Goal: Transaction & Acquisition: Subscribe to service/newsletter

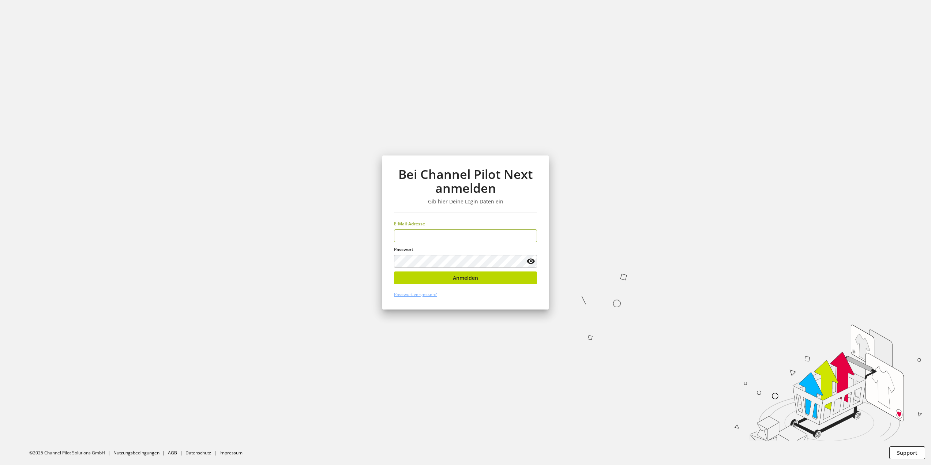
type input "**********"
click at [445, 274] on button "Anmelden" at bounding box center [465, 277] width 143 height 13
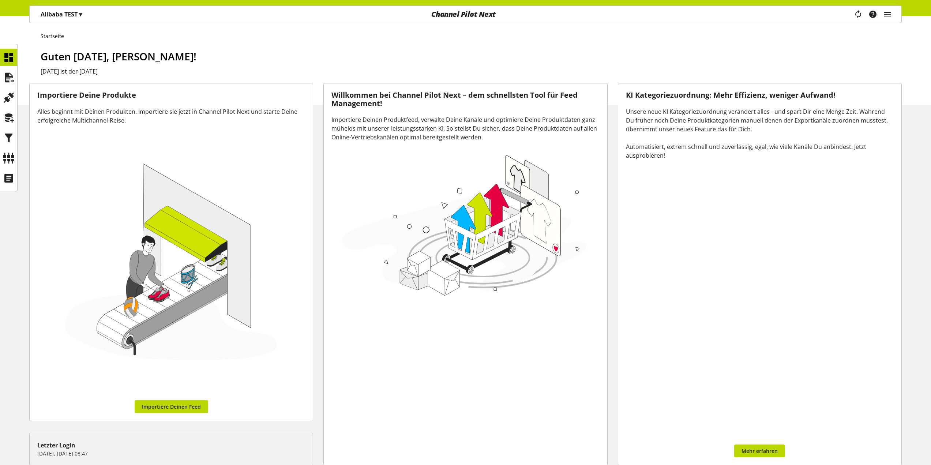
click at [79, 18] on p "Alibaba TEST ▾" at bounding box center [61, 14] width 41 height 9
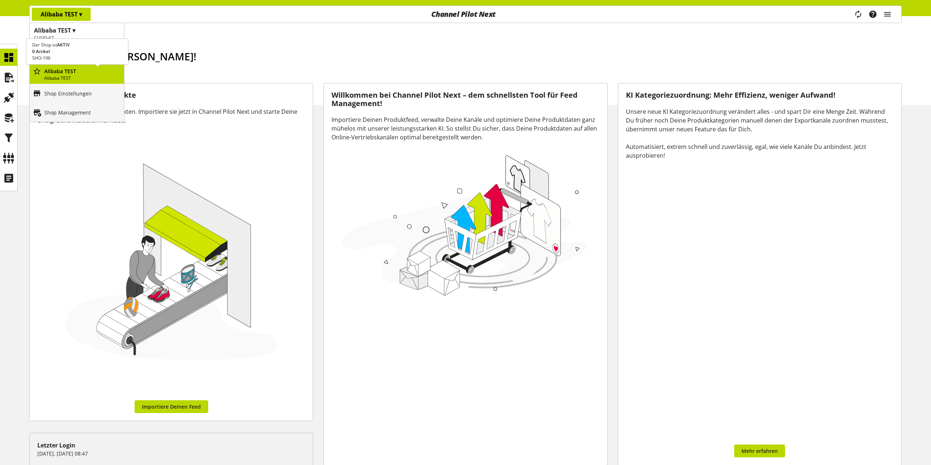
click at [77, 74] on p "Alibaba TEST" at bounding box center [82, 71] width 77 height 8
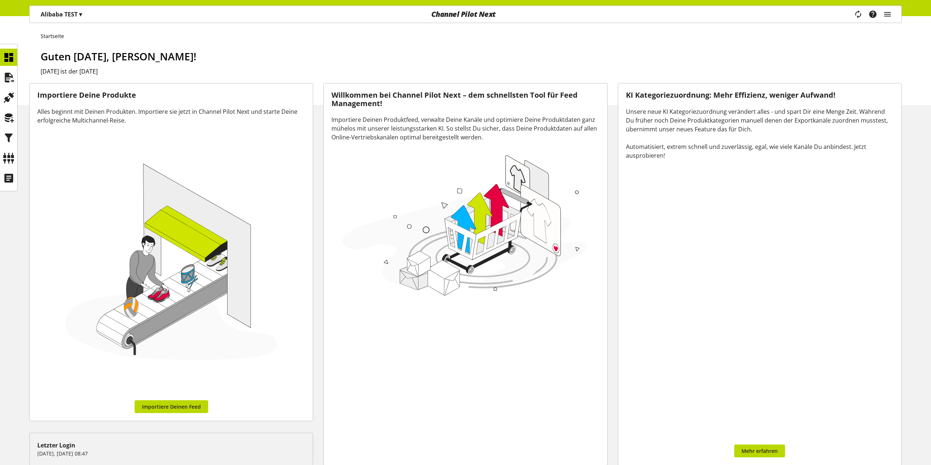
click at [79, 17] on span "▾" at bounding box center [80, 14] width 3 height 8
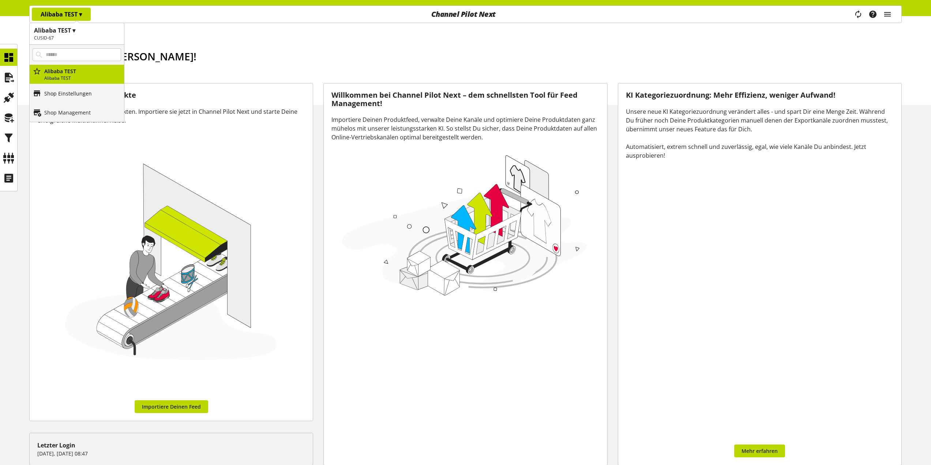
click at [81, 98] on link "Shop Einstellungen" at bounding box center [77, 93] width 94 height 19
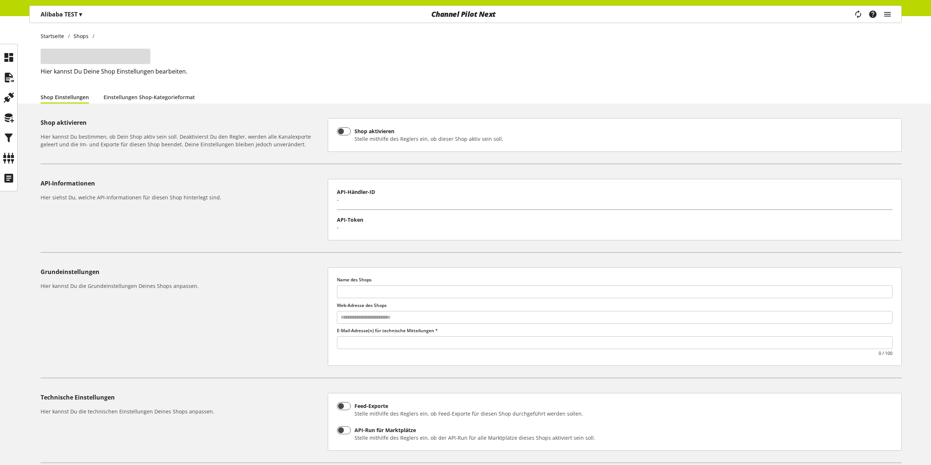
type input "**********"
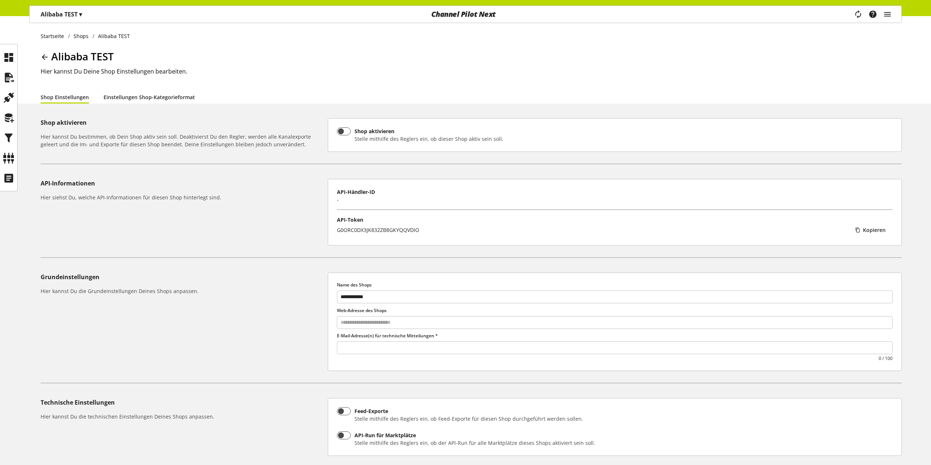
click at [161, 98] on link "Einstellungen Shop-Kategorieformat" at bounding box center [148, 97] width 91 height 8
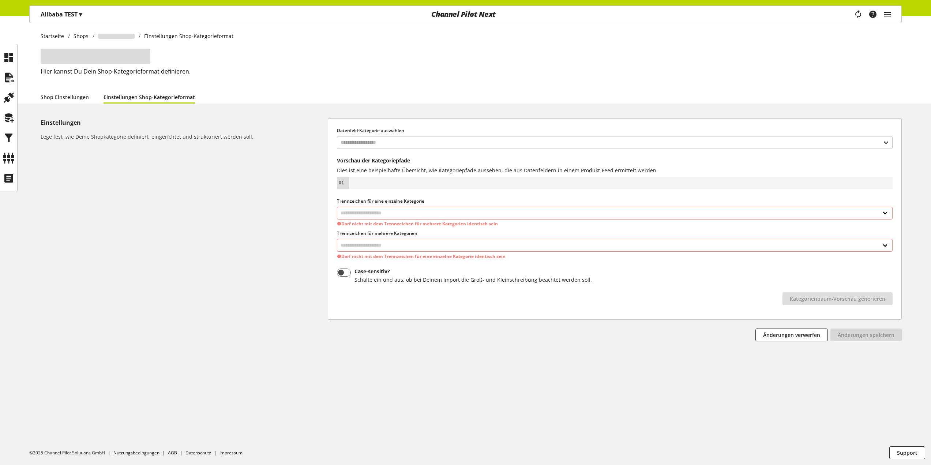
select select
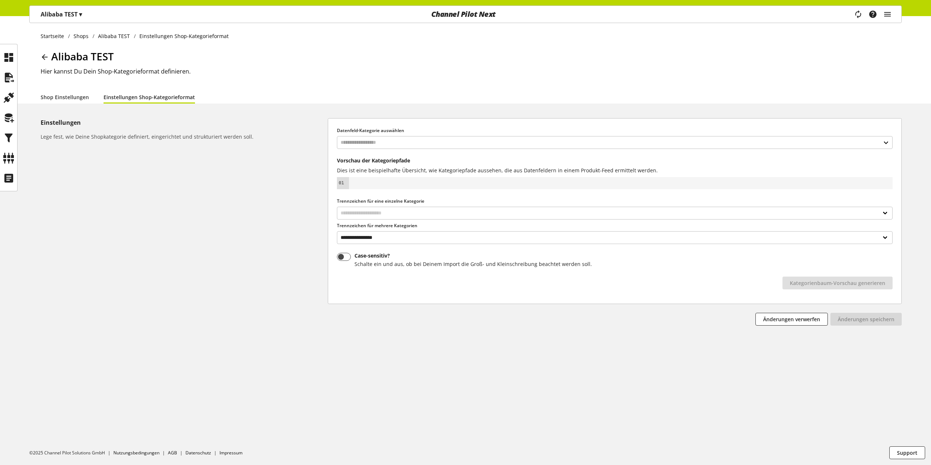
click at [72, 17] on p "Alibaba TEST ▾" at bounding box center [61, 14] width 41 height 9
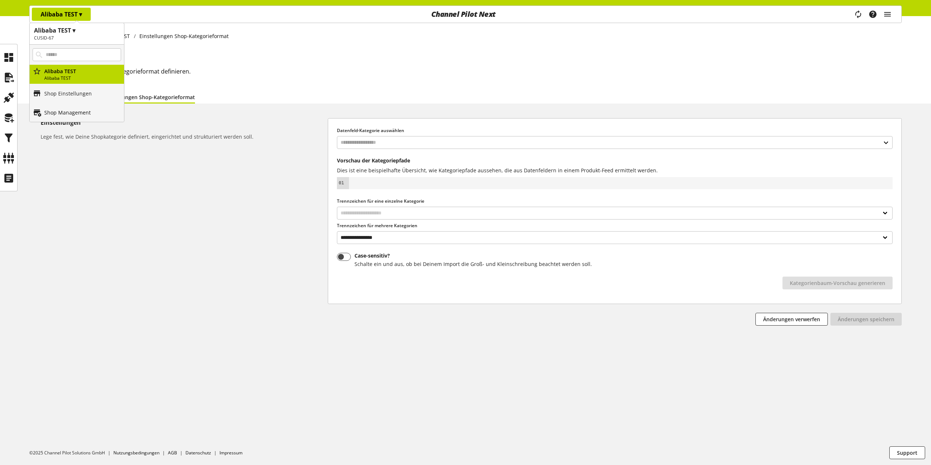
click at [81, 113] on p "Shop Management" at bounding box center [67, 113] width 46 height 8
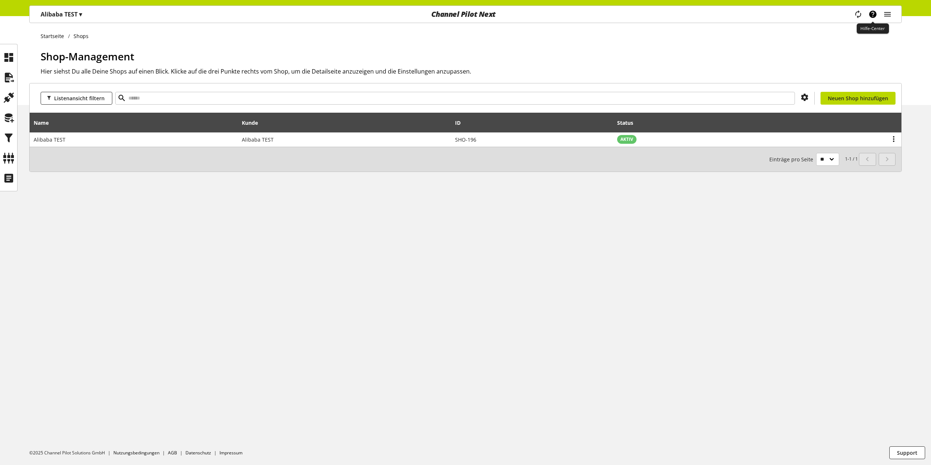
click at [872, 15] on icon "main navigation" at bounding box center [872, 14] width 9 height 13
click at [11, 56] on icon at bounding box center [9, 57] width 12 height 15
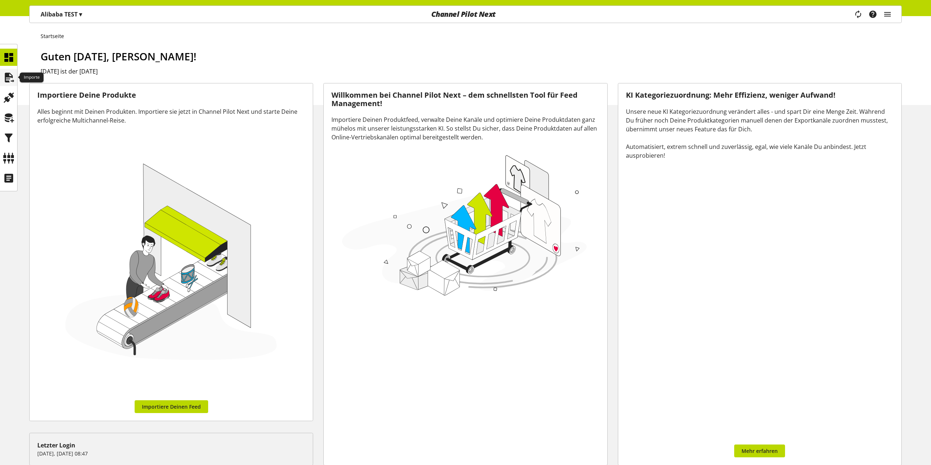
click at [9, 76] on icon at bounding box center [9, 77] width 12 height 15
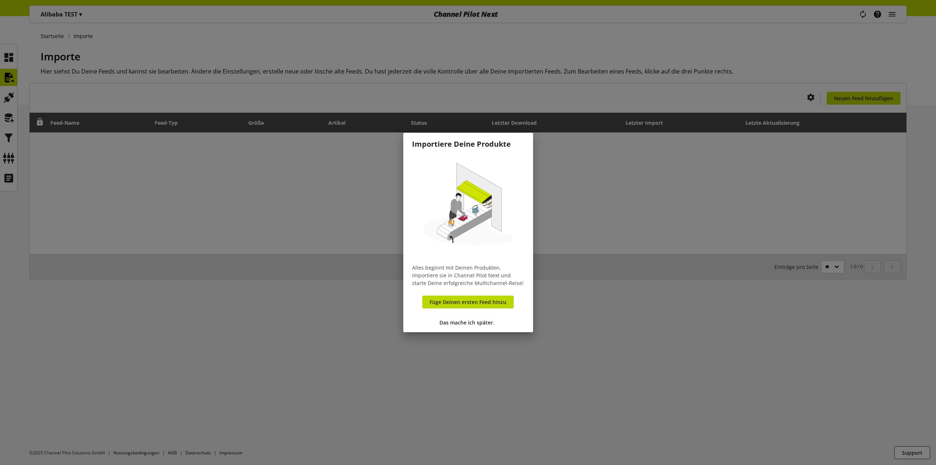
click at [347, 212] on div at bounding box center [468, 232] width 936 height 465
click at [459, 320] on span "Das mache ich später." at bounding box center [467, 323] width 55 height 8
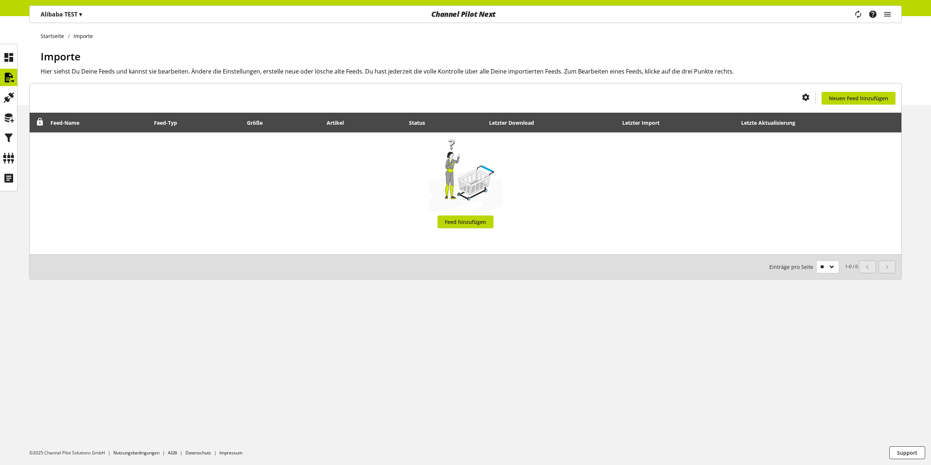
click at [76, 8] on div "Alibaba TEST ▾" at bounding box center [61, 14] width 59 height 13
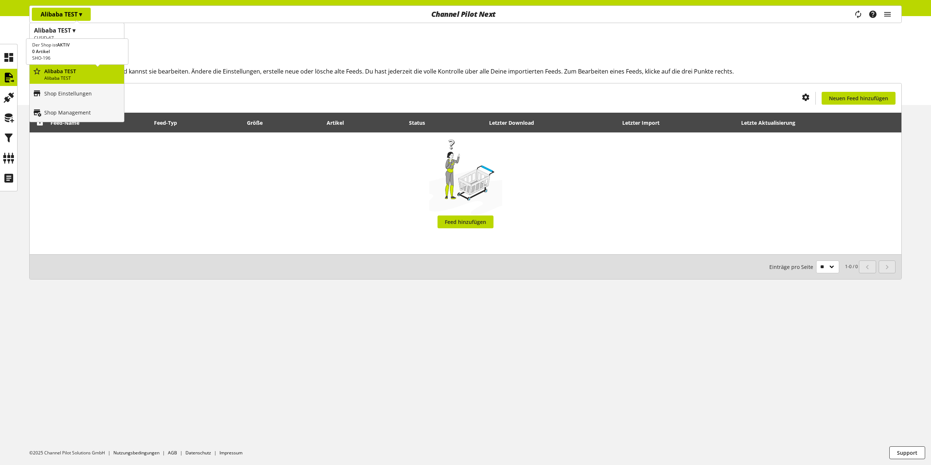
click at [94, 78] on p "Alibaba TEST" at bounding box center [82, 78] width 77 height 7
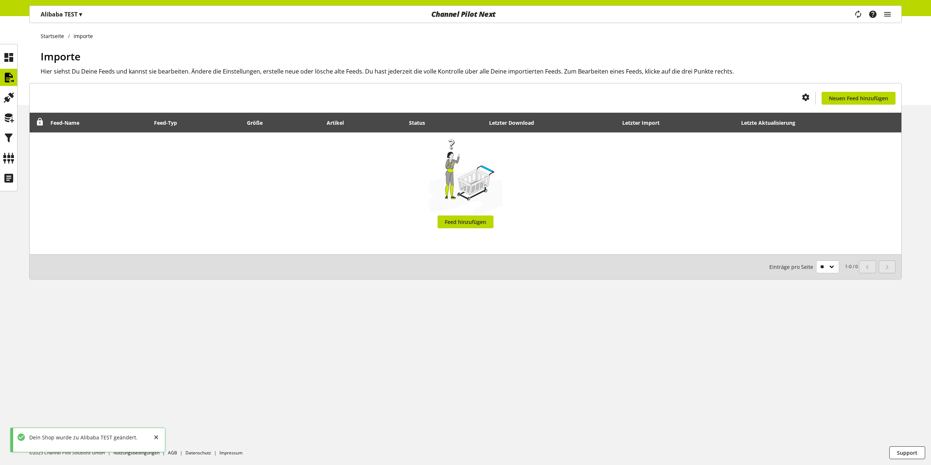
click at [71, 17] on p "Alibaba TEST ▾" at bounding box center [61, 14] width 41 height 9
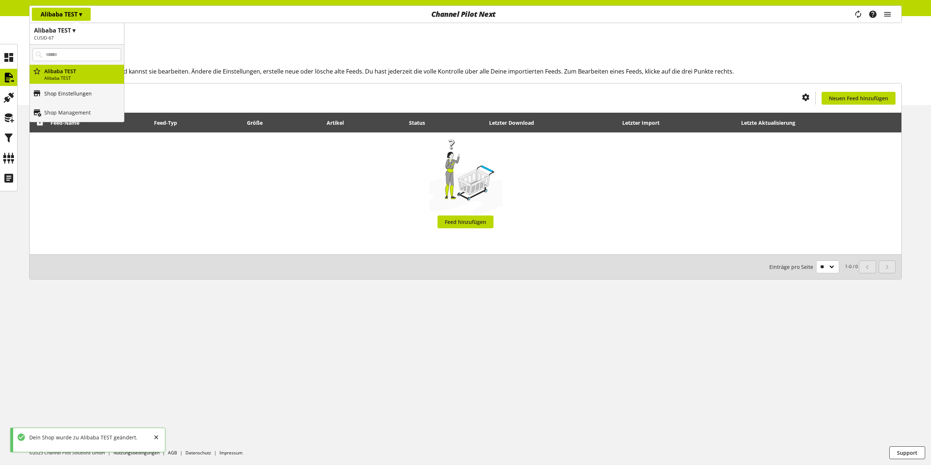
click at [92, 95] on link "Shop Einstellungen" at bounding box center [77, 93] width 94 height 19
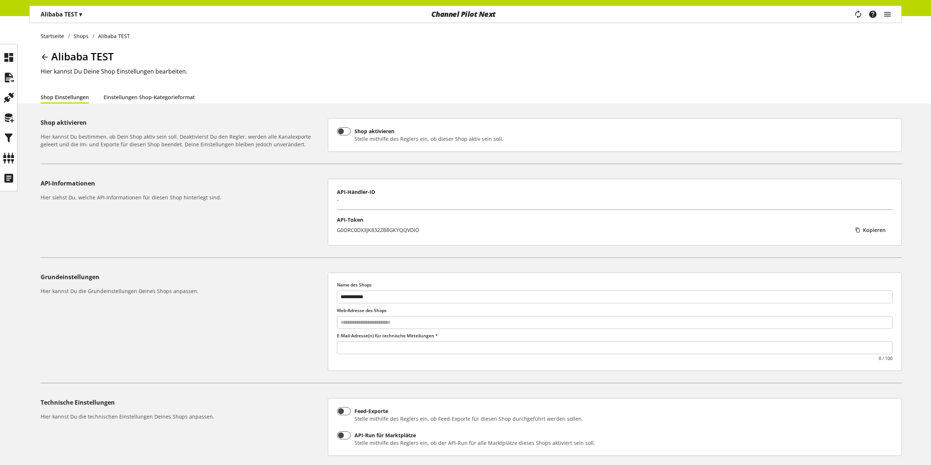
scroll to position [143, 0]
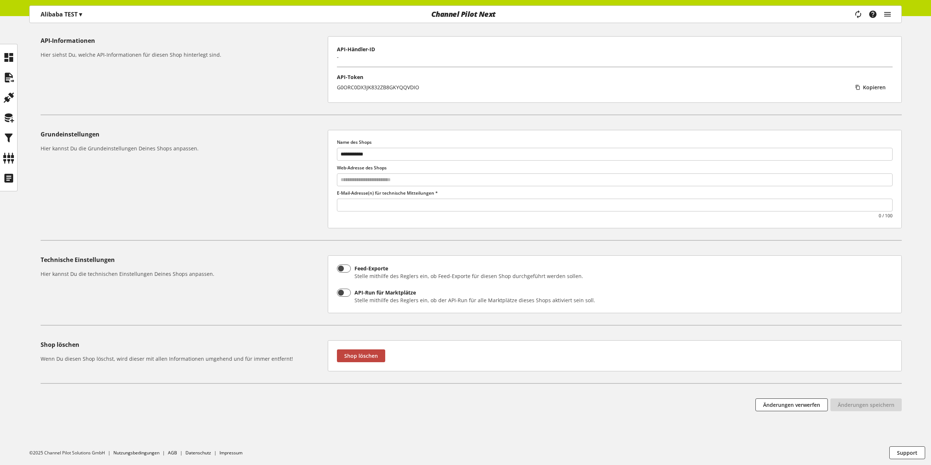
click at [354, 354] on span "Shop löschen" at bounding box center [361, 356] width 34 height 8
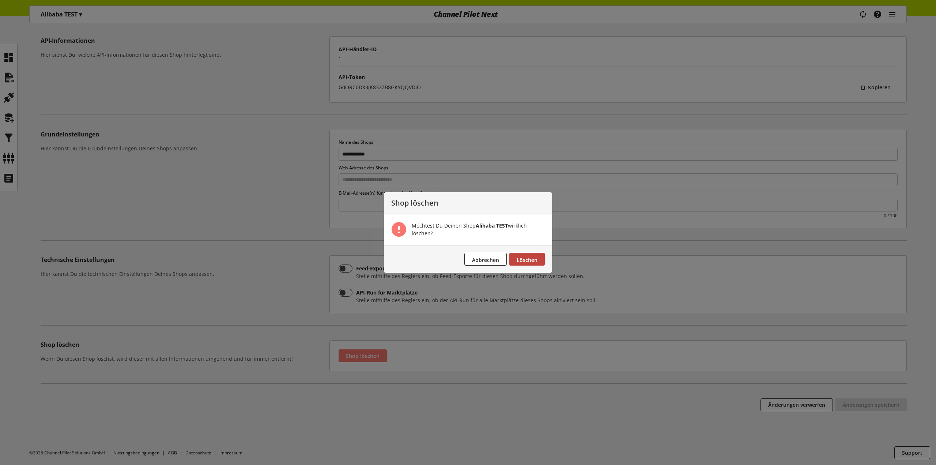
click at [534, 261] on span "Löschen" at bounding box center [527, 259] width 21 height 7
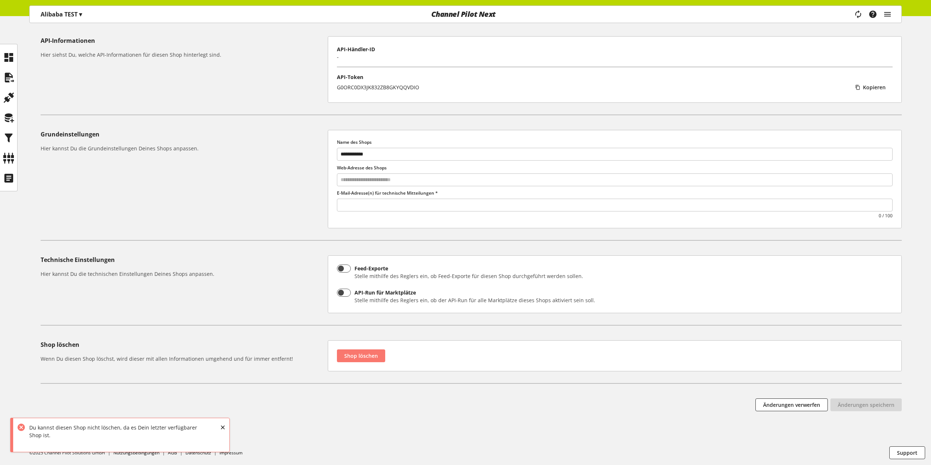
scroll to position [0, 0]
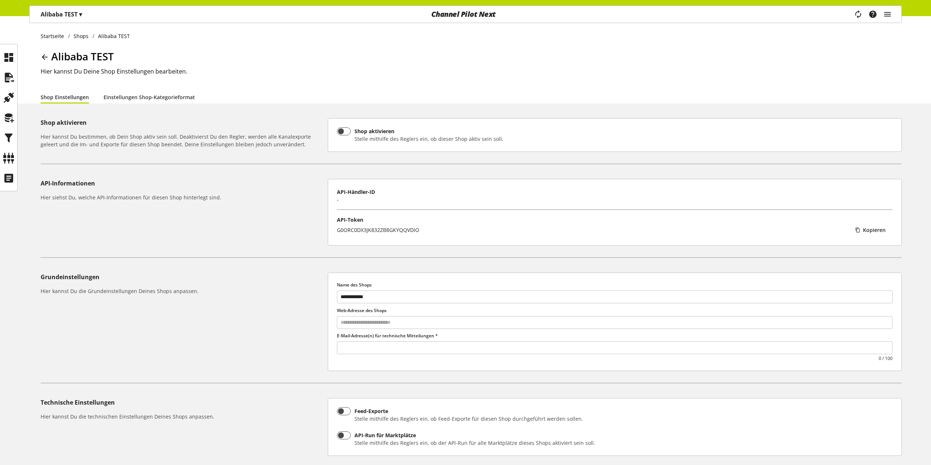
click at [76, 12] on p "Alibaba TEST ▾" at bounding box center [61, 14] width 41 height 9
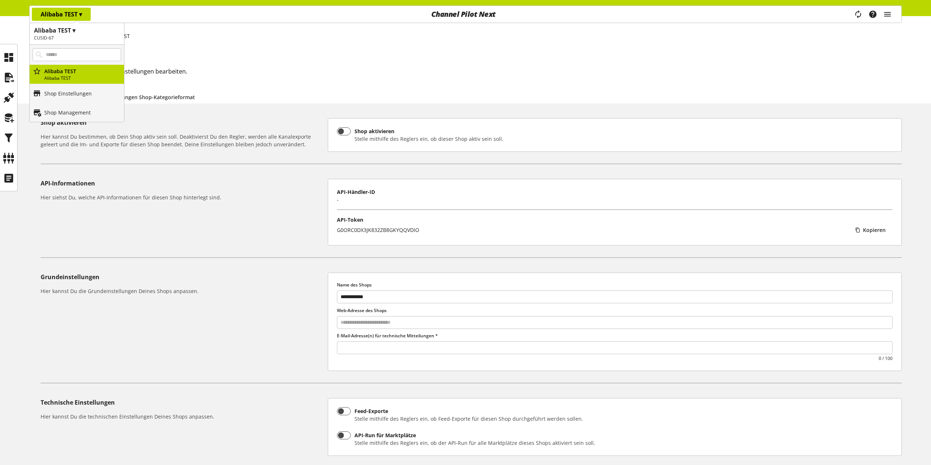
click at [216, 132] on div "Shop aktivieren Hier kannst Du bestimmen, ob Dein Shop aktiv sein soll. Deaktiv…" at bounding box center [183, 133] width 284 height 30
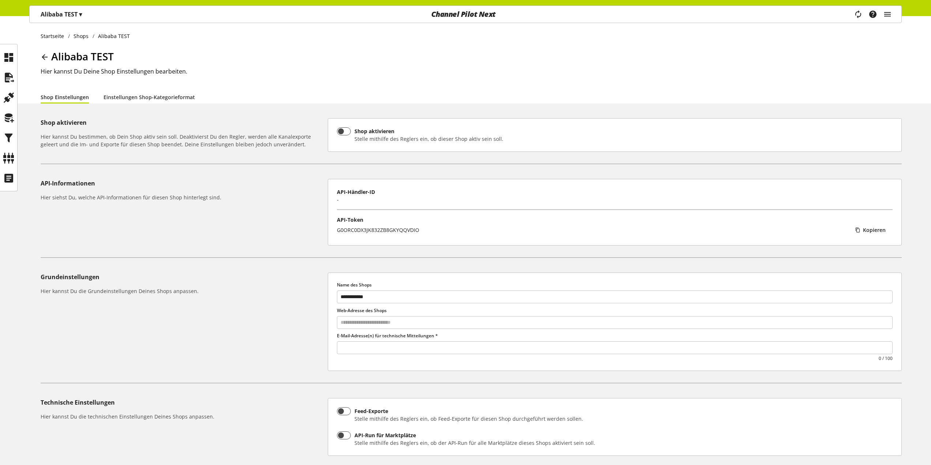
click at [45, 55] on icon at bounding box center [44, 56] width 9 height 13
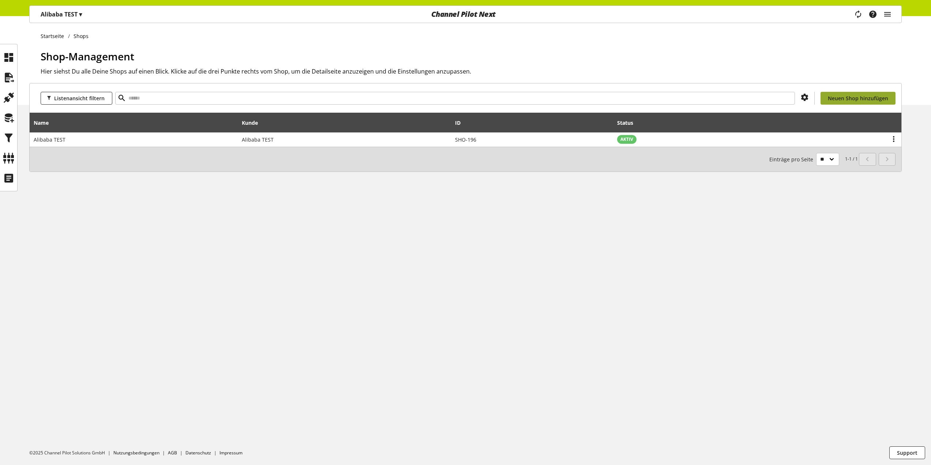
click at [844, 100] on span "Neuen Shop hinzufügen" at bounding box center [858, 98] width 60 height 8
select select
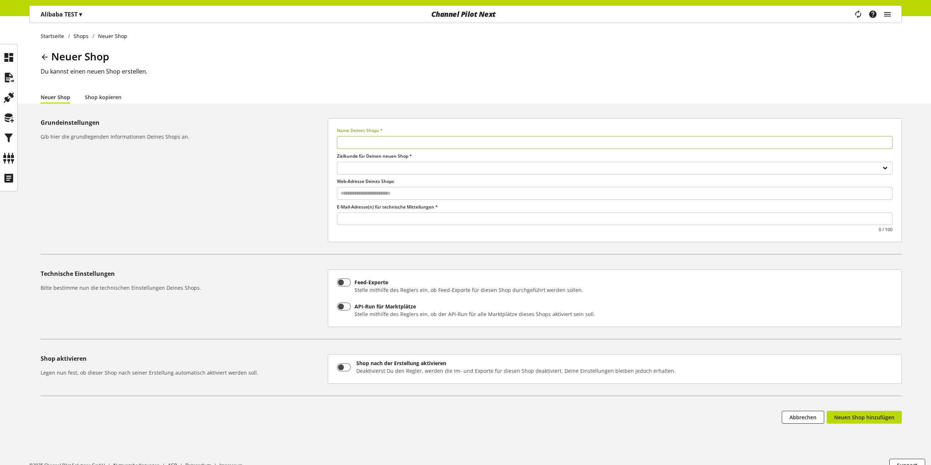
click at [434, 144] on input "text" at bounding box center [614, 142] width 555 height 13
type input "*"
select select
type input "**"
select select
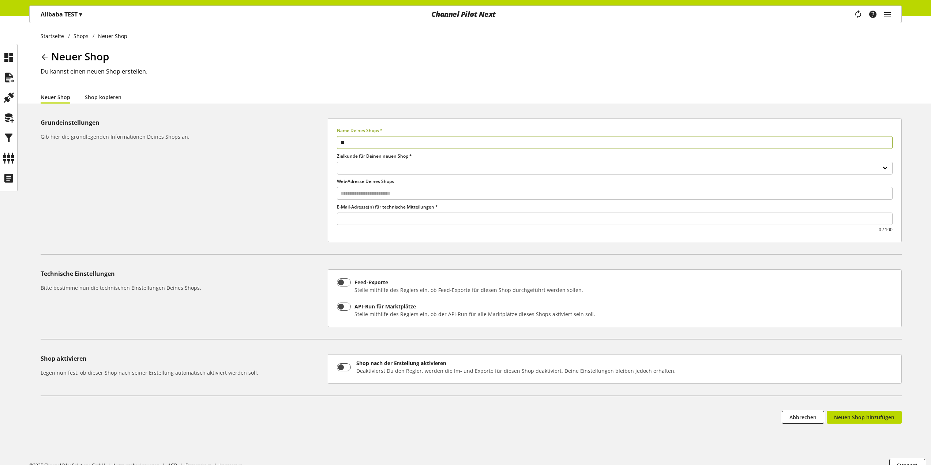
type input "***"
select select
type input "****"
select select
type input "****"
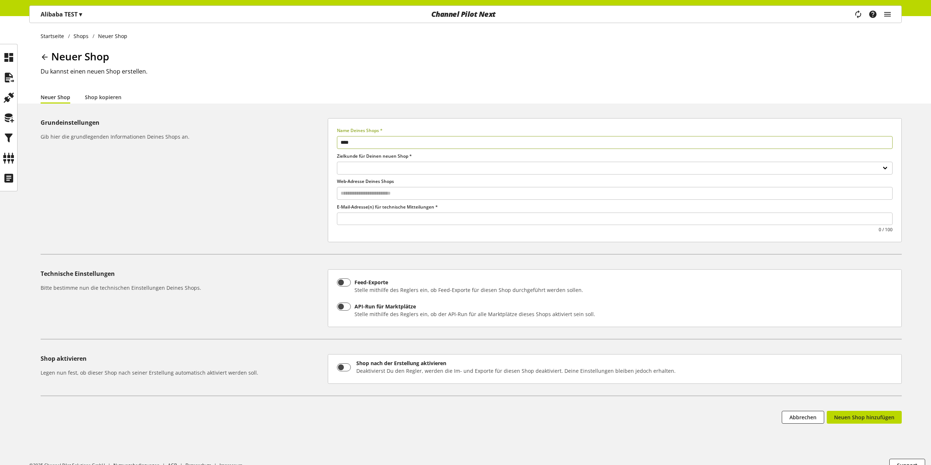
select select
type input "******"
select select
type input "*******"
select select
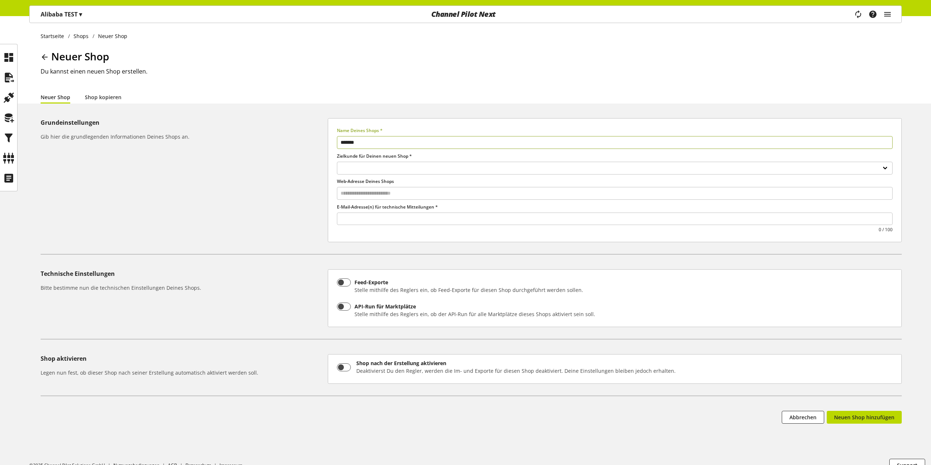
type input "********"
select select
type input "*********"
select select
type input "*********"
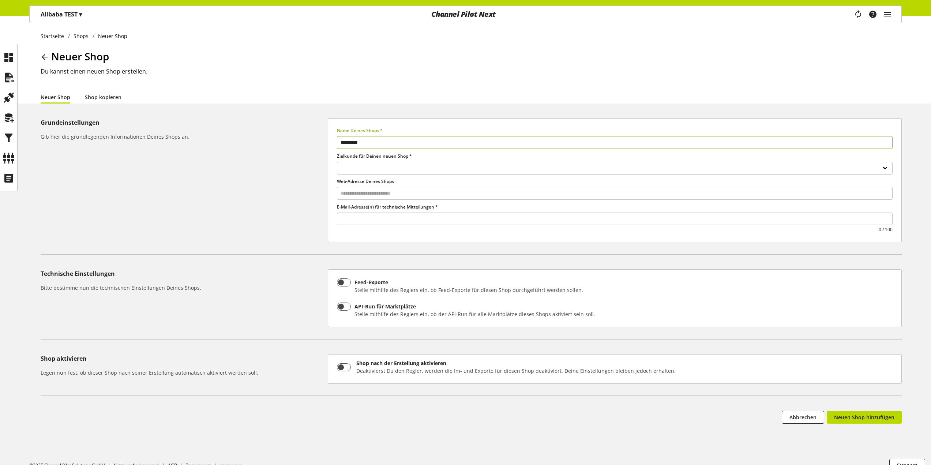
select select
type input "**********"
select select
type input "**********"
select select
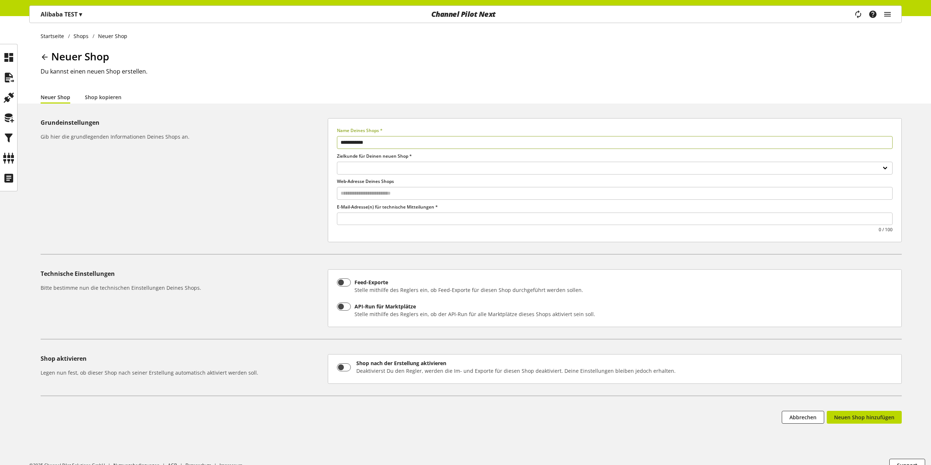
type input "**********"
select select
type input "**********"
select select
type input "**********"
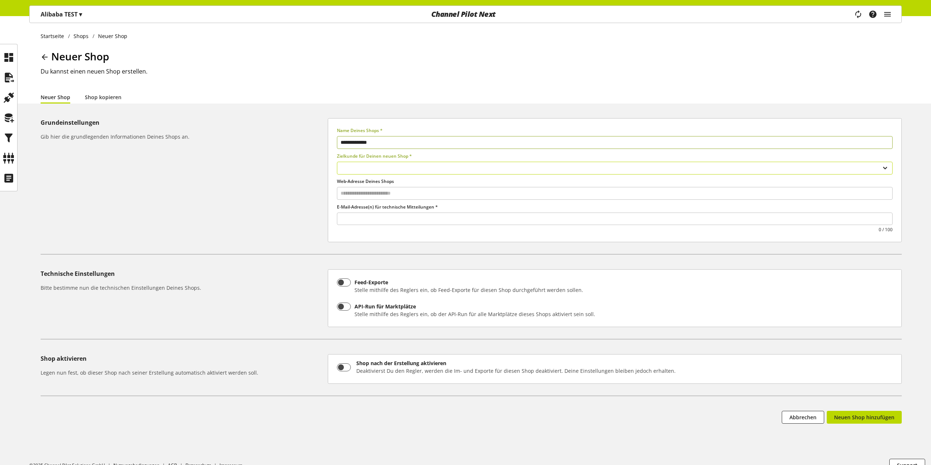
click at [443, 165] on select "**********" at bounding box center [614, 168] width 555 height 13
select select "***"
click at [337, 162] on select "**********" at bounding box center [614, 168] width 555 height 13
click at [407, 171] on select "**********" at bounding box center [614, 168] width 555 height 13
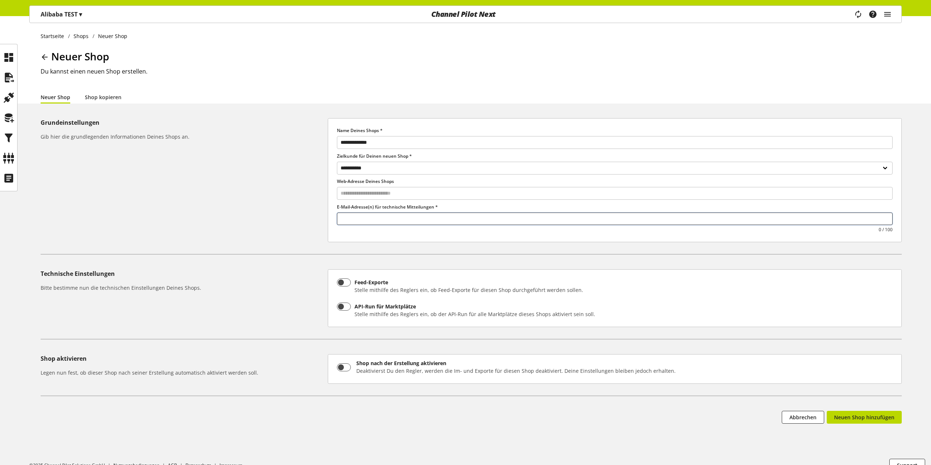
click at [377, 215] on input "text" at bounding box center [614, 219] width 555 height 10
type input "**********"
click at [848, 411] on button "Neuen Shop hinzufügen" at bounding box center [863, 417] width 75 height 13
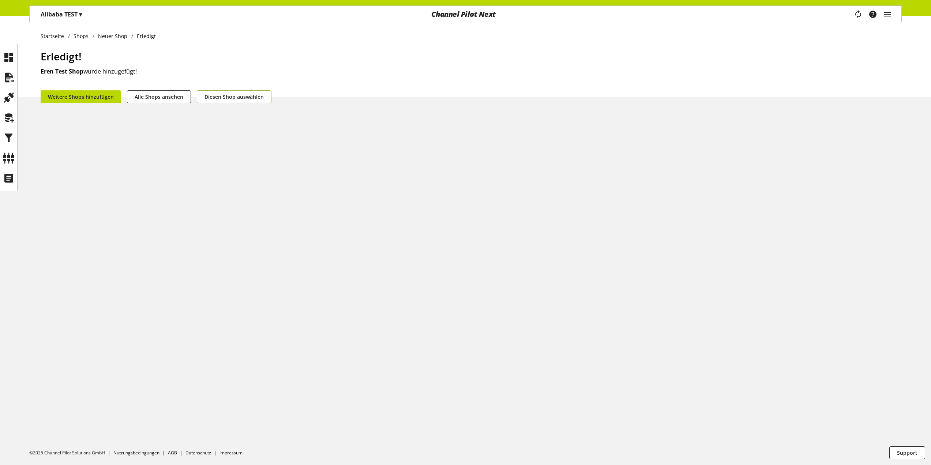
click at [245, 97] on span "Diesen Shop auswählen" at bounding box center [233, 97] width 59 height 8
click at [69, 18] on p "Eren Test Shop ▾" at bounding box center [64, 14] width 47 height 9
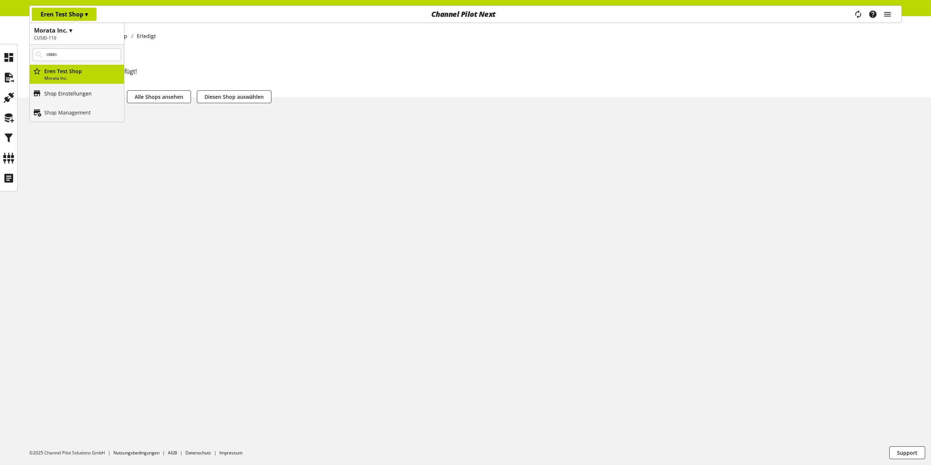
click at [69, 96] on p "Shop Einstellungen" at bounding box center [68, 94] width 48 height 8
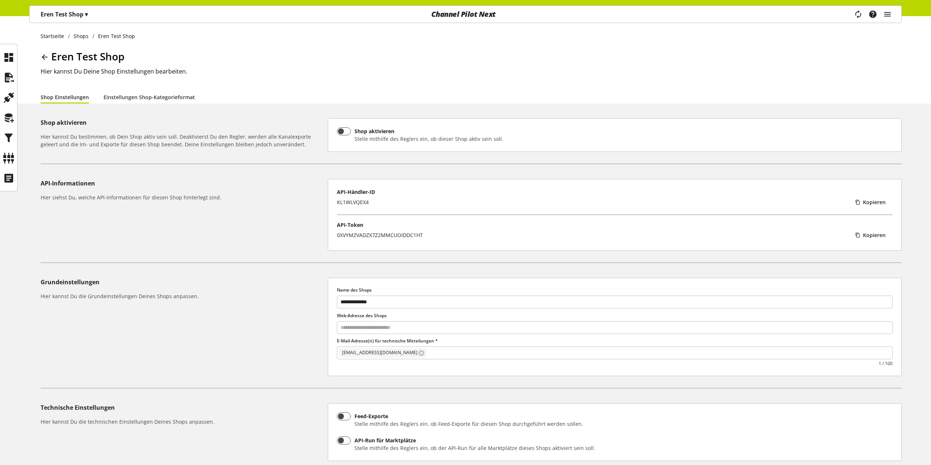
drag, startPoint x: 88, startPoint y: 0, endPoint x: 87, endPoint y: 13, distance: 12.5
click at [89, 0] on div "Eren Test Shop ▾ Morata Inc. ▾ CUSID-110 Alle Kunden Morata Inc. Eren Test Shop…" at bounding box center [465, 8] width 931 height 16
click at [85, 18] on span "▾" at bounding box center [86, 14] width 3 height 8
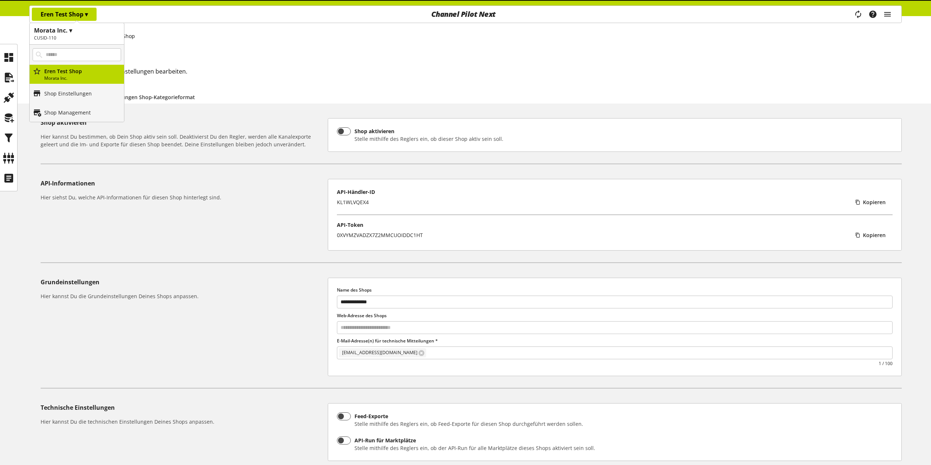
click at [71, 39] on h2 "CUSID-110" at bounding box center [77, 38] width 86 height 7
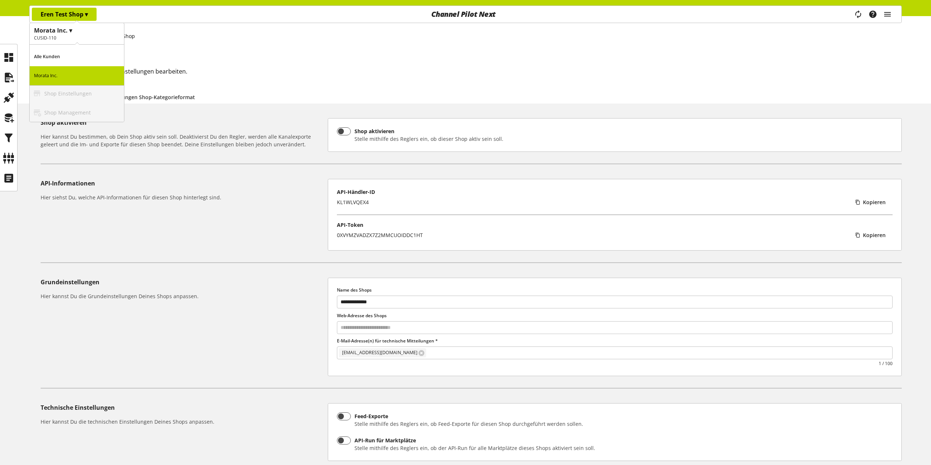
click at [59, 55] on p "Alle Kunden" at bounding box center [77, 56] width 94 height 19
click at [72, 37] on h2 "Kunde auswählen" at bounding box center [77, 38] width 86 height 7
click at [58, 79] on p "Morata Inc." at bounding box center [77, 75] width 94 height 19
click at [68, 75] on p "Eren Test Shop" at bounding box center [82, 71] width 77 height 8
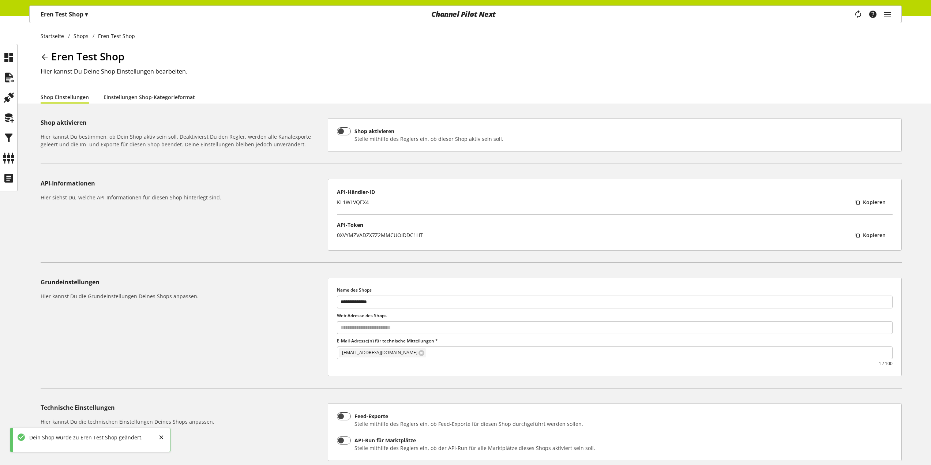
click at [477, 15] on div "Channel Pilot Next" at bounding box center [463, 14] width 292 height 17
click at [883, 17] on icon "main navigation" at bounding box center [887, 14] width 9 height 13
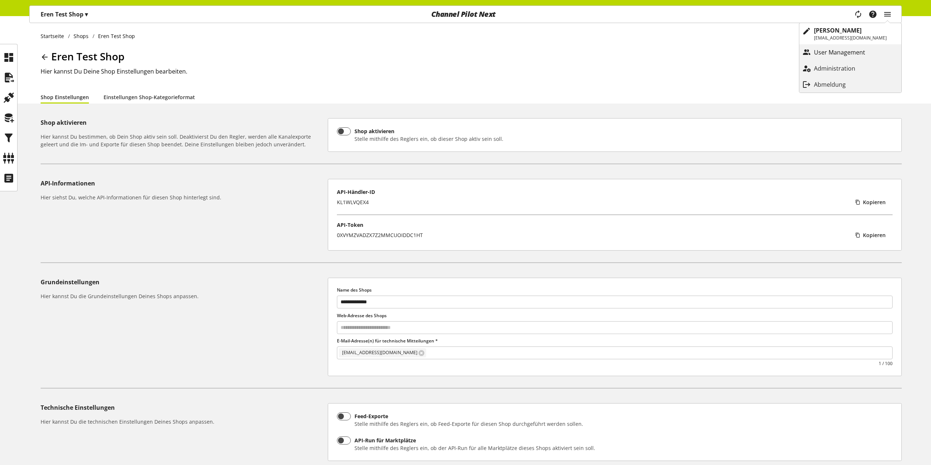
click at [847, 56] on p "User Management" at bounding box center [847, 52] width 66 height 9
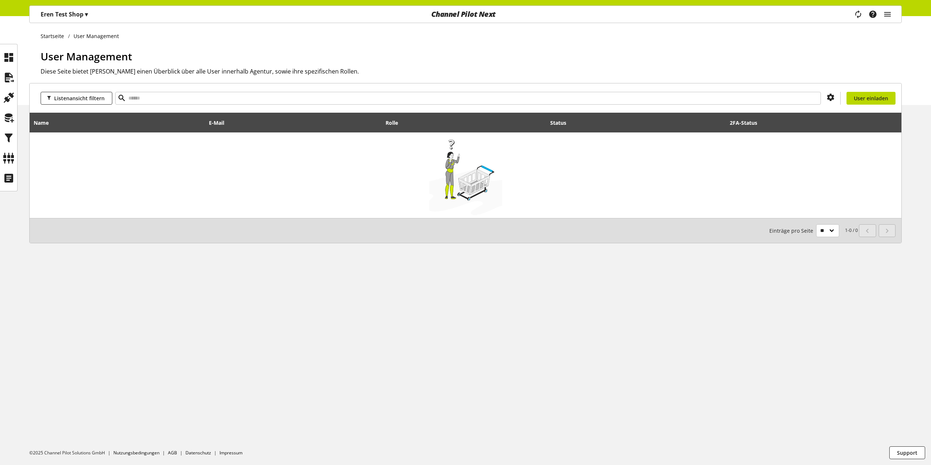
click at [835, 95] on div at bounding box center [830, 98] width 19 height 9
click at [833, 95] on icon at bounding box center [830, 97] width 9 height 13
drag, startPoint x: 828, startPoint y: 61, endPoint x: 874, endPoint y: 2, distance: 74.8
click at [828, 61] on h1 "User Management" at bounding box center [471, 56] width 861 height 15
click at [882, 14] on div "Task-Manager Hilfe-Center Eren Bozkurt eren.bozkurt@channelpilot.com User Manag…" at bounding box center [876, 14] width 52 height 17
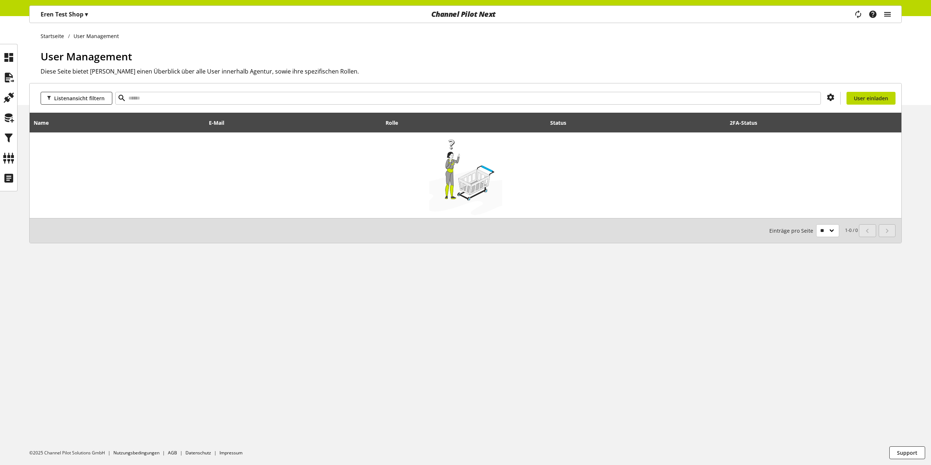
click at [885, 14] on icon "main navigation" at bounding box center [887, 14] width 9 height 13
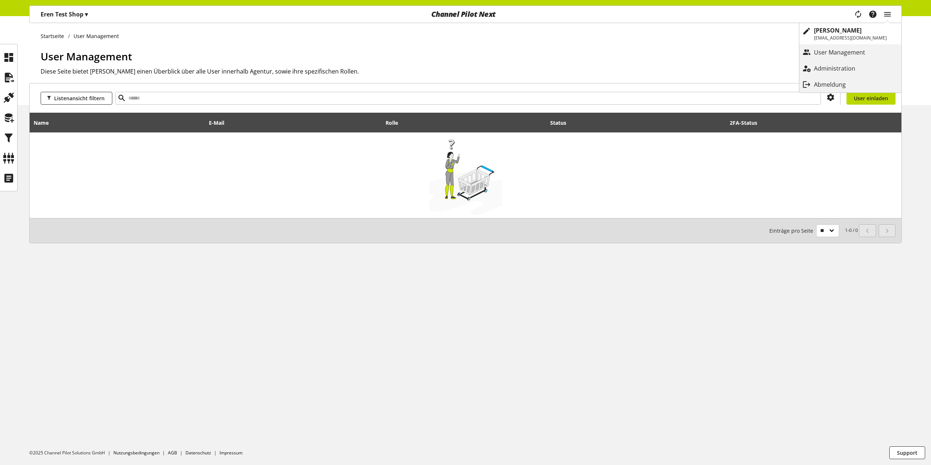
click at [845, 61] on link "Administration" at bounding box center [850, 68] width 102 height 16
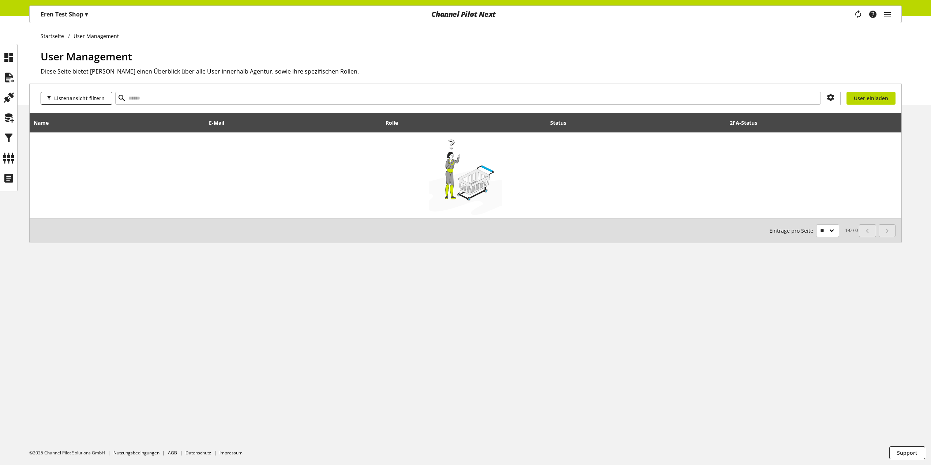
click at [896, 15] on div "Task-Manager Hilfe-Center Eren Bozkurt eren.bozkurt@channelpilot.com User Manag…" at bounding box center [876, 14] width 52 height 17
click at [890, 15] on icon "main navigation" at bounding box center [887, 14] width 9 height 13
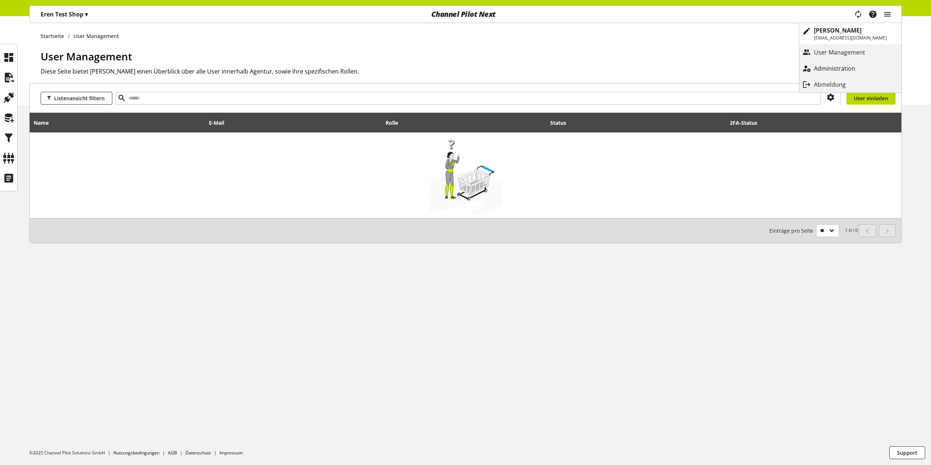
click at [853, 72] on p "Administration" at bounding box center [842, 68] width 56 height 9
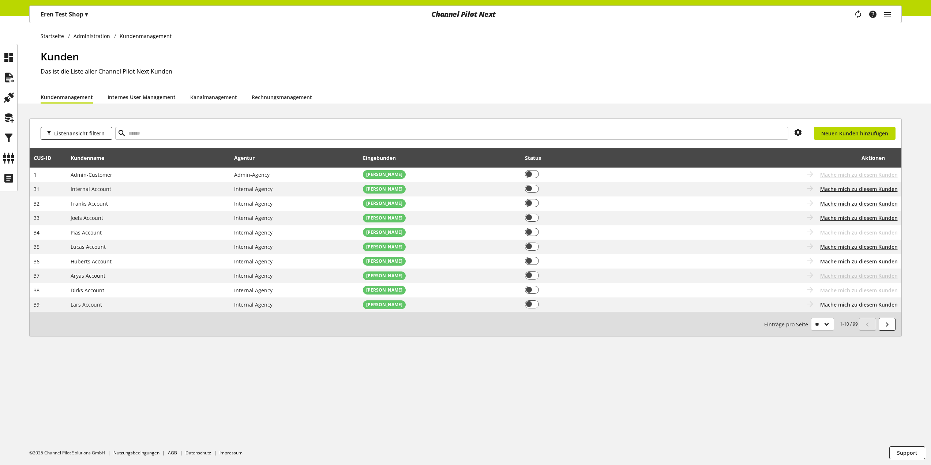
click at [123, 94] on link "Internes User Management" at bounding box center [142, 97] width 68 height 8
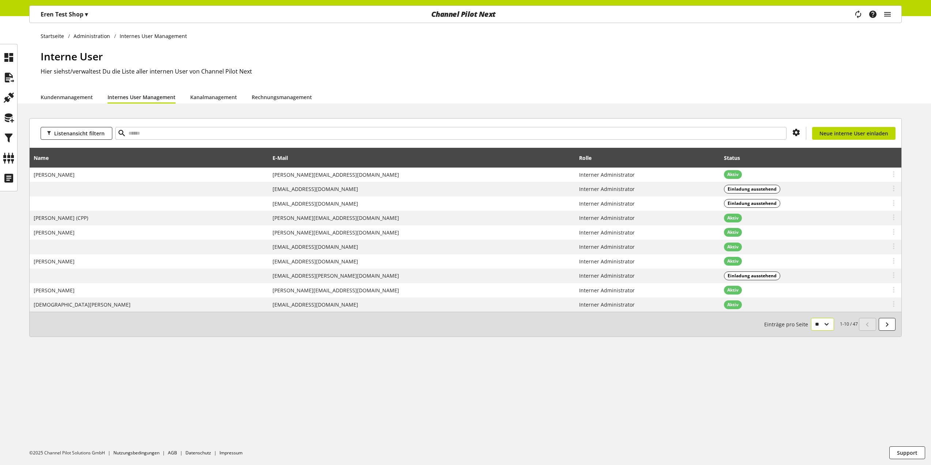
click at [831, 327] on select "** ** ** ***" at bounding box center [822, 324] width 23 height 13
select select "***"
click at [811, 331] on select "** ** ** ***" at bounding box center [822, 324] width 23 height 13
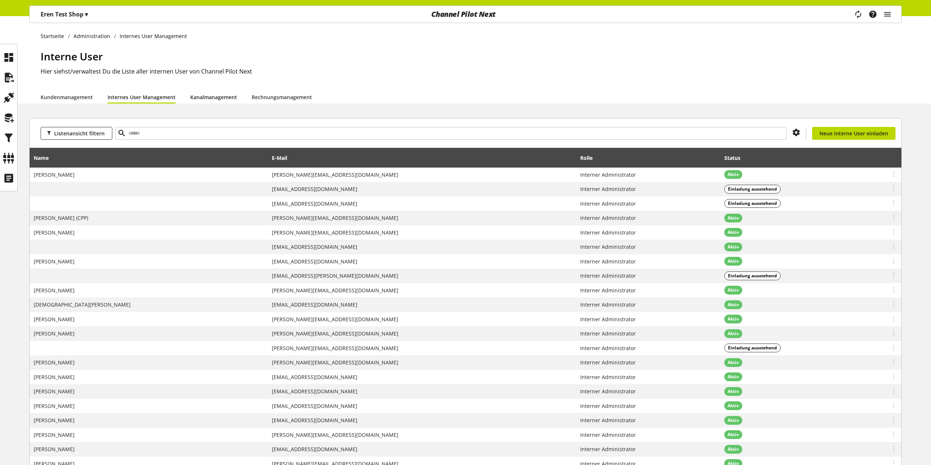
click at [211, 101] on link "Kanalmanagement" at bounding box center [213, 97] width 47 height 8
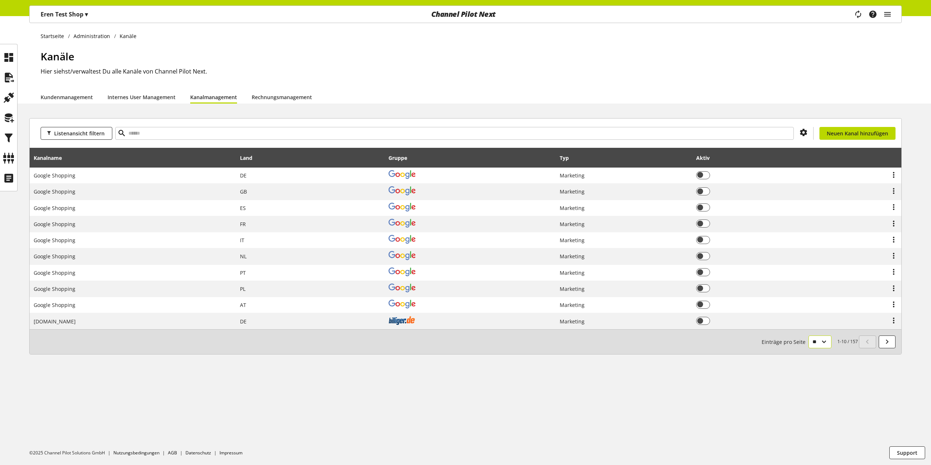
click at [820, 342] on select "** ** ** ***" at bounding box center [819, 341] width 23 height 13
select select "***"
click at [808, 348] on select "** ** ** ***" at bounding box center [819, 341] width 23 height 13
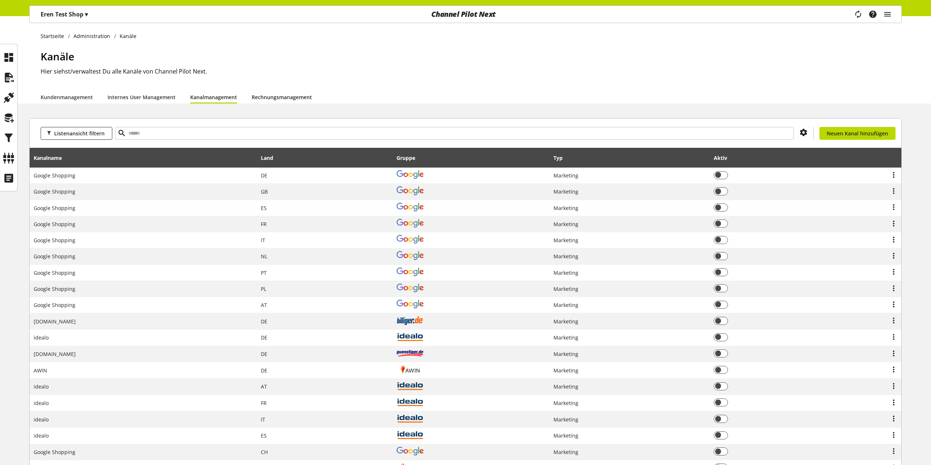
click at [269, 98] on link "Rechnungsmanagement" at bounding box center [282, 97] width 60 height 8
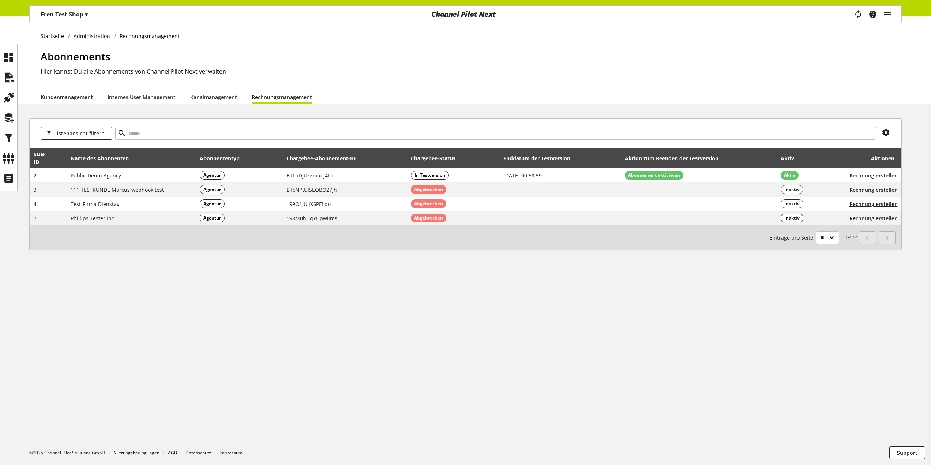
click at [71, 93] on link "Kundenmanagement" at bounding box center [67, 97] width 52 height 8
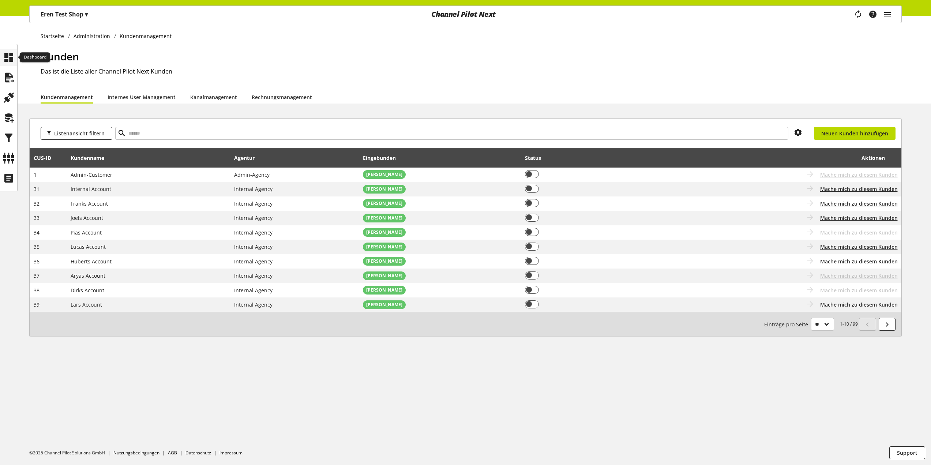
click at [15, 61] on div at bounding box center [8, 57] width 17 height 17
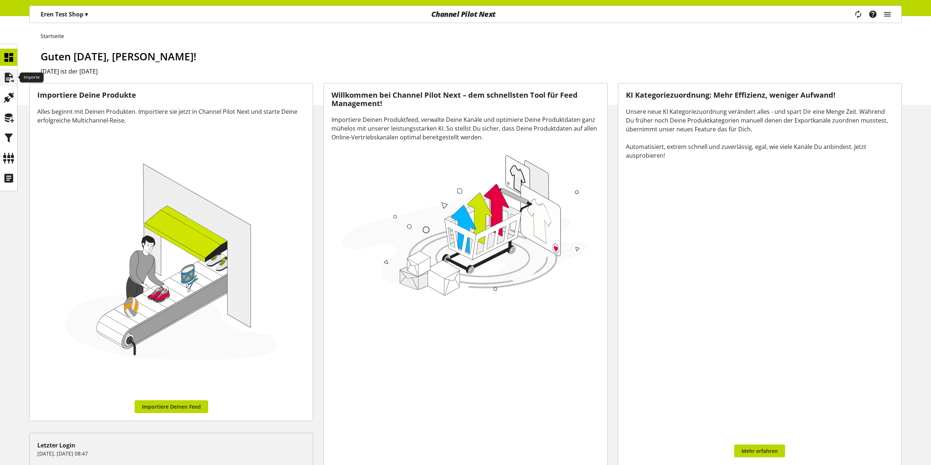
click at [6, 78] on icon at bounding box center [9, 77] width 12 height 15
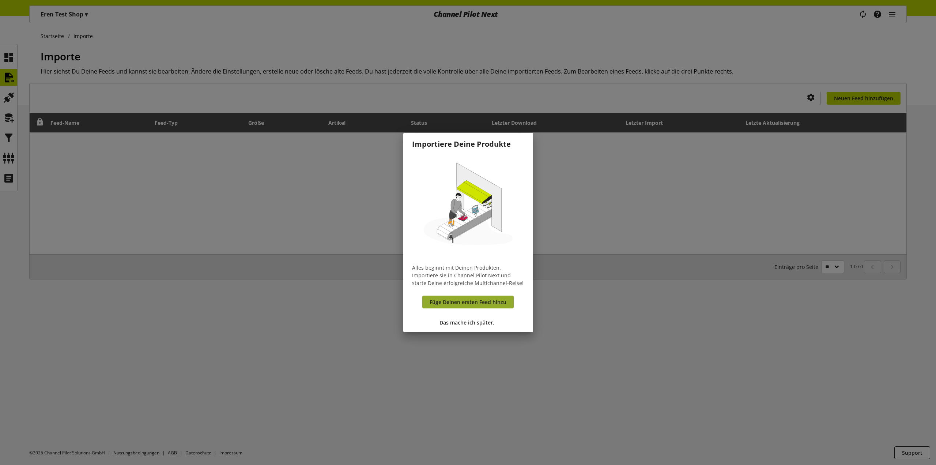
click at [460, 305] on span "Füge Deinen ersten Feed hinzu" at bounding box center [468, 302] width 77 height 8
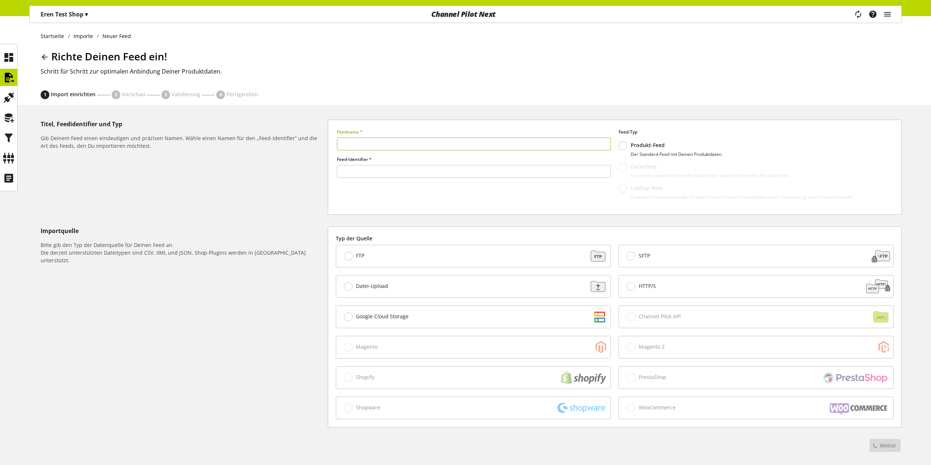
type input "******"
drag, startPoint x: 447, startPoint y: 151, endPoint x: 451, endPoint y: 150, distance: 4.4
click at [449, 151] on div "Feedname *" at bounding box center [474, 142] width 274 height 27
click at [453, 149] on input "text" at bounding box center [474, 144] width 274 height 13
click at [442, 142] on input "text" at bounding box center [474, 144] width 274 height 13
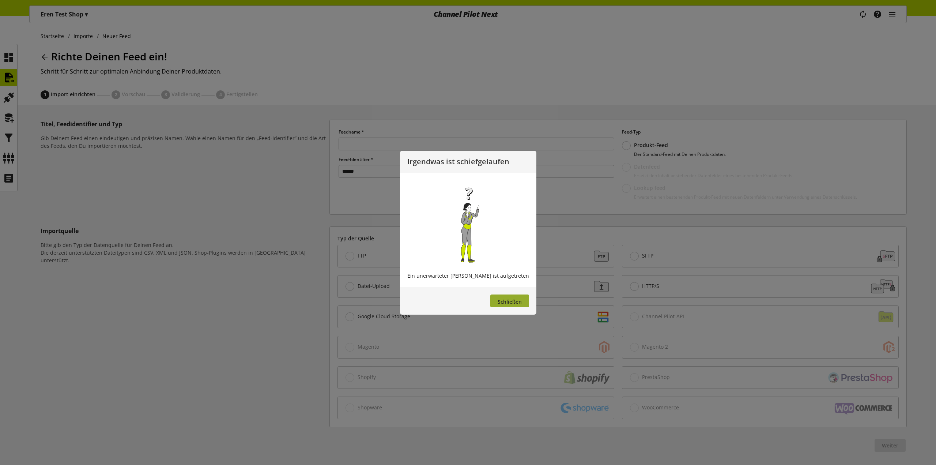
click at [502, 301] on span "Schließen" at bounding box center [510, 301] width 24 height 7
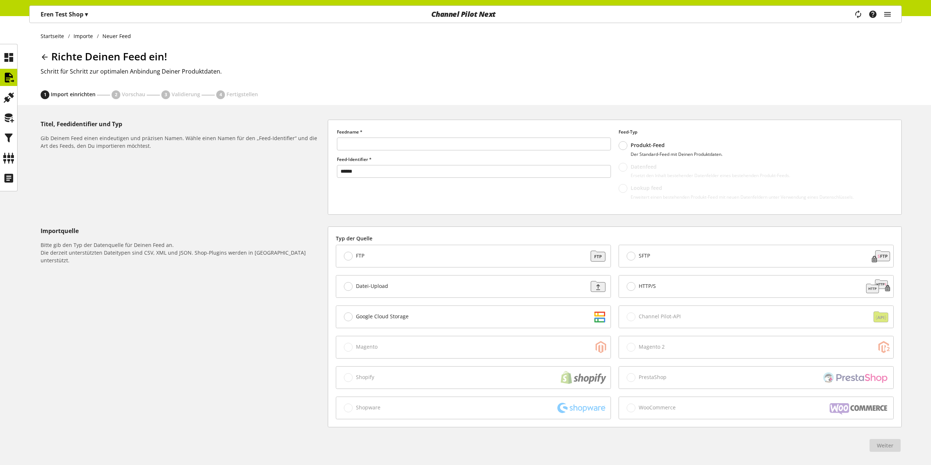
click at [654, 284] on span "HTTP/S" at bounding box center [647, 286] width 17 height 7
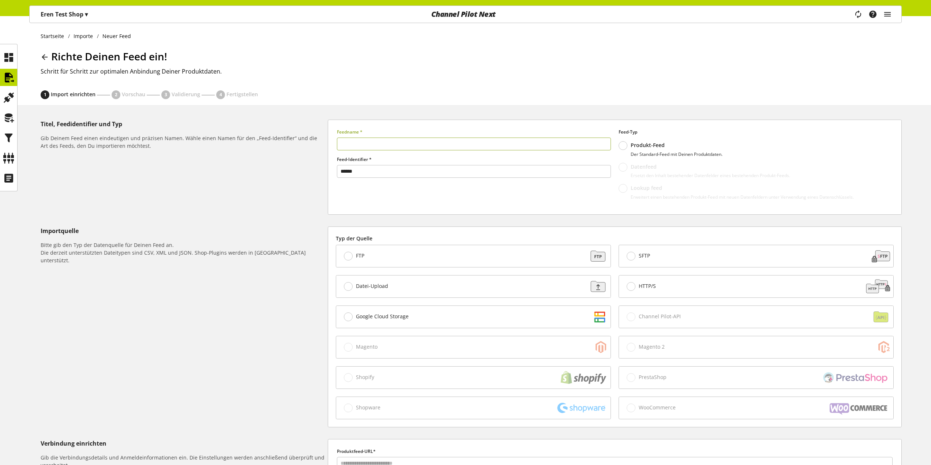
click at [452, 147] on input "text" at bounding box center [474, 144] width 274 height 13
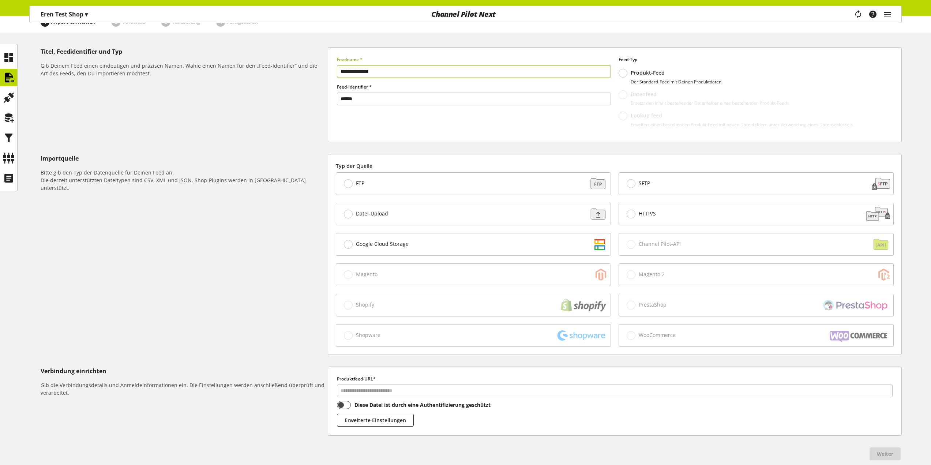
scroll to position [73, 0]
type input "**********"
click at [434, 392] on input "text" at bounding box center [614, 390] width 555 height 13
paste input "**********"
type input "**********"
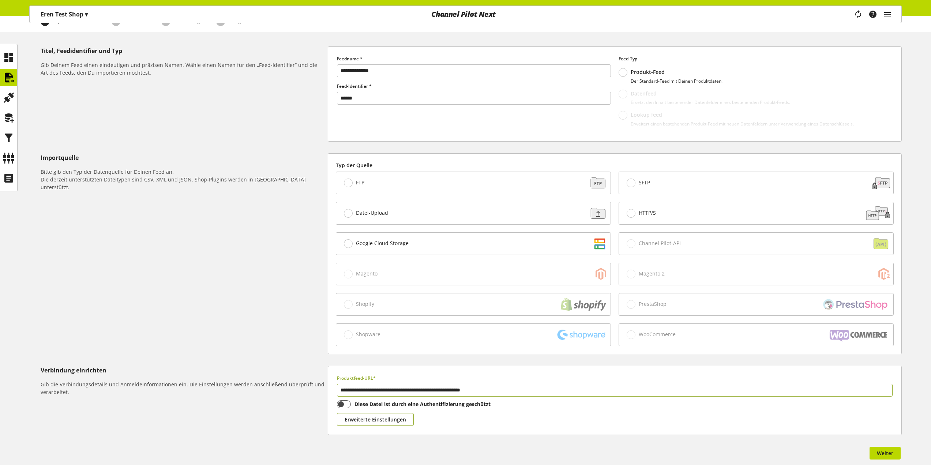
click at [383, 415] on span "Erweiterte Einstellungen" at bounding box center [374, 419] width 61 height 8
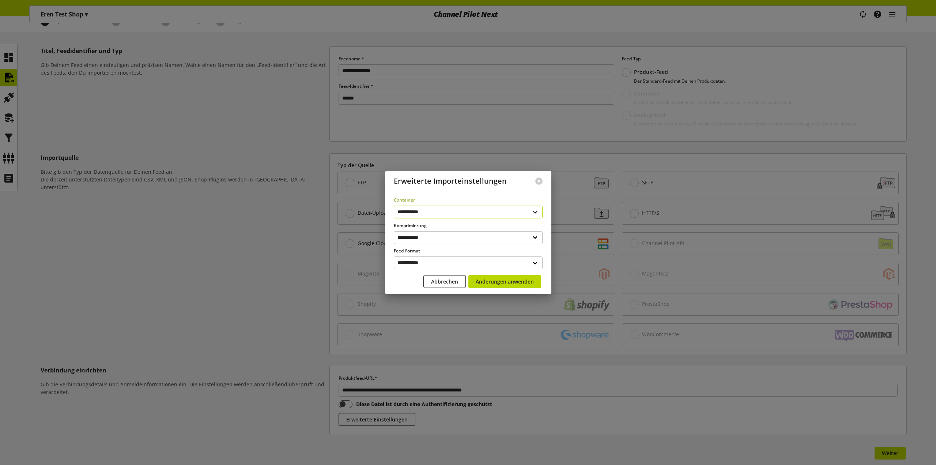
click at [439, 211] on select "**********" at bounding box center [468, 212] width 149 height 13
drag, startPoint x: 446, startPoint y: 249, endPoint x: 447, endPoint y: 238, distance: 11.1
click at [446, 247] on form "**********" at bounding box center [468, 244] width 149 height 94
click at [447, 238] on select "**********" at bounding box center [468, 237] width 149 height 13
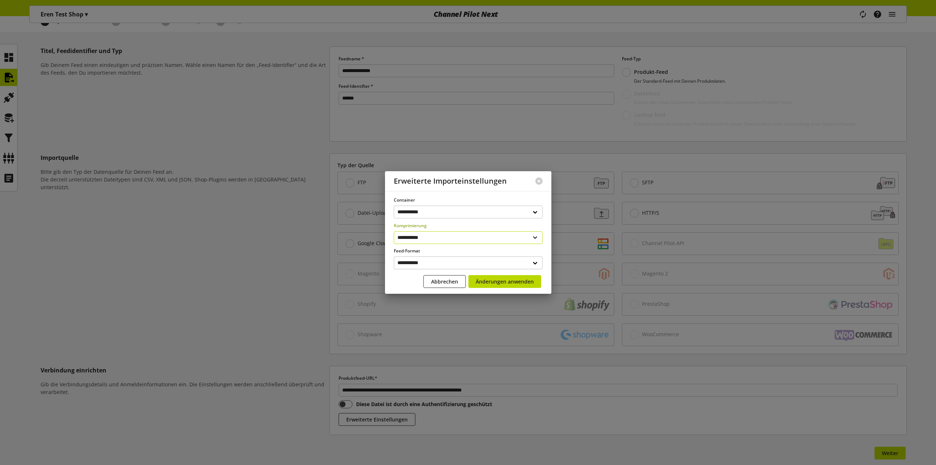
click at [447, 237] on select "**********" at bounding box center [468, 237] width 149 height 13
click at [437, 265] on select "**********" at bounding box center [468, 262] width 149 height 13
click at [437, 262] on select "**********" at bounding box center [468, 262] width 149 height 13
click at [545, 178] on div at bounding box center [539, 181] width 25 height 19
click at [538, 181] on button at bounding box center [538, 180] width 7 height 7
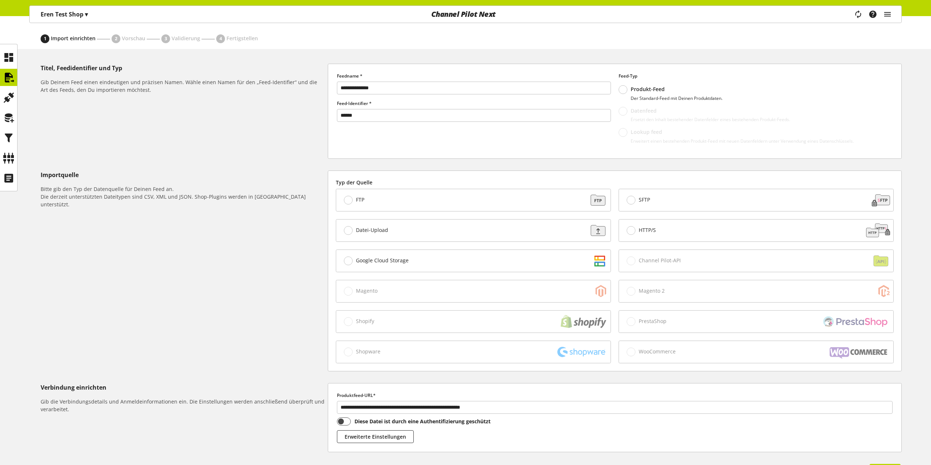
scroll to position [110, 0]
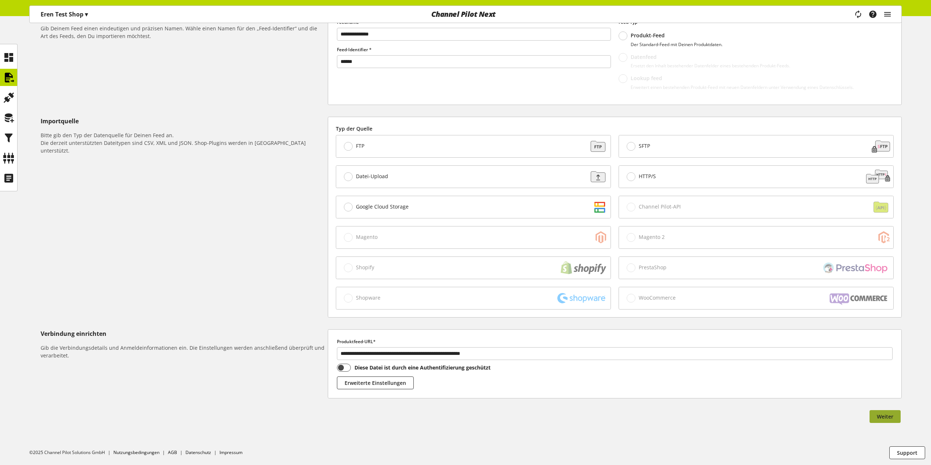
click at [881, 413] on span "Weiter" at bounding box center [885, 417] width 16 height 8
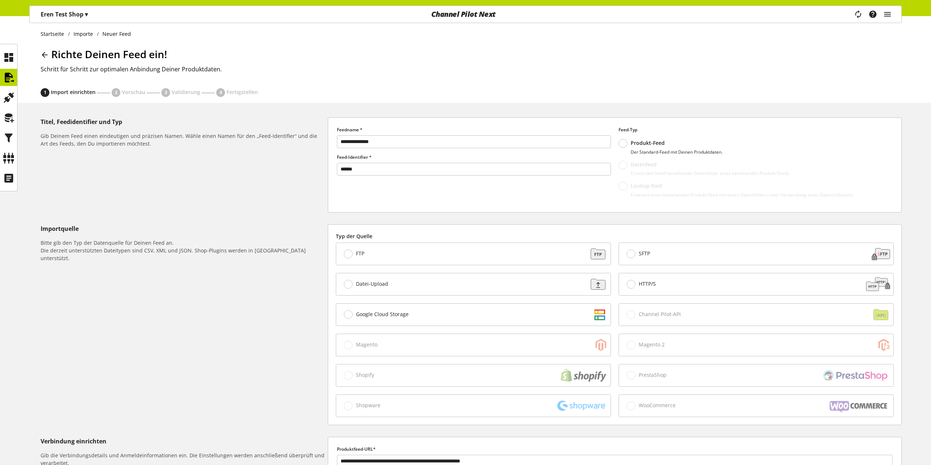
scroll to position [0, 0]
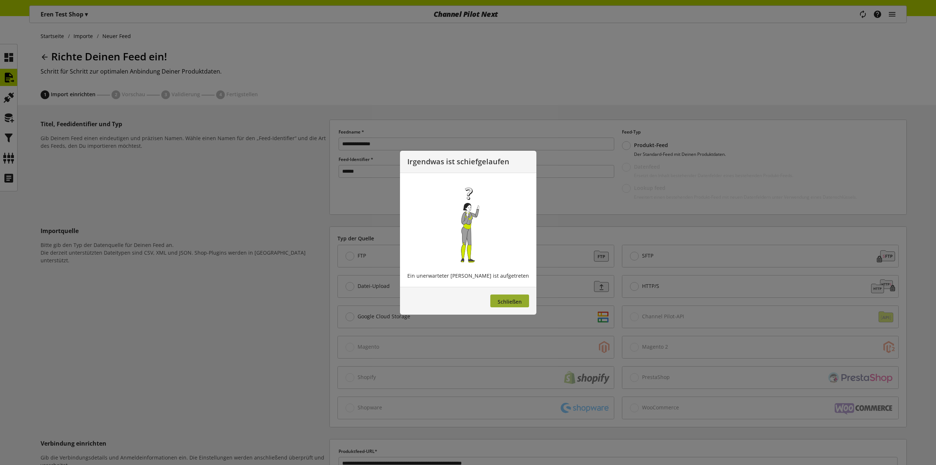
click at [498, 304] on span "Schließen" at bounding box center [510, 301] width 24 height 7
click at [499, 306] on button "Schließen" at bounding box center [509, 300] width 39 height 13
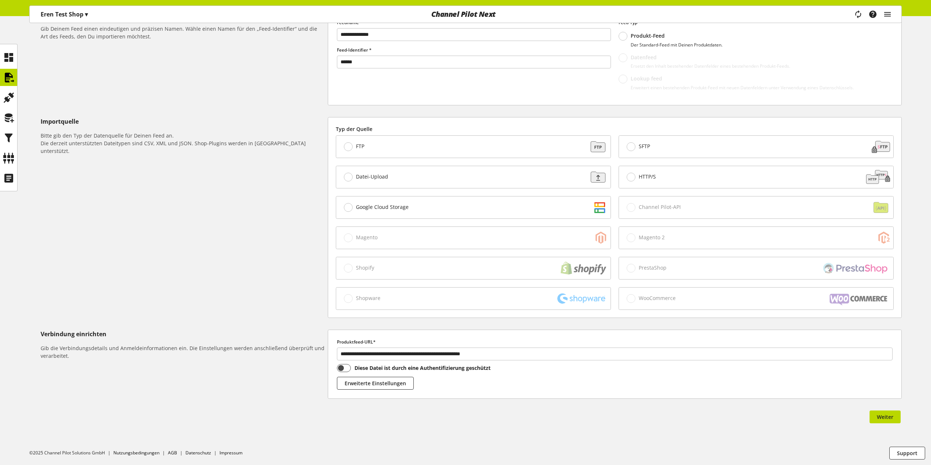
scroll to position [110, 0]
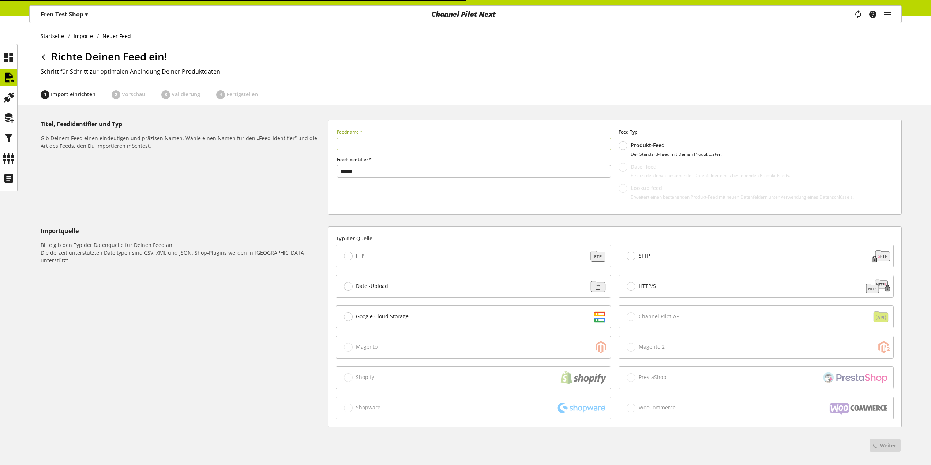
click at [634, 290] on label "HTTP/S" at bounding box center [641, 286] width 30 height 9
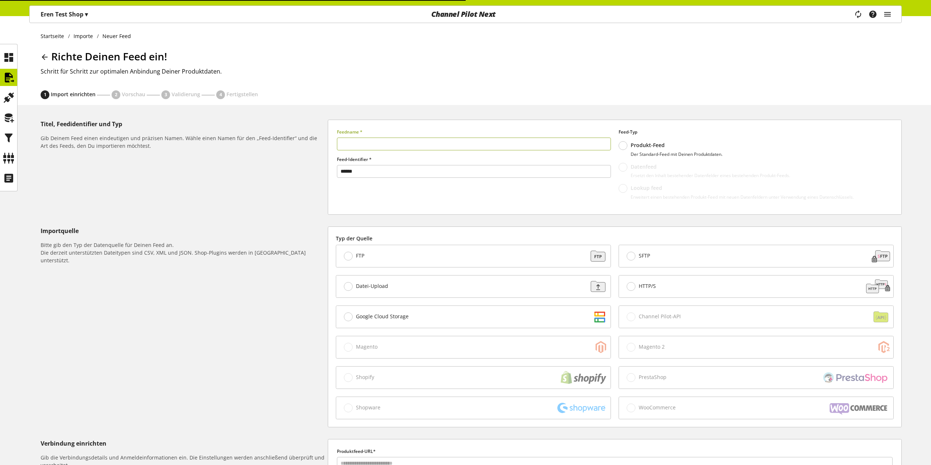
click at [409, 144] on input "text" at bounding box center [474, 144] width 274 height 13
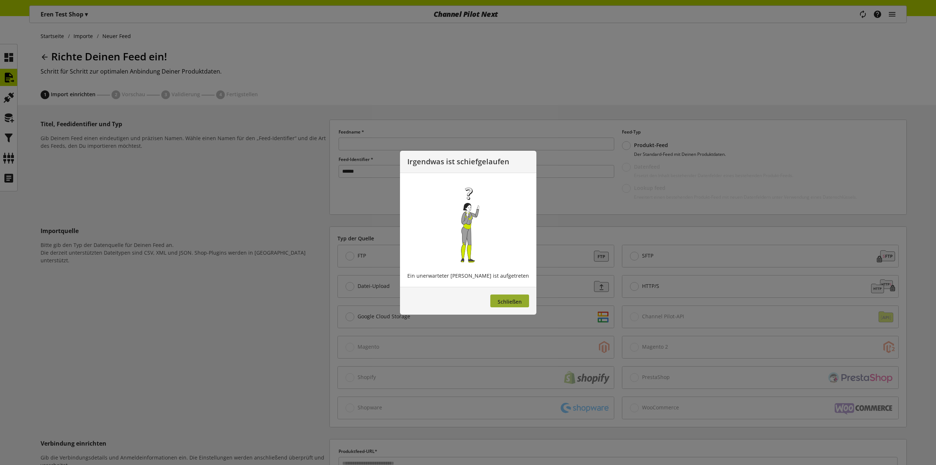
click at [506, 298] on span "Schließen" at bounding box center [510, 301] width 24 height 7
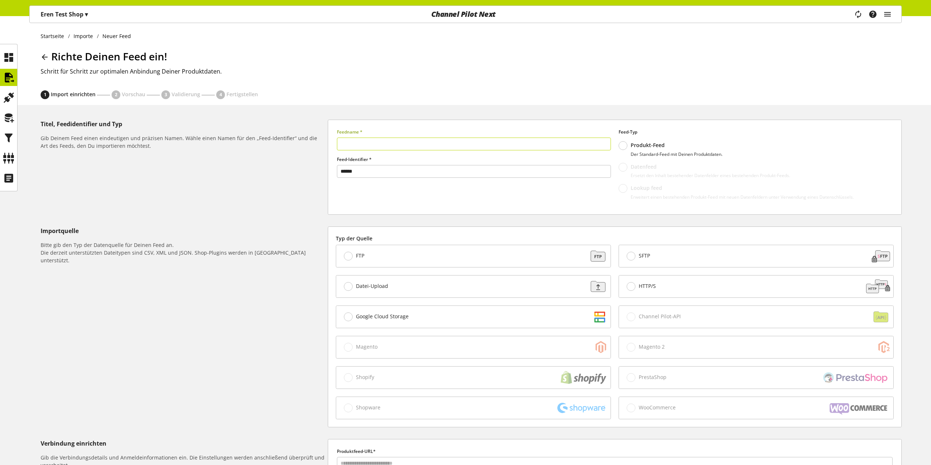
click at [517, 146] on input "text" at bounding box center [474, 144] width 274 height 13
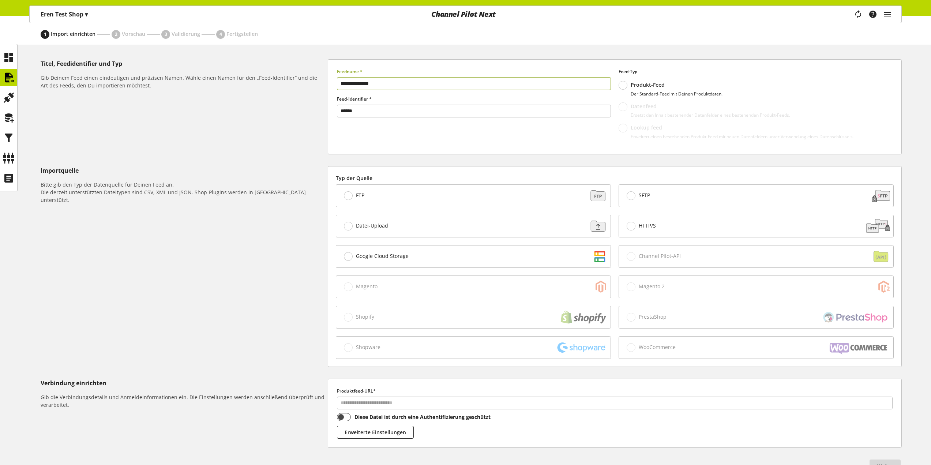
scroll to position [110, 0]
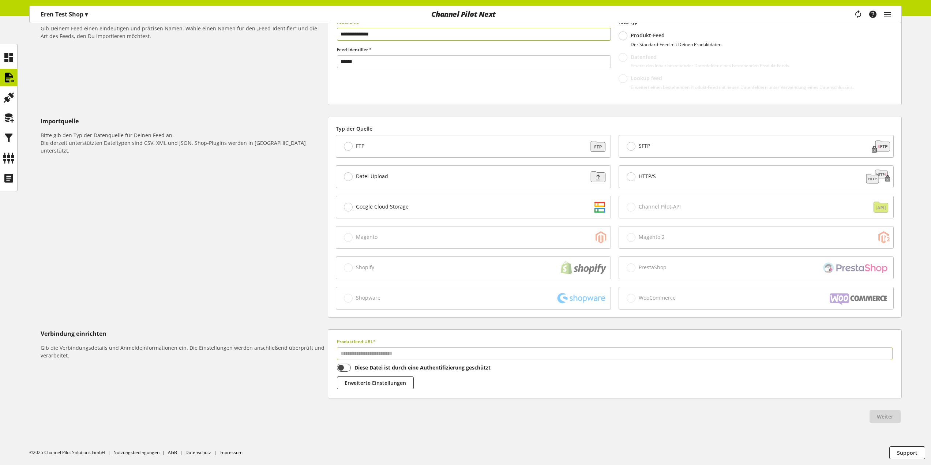
type input "**********"
click at [476, 359] on input "text" at bounding box center [614, 353] width 555 height 13
click at [479, 355] on input "text" at bounding box center [614, 353] width 555 height 13
paste input "**********"
drag, startPoint x: 350, startPoint y: 357, endPoint x: 365, endPoint y: 359, distance: 15.5
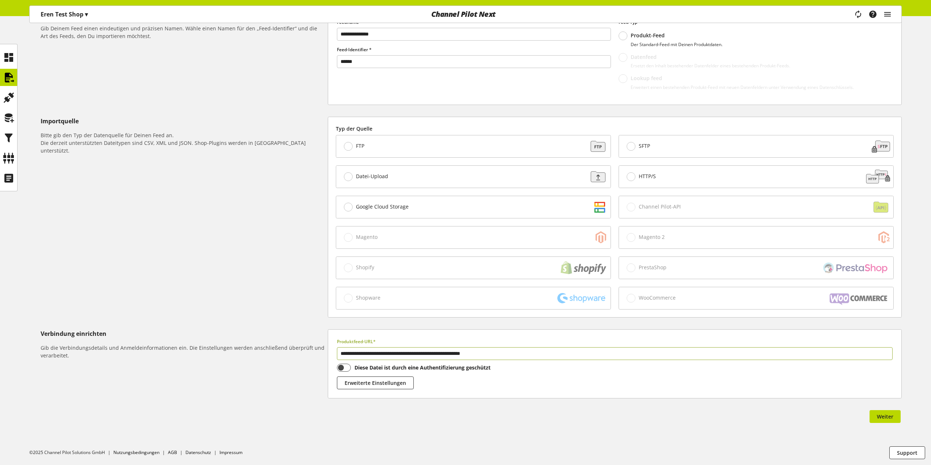
click at [353, 357] on input "**********" at bounding box center [614, 353] width 555 height 13
click at [505, 417] on div "Du bist nicht berechtigt, ein Feed zu erstellen. Weiter" at bounding box center [471, 417] width 861 height 15
click at [893, 414] on button "Weiter" at bounding box center [884, 416] width 31 height 13
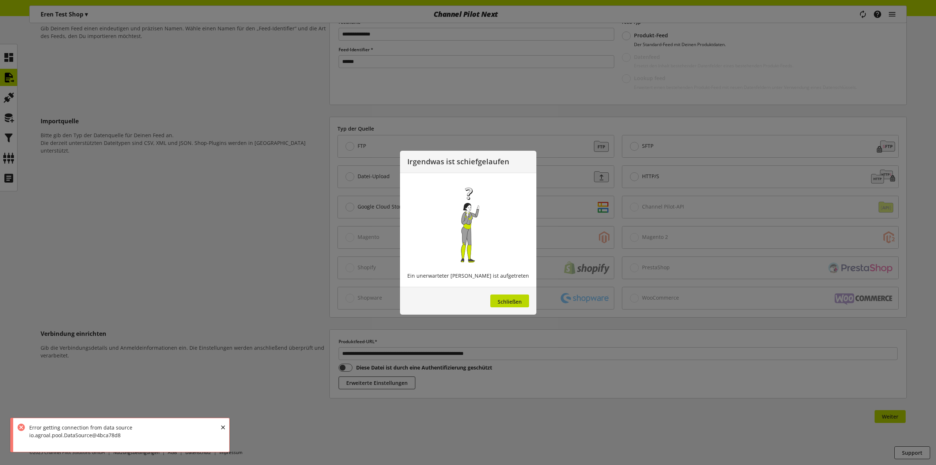
click at [502, 292] on footer "Schließen" at bounding box center [468, 301] width 136 height 28
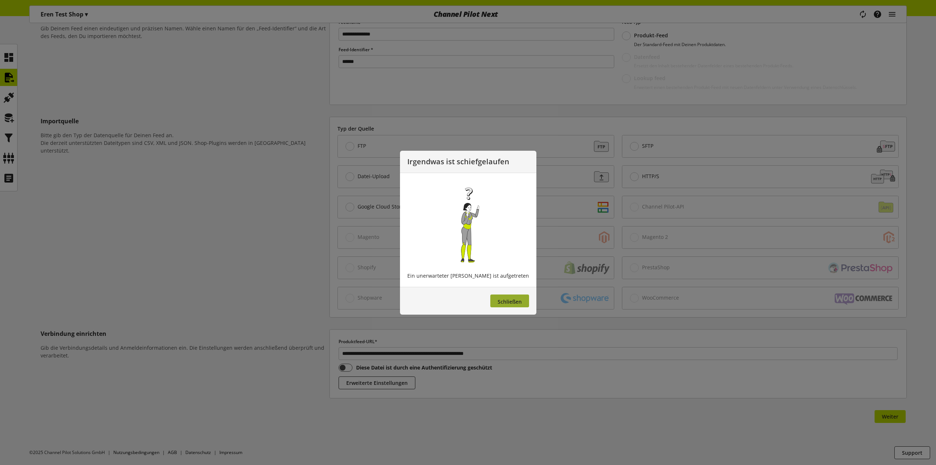
click at [500, 295] on button "Schließen" at bounding box center [509, 300] width 39 height 13
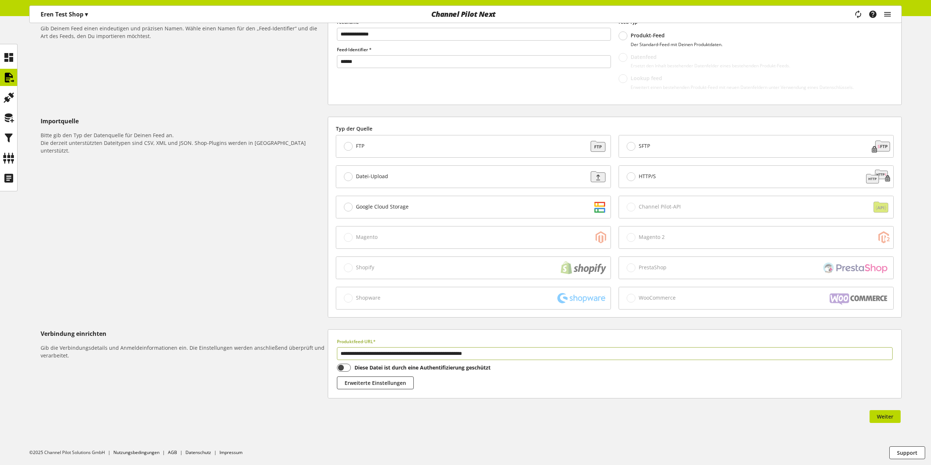
click at [354, 354] on input "**********" at bounding box center [614, 353] width 555 height 13
type input "**********"
click at [895, 420] on button "Weiter" at bounding box center [884, 416] width 31 height 13
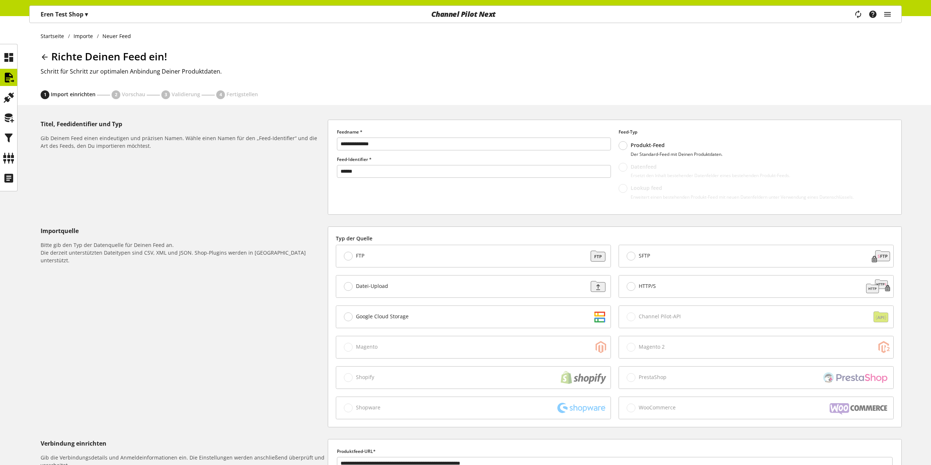
select select "*"
select select "*****"
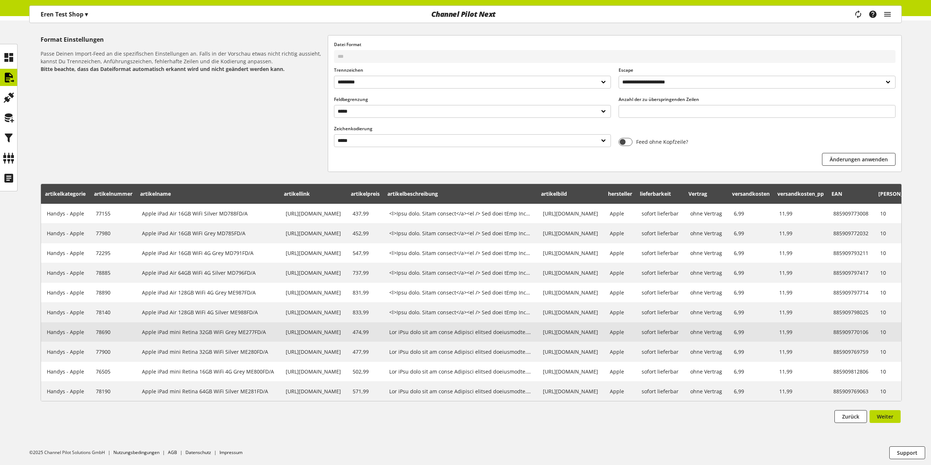
scroll to position [0, 153]
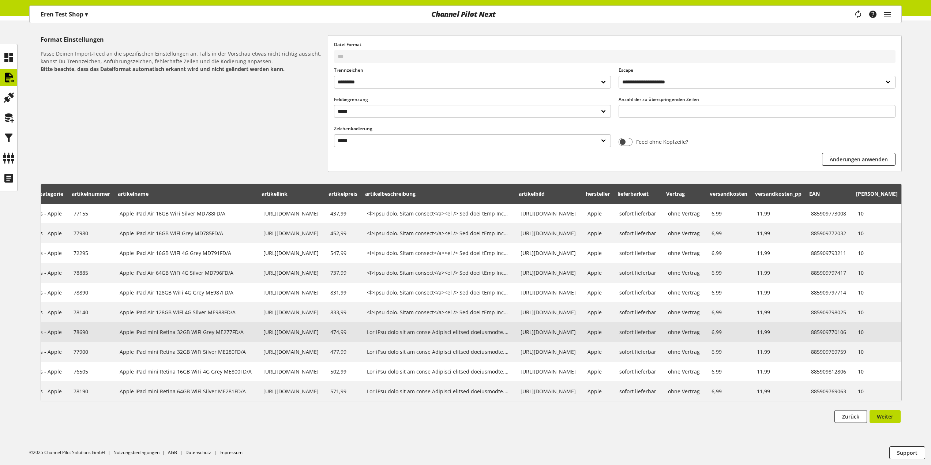
drag, startPoint x: 273, startPoint y: 307, endPoint x: 570, endPoint y: 331, distance: 298.2
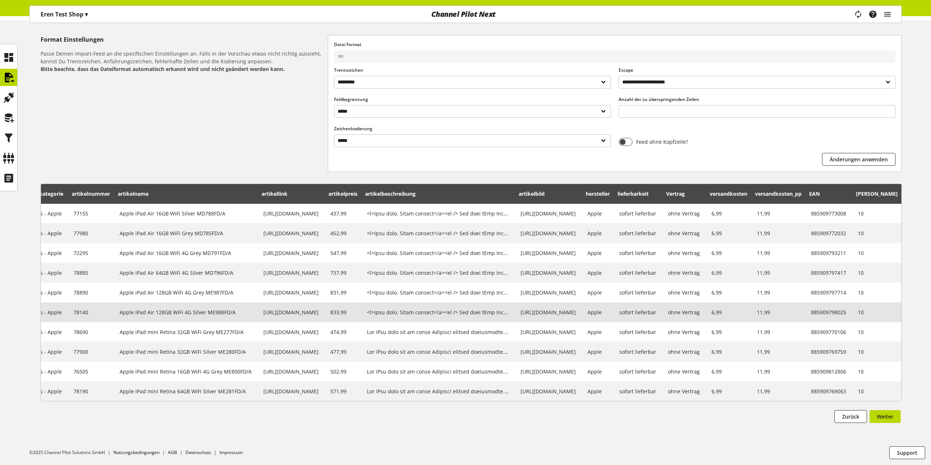
scroll to position [0, 0]
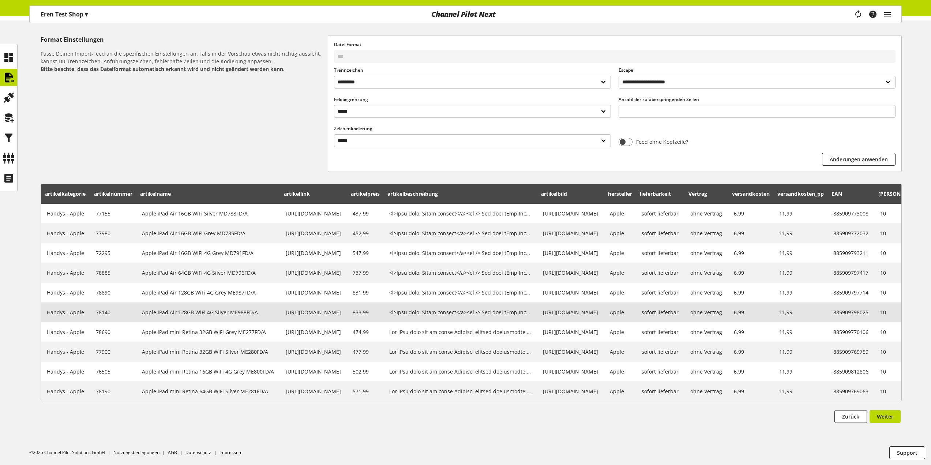
drag, startPoint x: 622, startPoint y: 337, endPoint x: 386, endPoint y: 312, distance: 237.6
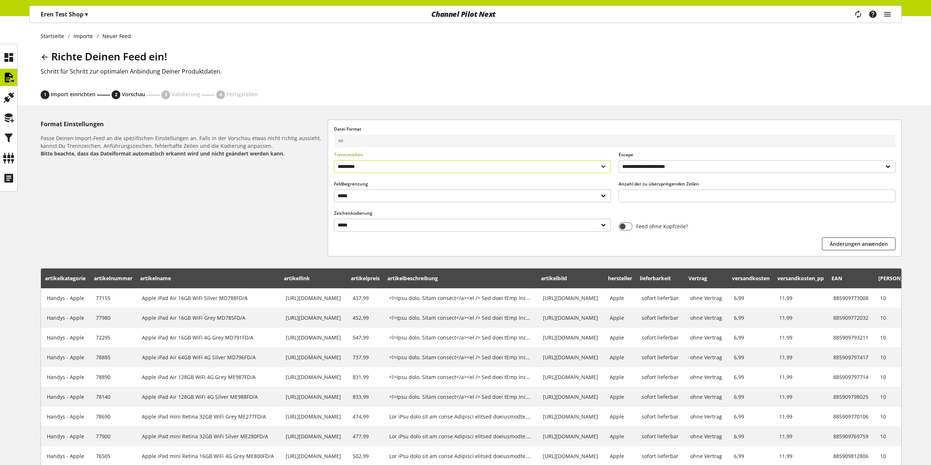
click at [449, 169] on select "**********" at bounding box center [472, 166] width 277 height 13
click at [334, 160] on select "**********" at bounding box center [472, 166] width 277 height 13
click at [423, 167] on select "**********" at bounding box center [472, 166] width 277 height 13
click at [334, 160] on select "**********" at bounding box center [472, 166] width 277 height 13
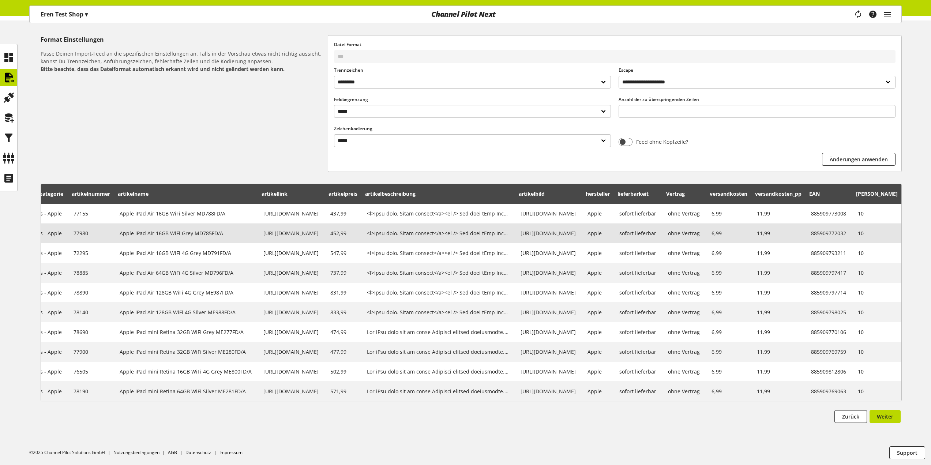
scroll to position [0, 153]
drag, startPoint x: 260, startPoint y: 212, endPoint x: 309, endPoint y: 218, distance: 49.4
drag, startPoint x: 309, startPoint y: 218, endPoint x: 451, endPoint y: 237, distance: 143.5
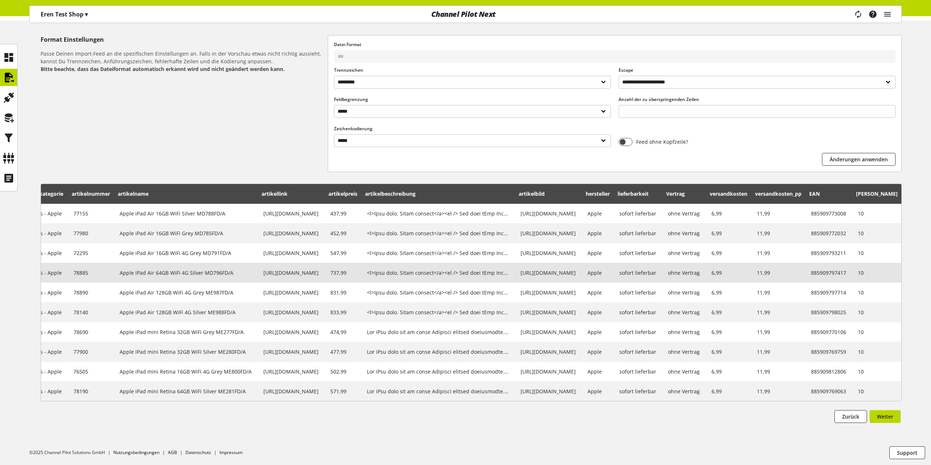
scroll to position [0, 0]
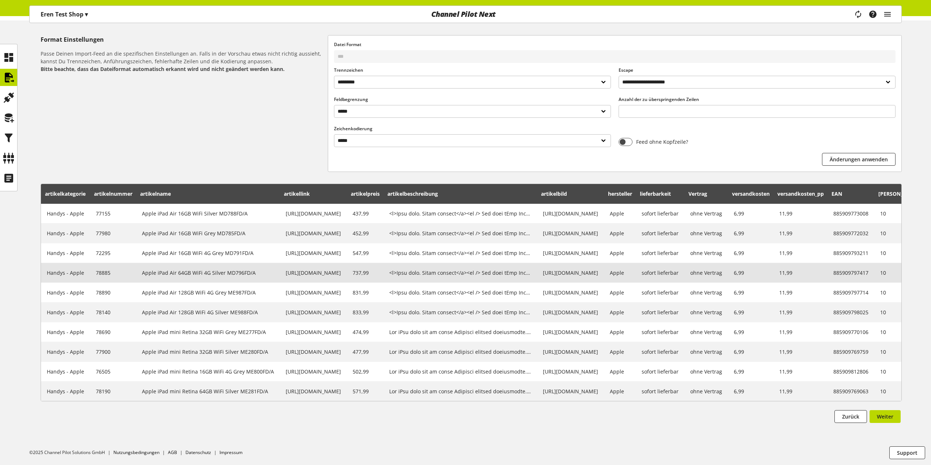
drag, startPoint x: 702, startPoint y: 273, endPoint x: 599, endPoint y: 273, distance: 103.1
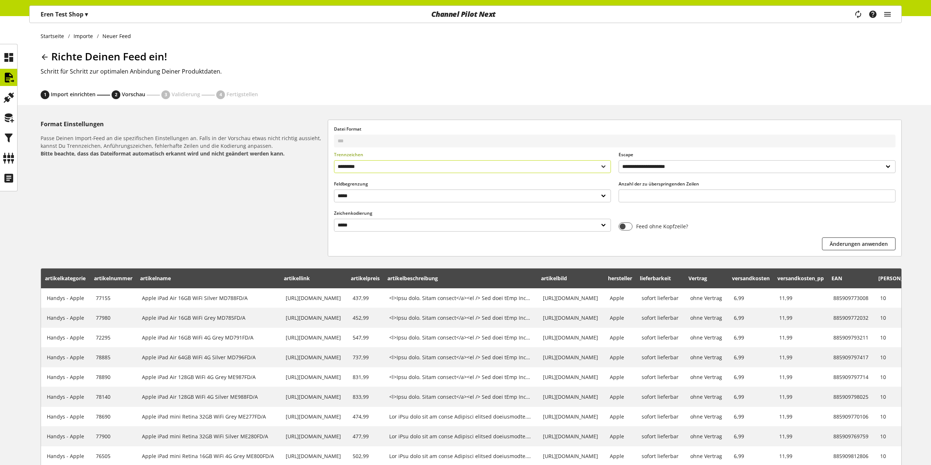
click at [387, 167] on select "**********" at bounding box center [472, 166] width 277 height 13
click at [334, 160] on select "**********" at bounding box center [472, 166] width 277 height 13
click at [874, 244] on span "Änderungen anwenden" at bounding box center [858, 244] width 58 height 8
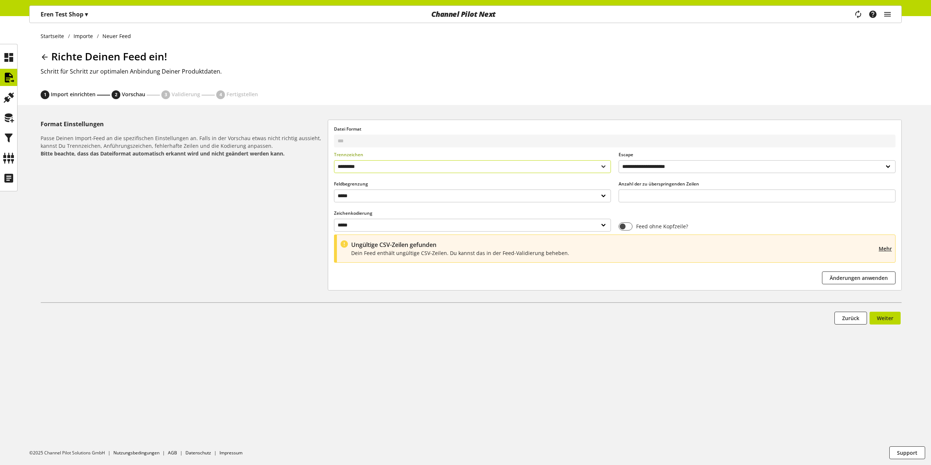
click at [375, 162] on select "**********" at bounding box center [472, 166] width 277 height 13
select select "*"
click at [334, 160] on select "**********" at bounding box center [472, 166] width 277 height 13
click at [871, 278] on span "Änderungen anwenden" at bounding box center [858, 278] width 58 height 8
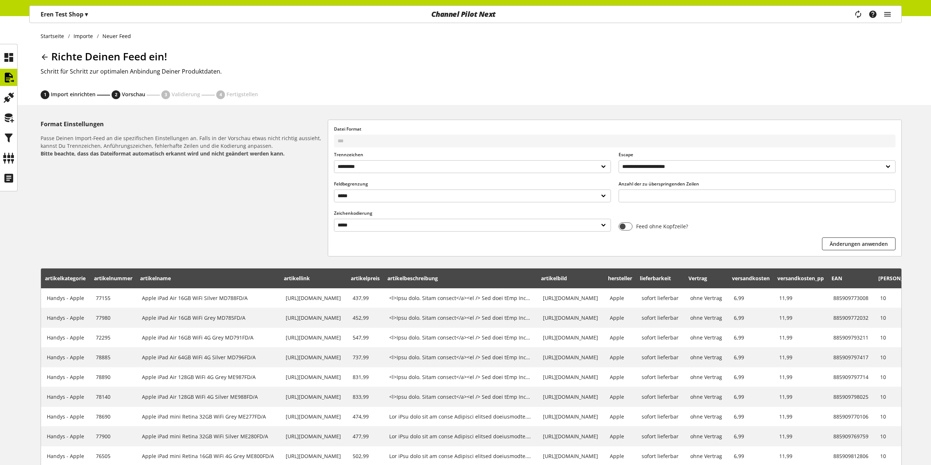
click at [234, 221] on div "Format Einstellungen Passe Deinen Import-Feed an die spezifischen Einstellungen…" at bounding box center [184, 188] width 287 height 137
click at [344, 221] on select "**********" at bounding box center [472, 225] width 277 height 13
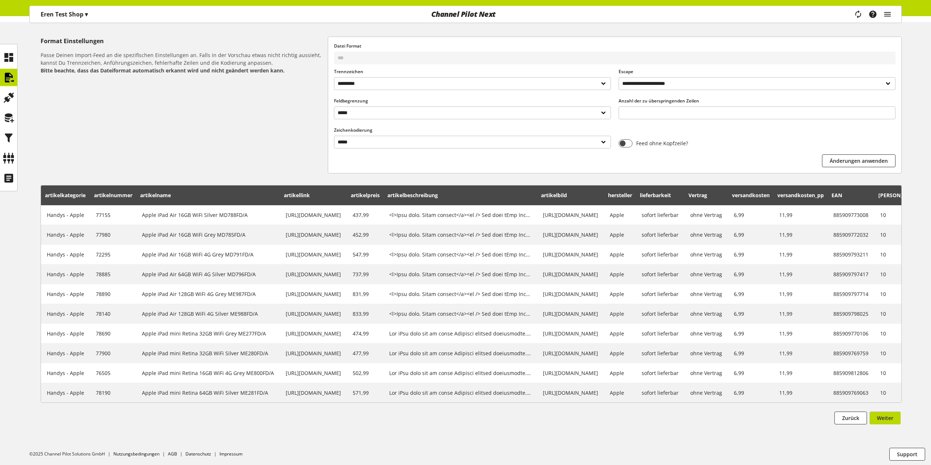
scroll to position [90, 0]
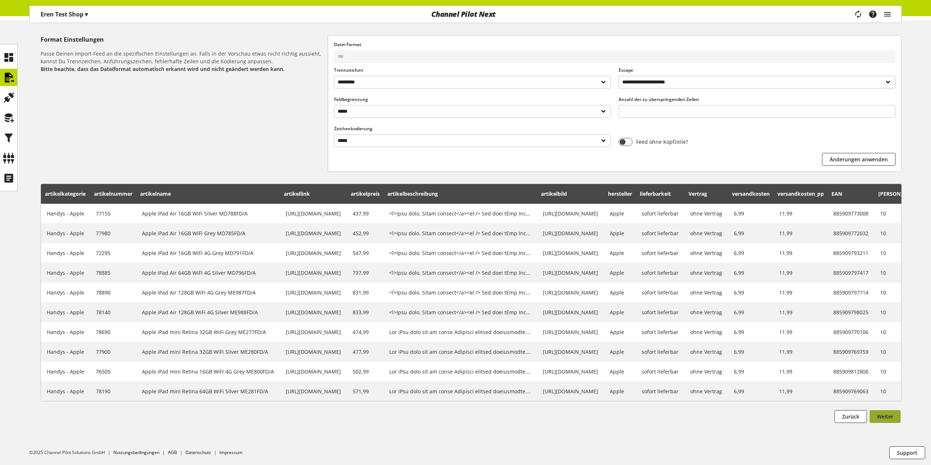
click at [894, 413] on button "Weiter" at bounding box center [884, 416] width 31 height 13
select select
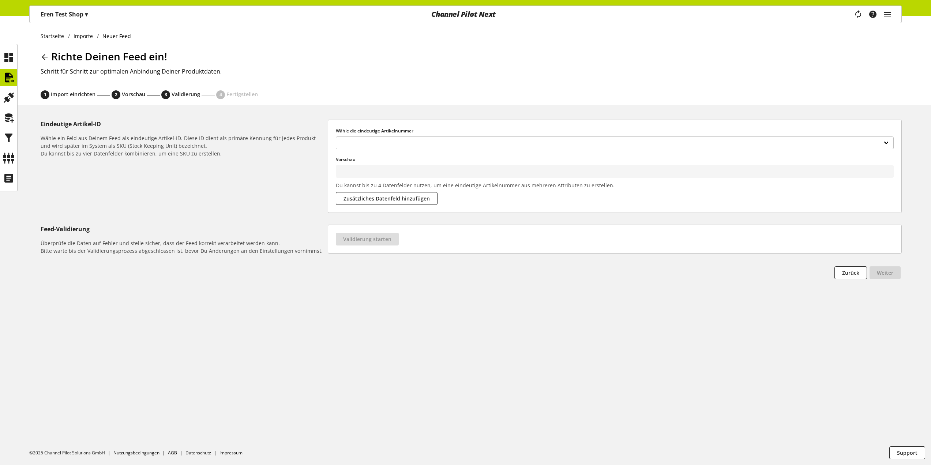
scroll to position [0, 0]
click at [395, 144] on select "**********" at bounding box center [615, 142] width 558 height 13
type input "*****"
select select "**********"
click at [385, 196] on span "Zusätzliches Datenfeld hinzufügen" at bounding box center [386, 199] width 86 height 8
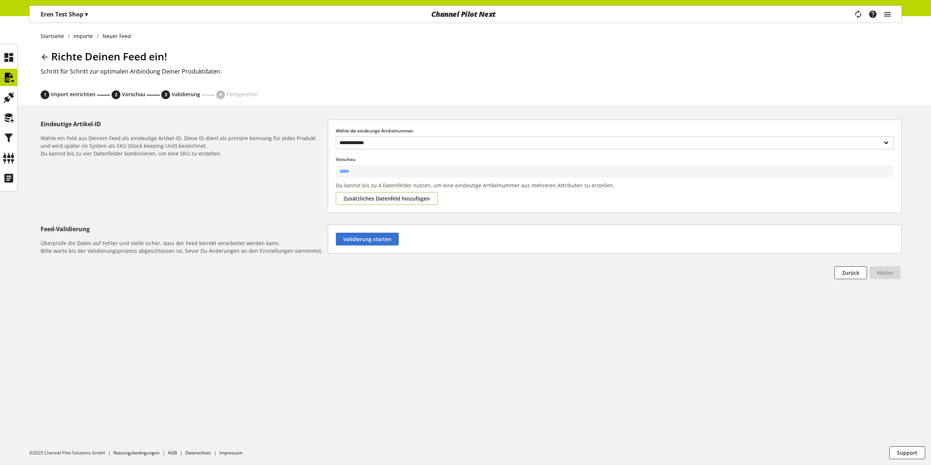
type input "******"
select select
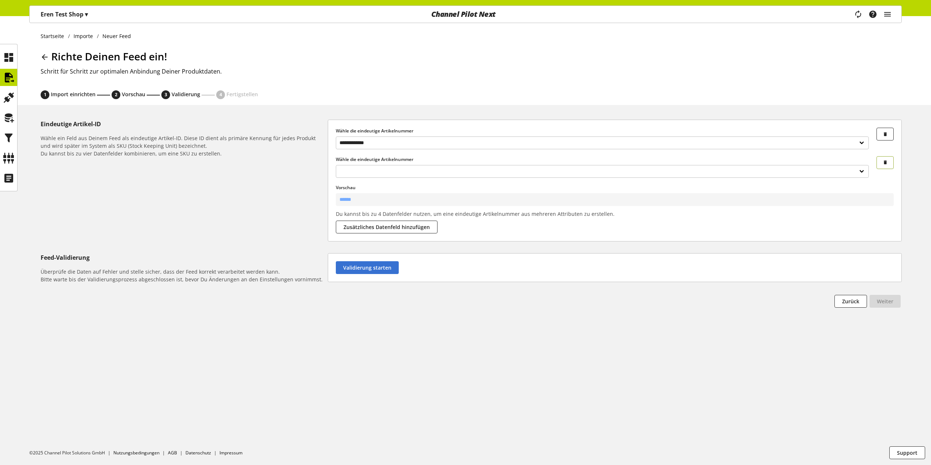
click at [885, 162] on icon "button" at bounding box center [884, 162] width 5 height 8
type input "*****"
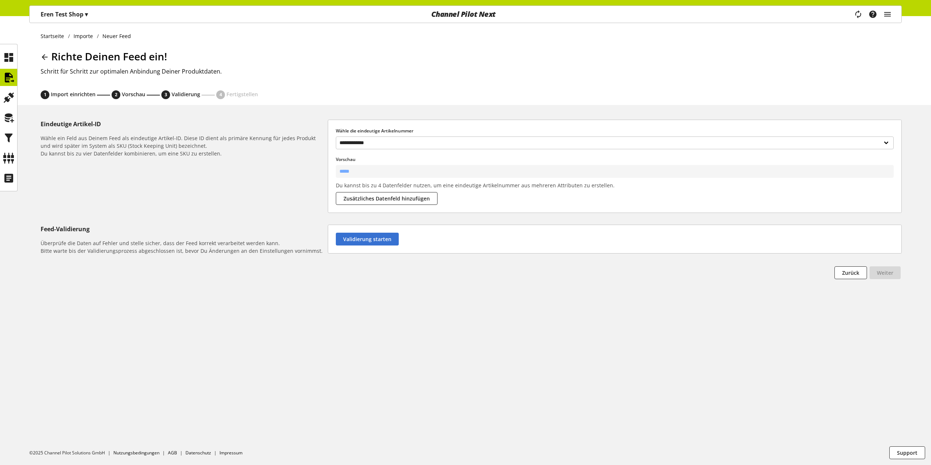
click at [66, 91] on span "Import einrichten" at bounding box center [73, 94] width 45 height 7
select select "*"
select select "*****"
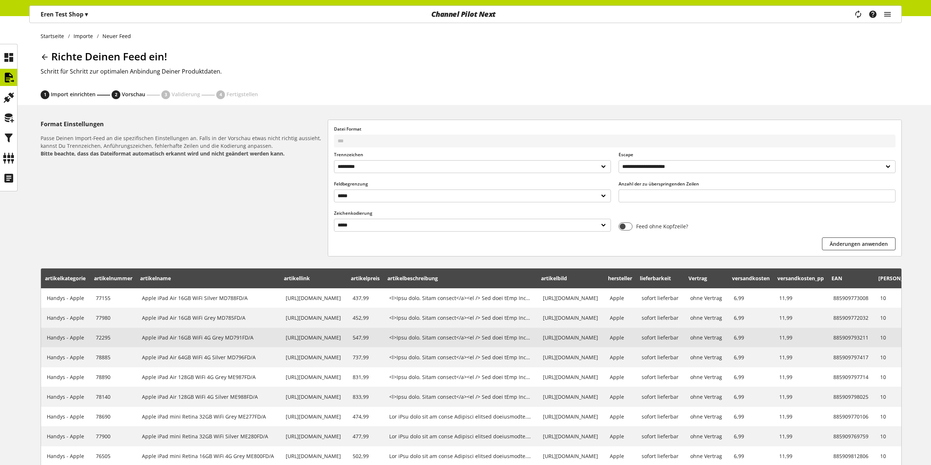
scroll to position [90, 0]
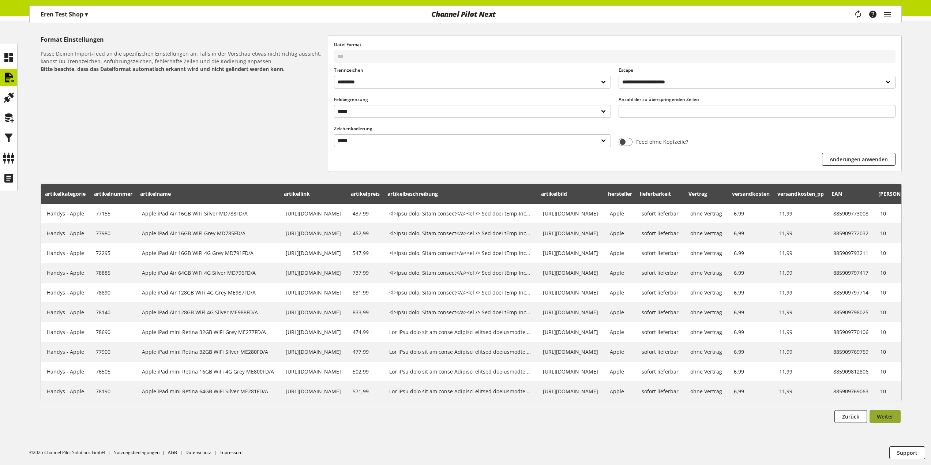
click at [879, 413] on span "Weiter" at bounding box center [885, 417] width 16 height 8
select select
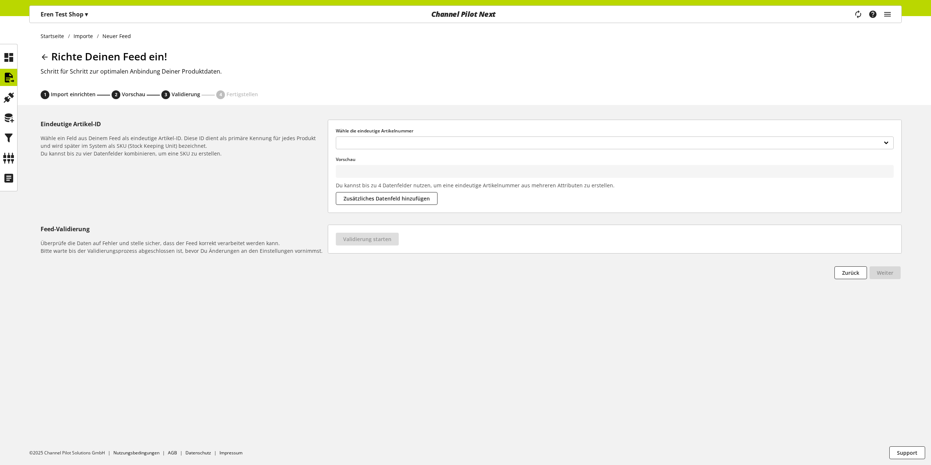
scroll to position [0, 0]
click at [370, 146] on select "**********" at bounding box center [615, 142] width 558 height 13
type input "*****"
select select "**********"
click at [356, 235] on span "Validierung starten" at bounding box center [367, 239] width 48 height 8
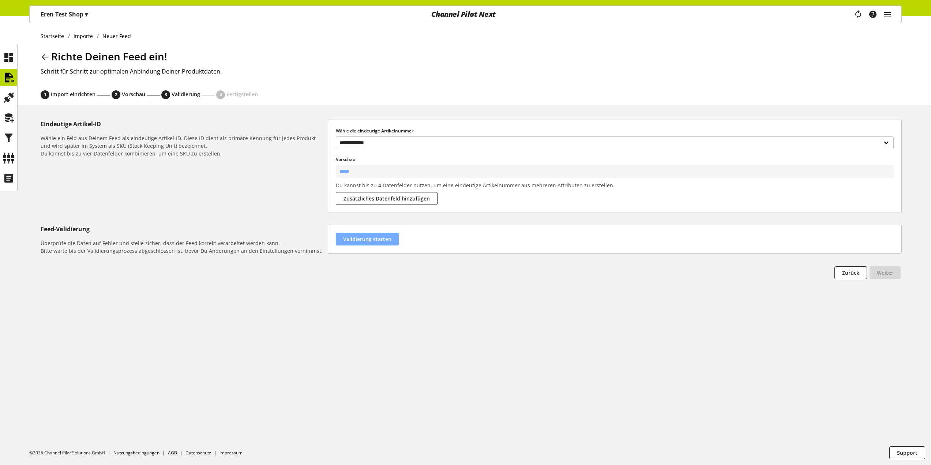
select select "********"
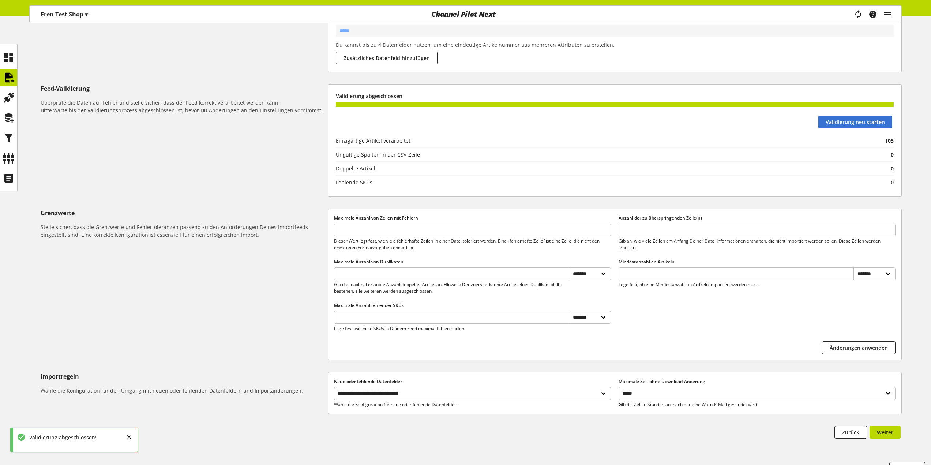
scroll to position [146, 0]
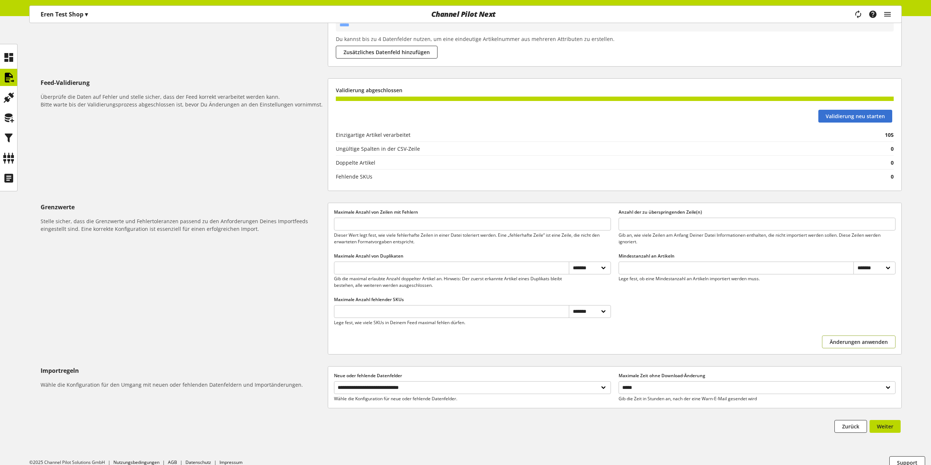
click at [833, 341] on span "Änderungen anwenden" at bounding box center [858, 342] width 58 height 8
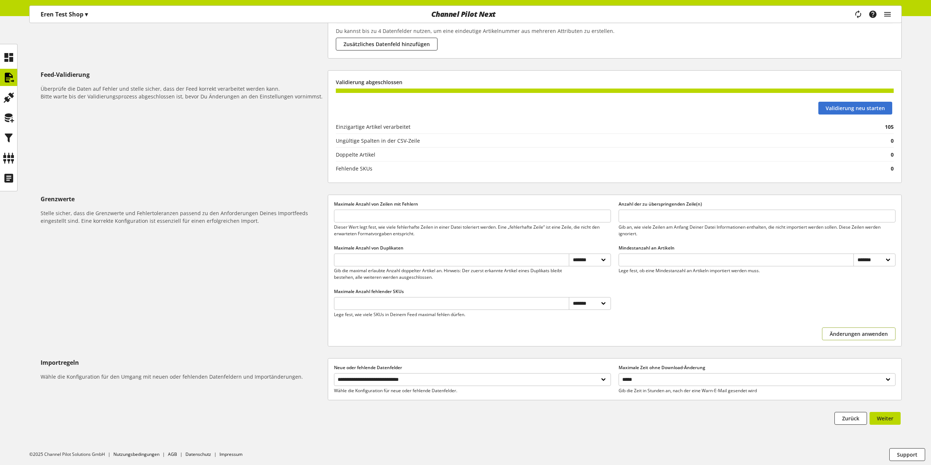
scroll to position [156, 0]
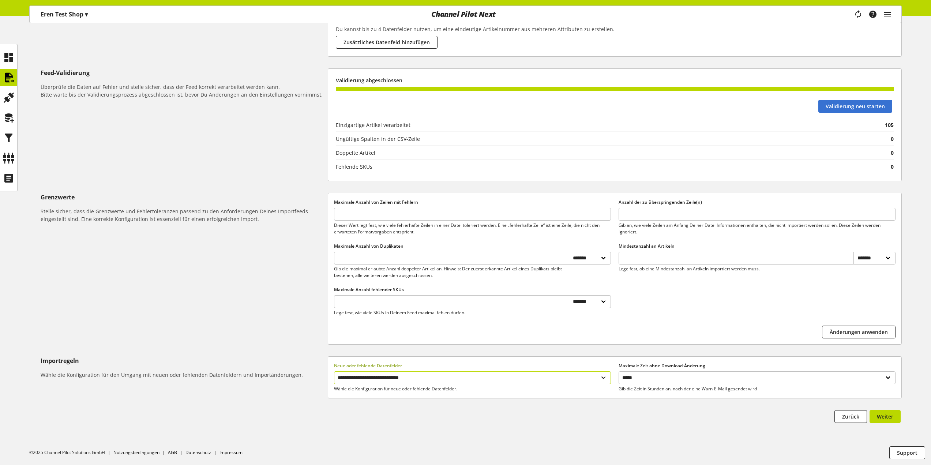
click at [510, 380] on select "**********" at bounding box center [472, 377] width 277 height 13
click at [660, 380] on select "**********" at bounding box center [756, 377] width 277 height 13
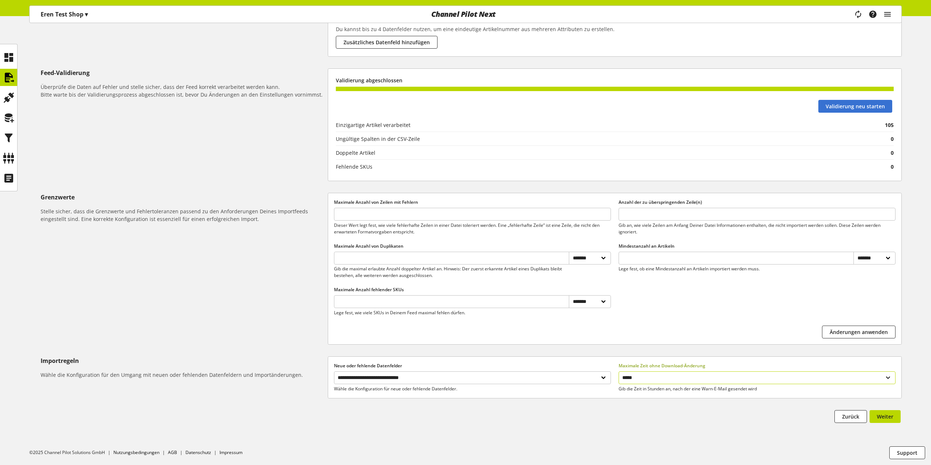
click at [660, 380] on select "**********" at bounding box center [756, 377] width 277 height 13
click at [902, 414] on div "**********" at bounding box center [465, 201] width 931 height 477
click at [899, 415] on button "Weiter" at bounding box center [884, 416] width 31 height 13
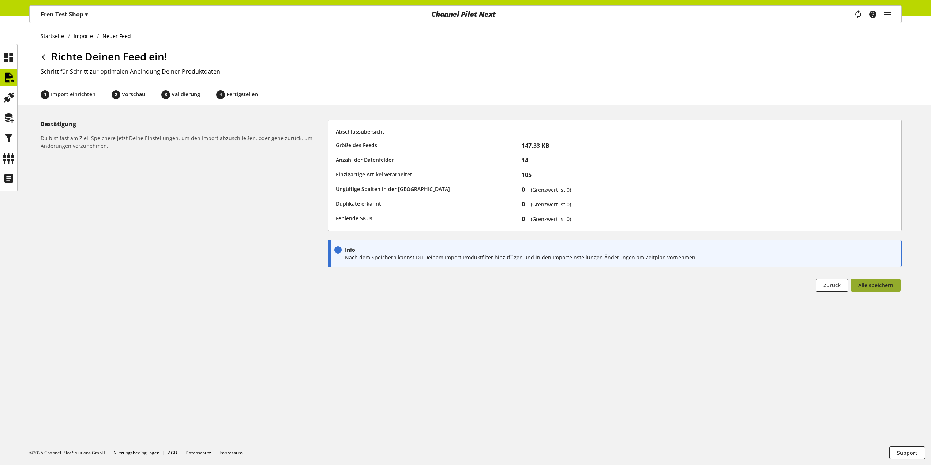
click at [888, 286] on span "Alle speichern" at bounding box center [875, 285] width 35 height 8
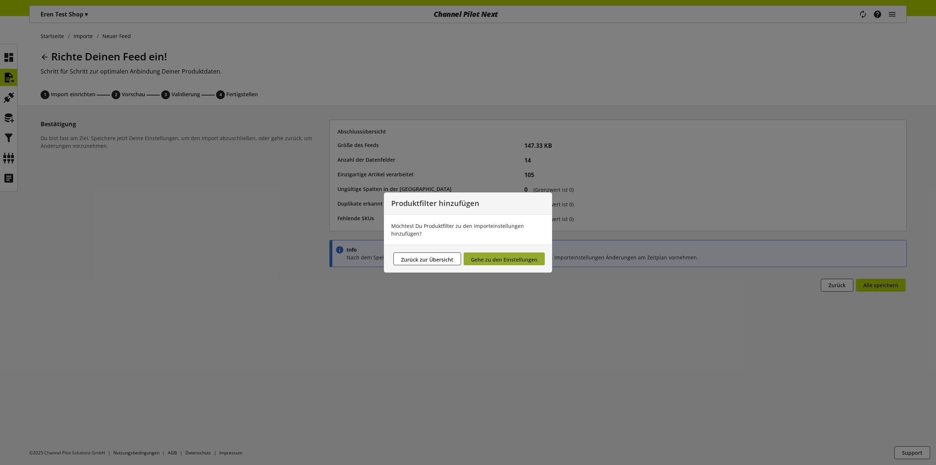
click at [492, 263] on span "Gehe zu den Einstellungen" at bounding box center [504, 259] width 67 height 7
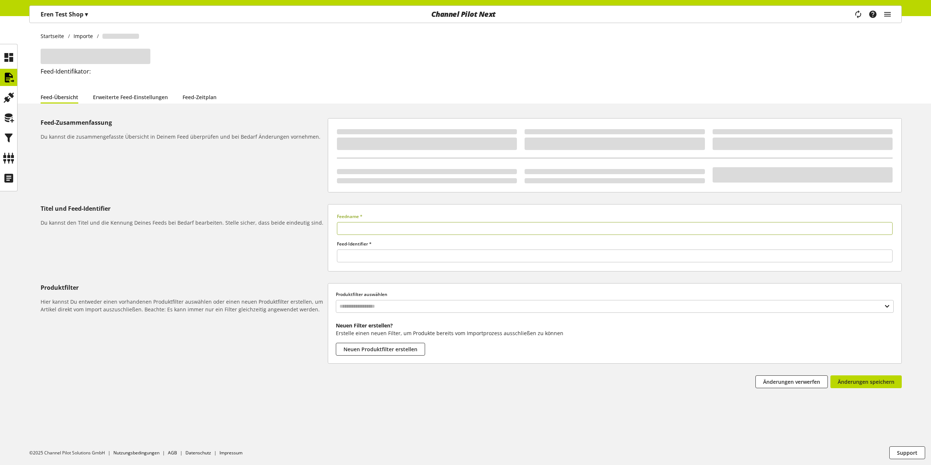
type input "**********"
type input "******"
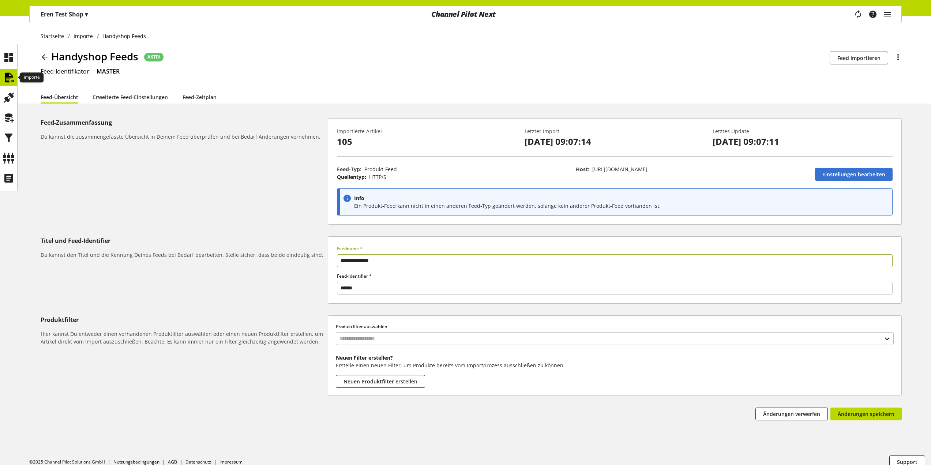
click at [5, 75] on icon at bounding box center [9, 77] width 12 height 15
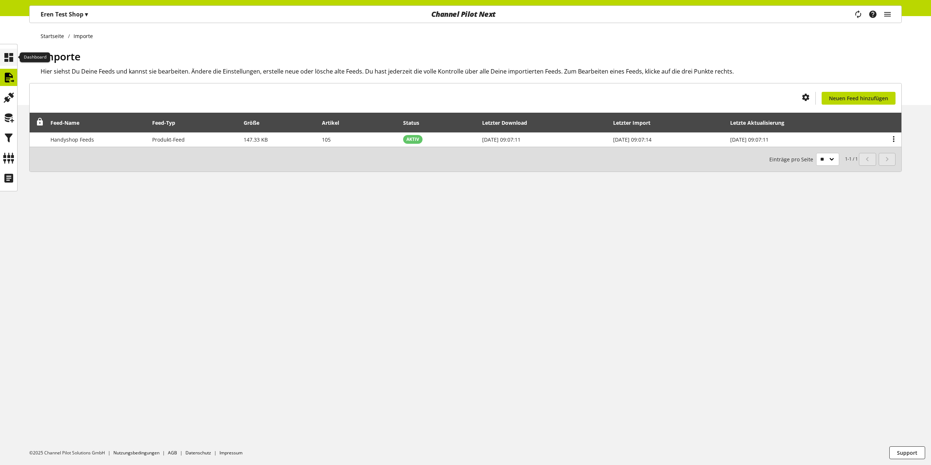
click at [10, 63] on icon at bounding box center [9, 57] width 12 height 15
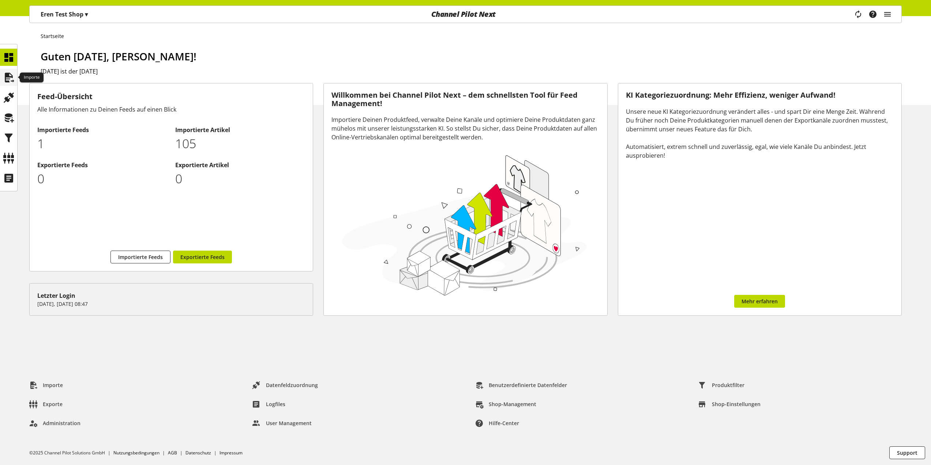
click at [10, 79] on icon at bounding box center [9, 77] width 12 height 15
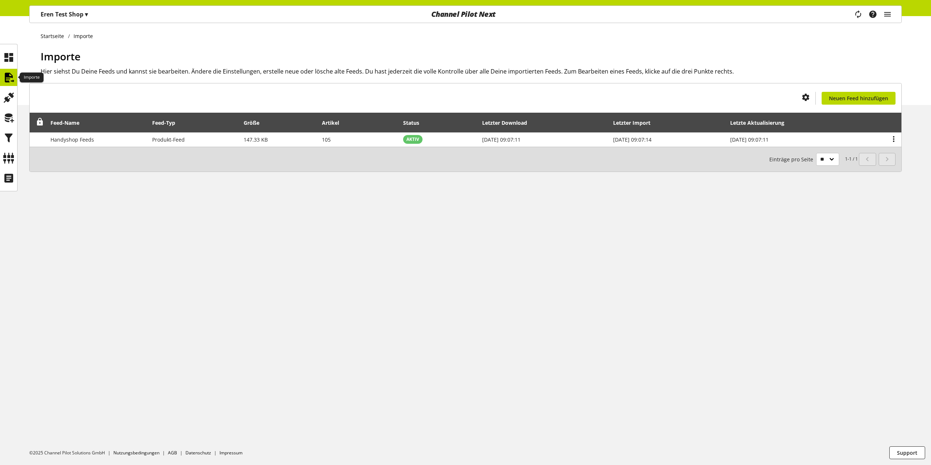
click at [12, 74] on icon at bounding box center [9, 77] width 12 height 15
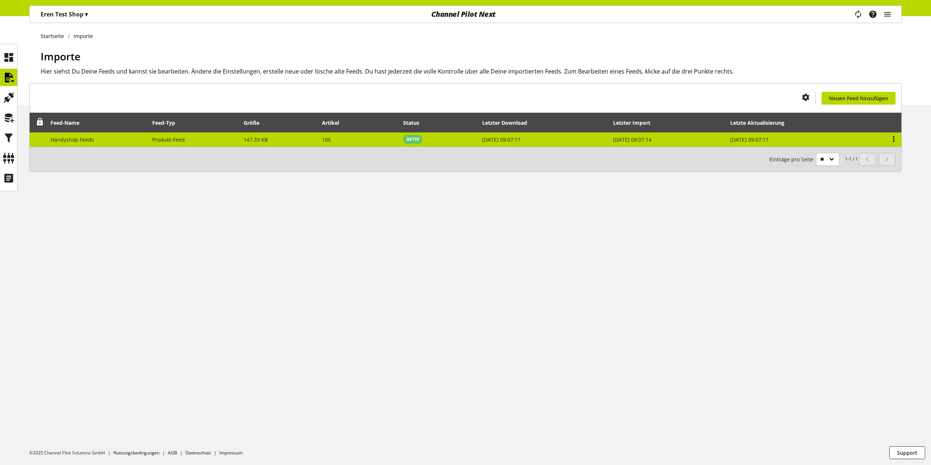
click at [893, 139] on icon at bounding box center [893, 138] width 9 height 13
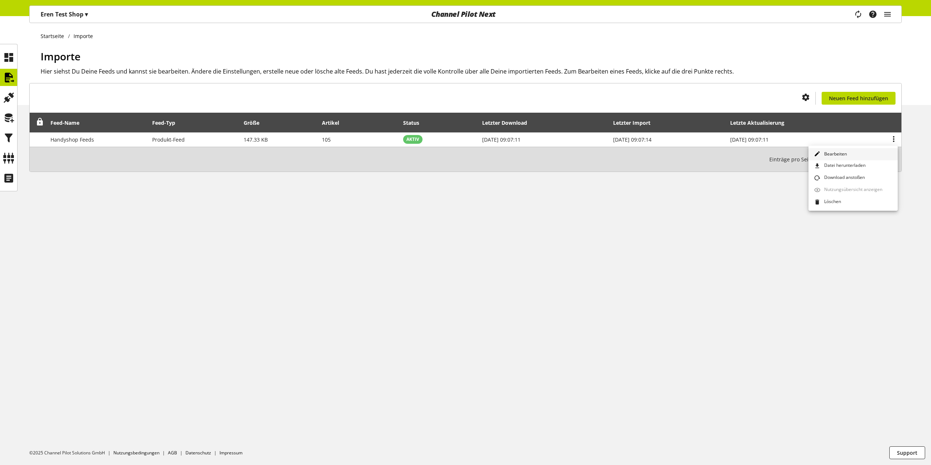
click at [858, 152] on link "Bearbeiten" at bounding box center [852, 154] width 89 height 12
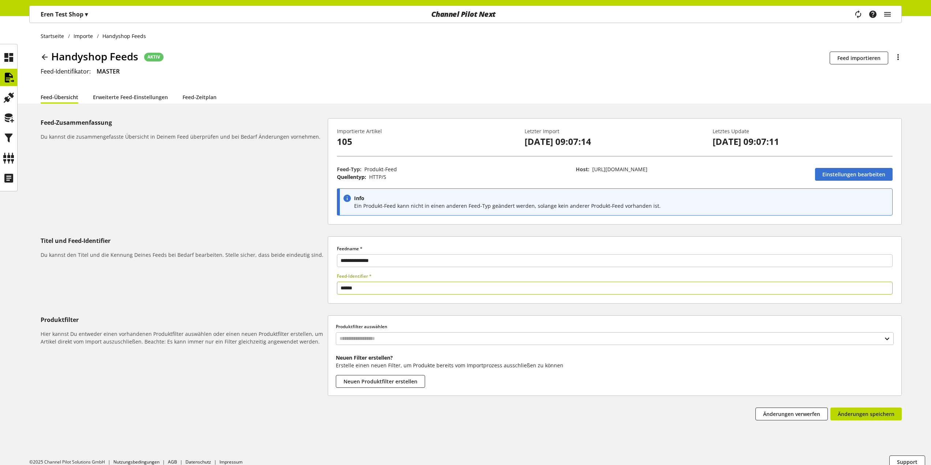
click at [396, 285] on input "******" at bounding box center [614, 288] width 555 height 13
click at [16, 77] on div at bounding box center [8, 77] width 17 height 17
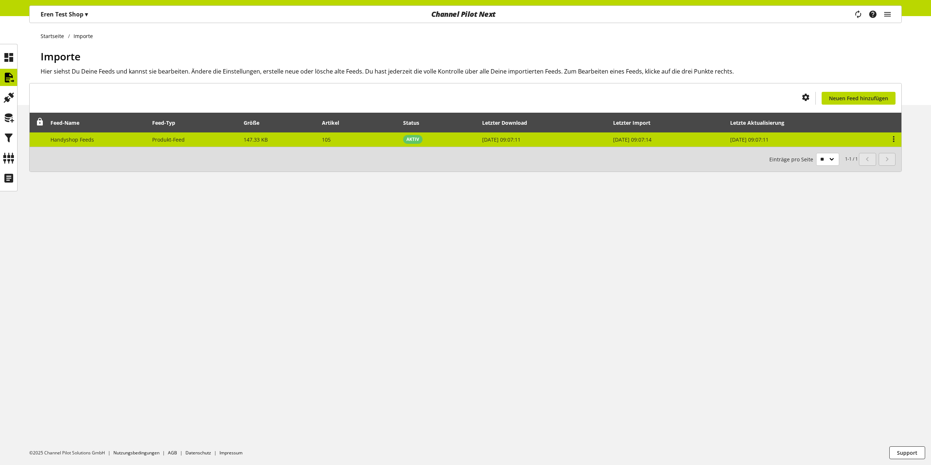
click at [123, 138] on td "Handyshop Feeds" at bounding box center [97, 139] width 102 height 14
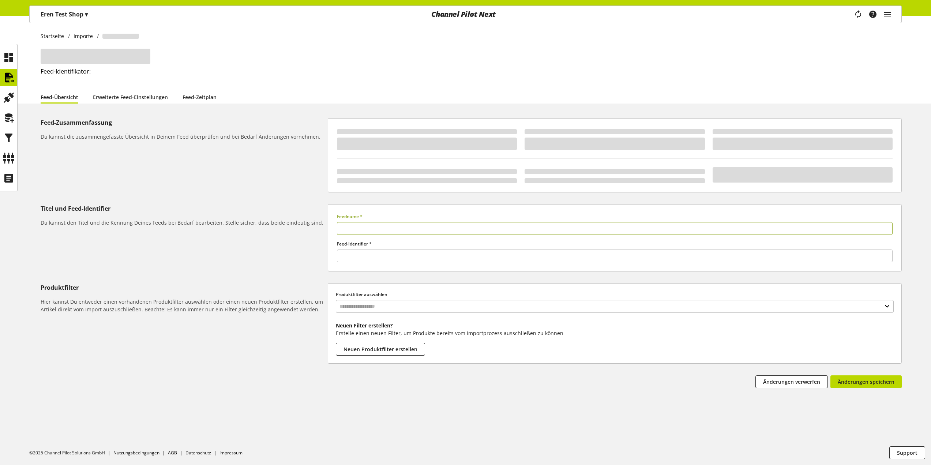
type input "**********"
type input "******"
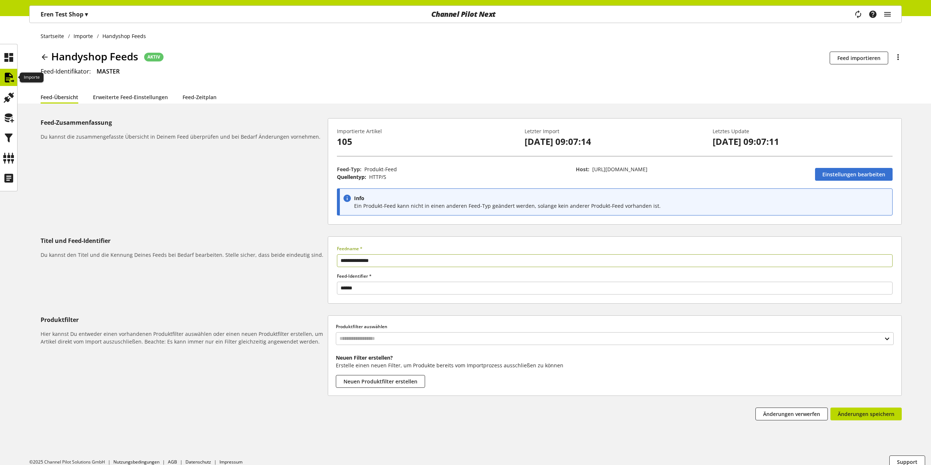
click at [11, 78] on icon at bounding box center [9, 77] width 12 height 15
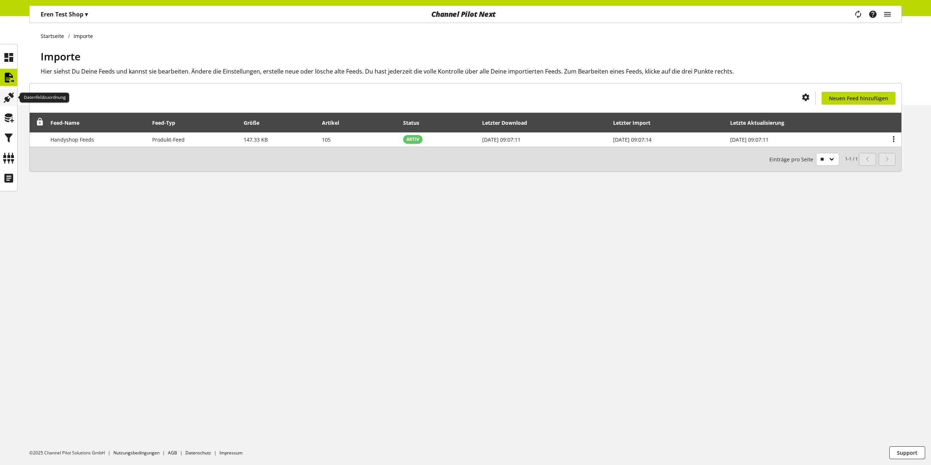
click at [12, 103] on icon at bounding box center [9, 97] width 12 height 15
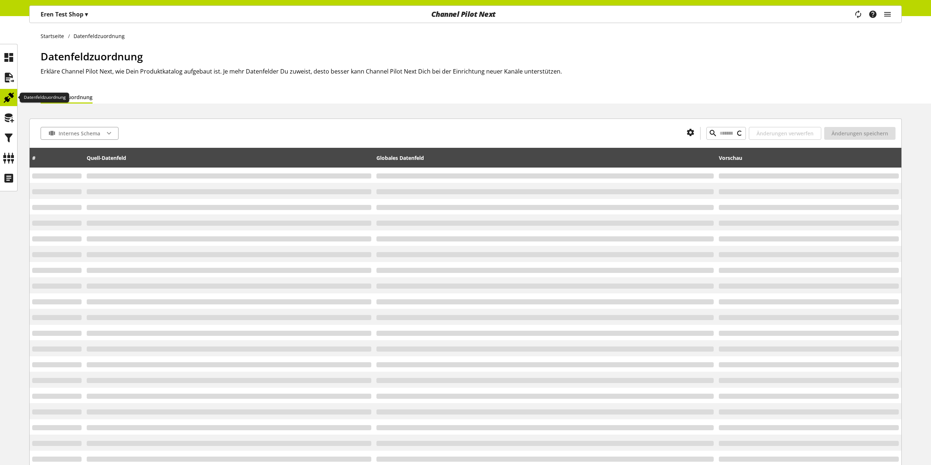
type input "*****"
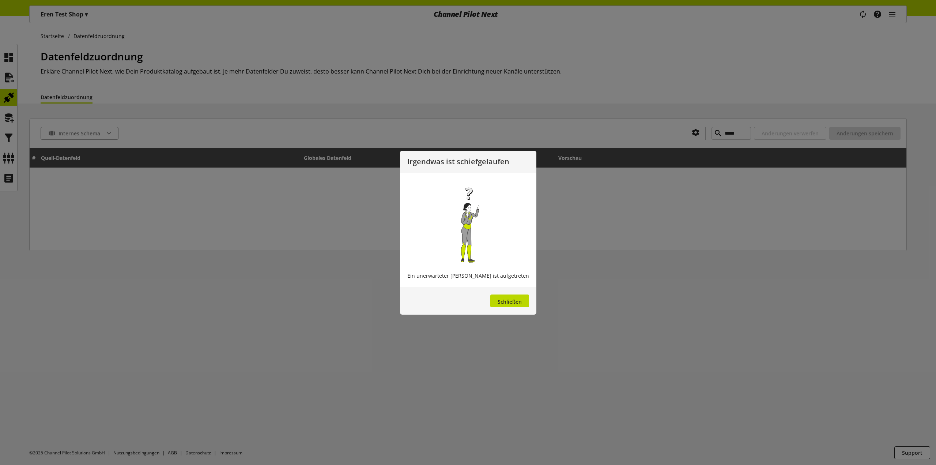
click at [514, 308] on footer "Schließen" at bounding box center [468, 301] width 136 height 28
click at [514, 306] on button "Schließen" at bounding box center [509, 300] width 39 height 13
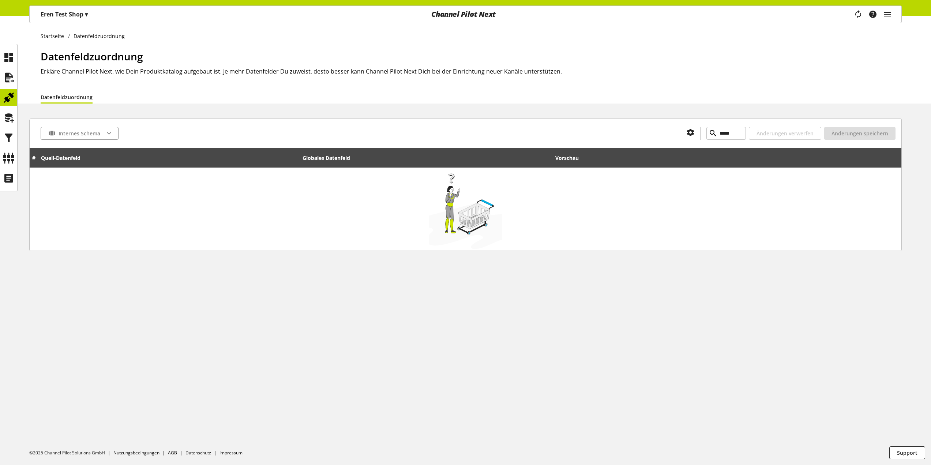
click at [340, 235] on div at bounding box center [465, 209] width 866 height 80
click at [706, 135] on input "*****" at bounding box center [725, 133] width 39 height 13
click at [510, 183] on div at bounding box center [465, 209] width 866 height 80
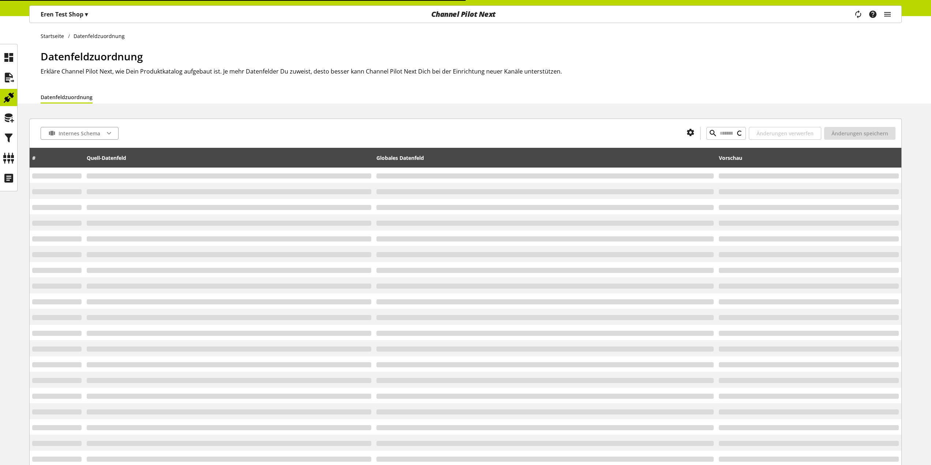
type input "*****"
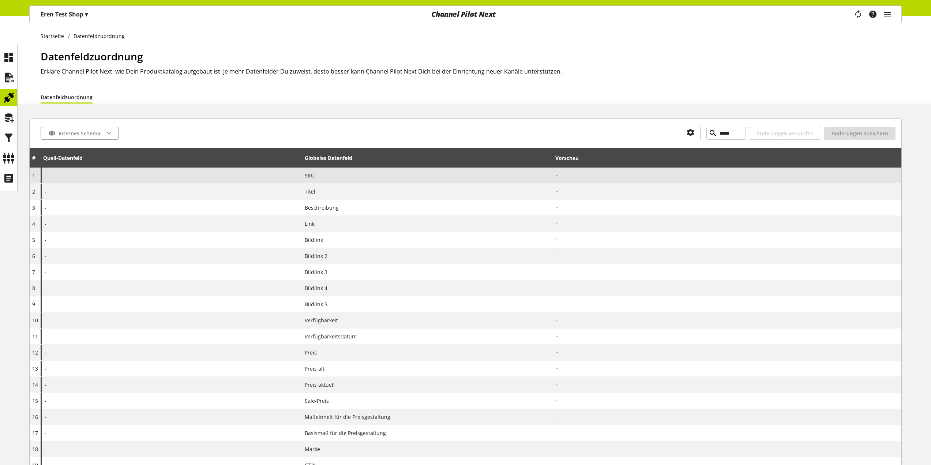
click at [83, 176] on div "-" at bounding box center [171, 175] width 261 height 16
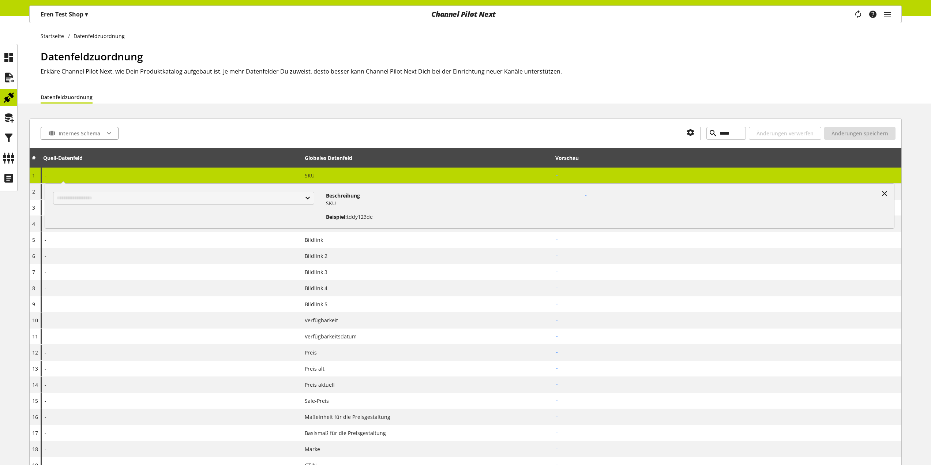
click at [290, 205] on div at bounding box center [186, 203] width 279 height 35
drag, startPoint x: 6, startPoint y: 75, endPoint x: 1, endPoint y: 75, distance: 4.8
click at [6, 75] on icon at bounding box center [9, 77] width 12 height 15
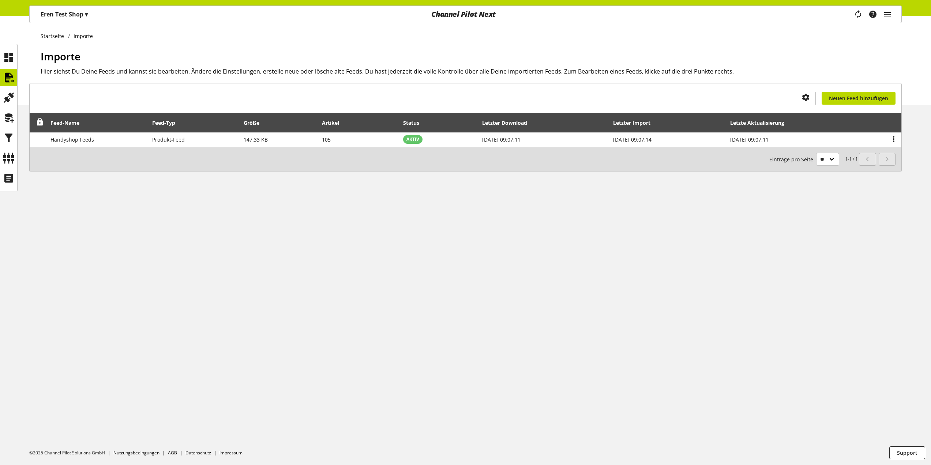
click at [476, 222] on div "Startseite Importe Importe Hier siehst Du Deine Feeds und kannst sie bearbeiten…" at bounding box center [465, 240] width 931 height 449
click at [15, 99] on div at bounding box center [8, 97] width 17 height 17
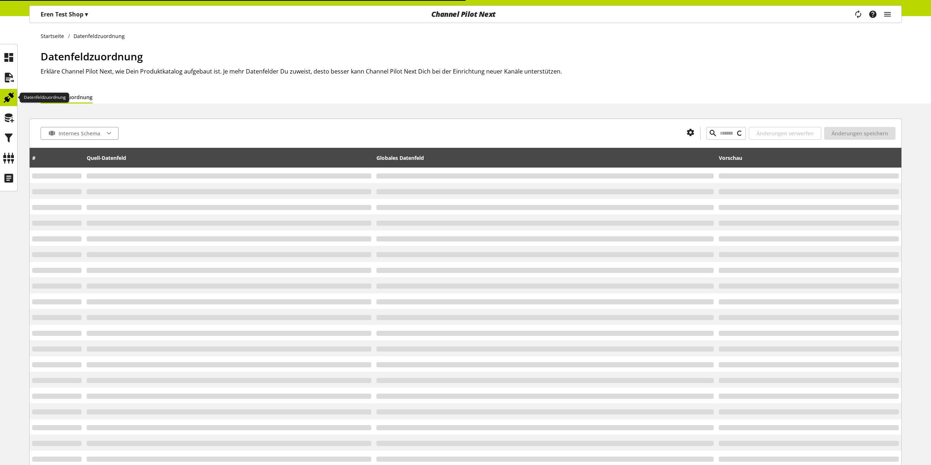
type input "*****"
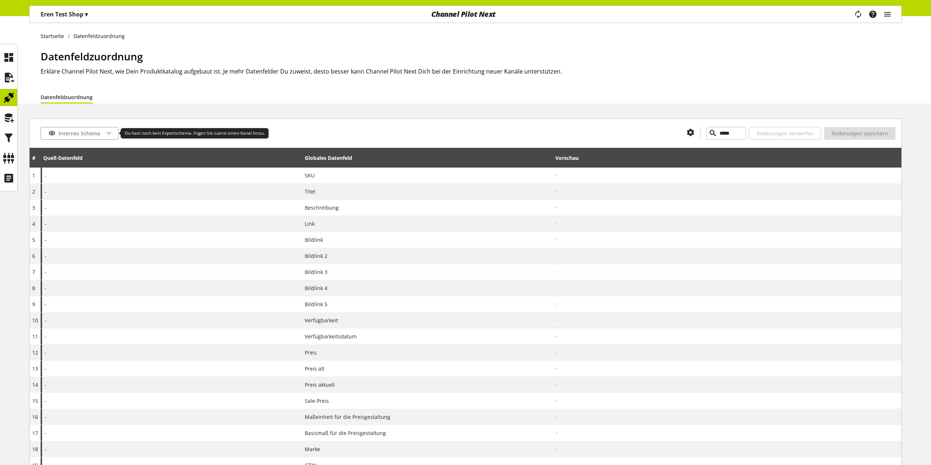
click at [102, 134] on div "Internes Schema" at bounding box center [80, 133] width 78 height 13
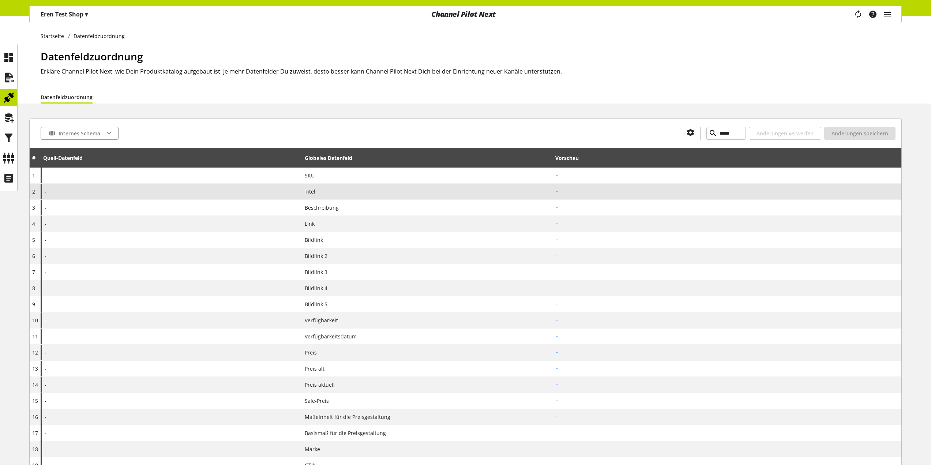
click at [321, 191] on div "Titel" at bounding box center [427, 192] width 245 height 8
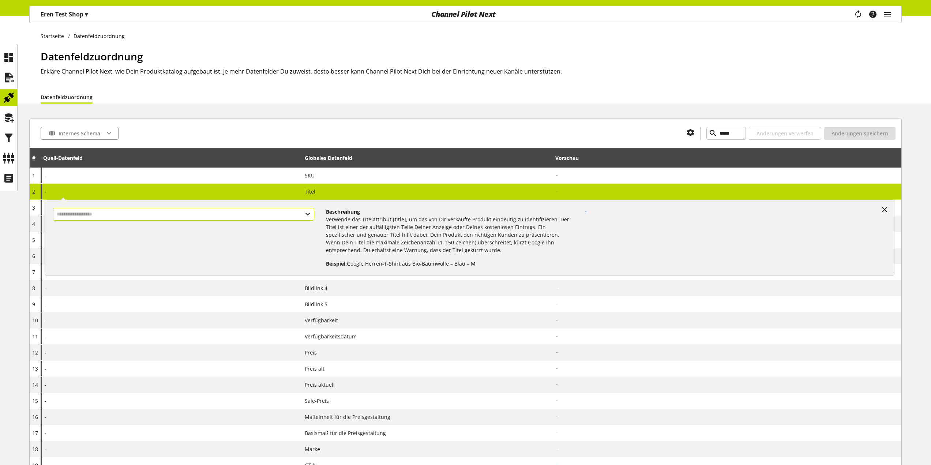
click at [293, 212] on input "text" at bounding box center [183, 214] width 261 height 13
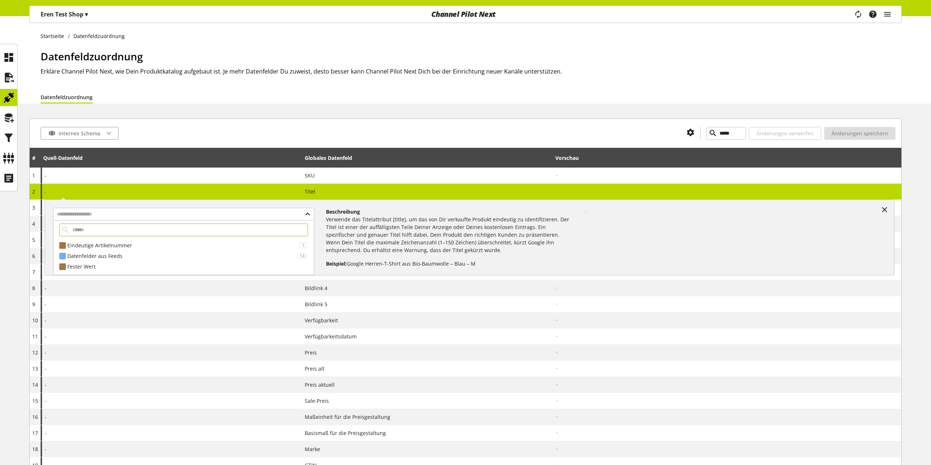
click at [213, 199] on div "**********" at bounding box center [171, 192] width 261 height 16
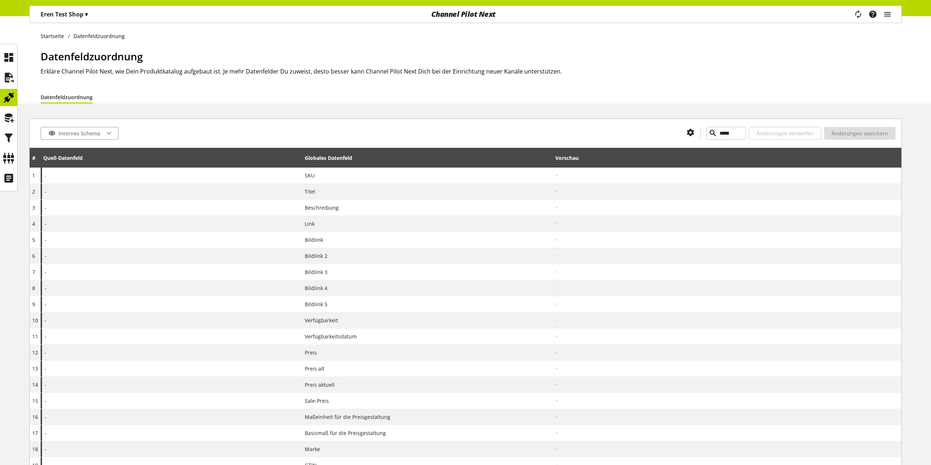
click at [249, 142] on div "Internes Schema ***** Änderungen verwerfen Änderungen speichern" at bounding box center [465, 132] width 871 height 29
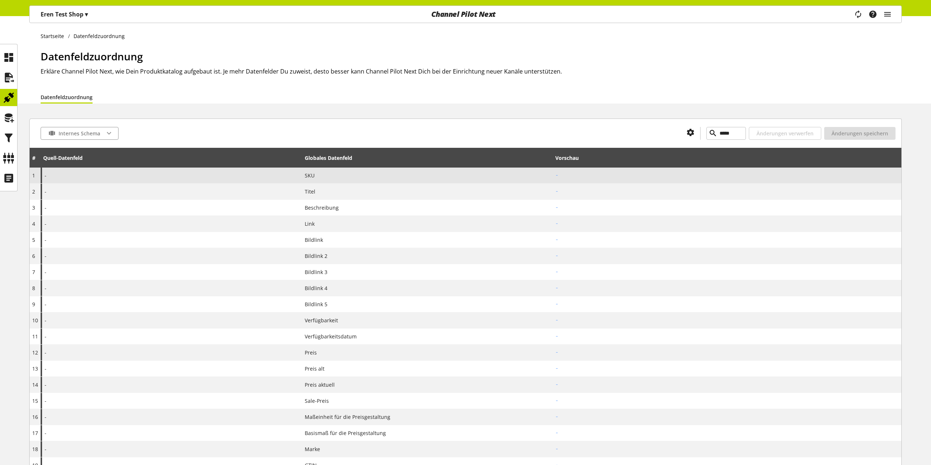
click at [63, 174] on div "-" at bounding box center [171, 175] width 261 height 16
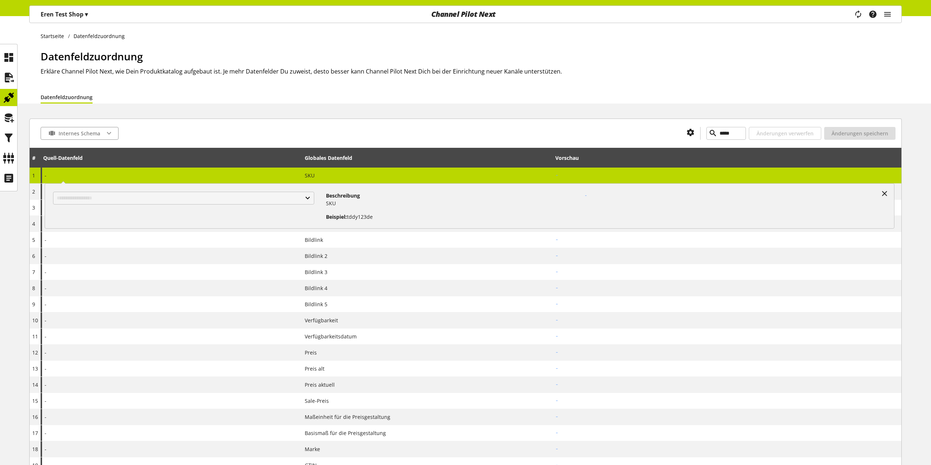
click at [232, 93] on div "Datenfeldzuordnung" at bounding box center [471, 96] width 861 height 13
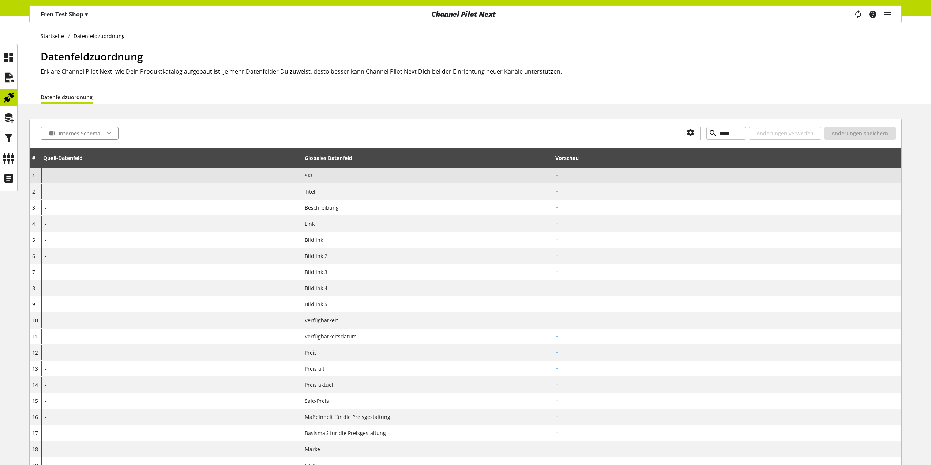
click at [98, 181] on div "-" at bounding box center [171, 175] width 261 height 16
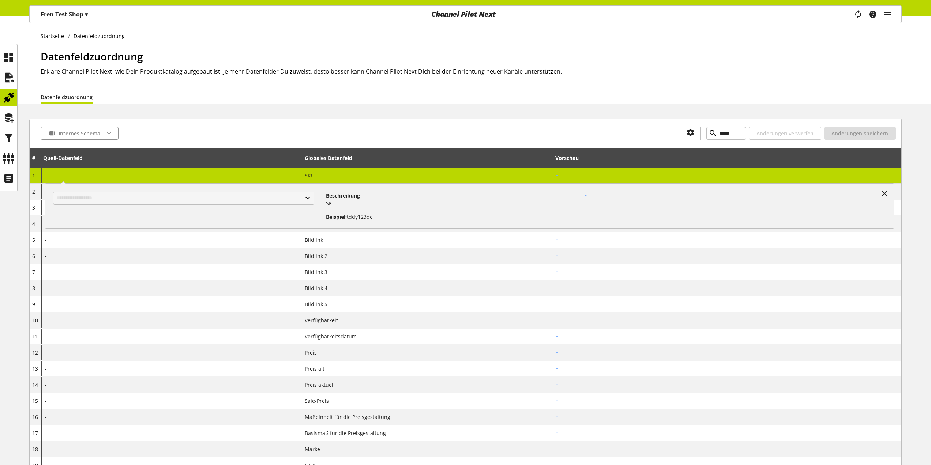
click at [237, 140] on div "Internes Schema ***** Änderungen verwerfen Änderungen speichern" at bounding box center [465, 132] width 871 height 29
click at [884, 191] on icon at bounding box center [884, 193] width 9 height 13
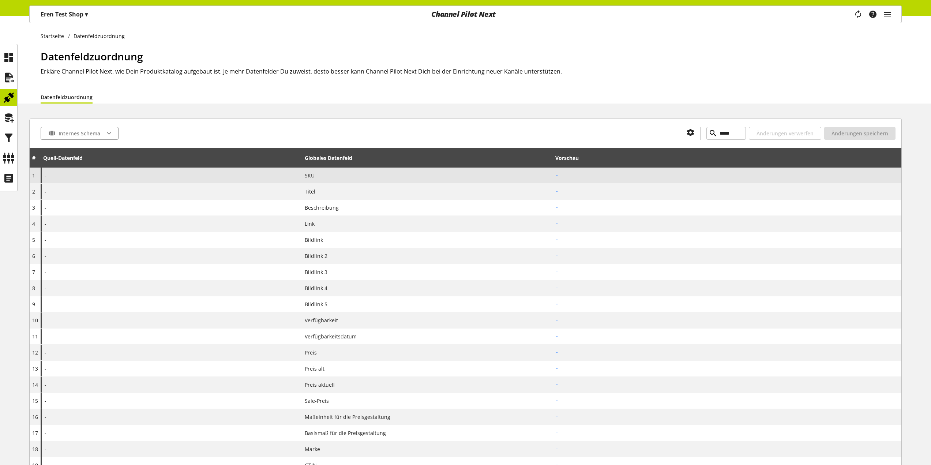
click at [321, 176] on div "SKU" at bounding box center [427, 176] width 245 height 8
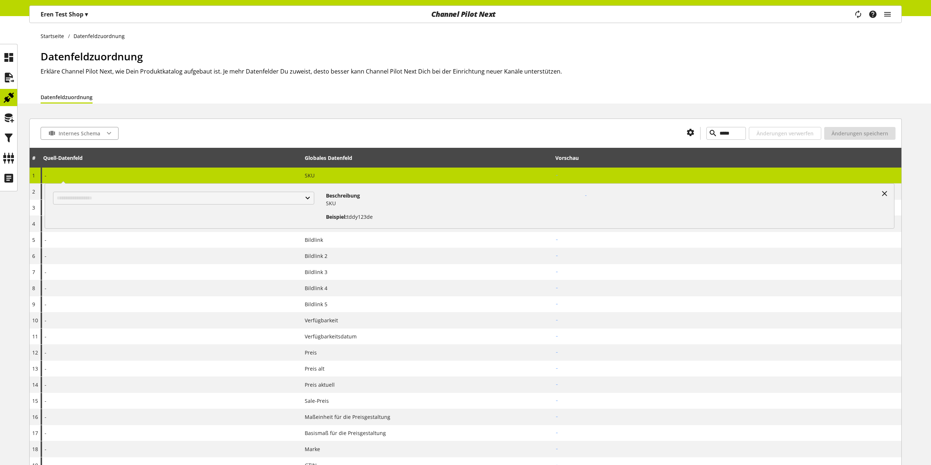
click at [342, 126] on div "Internes Schema ***** Änderungen verwerfen Änderungen speichern" at bounding box center [465, 132] width 871 height 29
click at [886, 193] on icon at bounding box center [884, 193] width 9 height 13
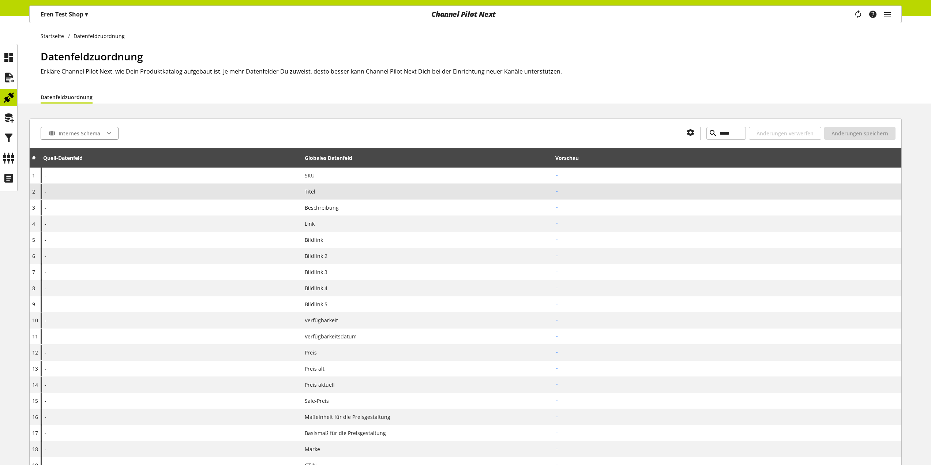
click at [318, 190] on div "Titel" at bounding box center [427, 192] width 245 height 8
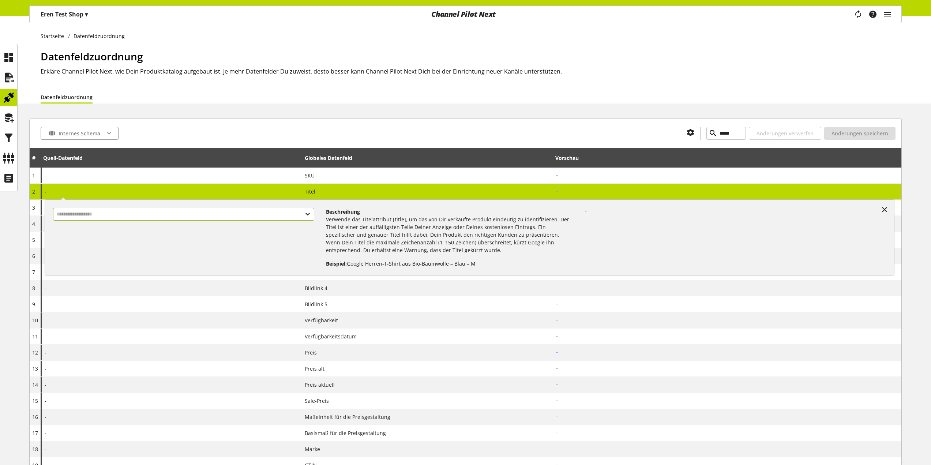
click at [299, 214] on input "text" at bounding box center [183, 214] width 261 height 13
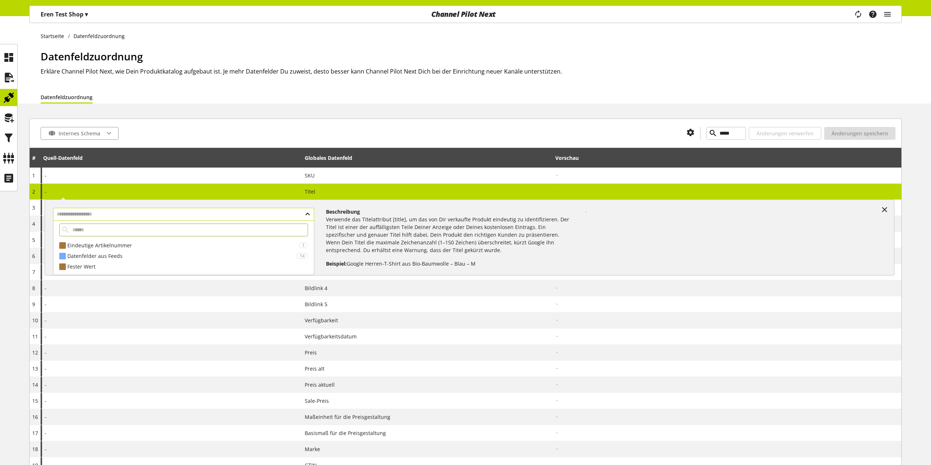
click at [299, 214] on input "text" at bounding box center [183, 214] width 261 height 13
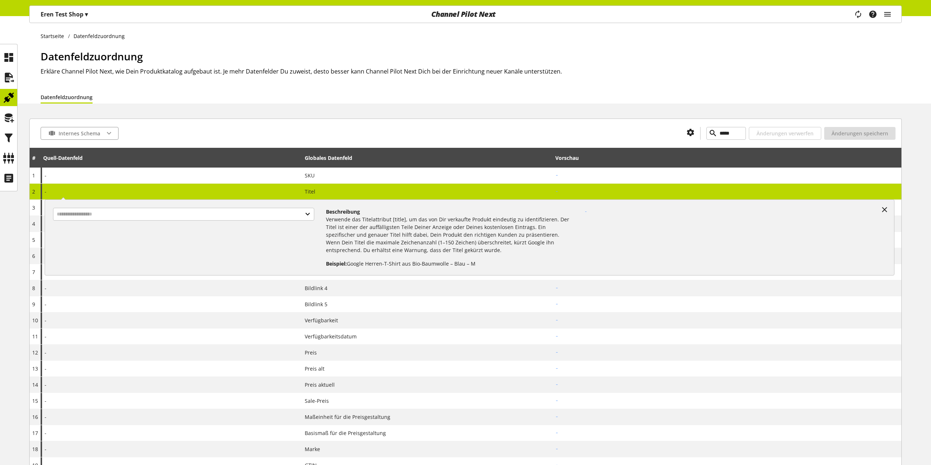
click at [280, 130] on div at bounding box center [399, 133] width 562 height 13
click at [885, 210] on icon at bounding box center [884, 209] width 9 height 13
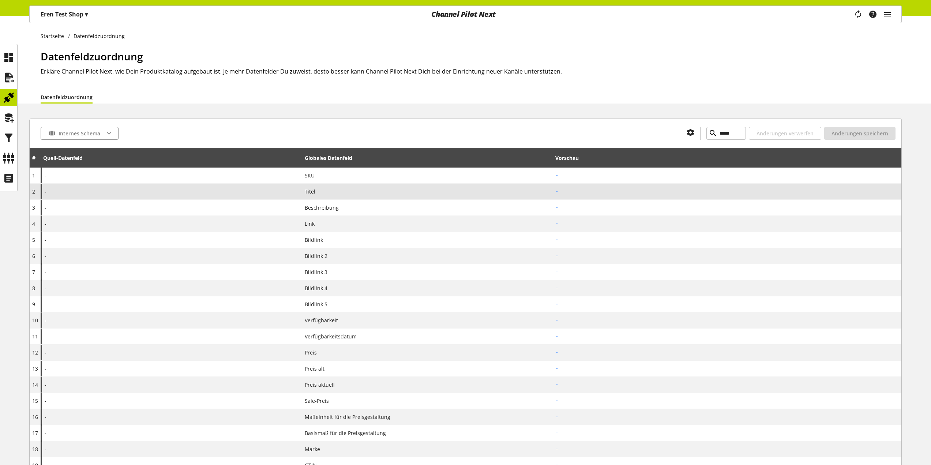
click at [663, 191] on h2 "-" at bounding box center [720, 192] width 330 height 8
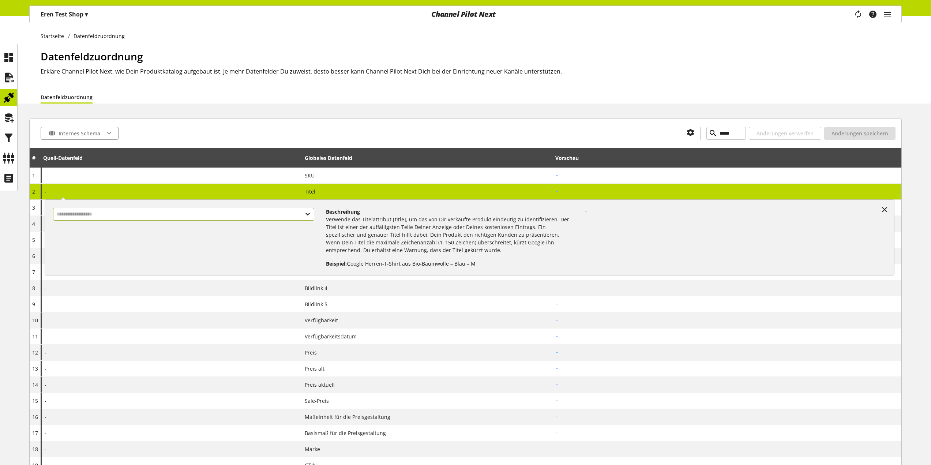
click at [255, 215] on input "text" at bounding box center [183, 214] width 261 height 13
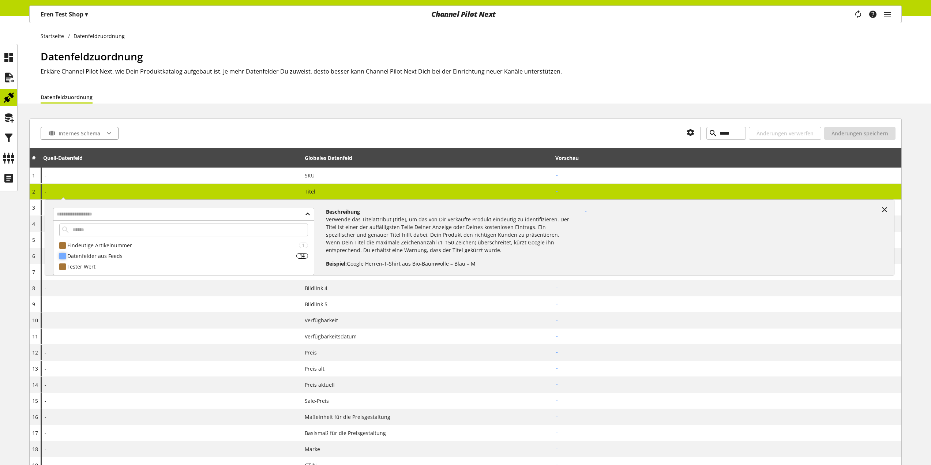
click at [221, 252] on div "Datenfelder aus Feeds" at bounding box center [181, 256] width 229 height 8
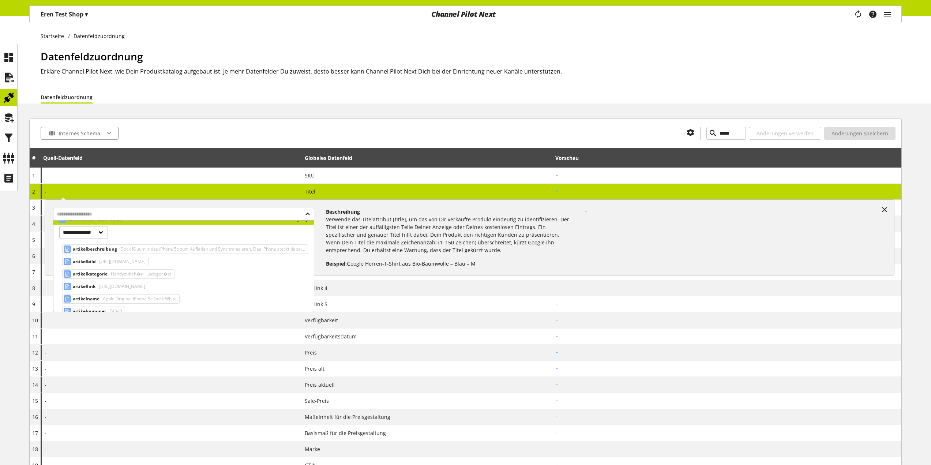
scroll to position [73, 0]
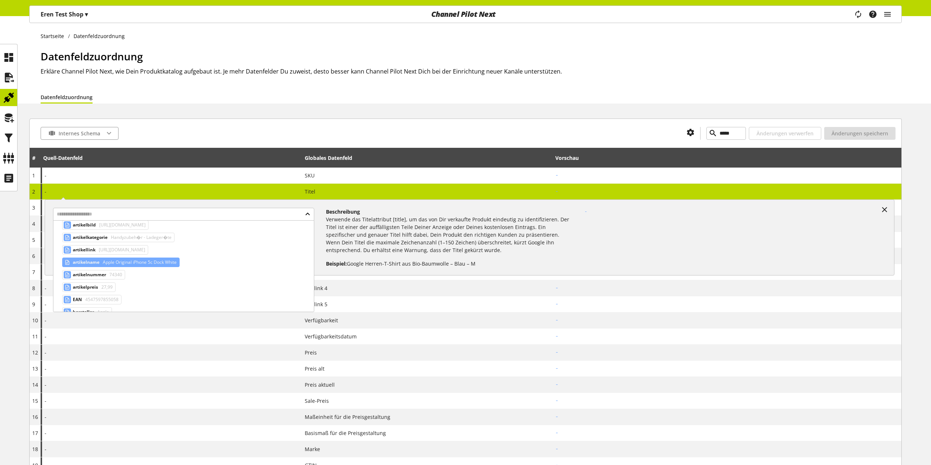
click at [163, 262] on span "Apple Original iPhone 5c Dock White" at bounding box center [138, 262] width 75 height 9
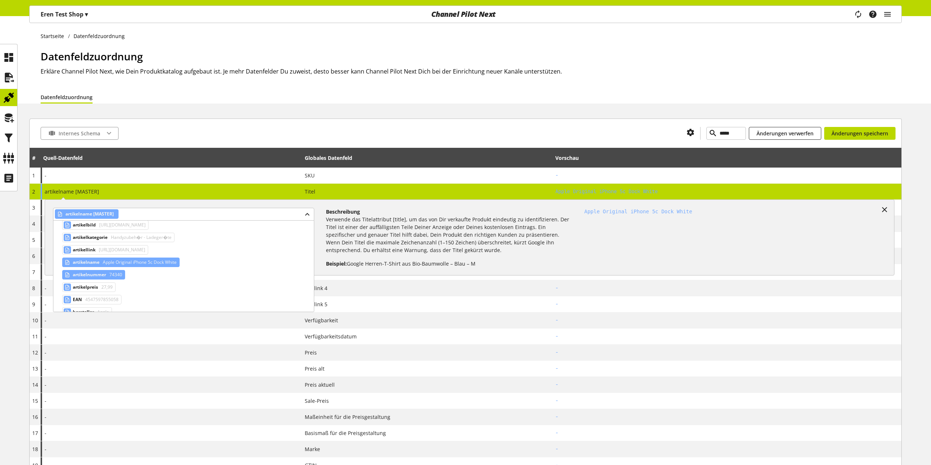
click at [99, 270] on span "artikelnummer" at bounding box center [89, 274] width 33 height 9
click at [106, 264] on span "Apple Original iPhone 5c Dock White" at bounding box center [138, 262] width 75 height 9
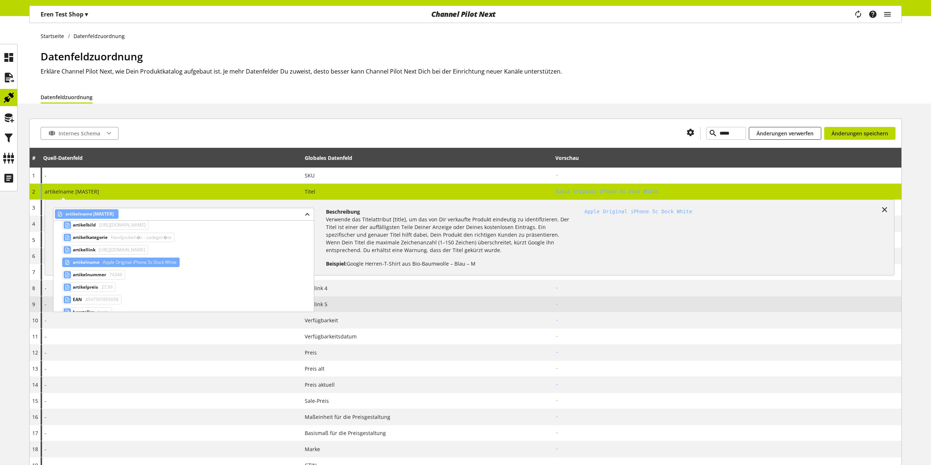
click at [603, 303] on h2 "-" at bounding box center [720, 304] width 330 height 8
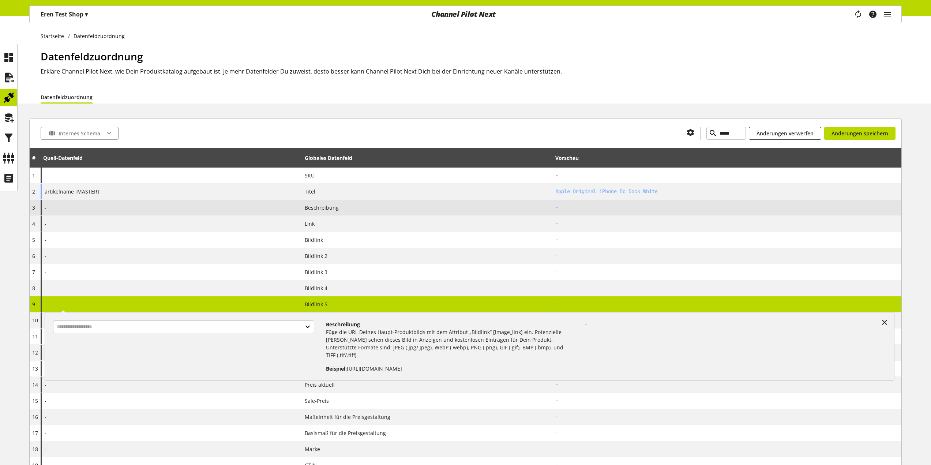
click at [387, 207] on div "Beschreibung" at bounding box center [427, 208] width 245 height 8
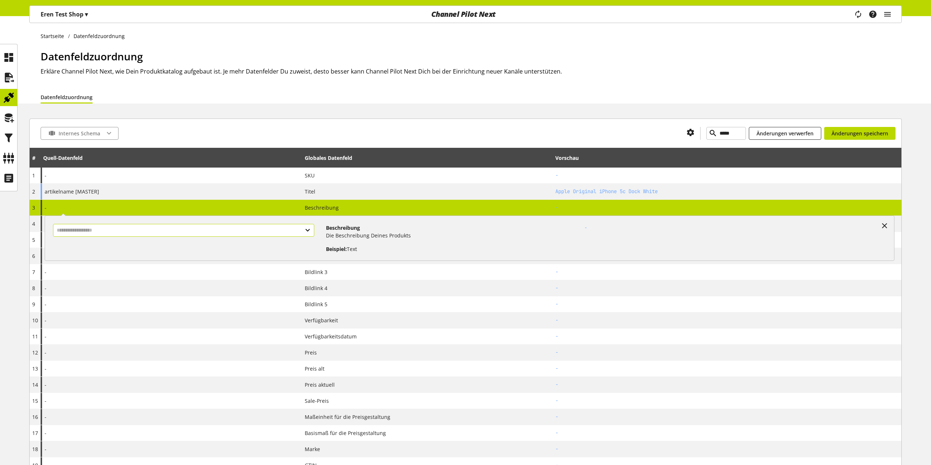
click at [284, 229] on input "text" at bounding box center [183, 230] width 261 height 13
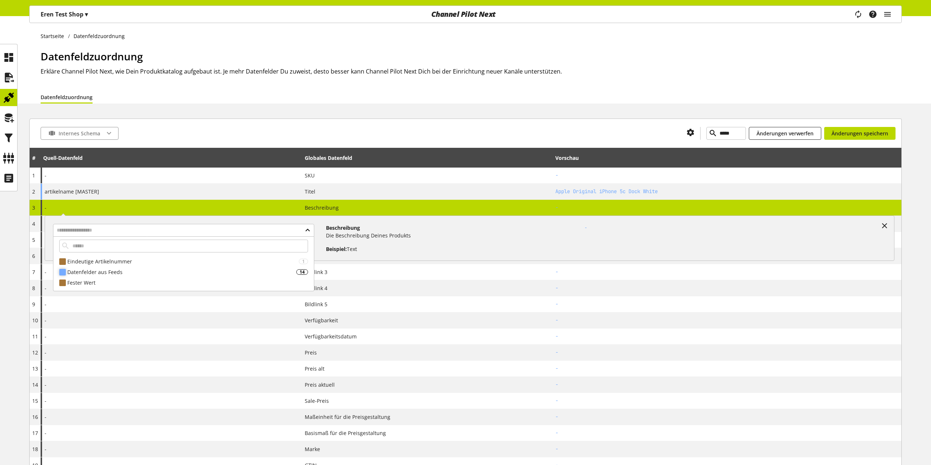
click at [202, 268] on div "Datenfelder aus Feeds" at bounding box center [181, 272] width 229 height 8
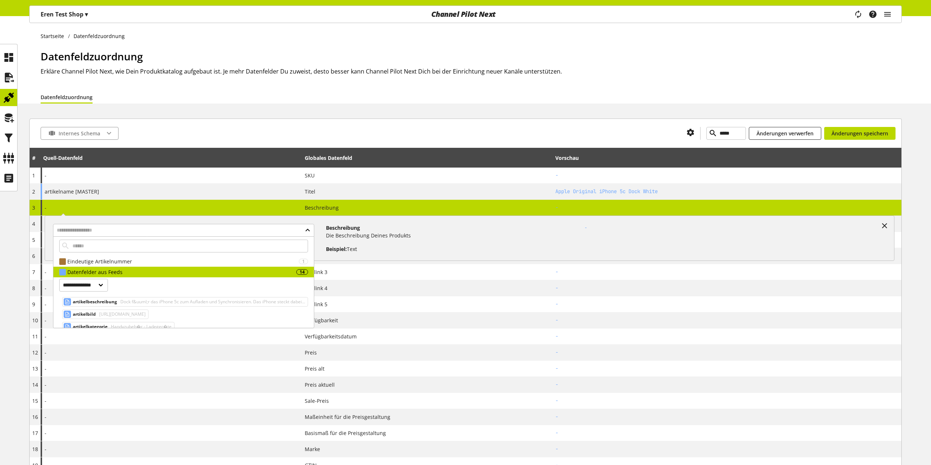
click at [198, 299] on span "Dock f&uuml;r das iPhone 5c zum Aufladen und Synchronisieren. Das iPhone steckt…" at bounding box center [212, 301] width 186 height 9
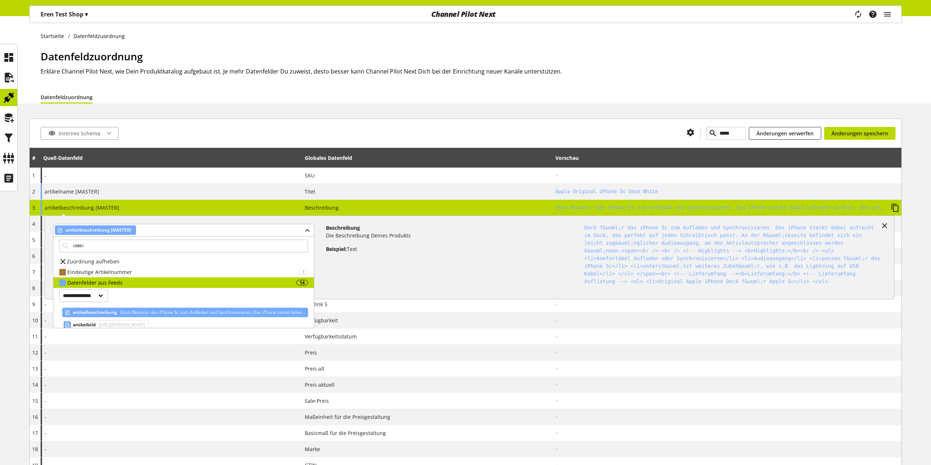
click at [370, 271] on div "Beschreibung Die Beschreibung Deines Produkts Beispiel: Text" at bounding box center [449, 254] width 246 height 73
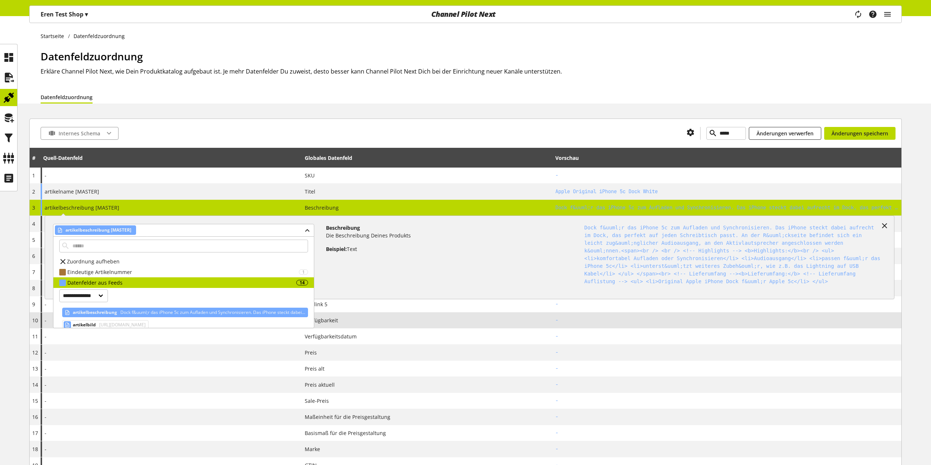
click at [379, 315] on td "Verfügbarkeit" at bounding box center [427, 320] width 251 height 16
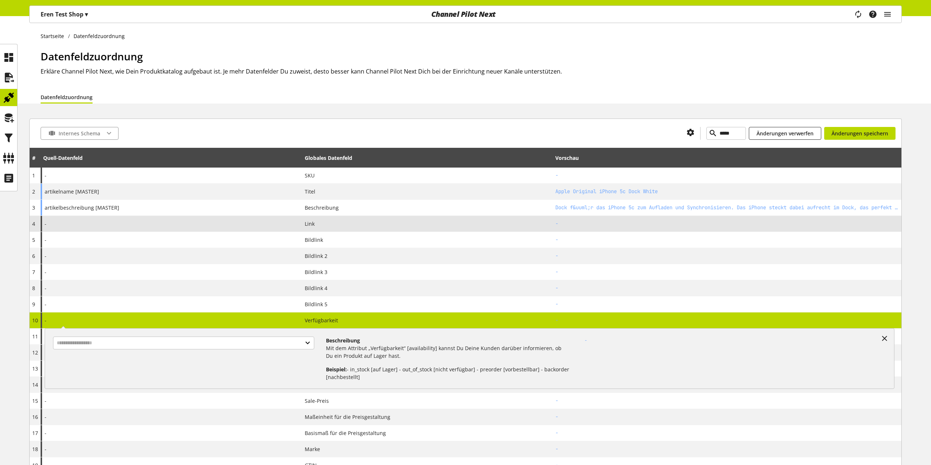
click at [329, 223] on div "Link" at bounding box center [427, 224] width 245 height 8
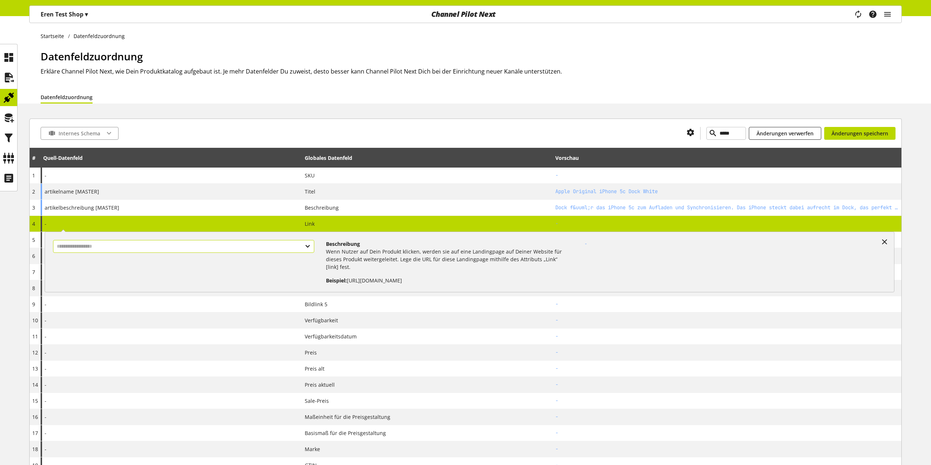
click at [218, 251] on input "text" at bounding box center [183, 246] width 261 height 13
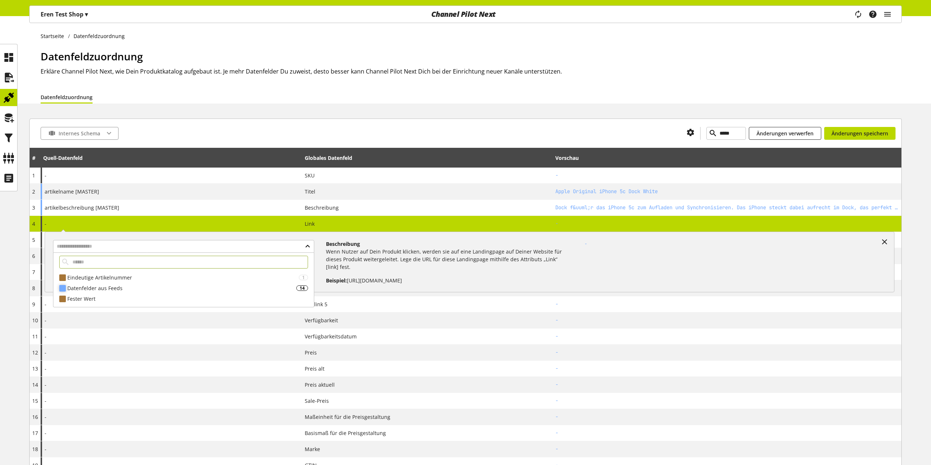
click at [148, 287] on div "Datenfelder aus Feeds" at bounding box center [181, 288] width 229 height 8
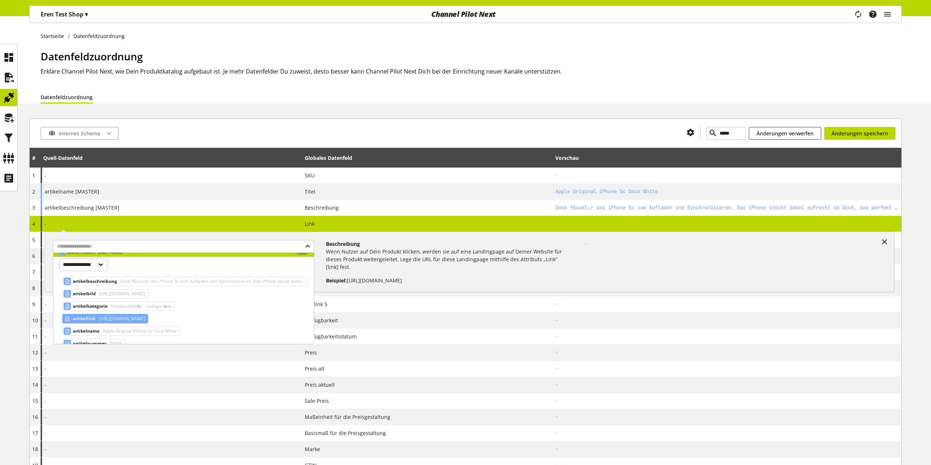
click at [118, 320] on span "http://demoshop.channelpilot.com/detail/?art=74340" at bounding box center [121, 318] width 48 height 9
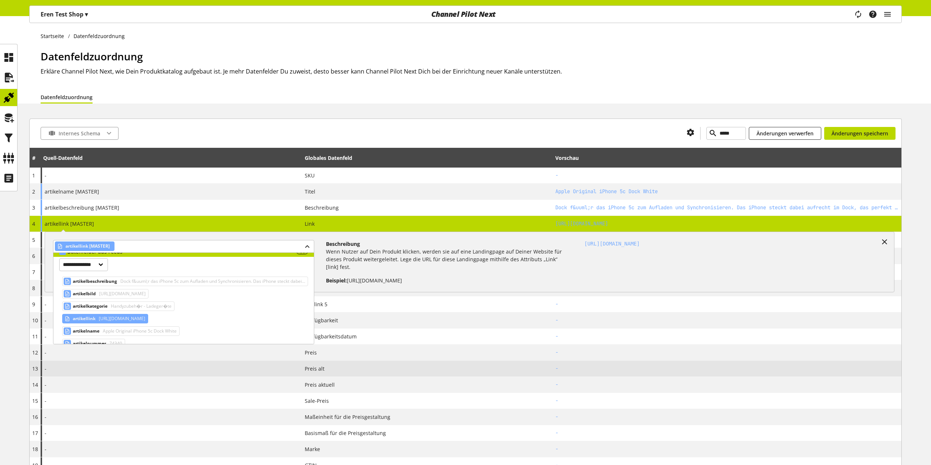
click at [357, 369] on div "Preis alt" at bounding box center [427, 369] width 245 height 8
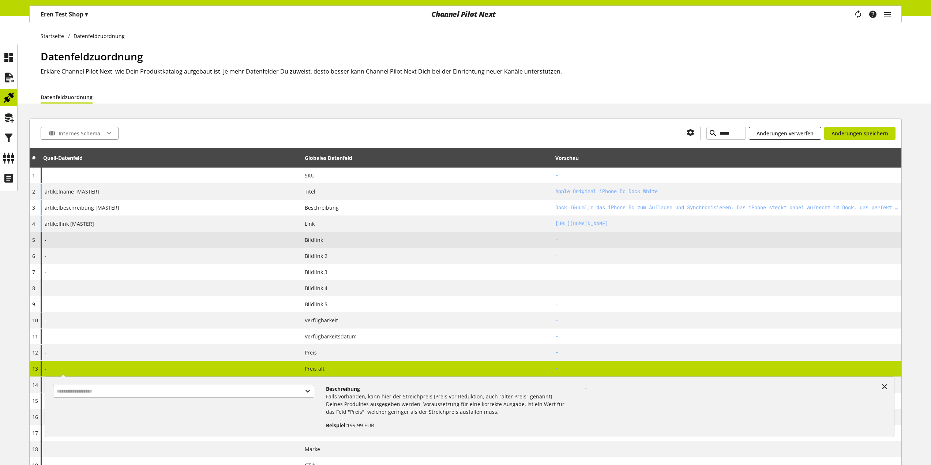
click at [335, 244] on td "Bildlink" at bounding box center [427, 240] width 251 height 16
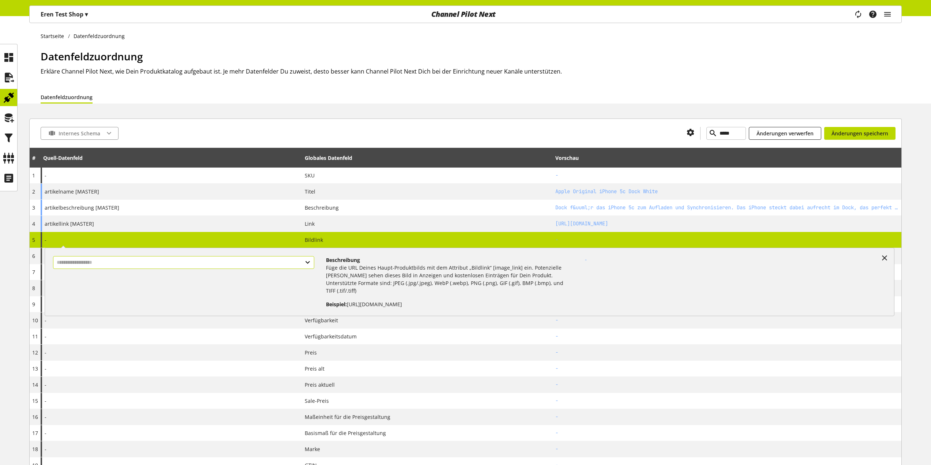
click at [274, 259] on input "text" at bounding box center [183, 262] width 261 height 13
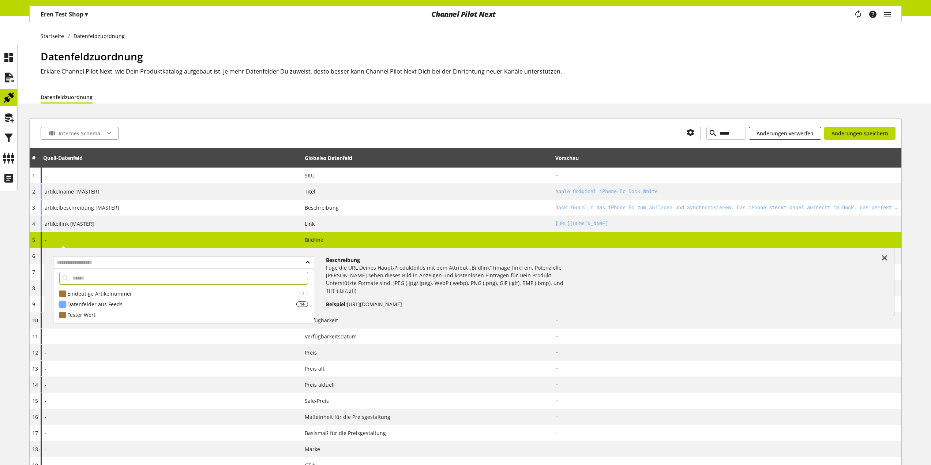
click at [177, 306] on div "Datenfelder aus Feeds" at bounding box center [181, 304] width 229 height 8
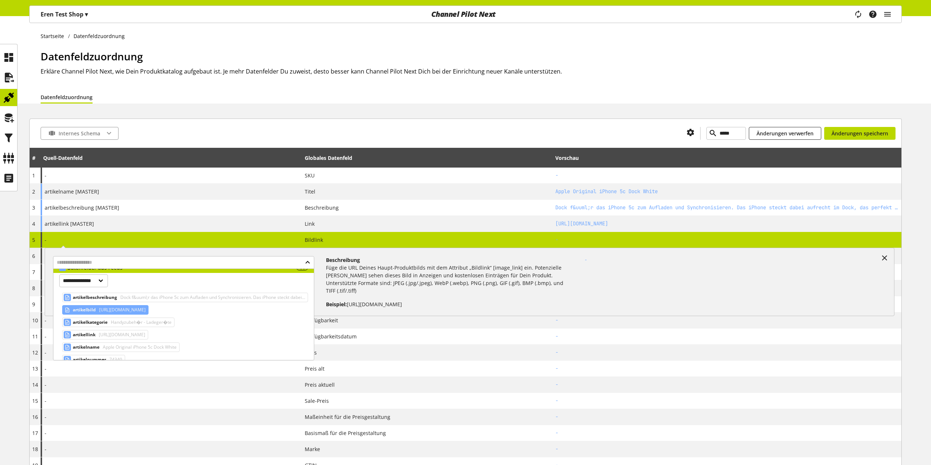
click at [146, 310] on span "http://demoshop.channelpilot.com/detail/bildanzeige.php/?bild1=74340" at bounding box center [122, 309] width 48 height 9
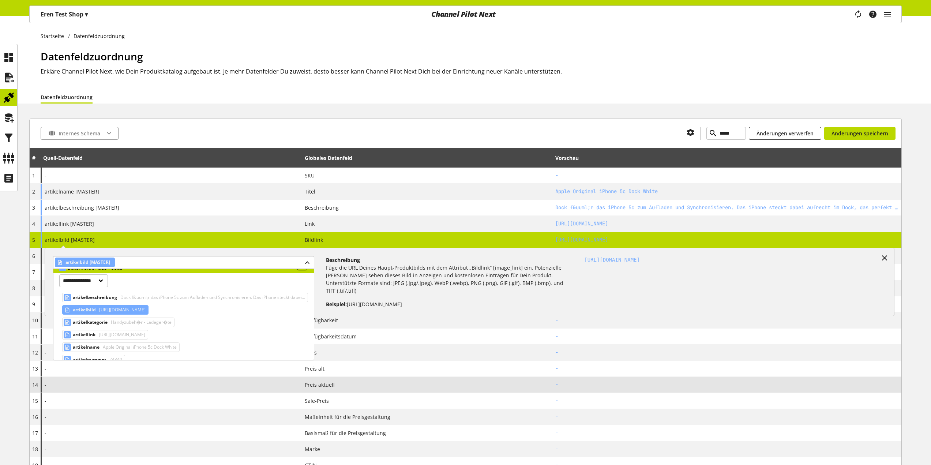
click at [275, 387] on div "-" at bounding box center [171, 385] width 261 height 16
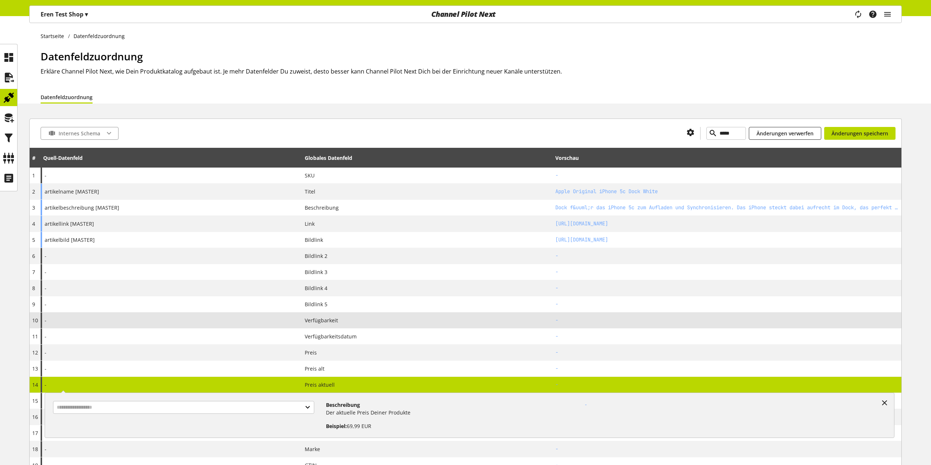
click at [295, 321] on div "-" at bounding box center [171, 320] width 261 height 16
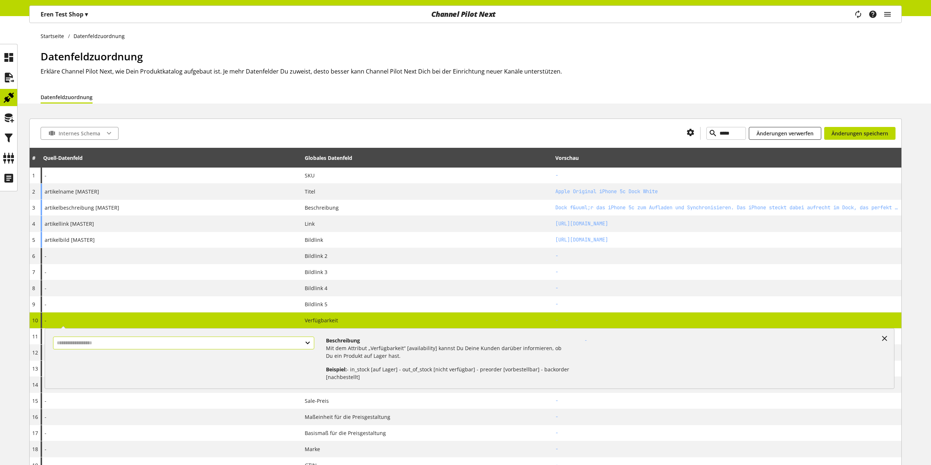
click at [278, 344] on input "text" at bounding box center [183, 342] width 261 height 13
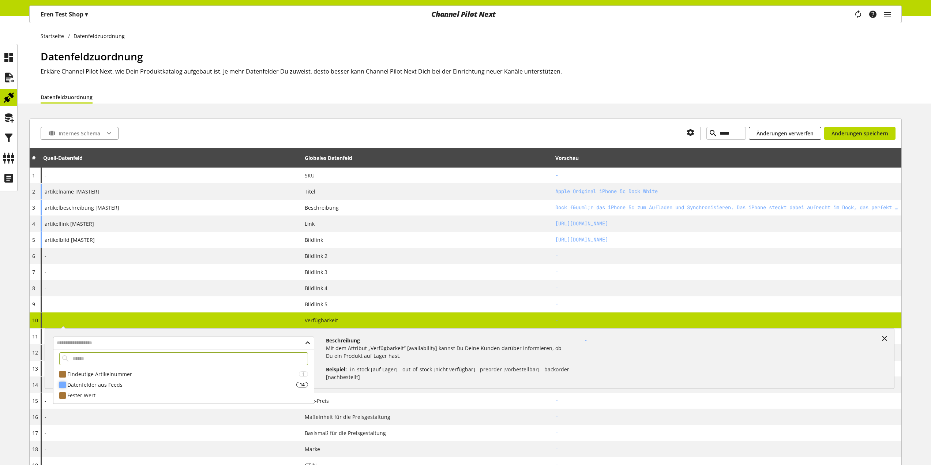
click at [234, 381] on div "Datenfelder aus Feeds" at bounding box center [181, 385] width 229 height 8
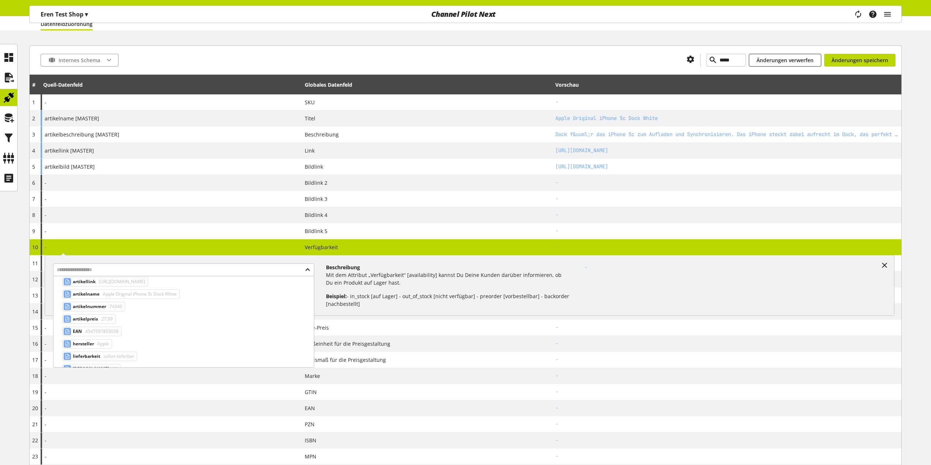
scroll to position [110, 0]
click at [130, 344] on span "sofort lieferbar" at bounding box center [118, 343] width 32 height 9
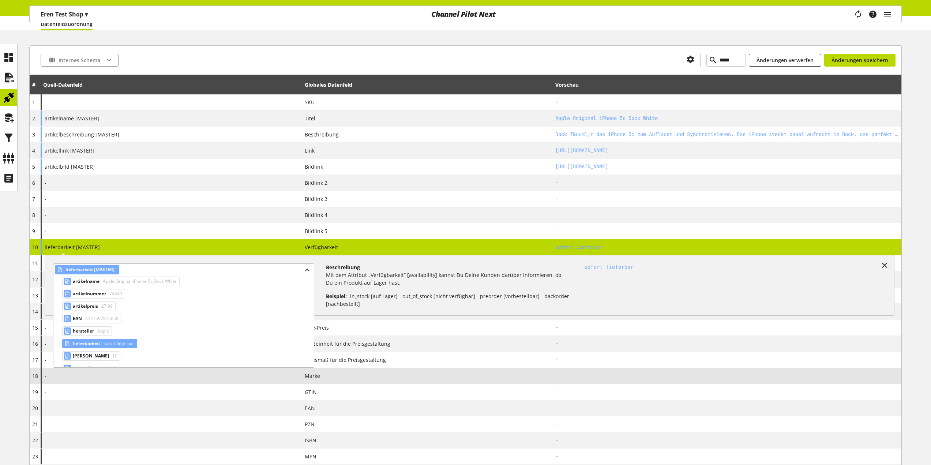
click at [370, 368] on td "Marke" at bounding box center [427, 376] width 251 height 16
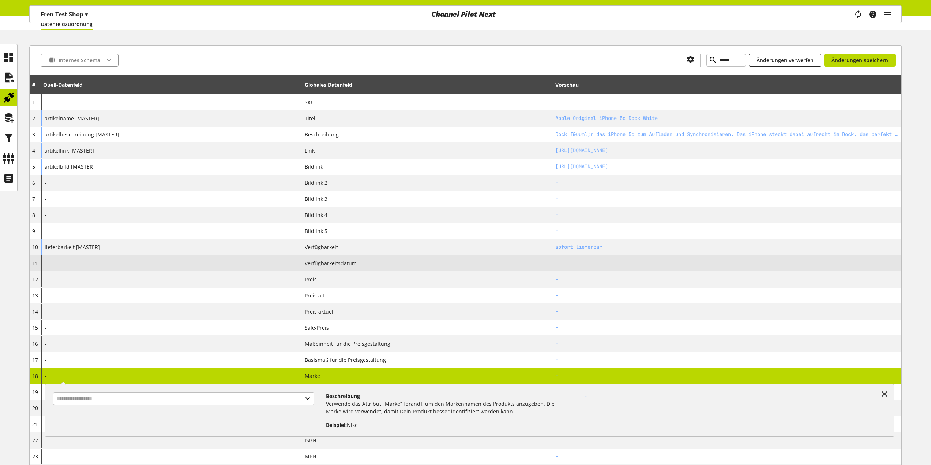
click at [325, 263] on span "Verfügbarkeitsdatum" at bounding box center [331, 263] width 52 height 8
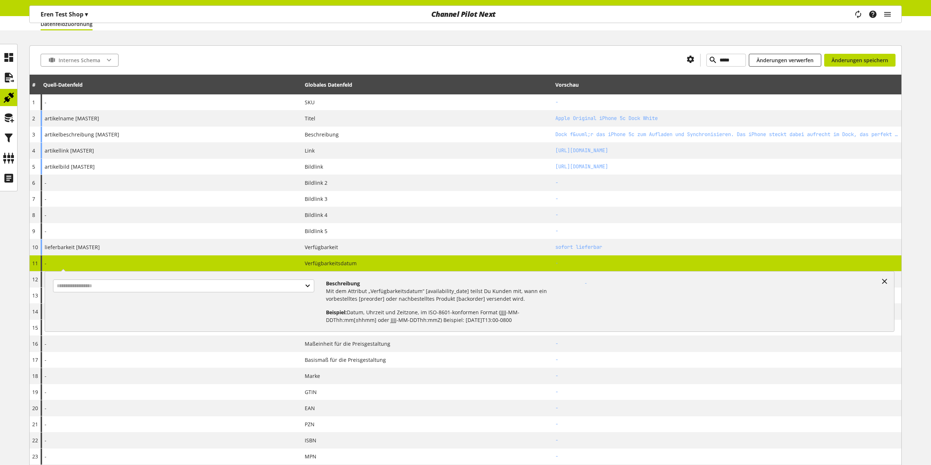
click at [333, 258] on td "Verfügbarkeitsdatum" at bounding box center [427, 263] width 251 height 16
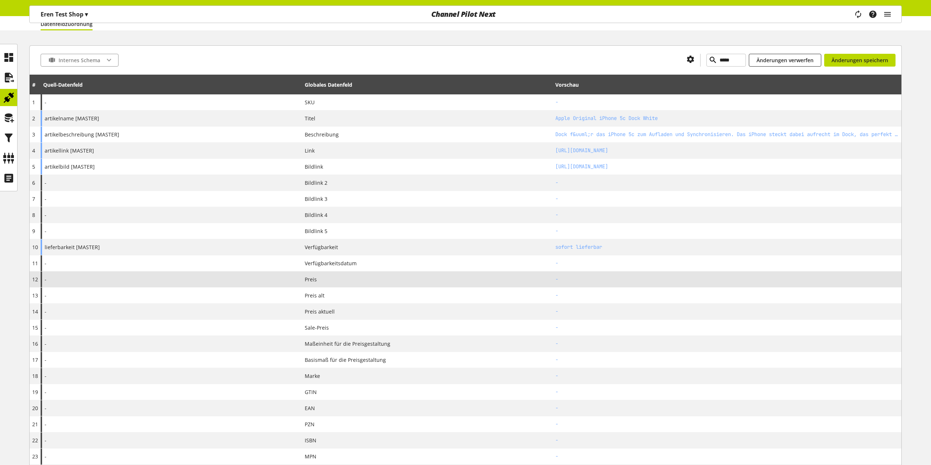
click at [315, 283] on td "Preis" at bounding box center [427, 279] width 251 height 16
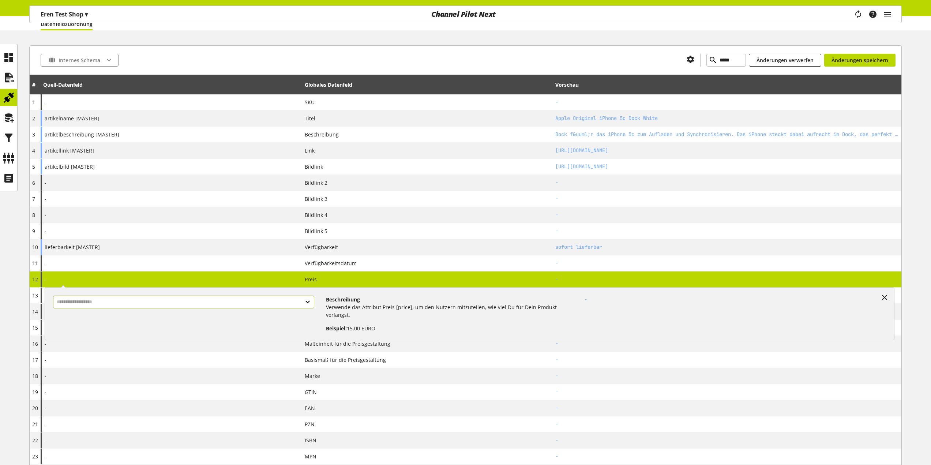
click at [278, 305] on input "text" at bounding box center [183, 301] width 261 height 13
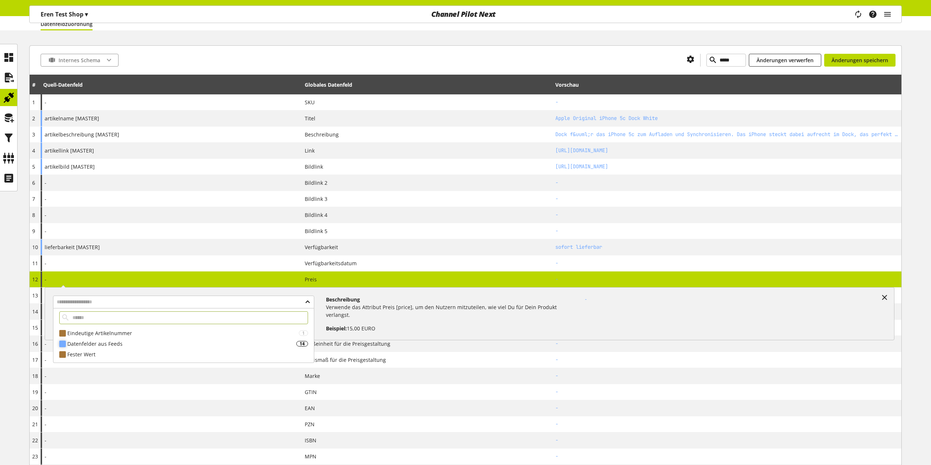
click at [199, 343] on div "Datenfelder aus Feeds" at bounding box center [181, 344] width 229 height 8
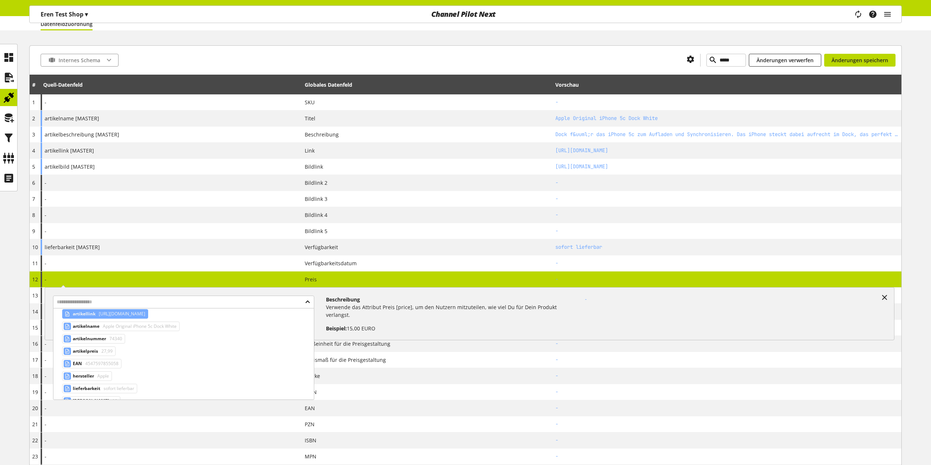
scroll to position [110, 0]
drag, startPoint x: 112, startPoint y: 333, endPoint x: 101, endPoint y: 338, distance: 11.8
click at [102, 338] on div "artikelpreis 27,99" at bounding box center [183, 338] width 249 height 12
click at [101, 338] on span "27,99" at bounding box center [106, 338] width 13 height 9
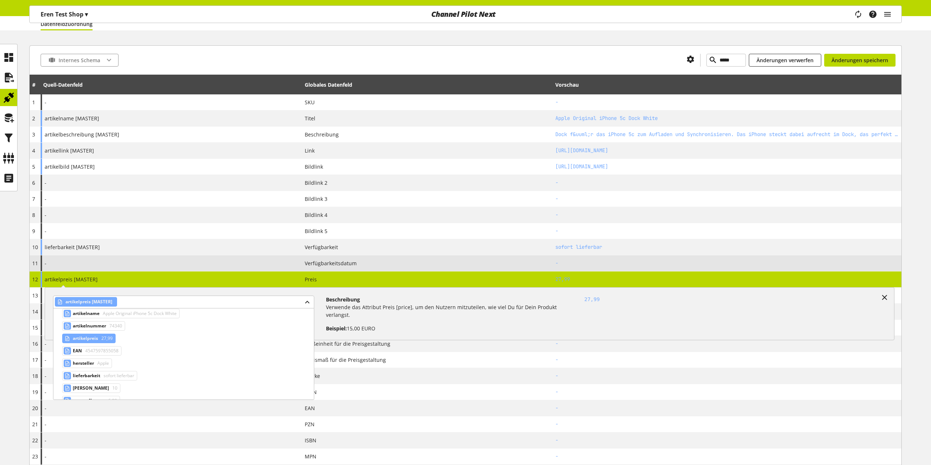
click at [288, 263] on div "-" at bounding box center [171, 263] width 261 height 16
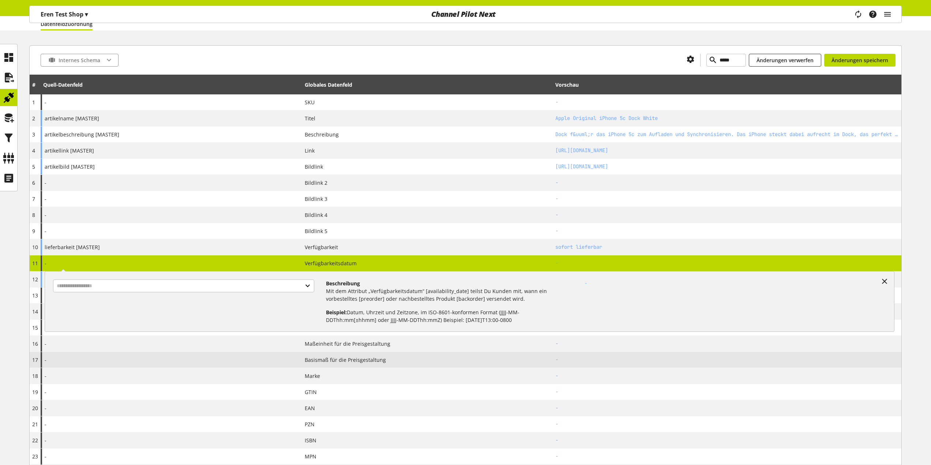
click at [312, 360] on span "Basismaß für die Preisgestaltung" at bounding box center [345, 360] width 81 height 8
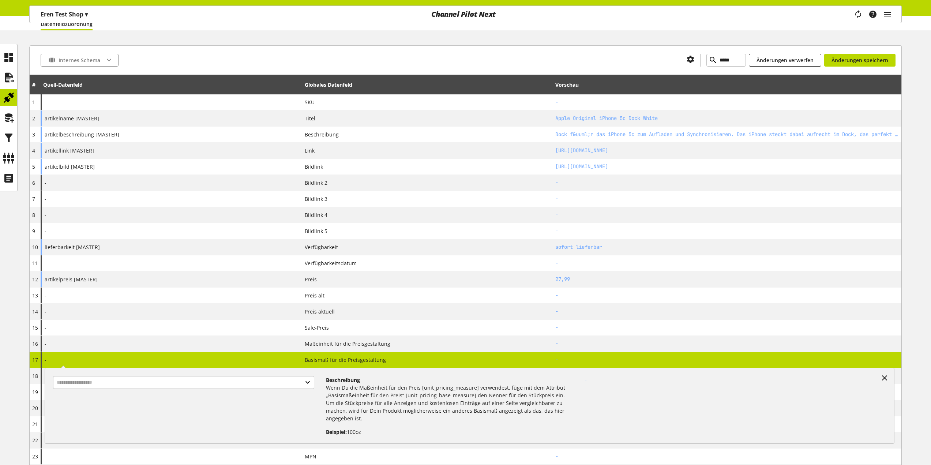
click at [860, 67] on div "Internes Schema ***** Änderungen verwerfen Änderungen speichern" at bounding box center [465, 59] width 871 height 29
click at [865, 61] on span "Änderungen speichern" at bounding box center [859, 60] width 57 height 8
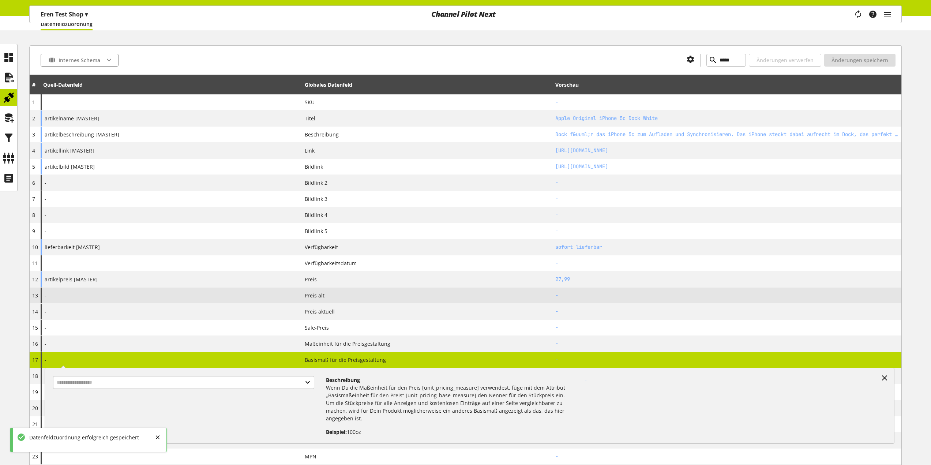
click at [218, 295] on div "-" at bounding box center [171, 295] width 261 height 16
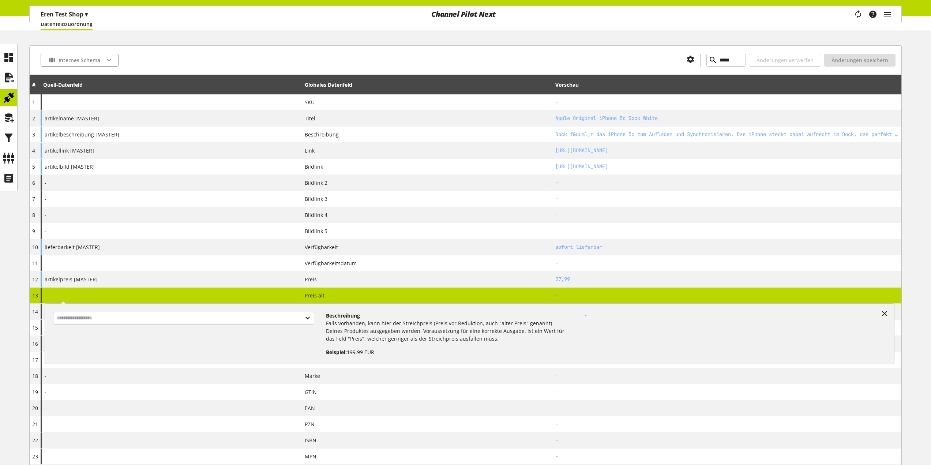
click at [352, 291] on td "Preis alt" at bounding box center [427, 295] width 251 height 16
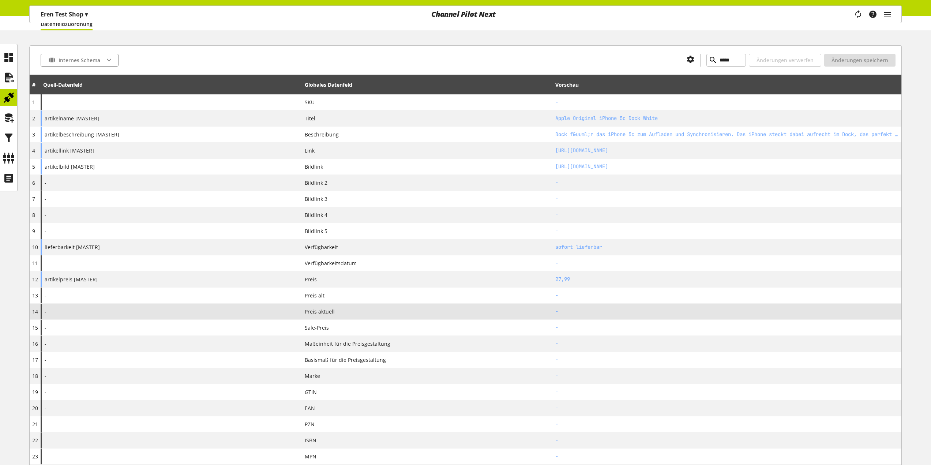
click at [247, 308] on div "-" at bounding box center [171, 312] width 261 height 16
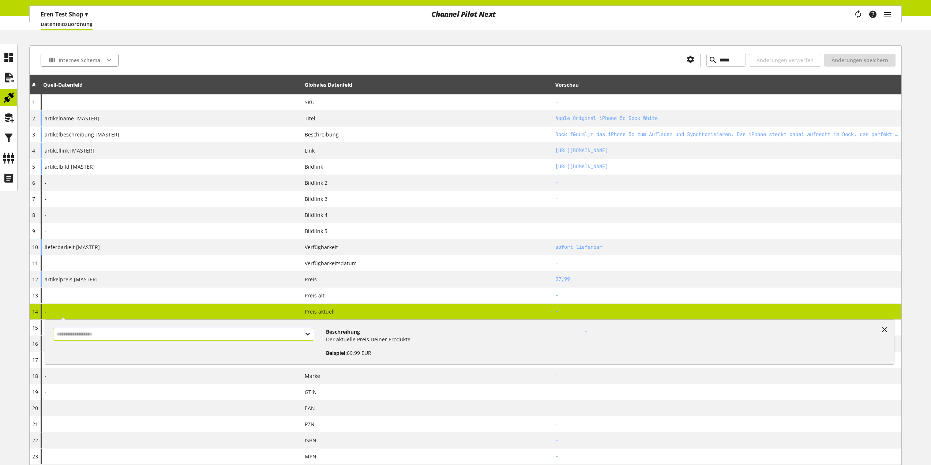
click at [214, 333] on input "text" at bounding box center [183, 334] width 261 height 13
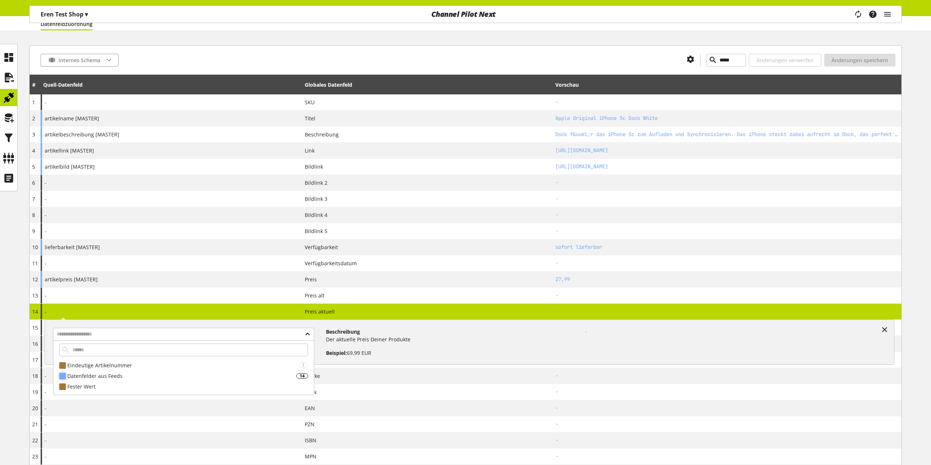
click at [160, 378] on div "Datenfelder aus Feeds" at bounding box center [181, 376] width 229 height 8
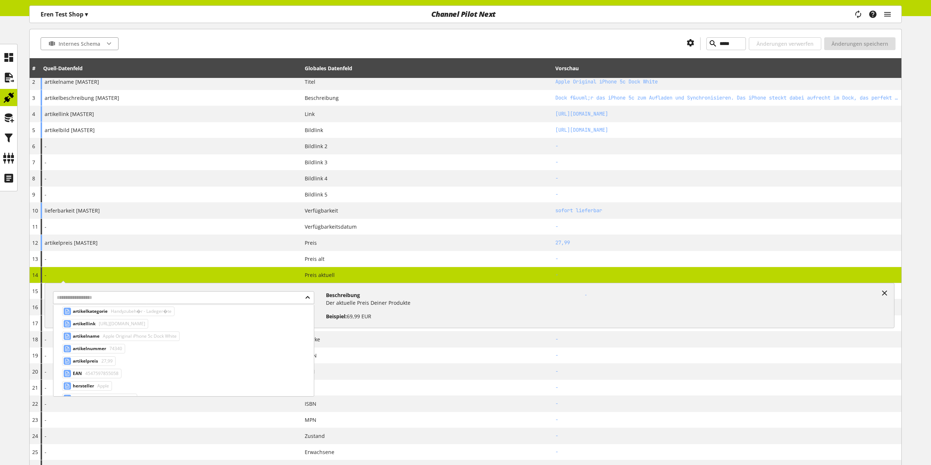
scroll to position [47, 0]
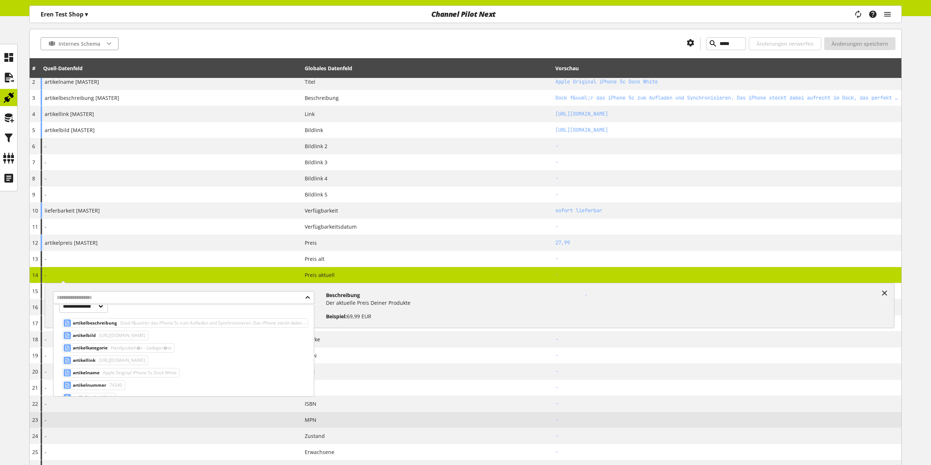
click at [255, 413] on div "-" at bounding box center [171, 420] width 261 height 16
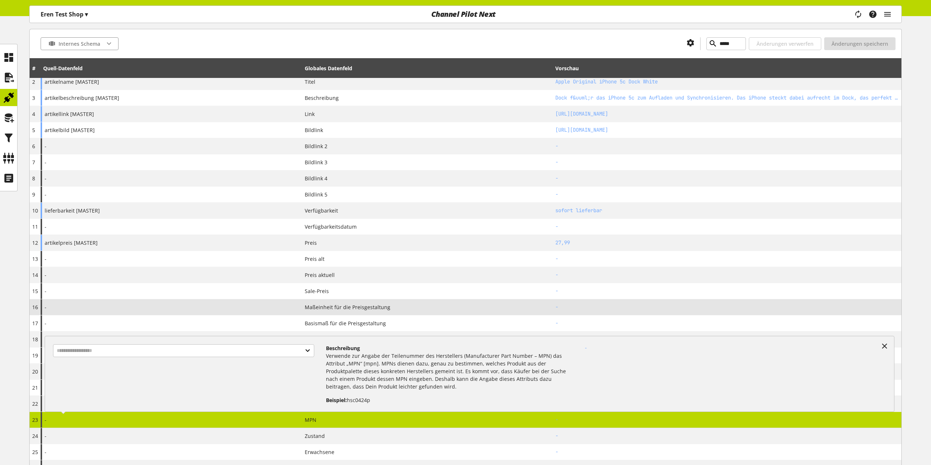
click at [341, 306] on span "Maßeinheit für die Preisgestaltung" at bounding box center [348, 307] width 86 height 8
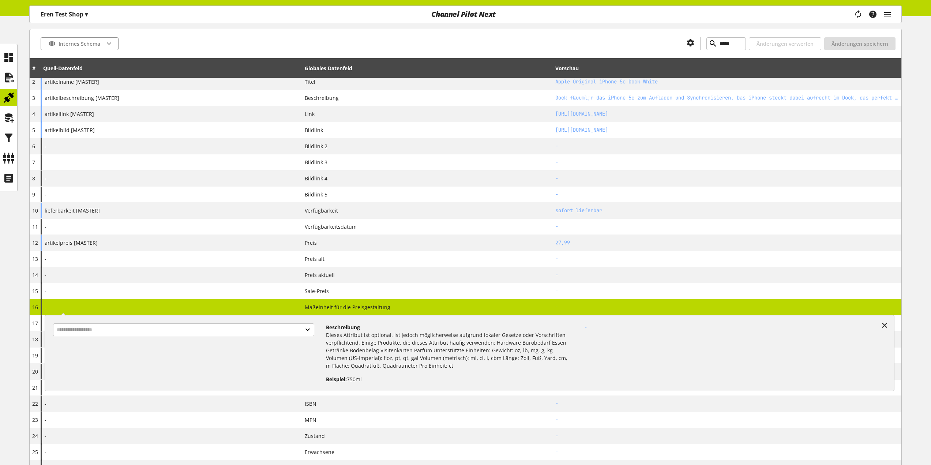
click at [337, 308] on span "Maßeinheit für die Preisgestaltung" at bounding box center [348, 307] width 86 height 8
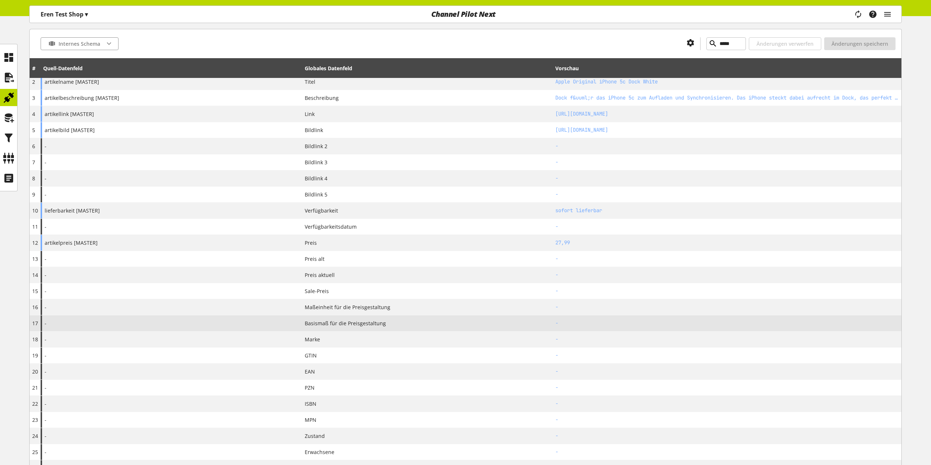
click at [335, 326] on span "Basismaß für die Preisgestaltung" at bounding box center [345, 323] width 81 height 8
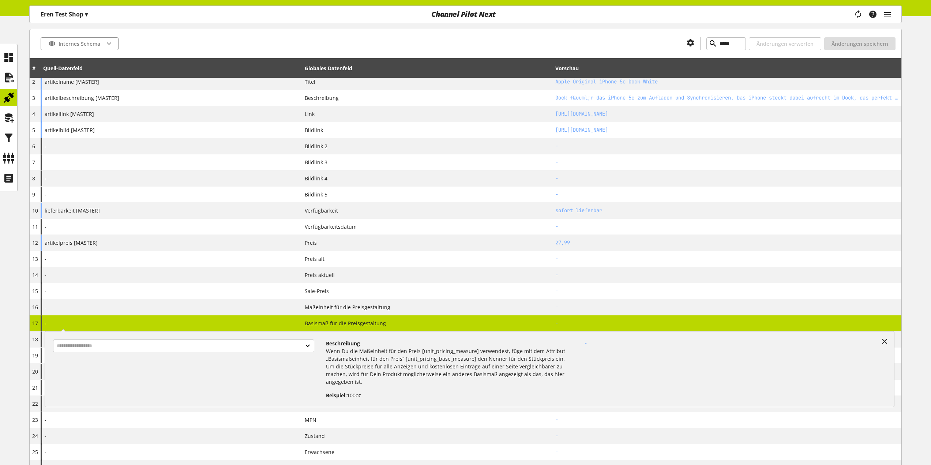
click at [332, 326] on span "Basismaß für die Preisgestaltung" at bounding box center [345, 323] width 81 height 8
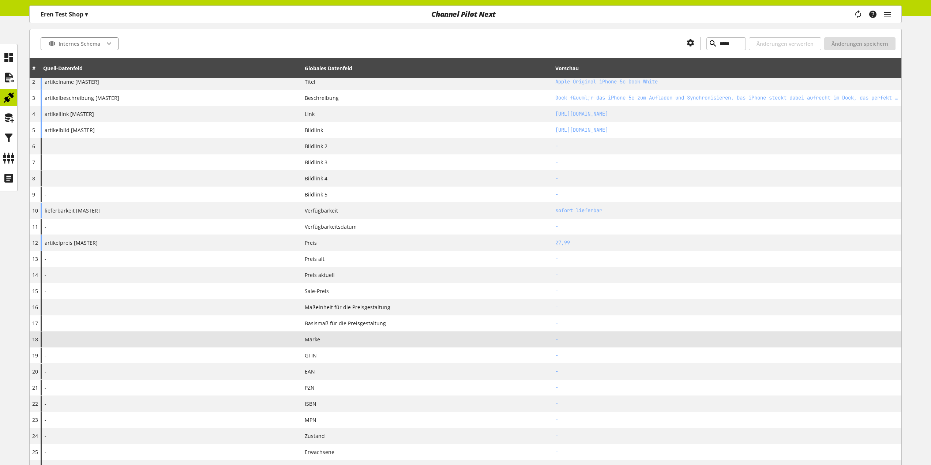
click at [320, 341] on div "Marke" at bounding box center [427, 339] width 245 height 8
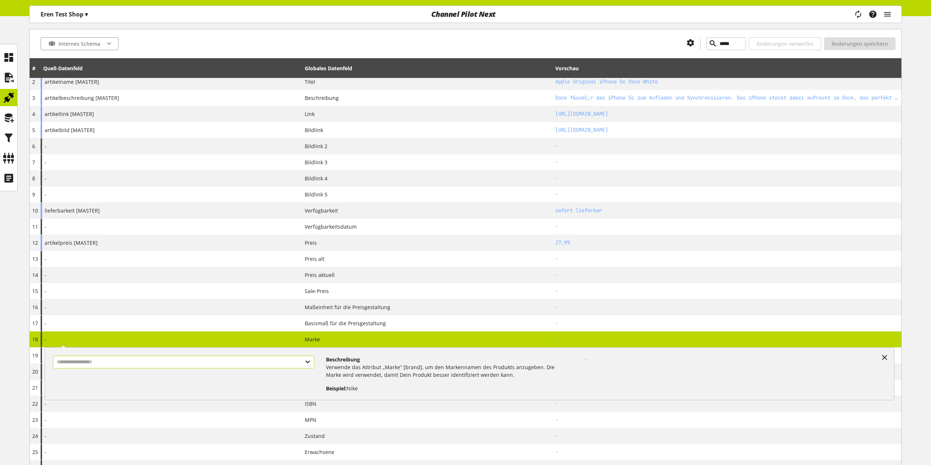
click at [291, 364] on input "text" at bounding box center [183, 361] width 261 height 13
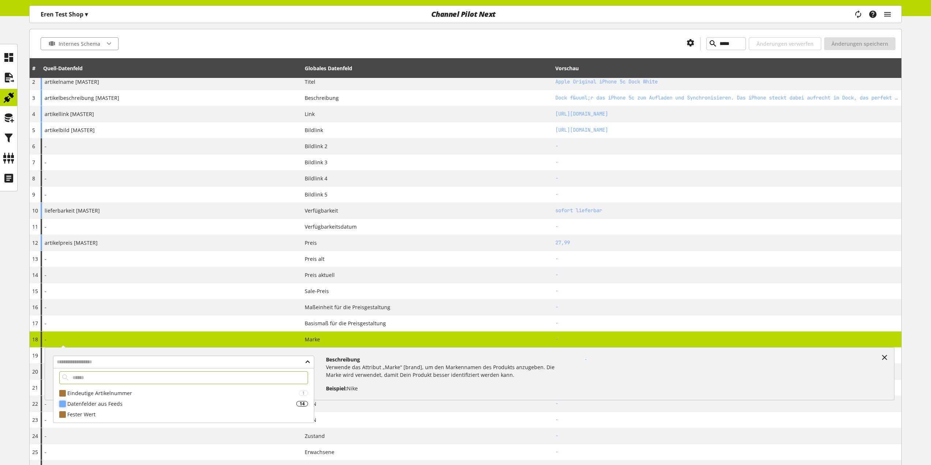
click at [242, 401] on div "Datenfelder aus Feeds" at bounding box center [181, 404] width 229 height 8
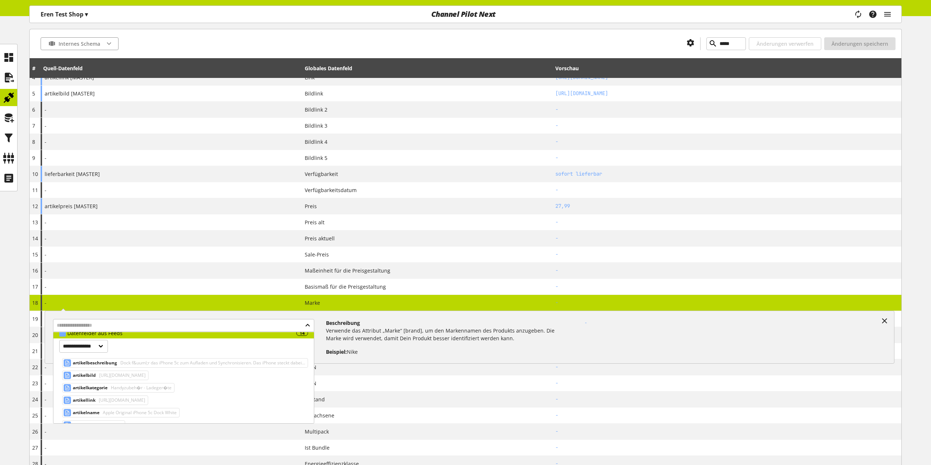
scroll to position [47, 0]
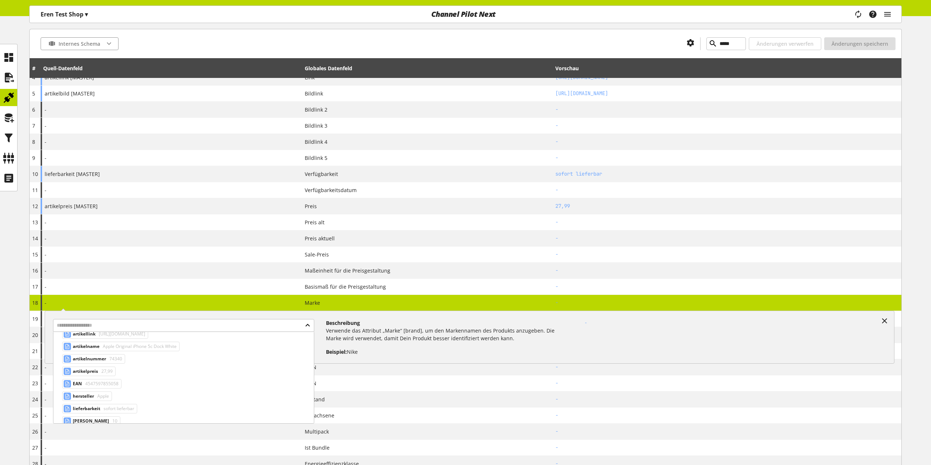
drag, startPoint x: 271, startPoint y: 373, endPoint x: 270, endPoint y: 388, distance: 15.0
click at [100, 395] on span "Apple" at bounding box center [102, 392] width 13 height 9
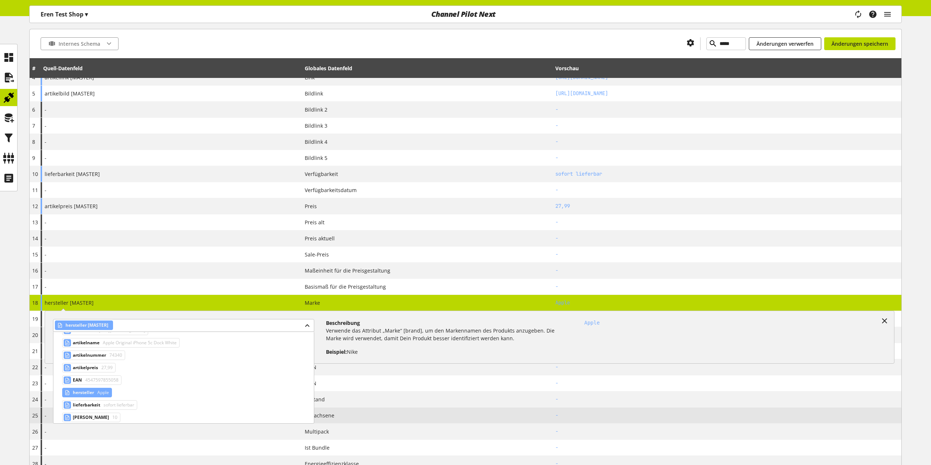
click at [371, 408] on td "Erwachsene" at bounding box center [427, 415] width 251 height 16
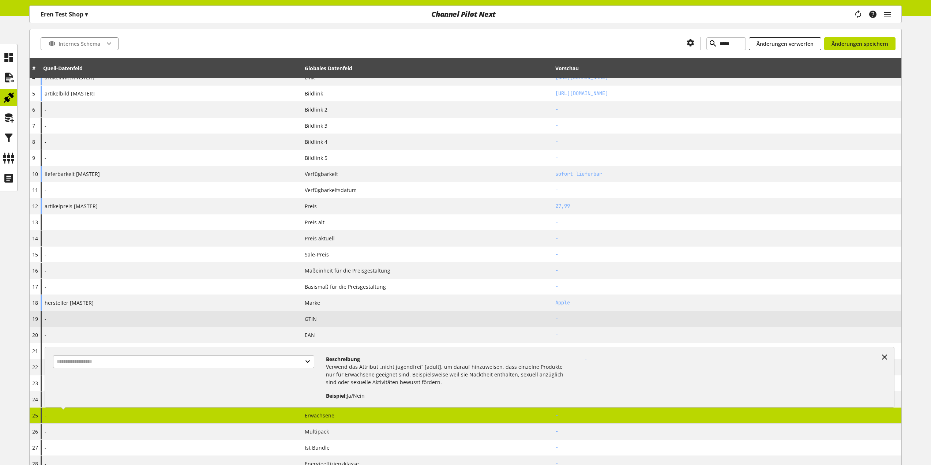
click at [333, 320] on div "GTIN" at bounding box center [427, 319] width 245 height 8
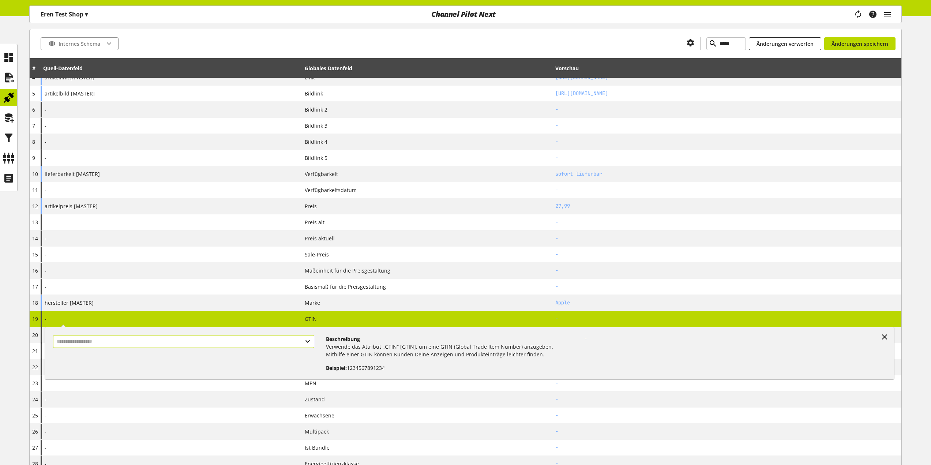
click at [285, 342] on input "text" at bounding box center [183, 341] width 261 height 13
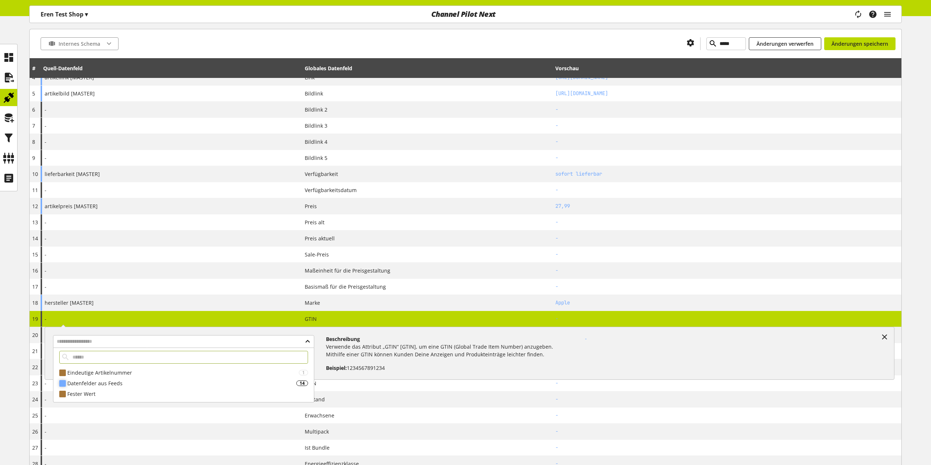
click at [188, 385] on div "Datenfelder aus Feeds" at bounding box center [181, 383] width 229 height 8
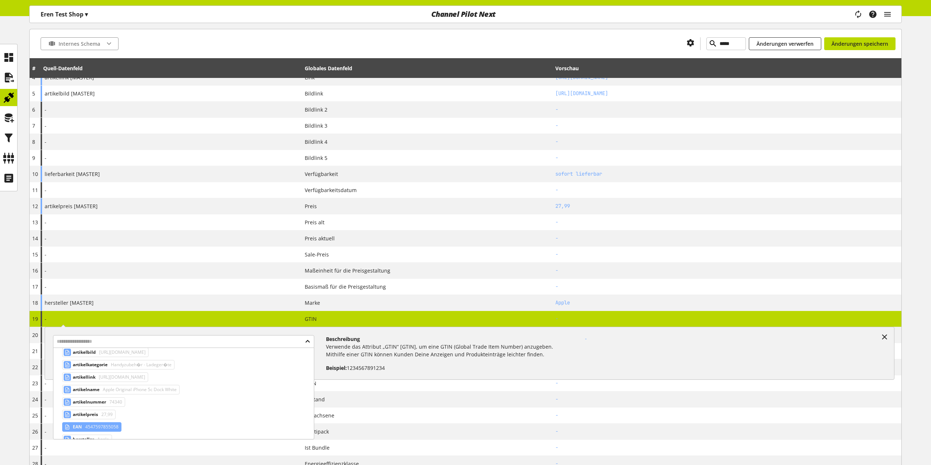
click at [109, 424] on span "4547597855058" at bounding box center [101, 426] width 35 height 9
click at [270, 327] on div "**********" at bounding box center [470, 353] width 850 height 53
click at [287, 320] on div "**********" at bounding box center [171, 319] width 261 height 16
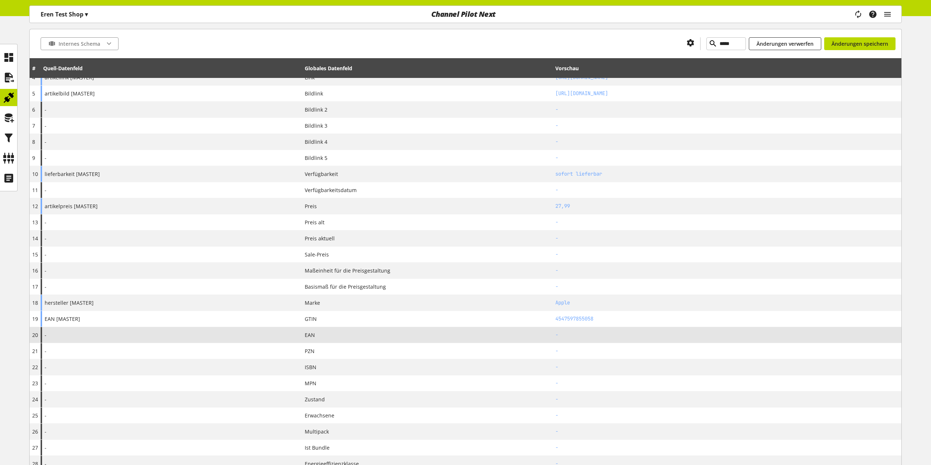
click at [294, 332] on div "-" at bounding box center [171, 335] width 261 height 16
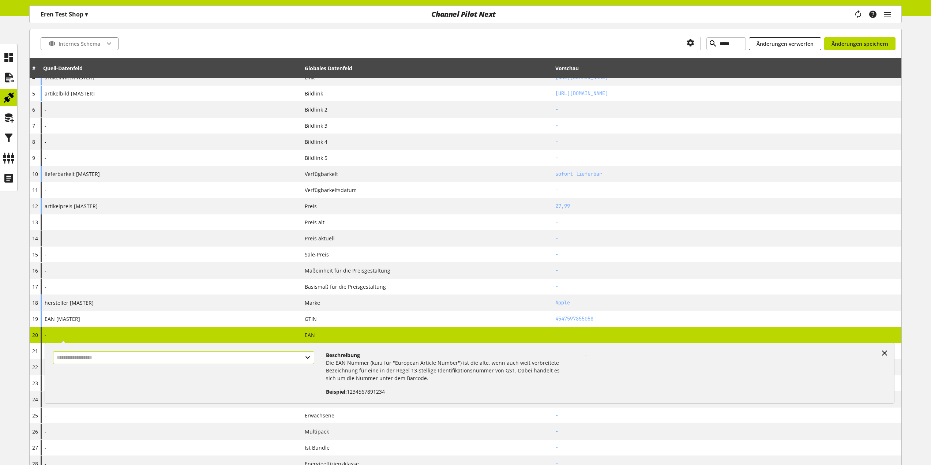
click at [178, 359] on input "text" at bounding box center [183, 357] width 261 height 13
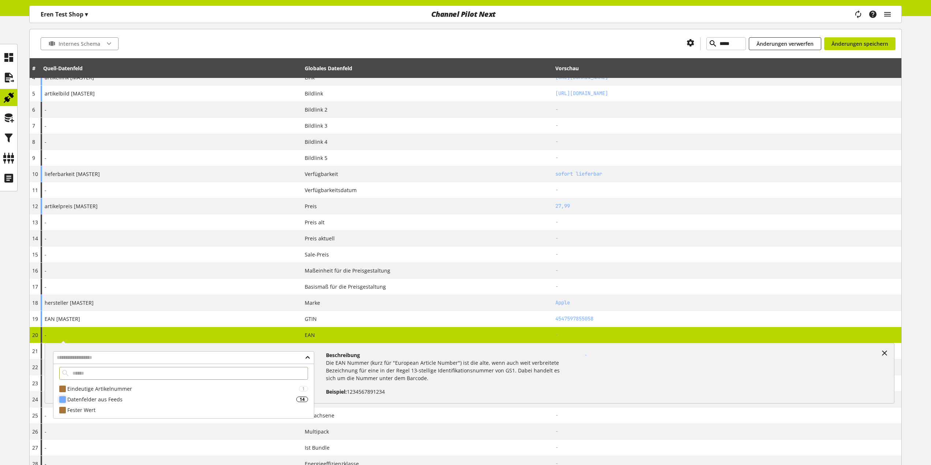
click at [180, 399] on div "Datenfelder aus Feeds" at bounding box center [181, 399] width 229 height 8
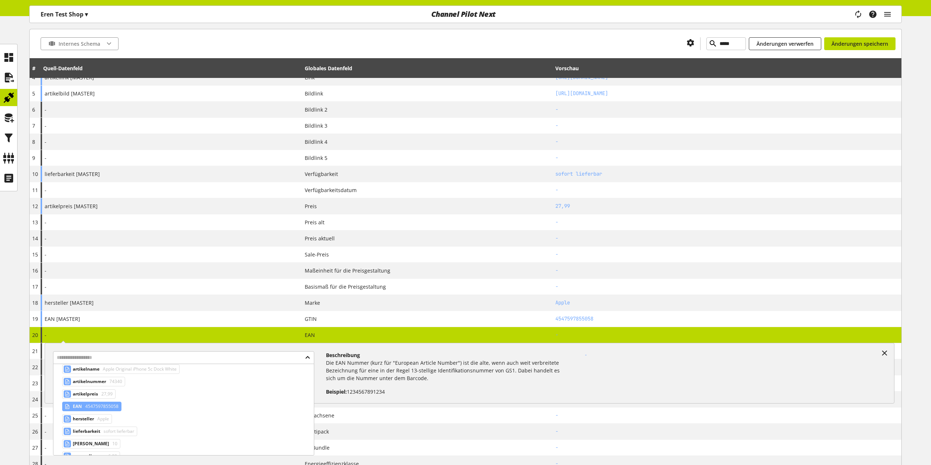
click at [108, 403] on span "4547597855058" at bounding box center [101, 406] width 35 height 9
click at [197, 332] on div "**********" at bounding box center [171, 335] width 261 height 16
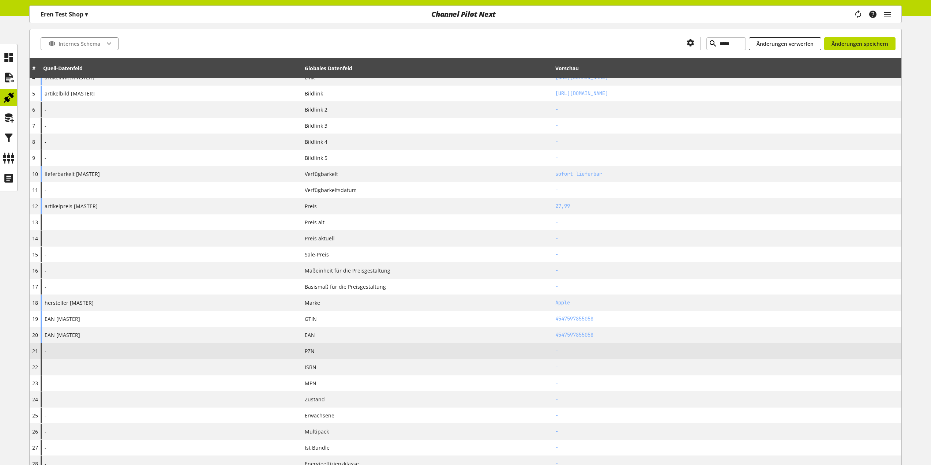
click at [282, 355] on div "-" at bounding box center [171, 351] width 261 height 16
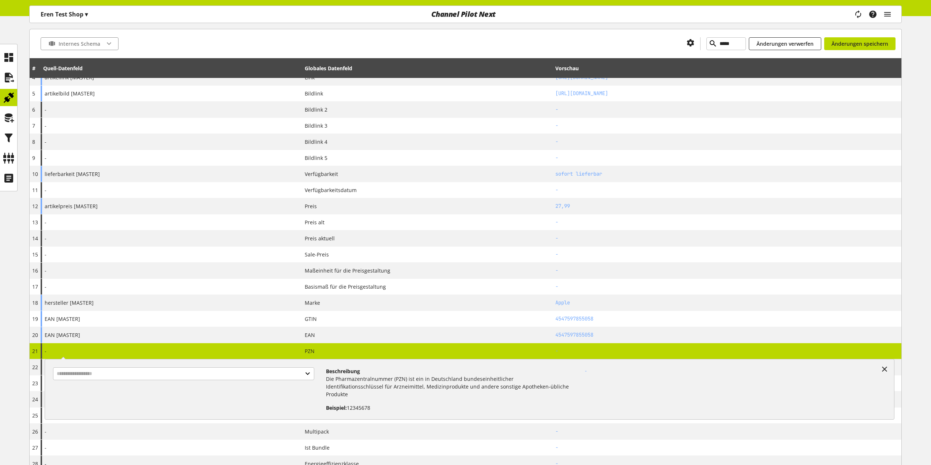
click at [282, 357] on div "- Beschreibung Die Pharmazentralnummer (PZN) ist ein in Deutschland bundeseinhe…" at bounding box center [171, 351] width 261 height 16
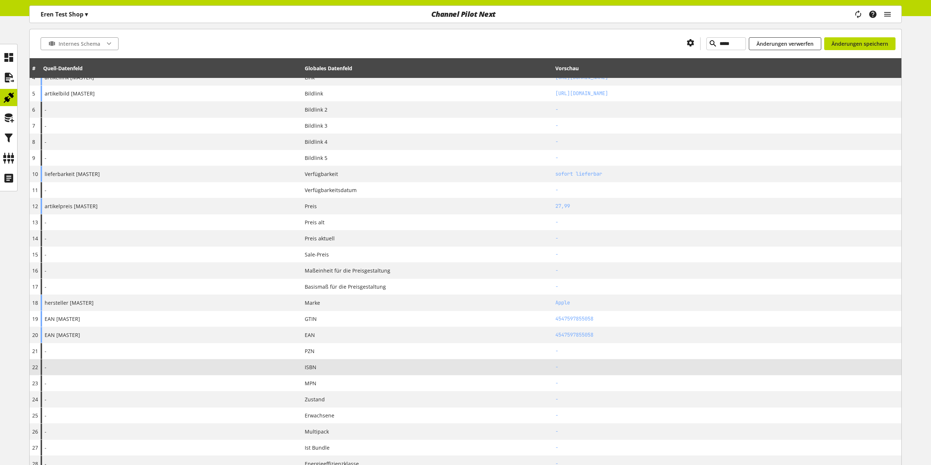
click at [308, 370] on span "ISBN" at bounding box center [311, 367] width 12 height 8
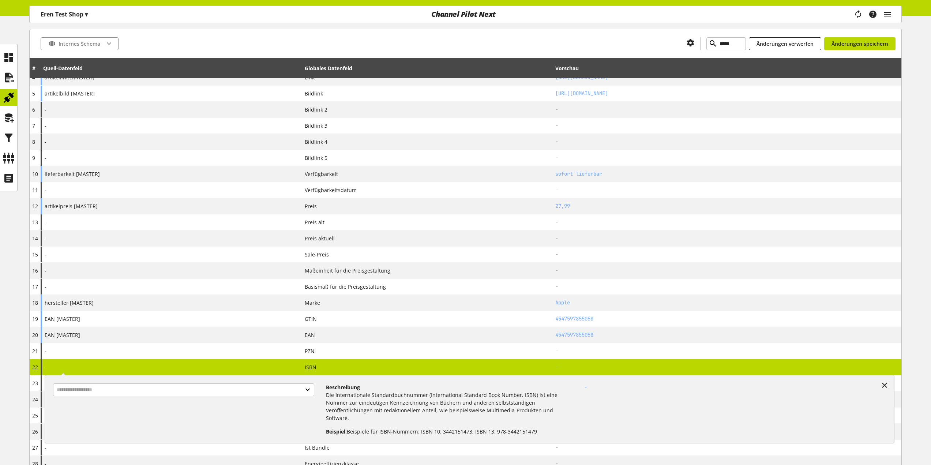
click at [321, 369] on div "ISBN" at bounding box center [427, 367] width 245 height 8
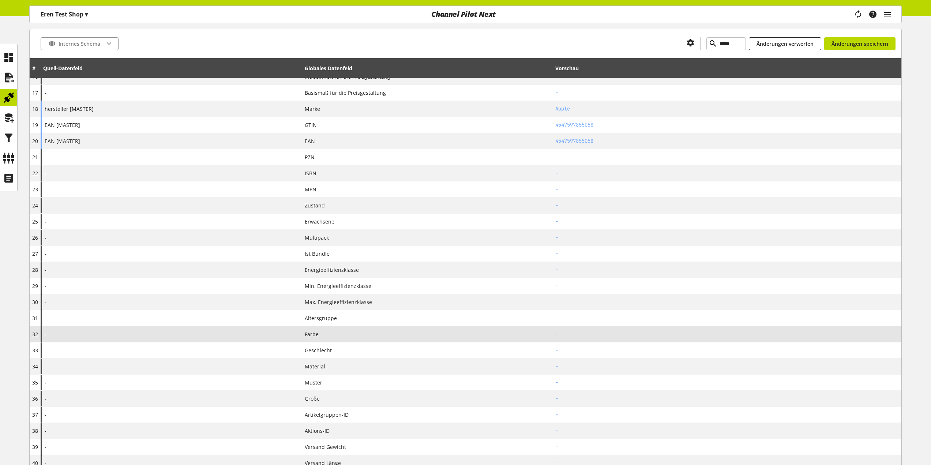
scroll to position [366, 0]
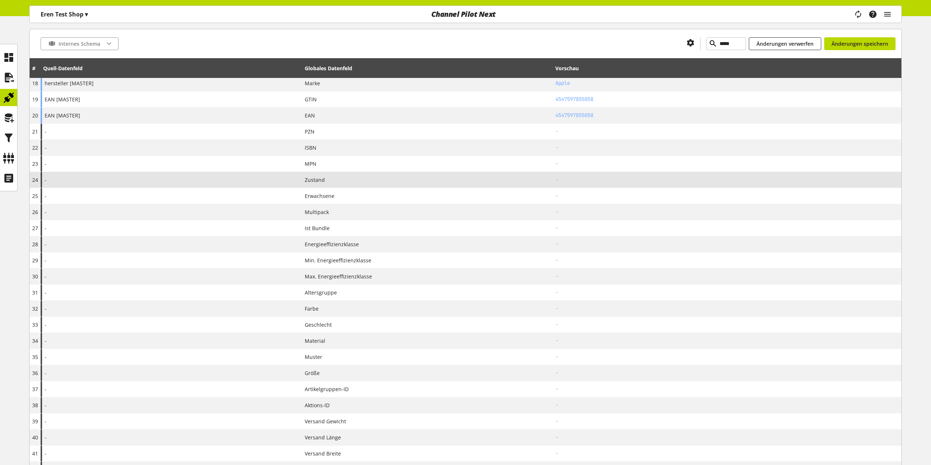
click at [334, 181] on div "Zustand" at bounding box center [427, 180] width 245 height 8
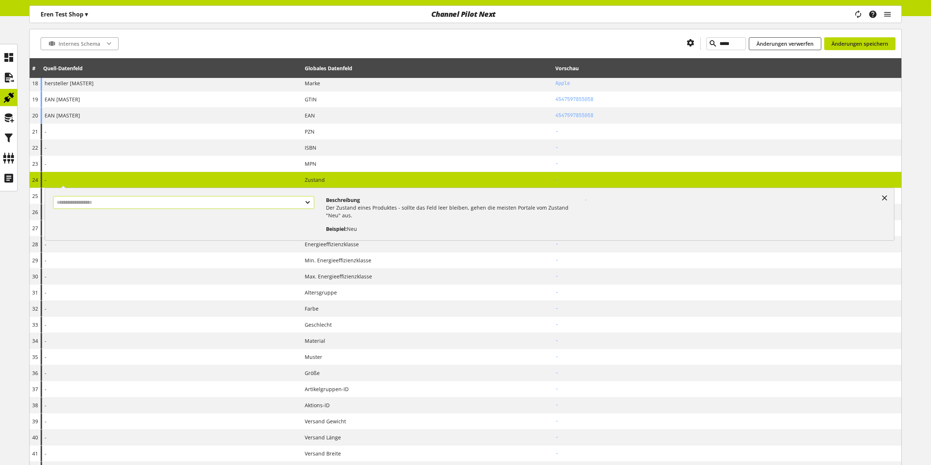
click at [249, 203] on input "text" at bounding box center [183, 202] width 261 height 13
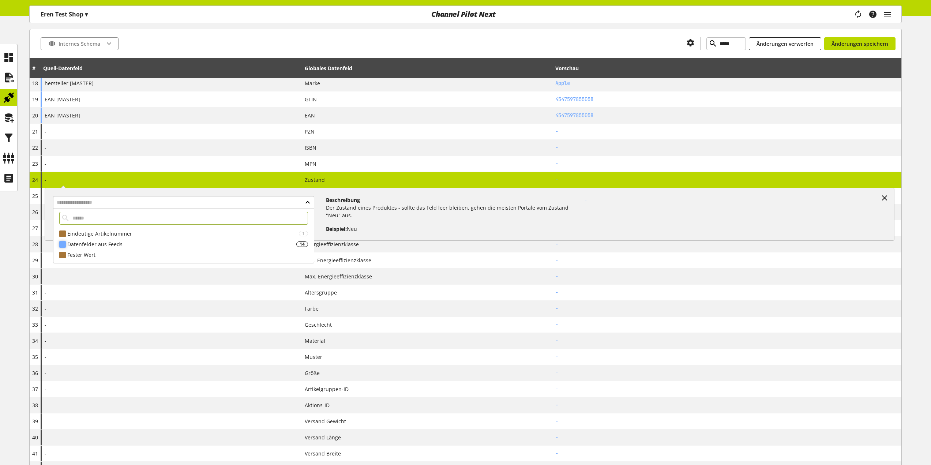
click at [182, 245] on div "Datenfelder aus Feeds" at bounding box center [181, 244] width 229 height 8
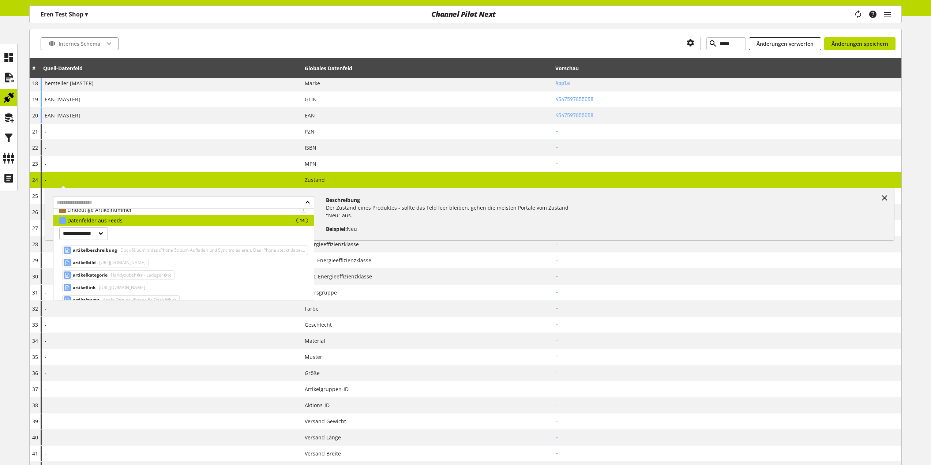
scroll to position [37, 0]
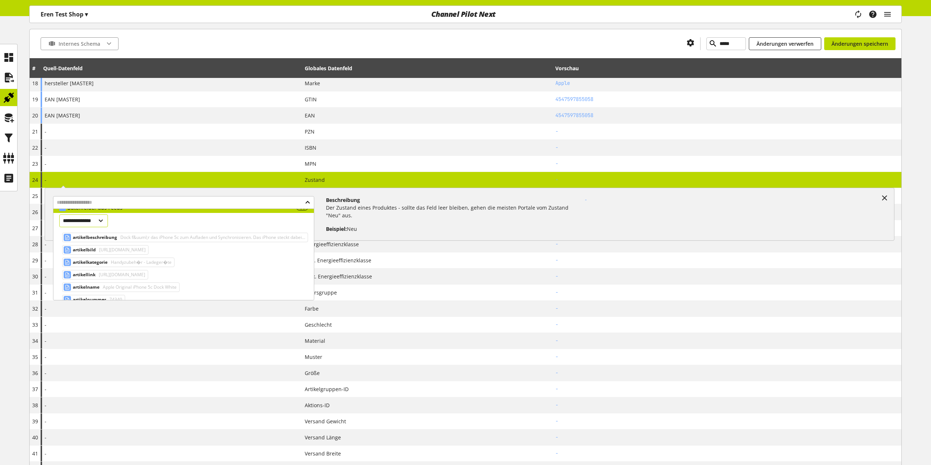
click at [108, 222] on select "**********" at bounding box center [83, 220] width 49 height 13
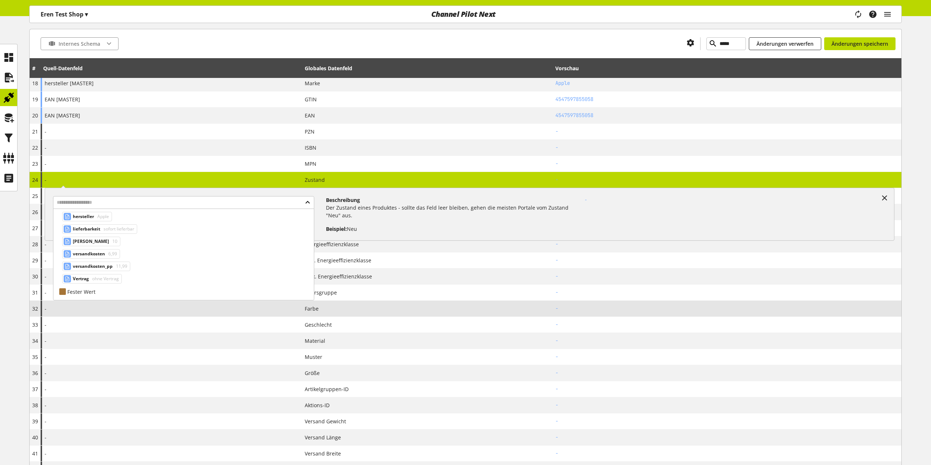
click at [238, 311] on div "-" at bounding box center [171, 309] width 261 height 16
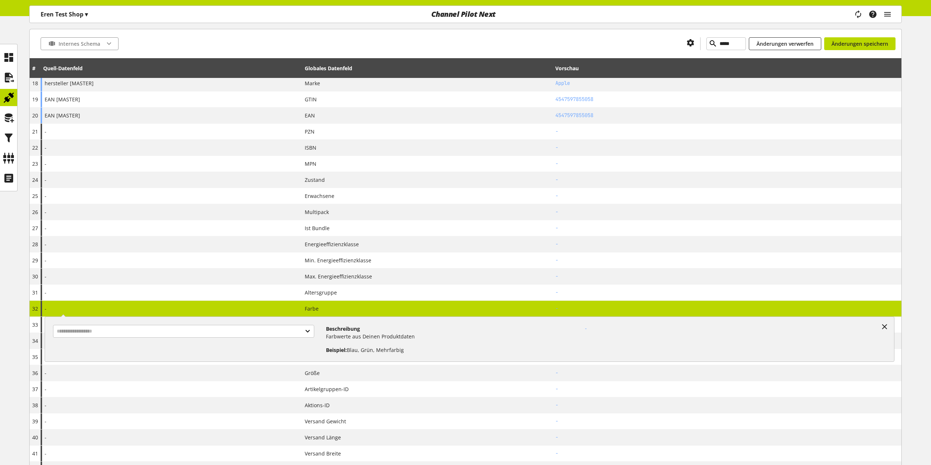
click at [305, 306] on span "Farbe" at bounding box center [312, 309] width 14 height 8
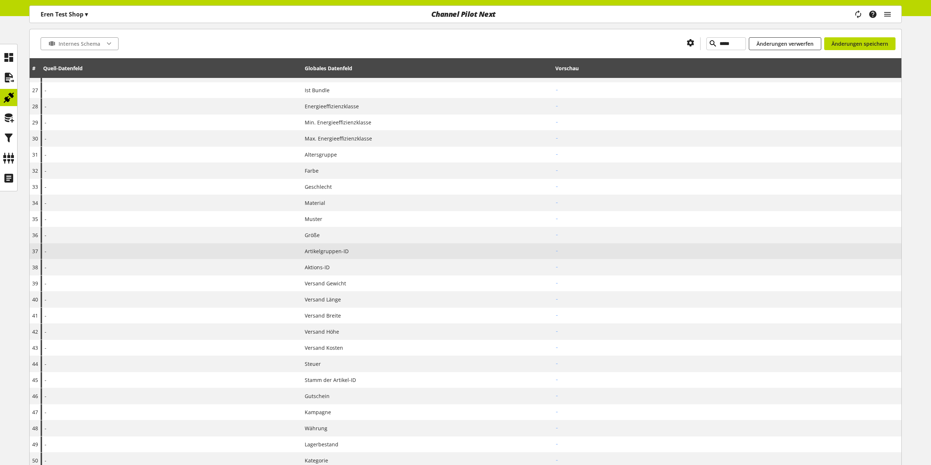
scroll to position [512, 0]
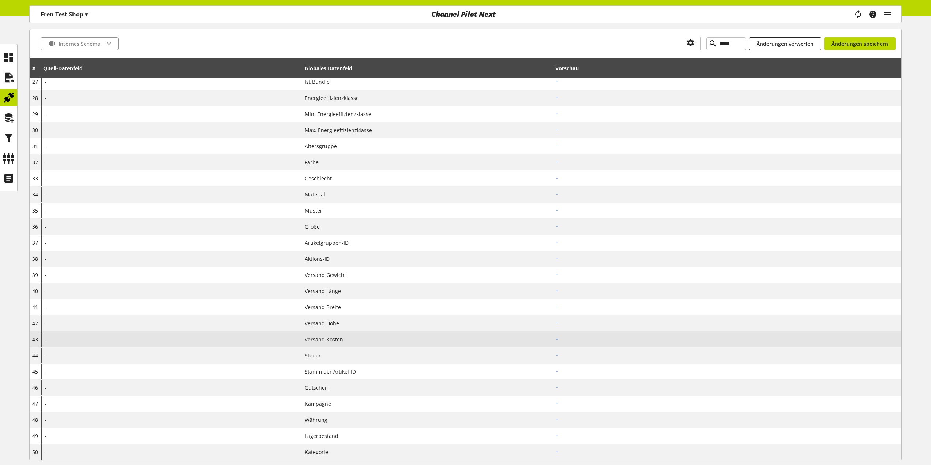
click at [312, 336] on span "Versand Kosten" at bounding box center [324, 339] width 38 height 8
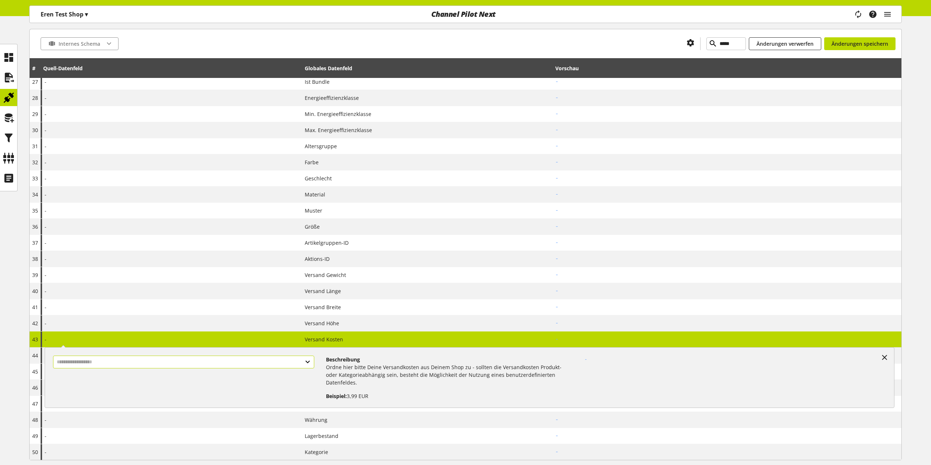
click at [209, 362] on input "text" at bounding box center [183, 361] width 261 height 13
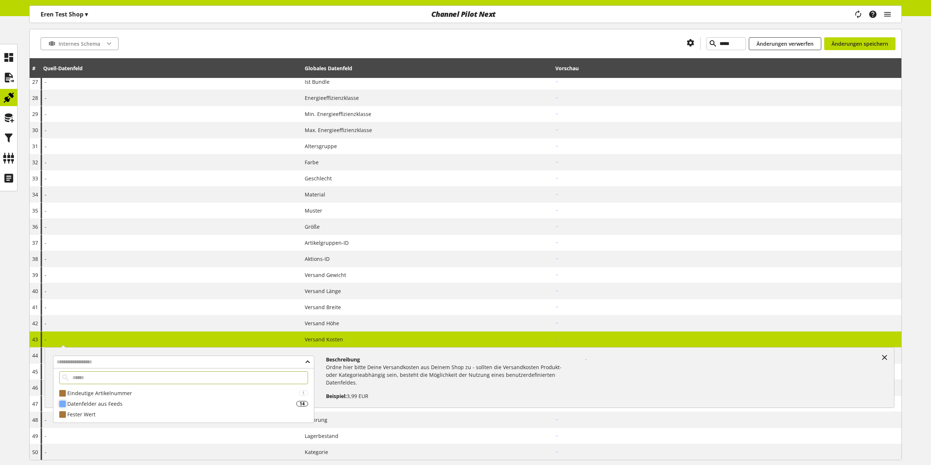
click at [173, 404] on div "Datenfelder aus Feeds" at bounding box center [181, 404] width 229 height 8
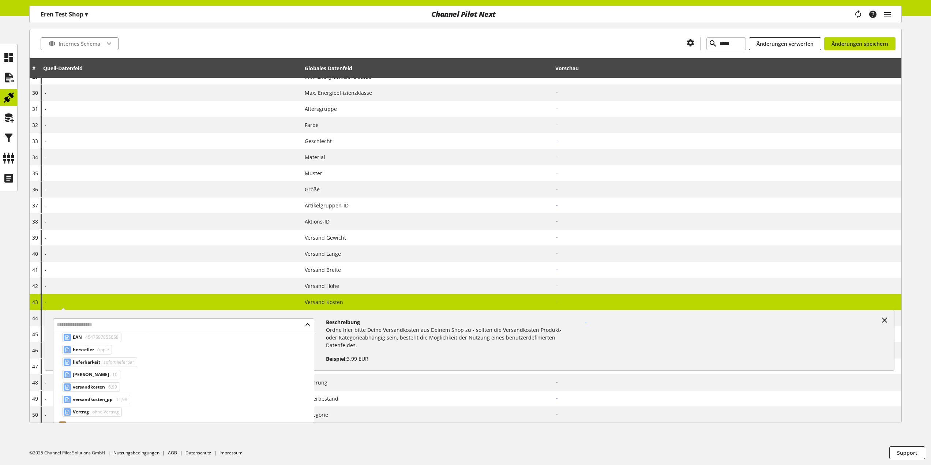
scroll to position [157, 0]
click at [115, 377] on span "6,99" at bounding box center [112, 376] width 10 height 9
click at [272, 303] on div "**********" at bounding box center [171, 302] width 261 height 16
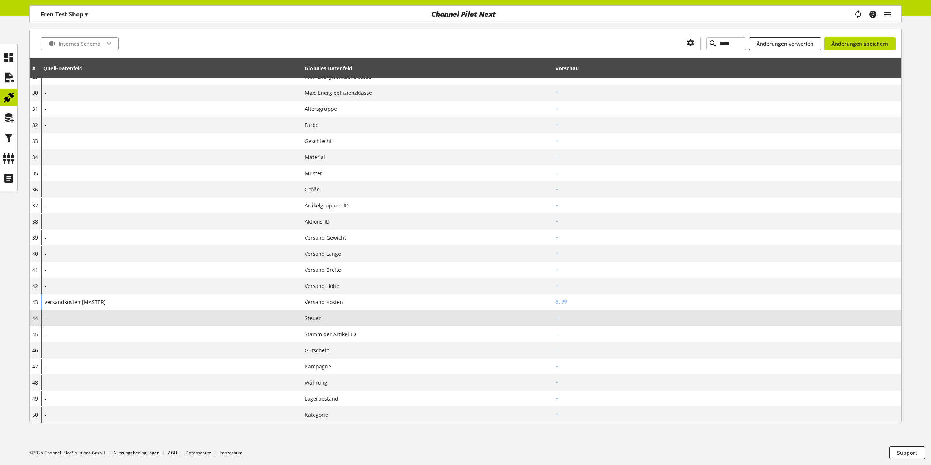
click at [252, 317] on div "-" at bounding box center [171, 318] width 261 height 16
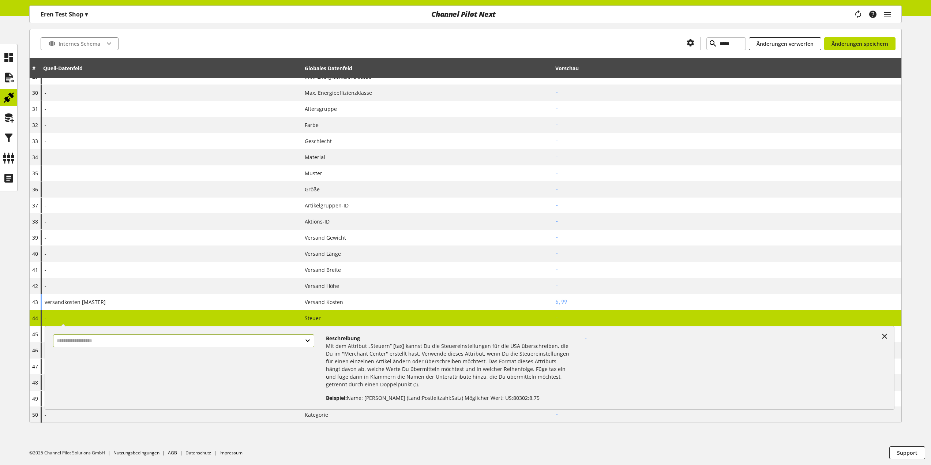
click at [253, 334] on input "text" at bounding box center [183, 340] width 261 height 13
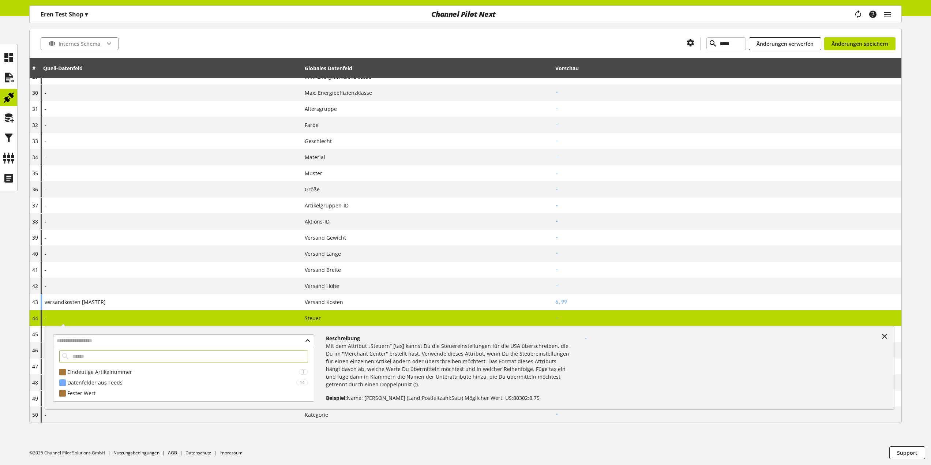
click at [256, 318] on div "**********" at bounding box center [171, 318] width 261 height 16
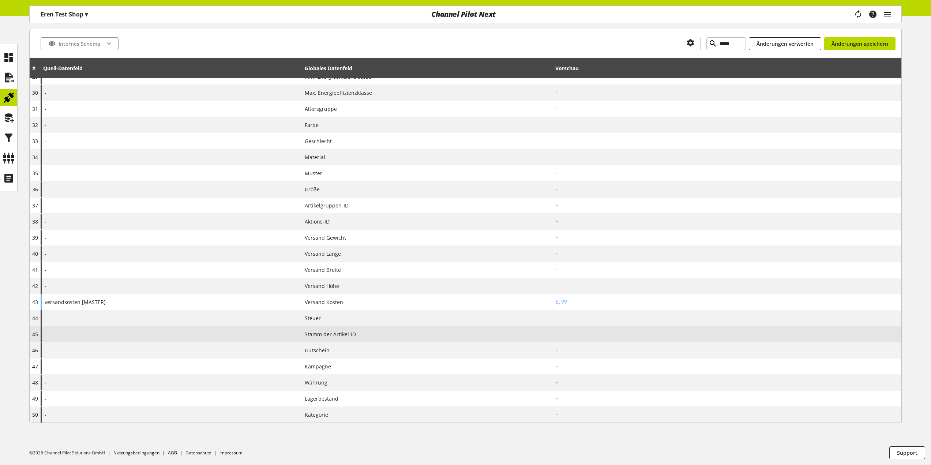
click at [255, 332] on div "-" at bounding box center [171, 334] width 261 height 16
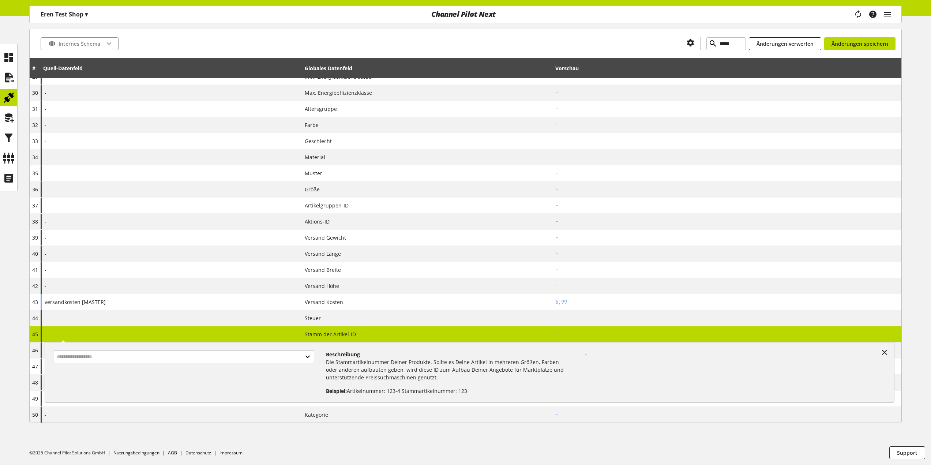
click at [255, 332] on div "- Beschreibung Die Stammartikelnummer Deiner Produkte. Sollte es Deine Artikel …" at bounding box center [171, 334] width 261 height 16
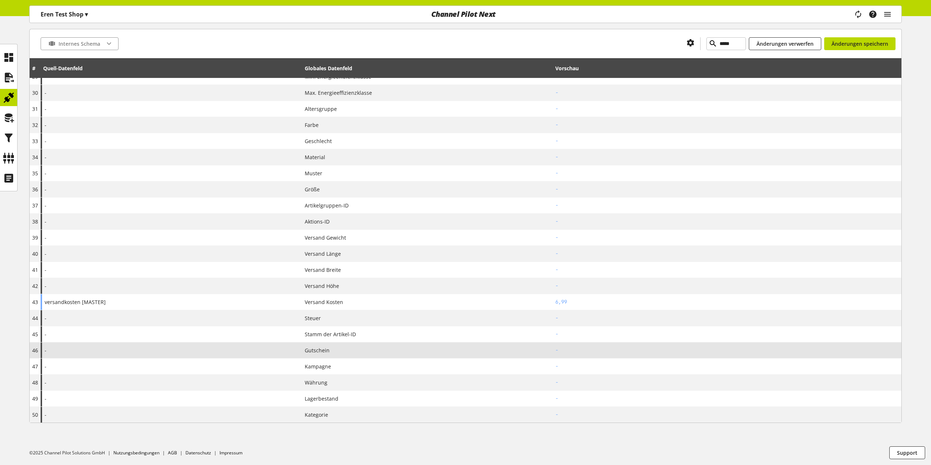
click at [291, 347] on div "-" at bounding box center [171, 350] width 261 height 16
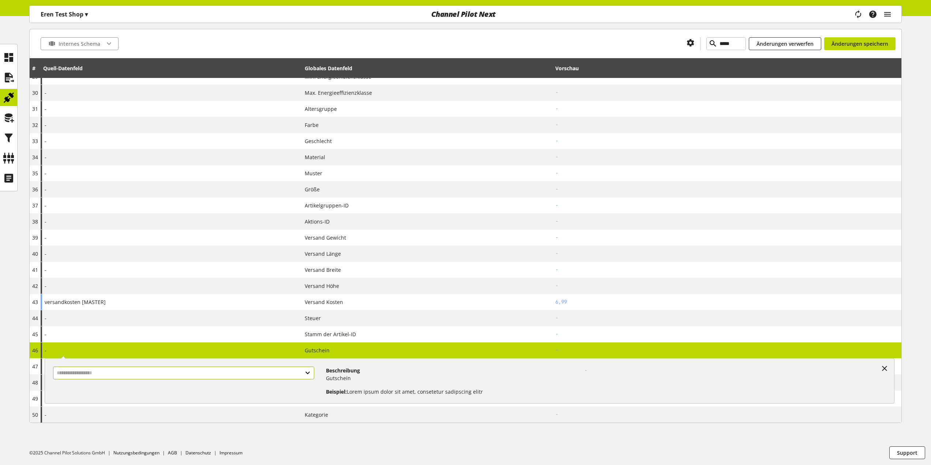
click at [282, 372] on input "text" at bounding box center [183, 372] width 261 height 13
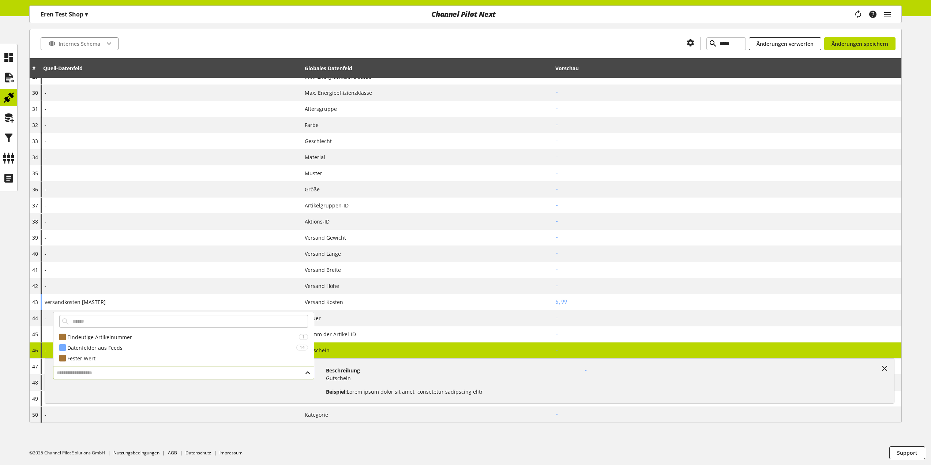
click at [282, 372] on input "text" at bounding box center [183, 372] width 261 height 13
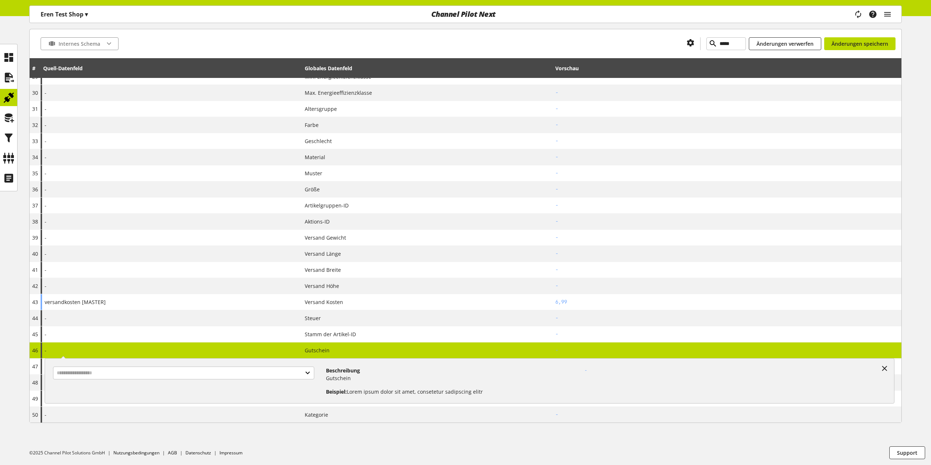
click at [283, 348] on div "- Beschreibung Gutschein Beispiel: Lorem ipsum dolor sit amet, consetetur sadip…" at bounding box center [171, 350] width 261 height 16
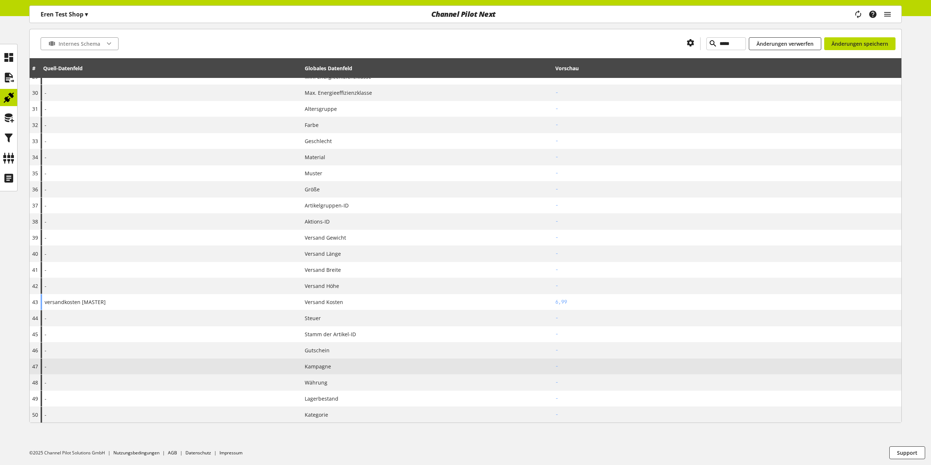
click at [285, 371] on div "-" at bounding box center [171, 366] width 261 height 16
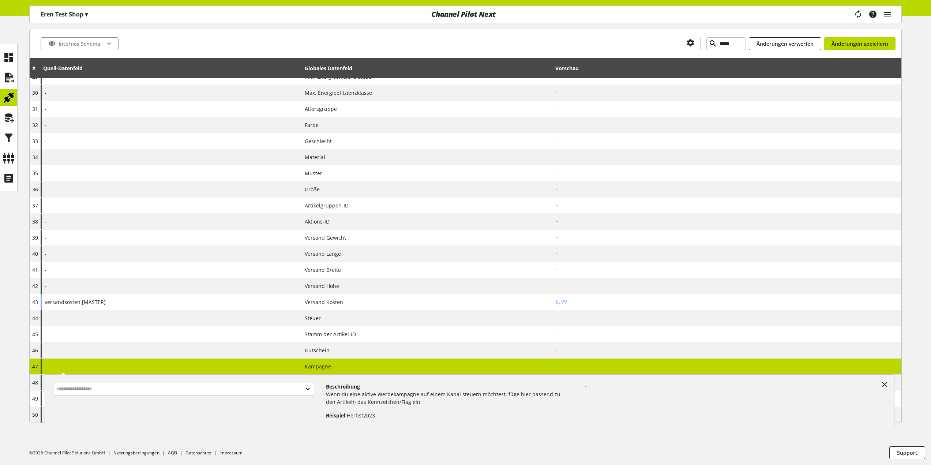
click at [285, 366] on div "- Beschreibung Wenn du eine aktive Werbekampagne auf einem Kanal steuern möchte…" at bounding box center [171, 366] width 261 height 16
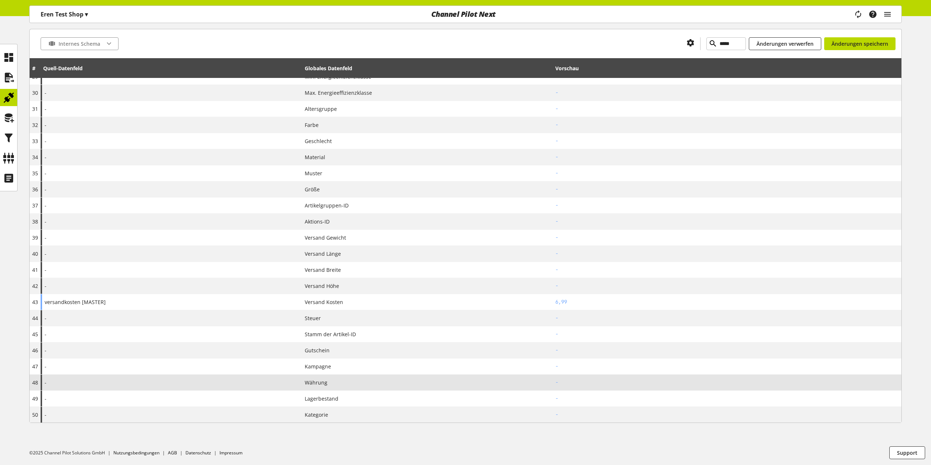
click at [285, 379] on div "-" at bounding box center [171, 382] width 261 height 16
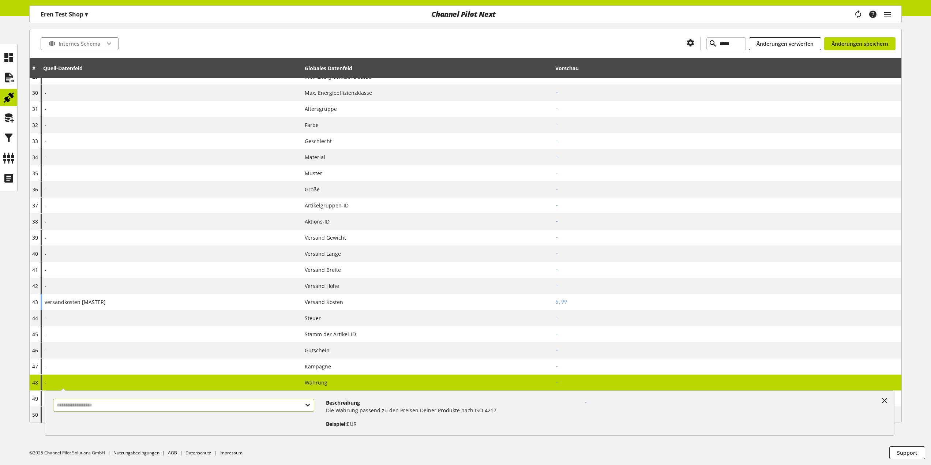
click at [272, 403] on input "text" at bounding box center [183, 405] width 261 height 13
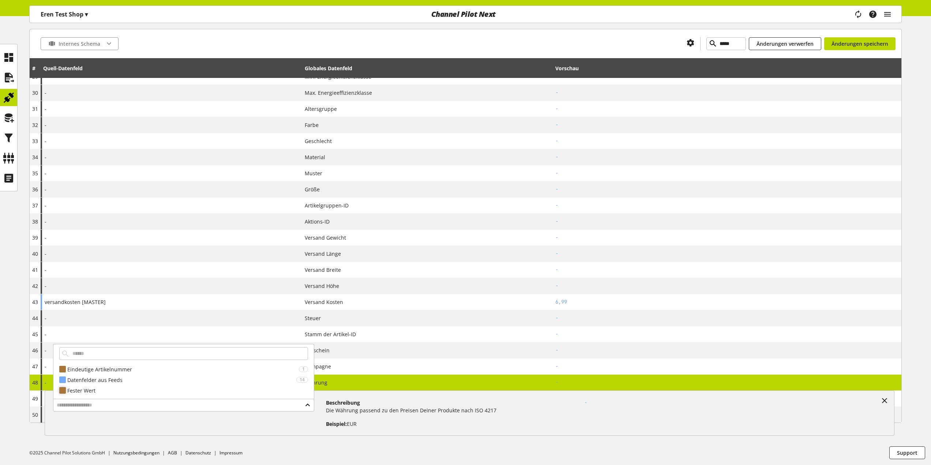
click at [262, 388] on div "Fester Wert" at bounding box center [187, 391] width 241 height 8
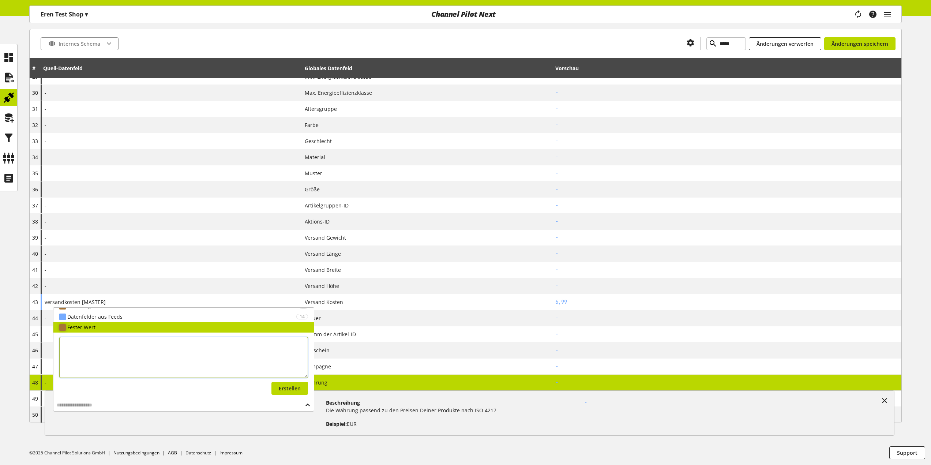
scroll to position [27, 0]
type textarea "***"
click at [285, 391] on span "Erstellen" at bounding box center [290, 388] width 22 height 8
click at [353, 386] on td "Währung" at bounding box center [427, 382] width 251 height 16
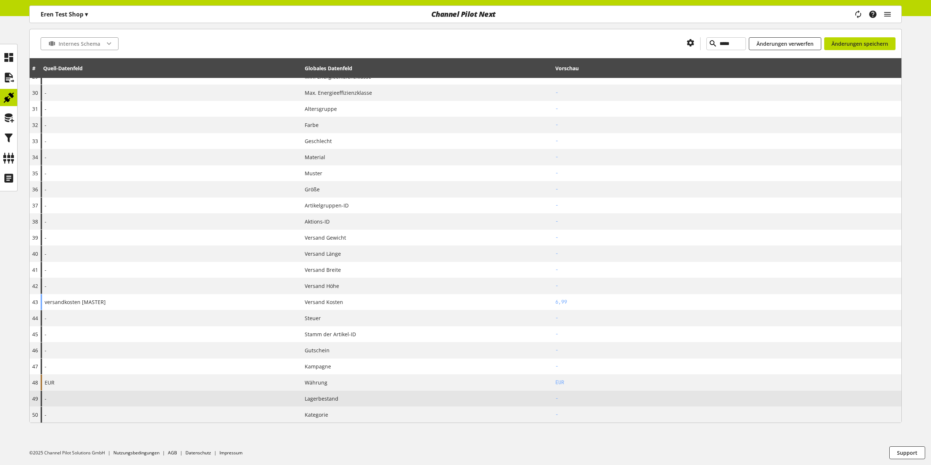
click at [326, 401] on span "Lagerbestand" at bounding box center [322, 399] width 34 height 8
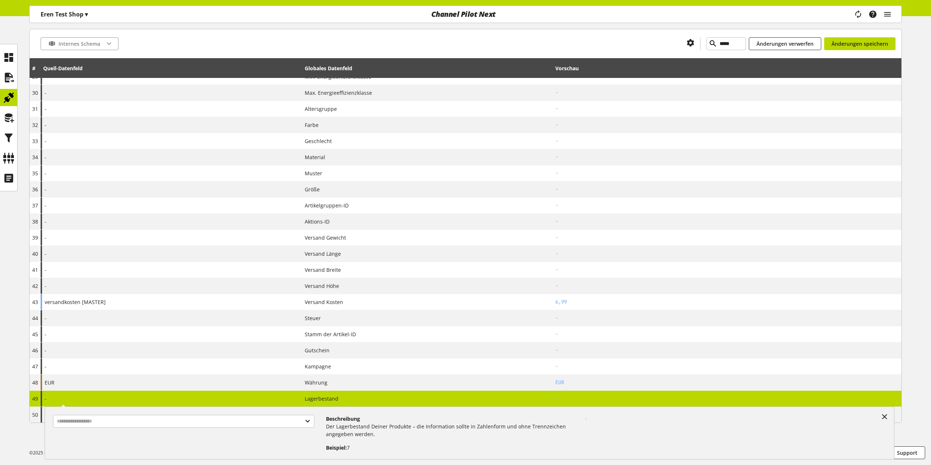
click at [331, 401] on span "Lagerbestand" at bounding box center [322, 399] width 34 height 8
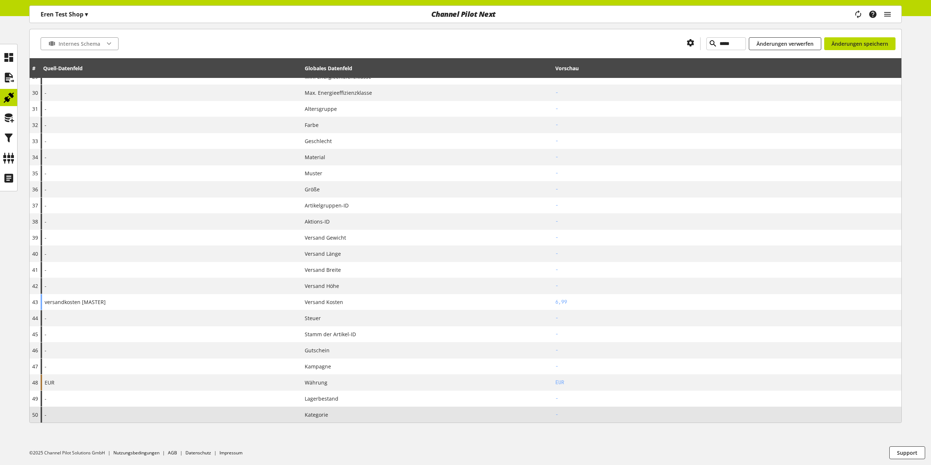
click at [327, 420] on td "Kategorie" at bounding box center [427, 415] width 251 height 16
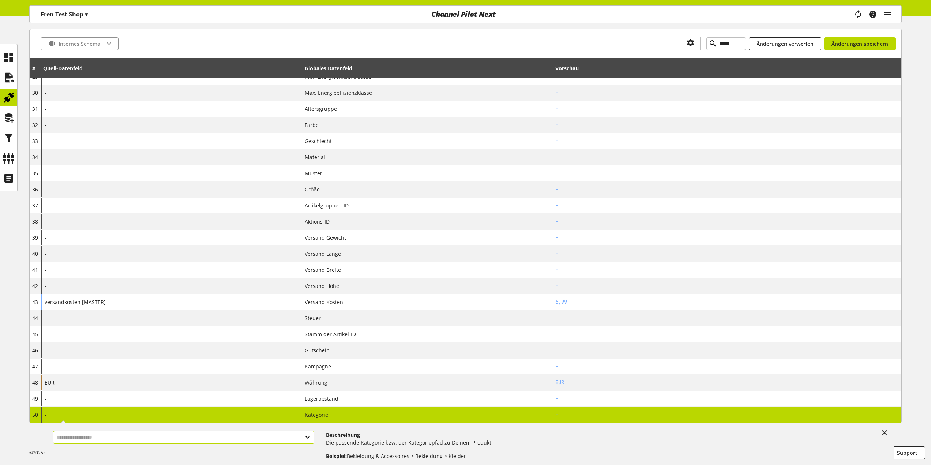
click at [273, 438] on input "text" at bounding box center [183, 437] width 261 height 13
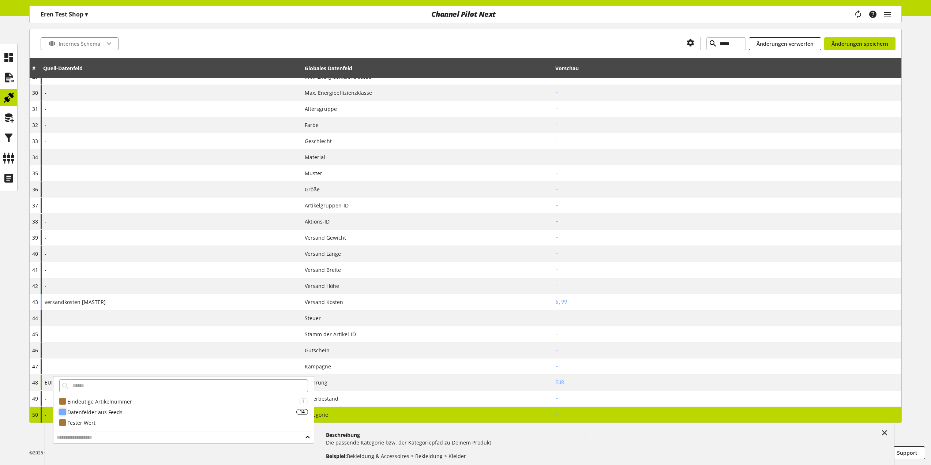
click at [249, 412] on div "Datenfelder aus Feeds" at bounding box center [181, 412] width 229 height 8
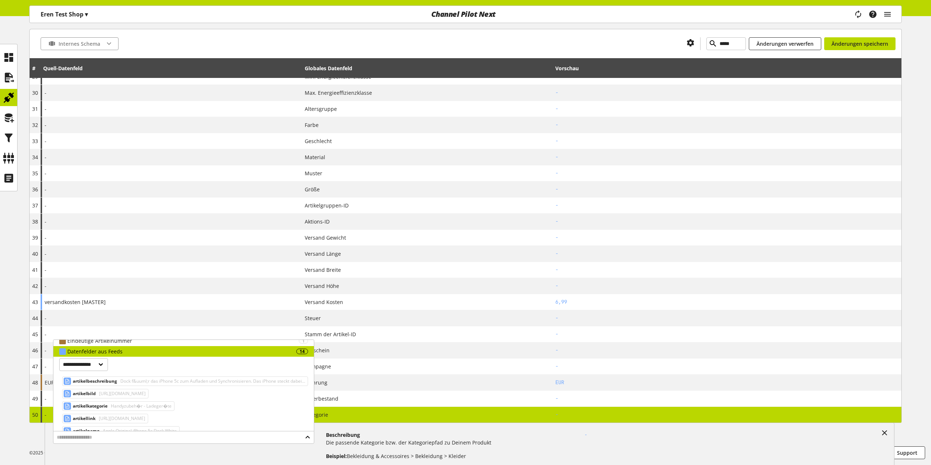
scroll to position [37, 0]
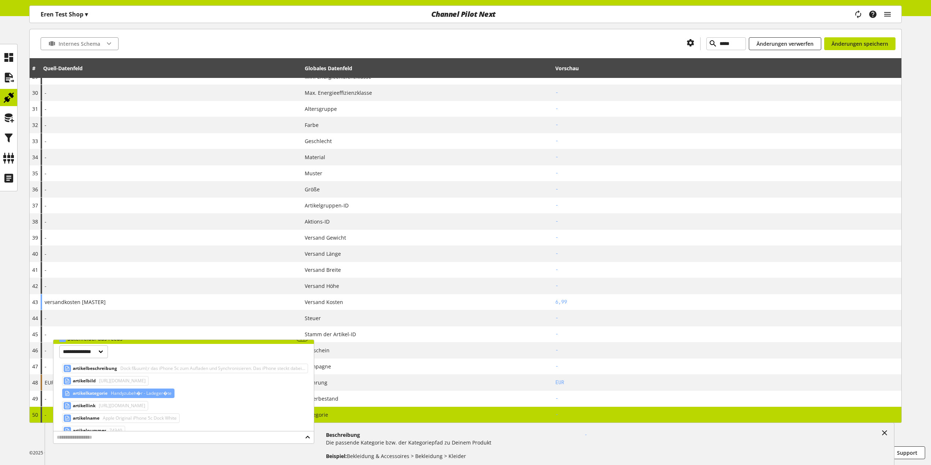
click at [170, 393] on span "Handyzubeh�r - Ladeger�te" at bounding box center [140, 393] width 62 height 9
click at [416, 437] on h4 "Beschreibung" at bounding box center [448, 435] width 244 height 8
click at [401, 422] on div "**********" at bounding box center [470, 444] width 850 height 45
click at [372, 418] on td "Kategorie" at bounding box center [427, 415] width 251 height 16
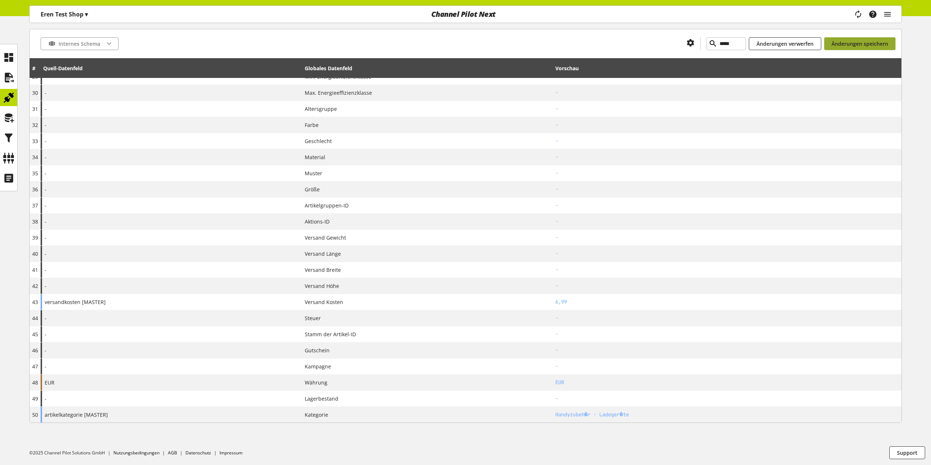
click at [878, 46] on span "Änderungen speichern" at bounding box center [859, 44] width 57 height 8
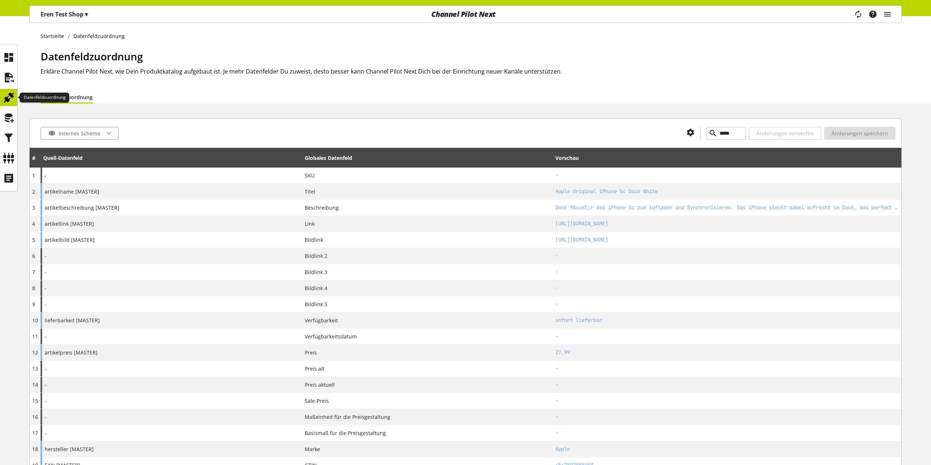
click at [10, 96] on icon at bounding box center [9, 97] width 12 height 15
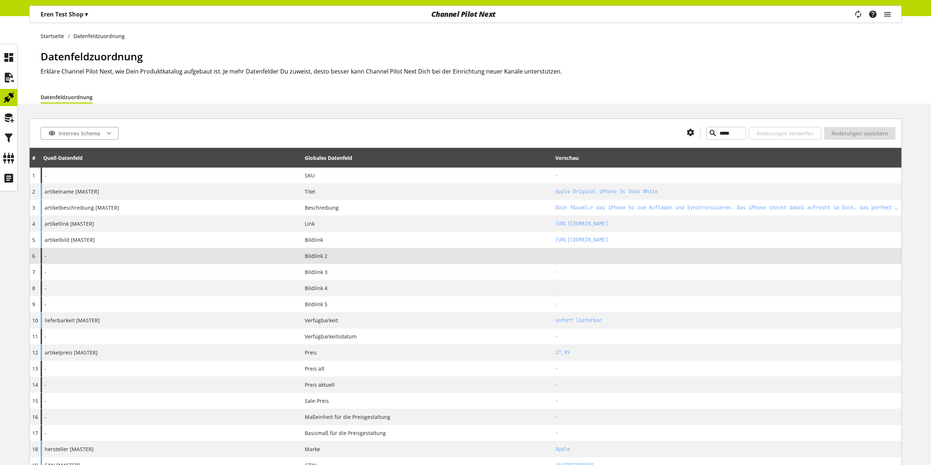
click at [221, 258] on div "-" at bounding box center [171, 256] width 261 height 16
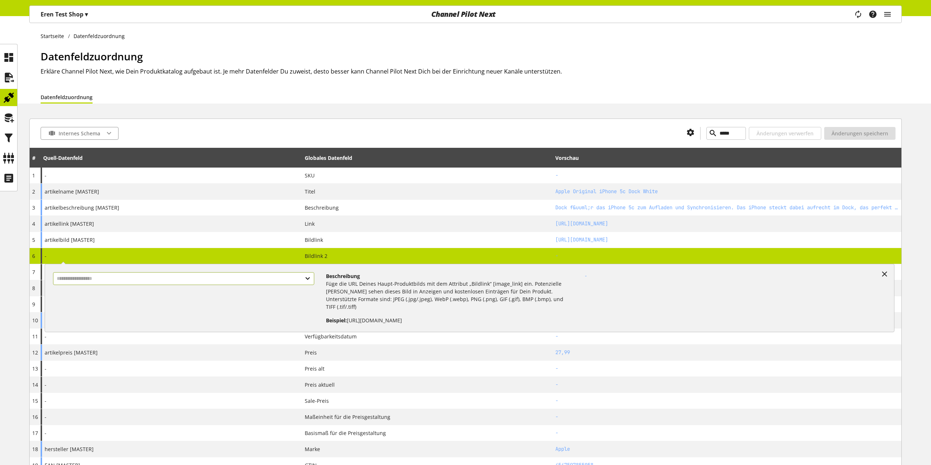
click at [262, 277] on input "text" at bounding box center [183, 278] width 261 height 13
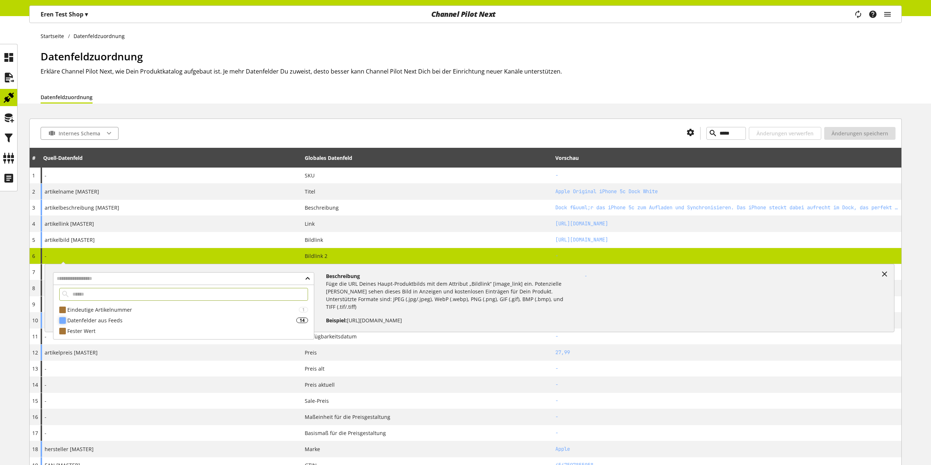
click at [271, 323] on div "Datenfelder aus Feeds" at bounding box center [181, 320] width 229 height 8
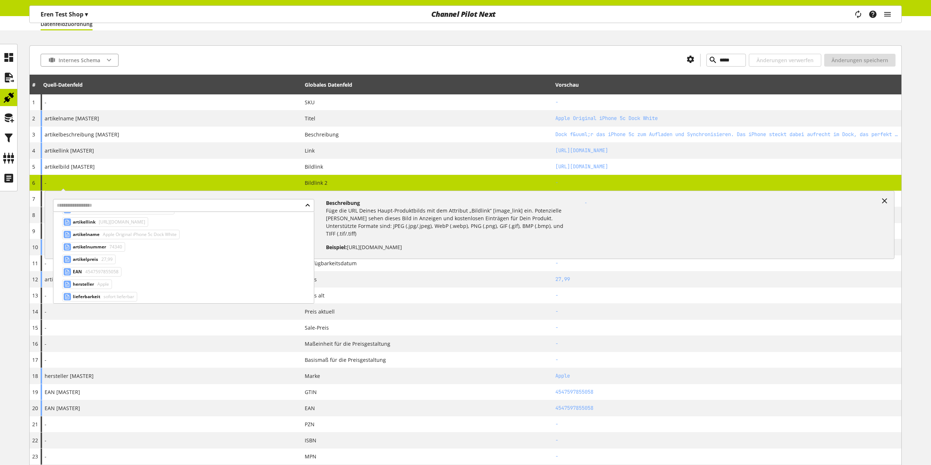
scroll to position [93, 0]
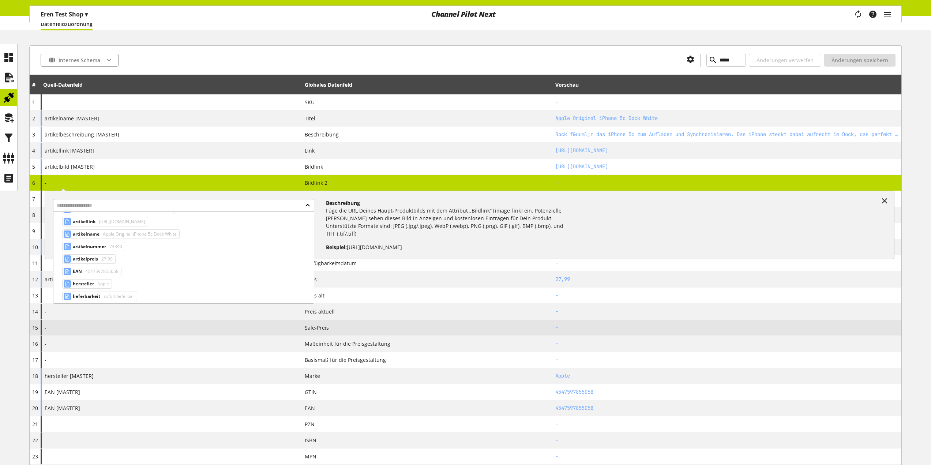
click at [231, 334] on div "-" at bounding box center [171, 328] width 261 height 16
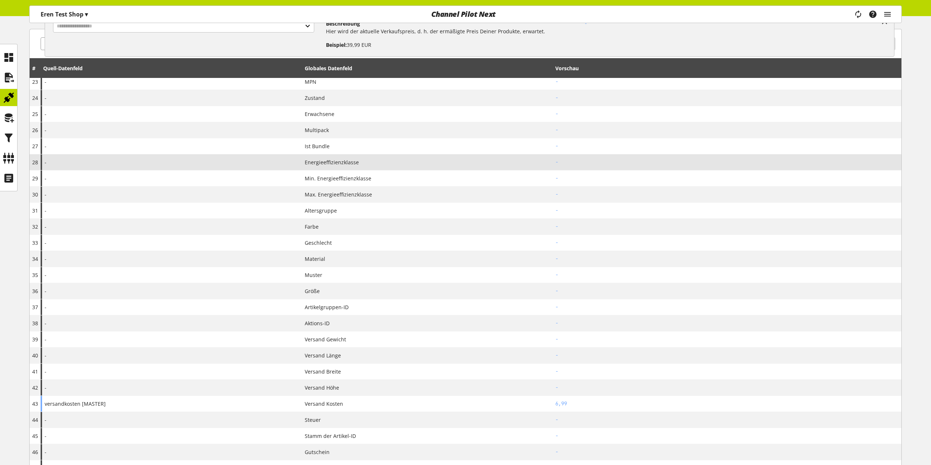
scroll to position [475, 0]
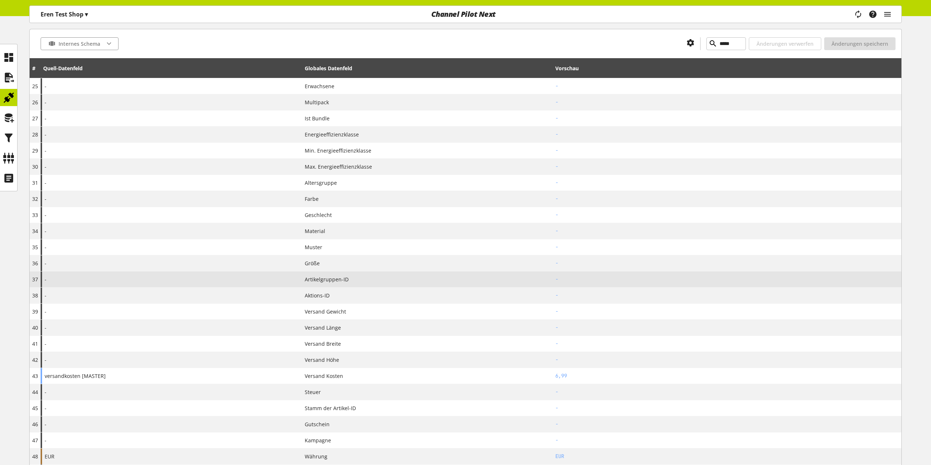
click at [311, 272] on td "Artikelgruppen-ID" at bounding box center [427, 279] width 251 height 16
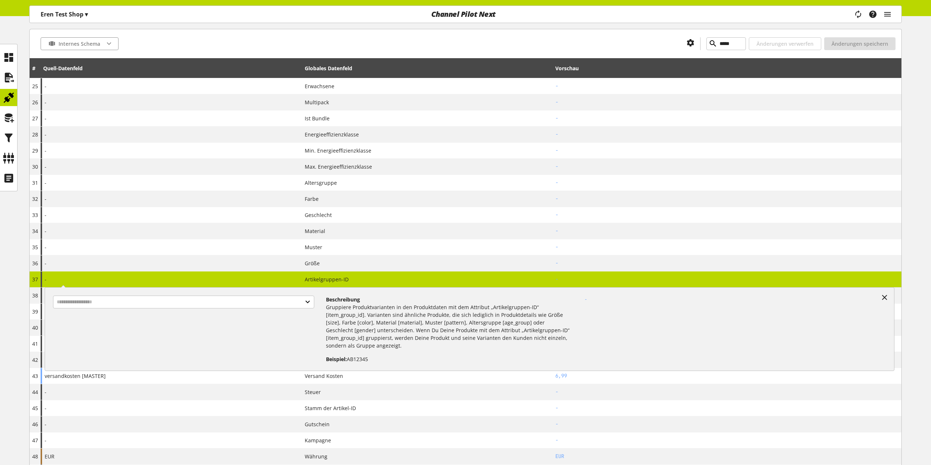
click at [291, 276] on div "- Beschreibung Gruppiere Produktvarianten in den Produktdaten mit dem Attribut …" at bounding box center [171, 279] width 261 height 16
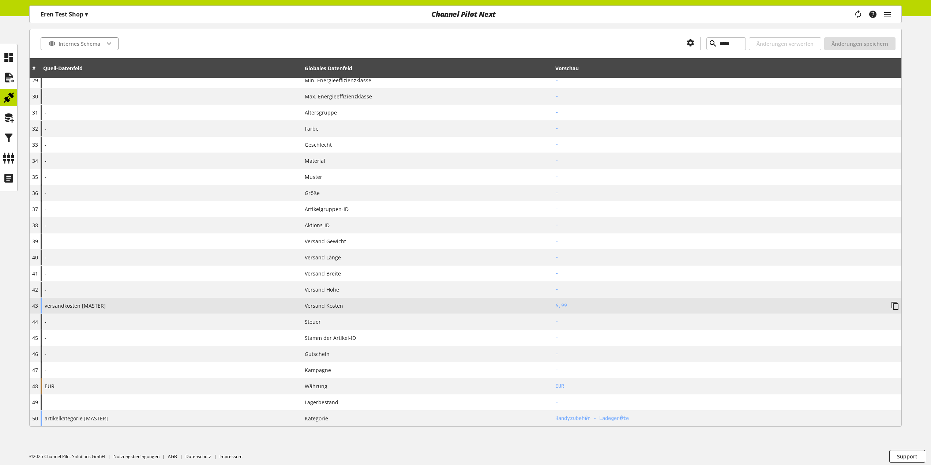
scroll to position [549, 0]
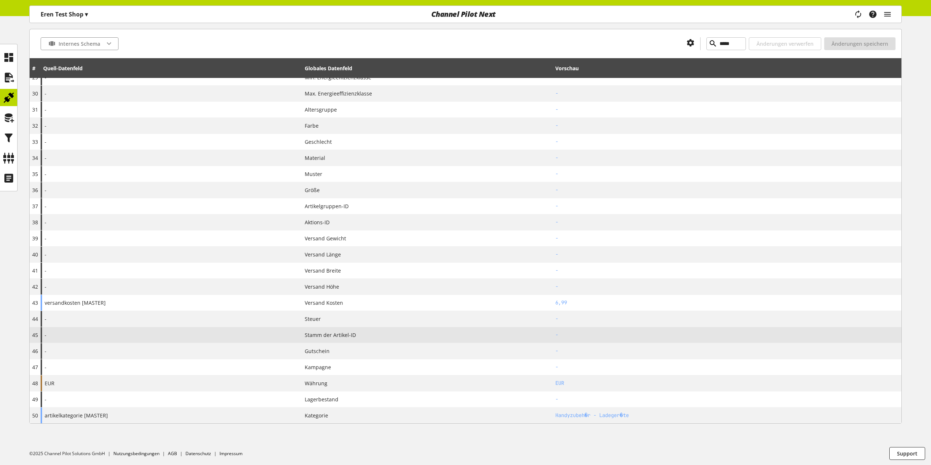
click at [316, 329] on td "Stamm der Artikel-ID" at bounding box center [427, 335] width 251 height 16
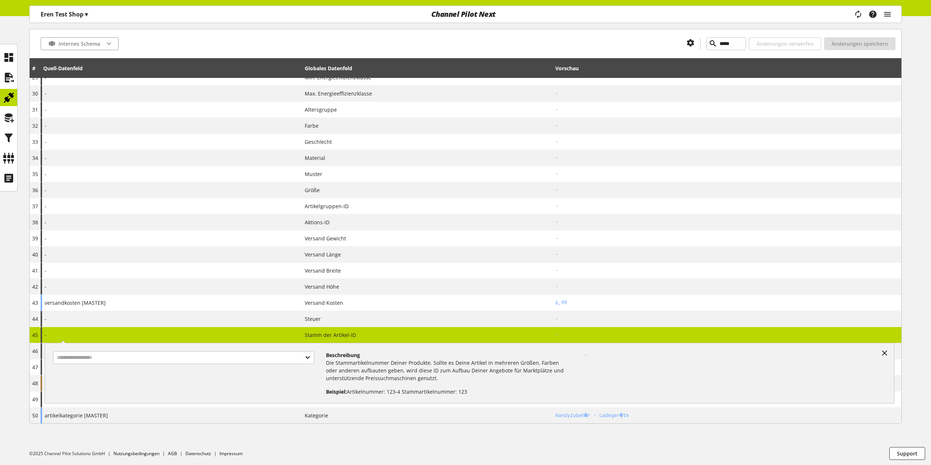
click at [309, 327] on td "Stamm der Artikel-ID" at bounding box center [427, 335] width 251 height 16
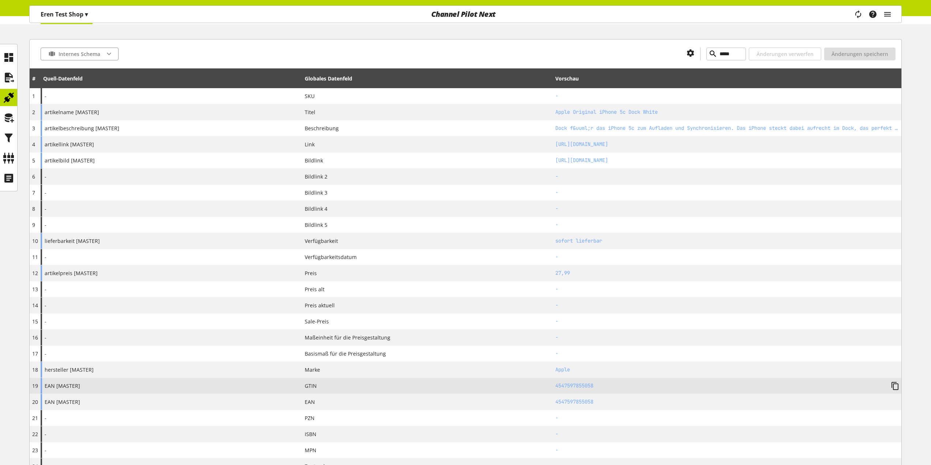
scroll to position [73, 0]
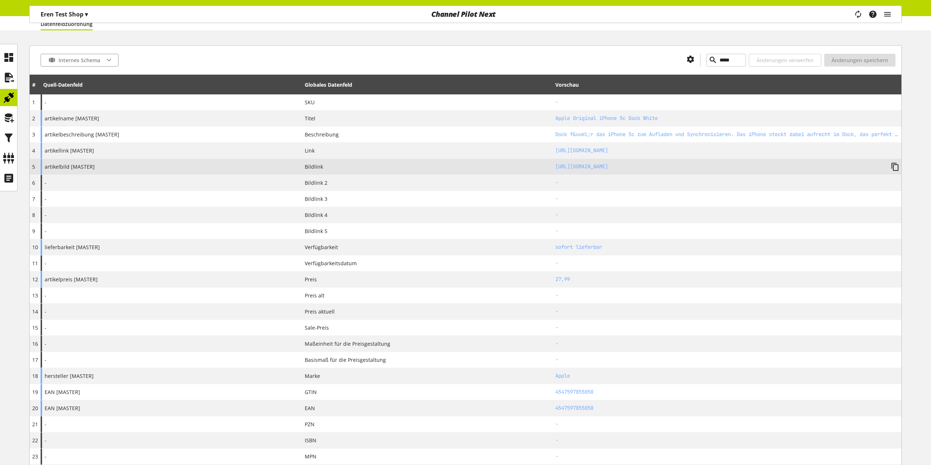
click at [236, 169] on div "artikelbild [MASTER]" at bounding box center [171, 167] width 261 height 16
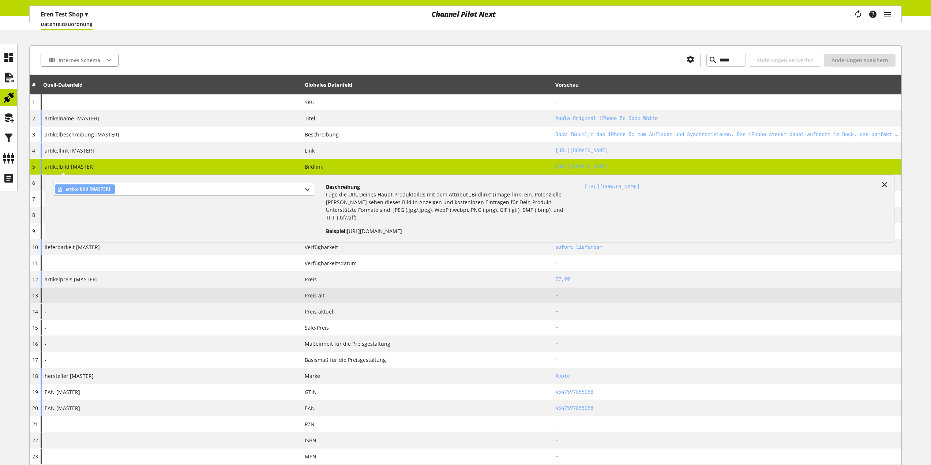
click at [190, 296] on div "-" at bounding box center [171, 295] width 261 height 16
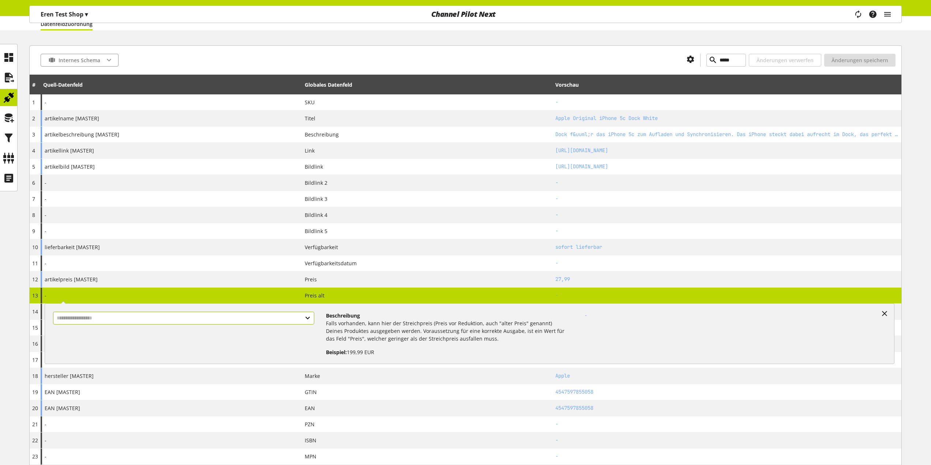
click at [191, 312] on input "text" at bounding box center [183, 318] width 261 height 13
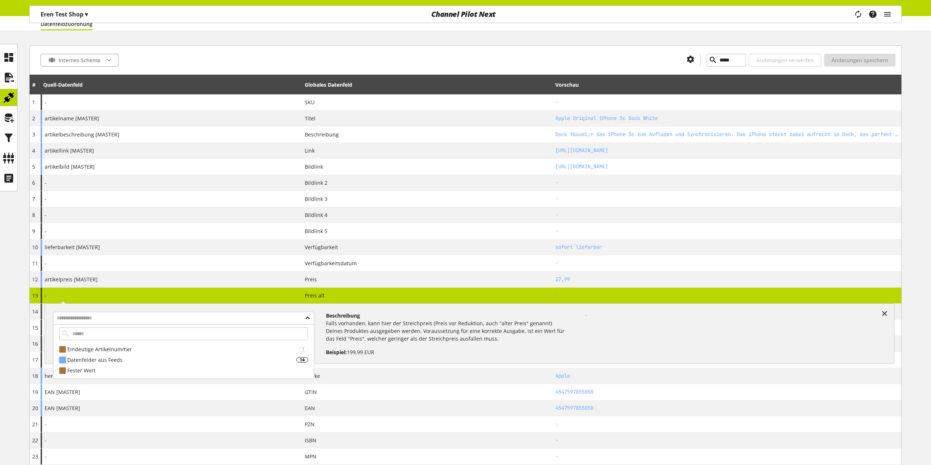
click at [188, 357] on div "Datenfelder aus Feeds" at bounding box center [181, 360] width 229 height 8
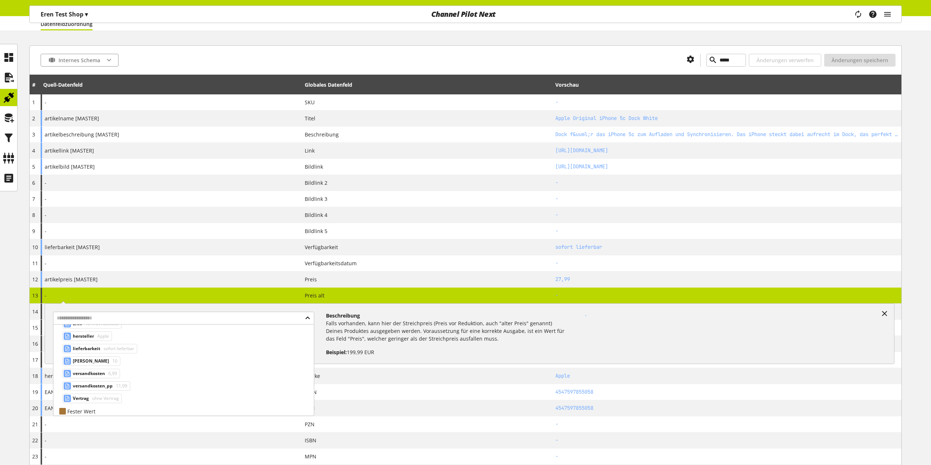
scroll to position [157, 0]
drag, startPoint x: 251, startPoint y: 361, endPoint x: 249, endPoint y: 373, distance: 12.6
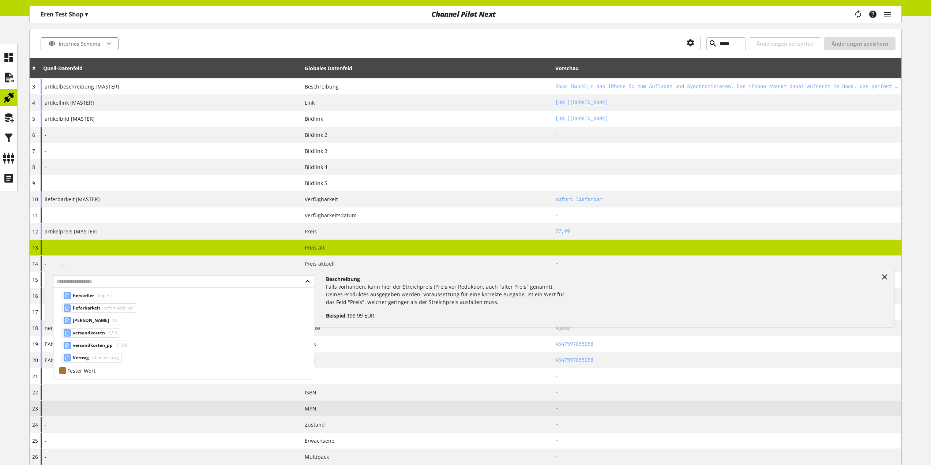
scroll to position [110, 0]
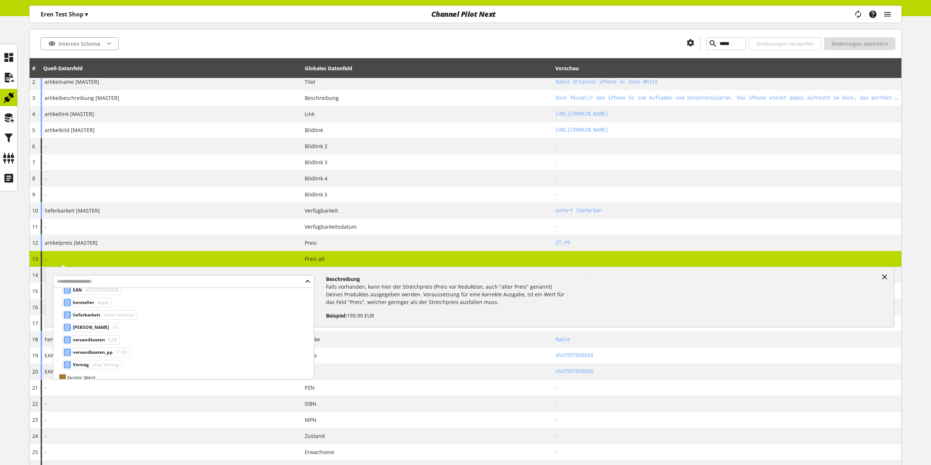
drag, startPoint x: 176, startPoint y: 359, endPoint x: 176, endPoint y: 349, distance: 10.6
drag, startPoint x: 176, startPoint y: 349, endPoint x: 180, endPoint y: 342, distance: 7.7
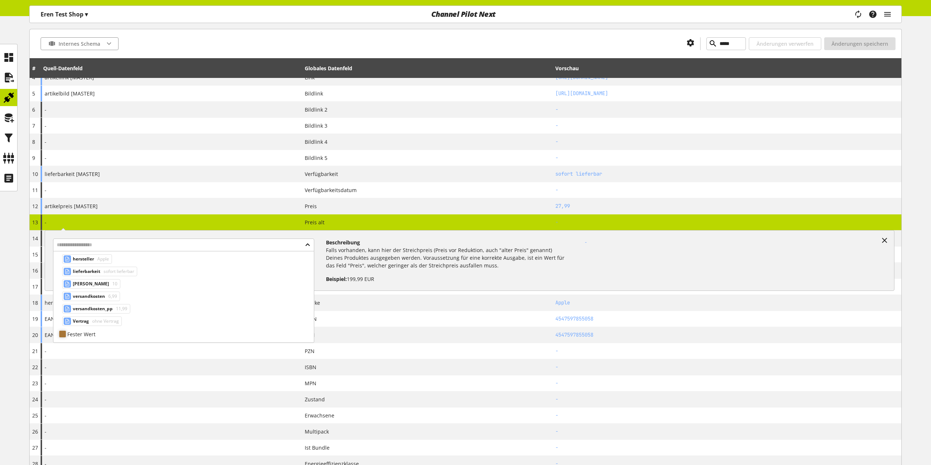
scroll to position [120, 0]
drag, startPoint x: 175, startPoint y: 335, endPoint x: 184, endPoint y: 330, distance: 10.2
drag, startPoint x: 184, startPoint y: 329, endPoint x: 190, endPoint y: 322, distance: 9.1
drag, startPoint x: 186, startPoint y: 325, endPoint x: 212, endPoint y: 317, distance: 27.7
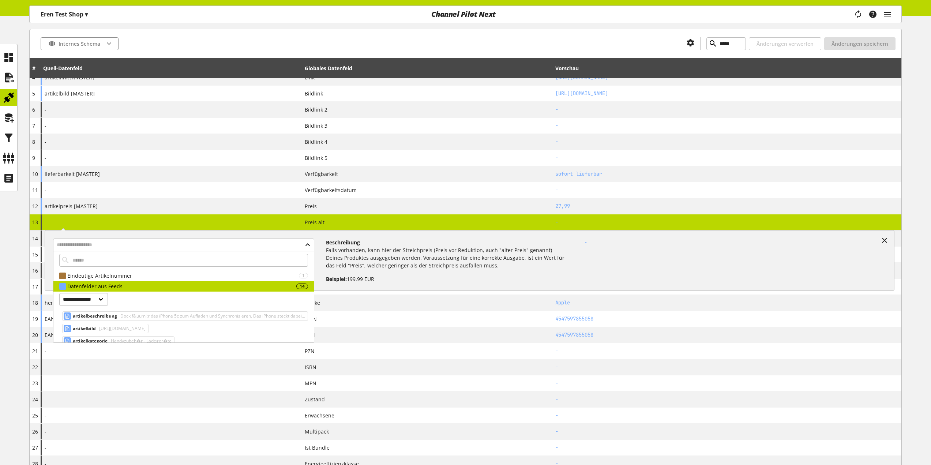
scroll to position [0, 0]
click at [276, 241] on input "text" at bounding box center [183, 244] width 261 height 13
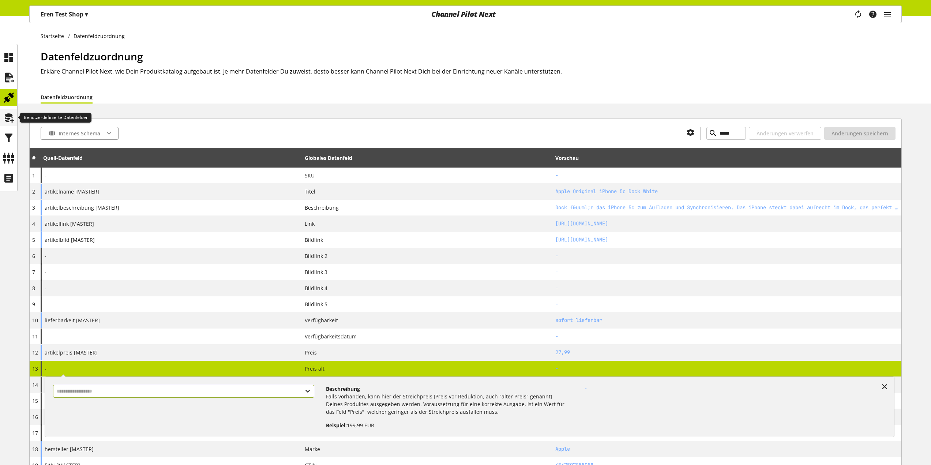
click at [12, 114] on icon at bounding box center [9, 117] width 12 height 15
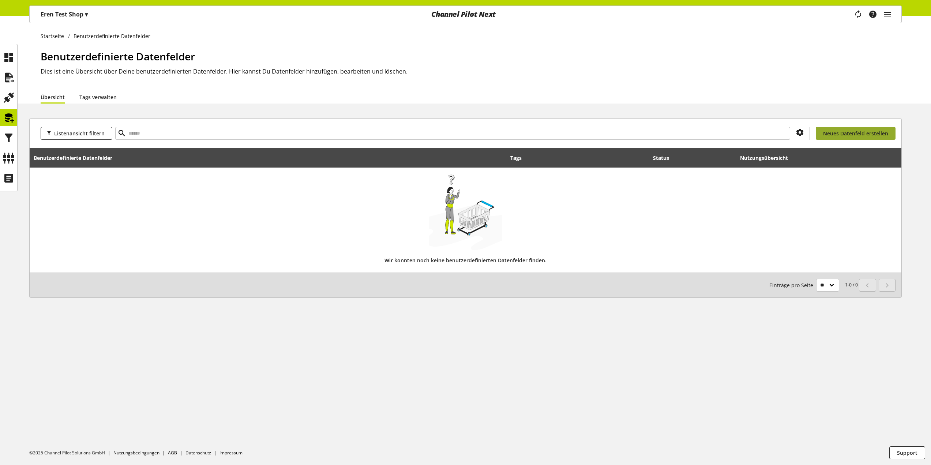
click at [835, 134] on span "Neues Datenfeld erstellen" at bounding box center [855, 133] width 65 height 8
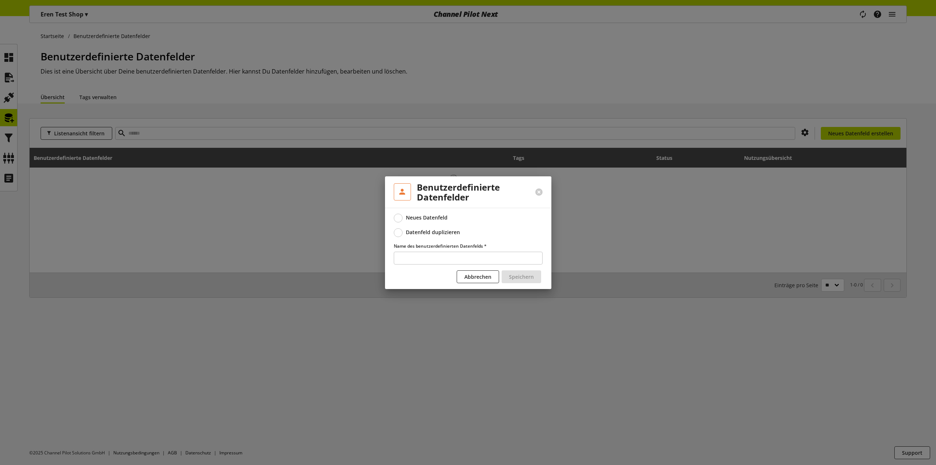
click at [414, 216] on div "Neues Datenfeld" at bounding box center [427, 217] width 42 height 7
click at [418, 231] on div "Datenfeld duplizieren" at bounding box center [433, 232] width 54 height 7
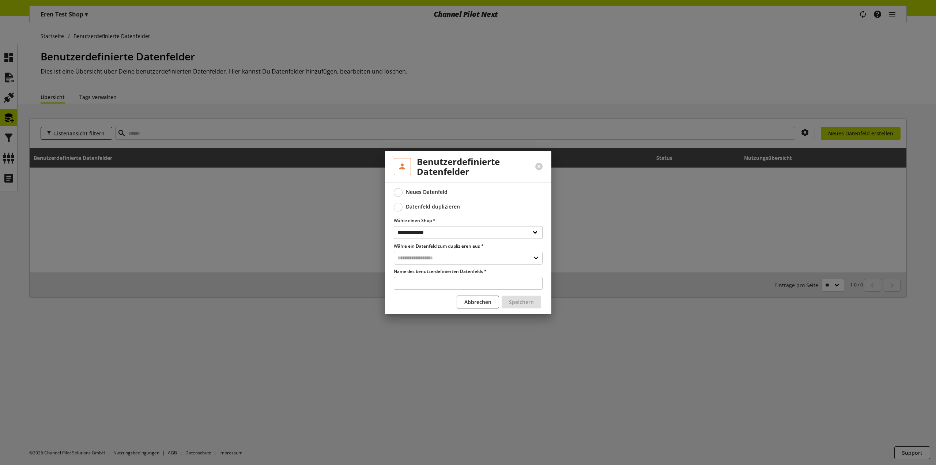
click at [430, 191] on div "Neues Datenfeld" at bounding box center [427, 192] width 42 height 7
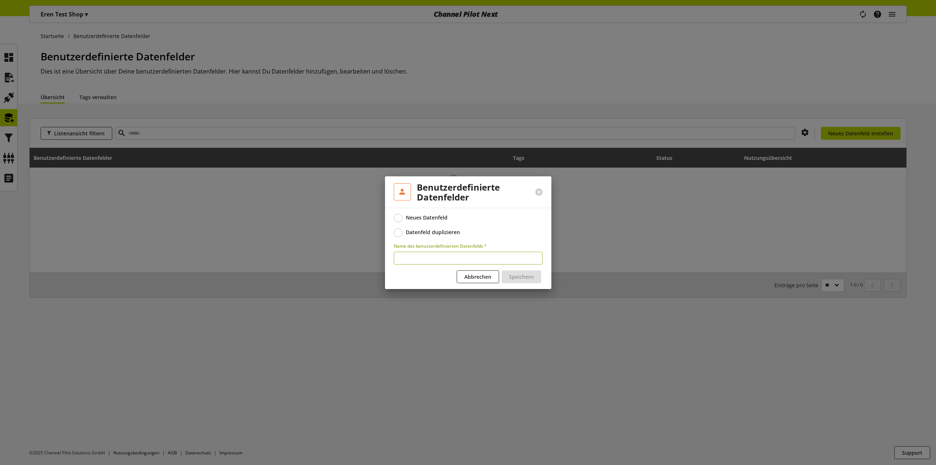
click at [423, 261] on input "text" at bounding box center [468, 258] width 149 height 13
type input "**********"
click at [535, 272] on button "Speichern" at bounding box center [521, 276] width 39 height 13
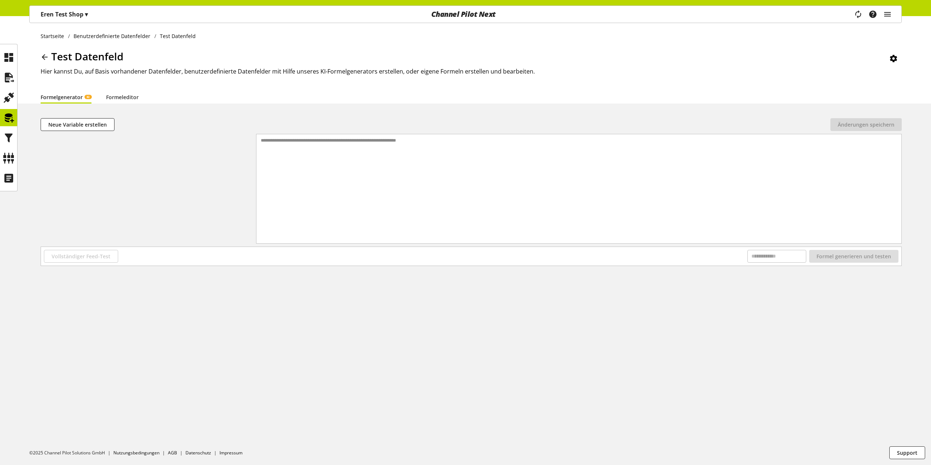
click at [308, 157] on div "**********" at bounding box center [578, 179] width 645 height 91
click at [354, 163] on div "**********" at bounding box center [578, 179] width 645 height 91
click at [69, 123] on span "Neue Variable erstellen" at bounding box center [77, 125] width 59 height 8
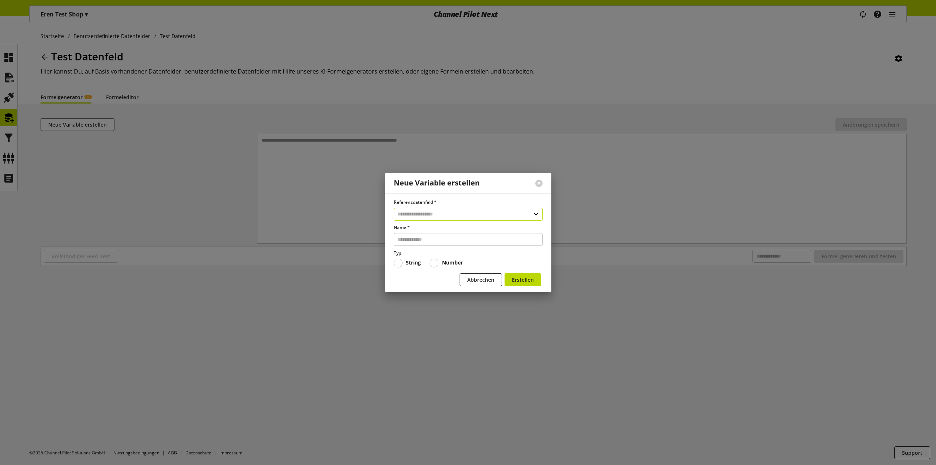
click at [457, 216] on input "text" at bounding box center [468, 214] width 149 height 13
click at [444, 256] on div "Datenfelder aus Feeds" at bounding box center [466, 256] width 117 height 8
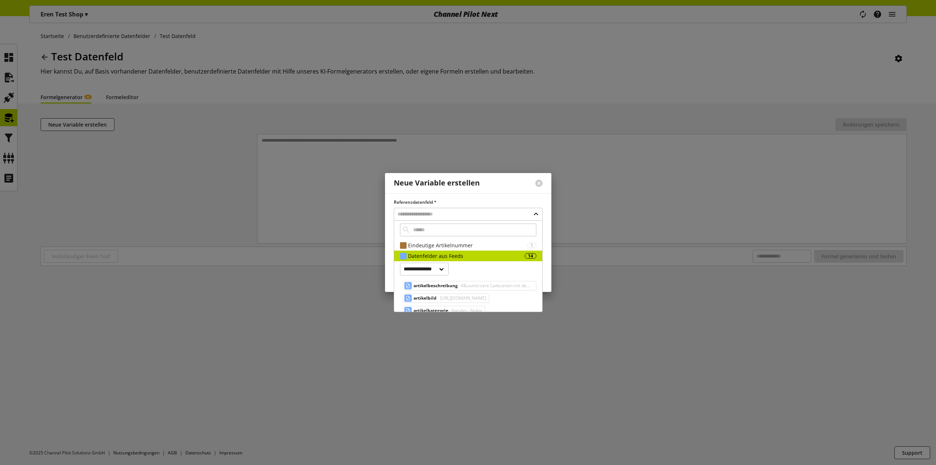
click at [452, 282] on span "artikelbeschreibung" at bounding box center [436, 285] width 44 height 9
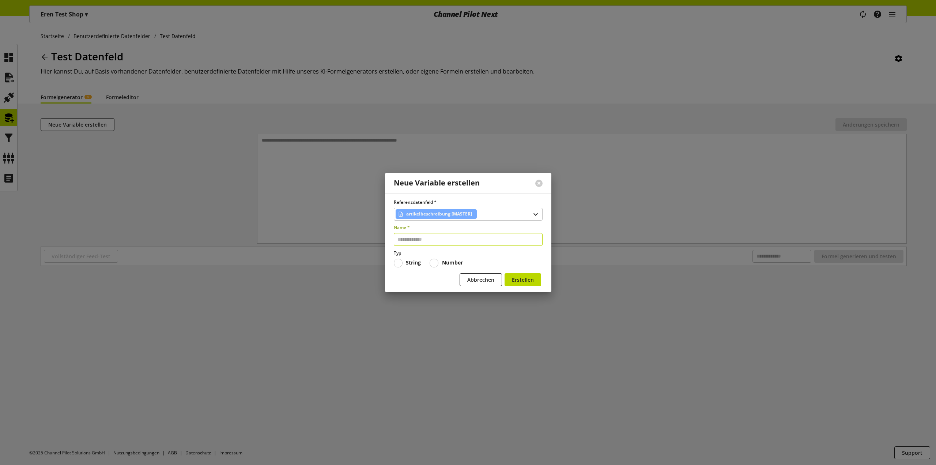
click at [427, 242] on input "text" at bounding box center [468, 239] width 149 height 13
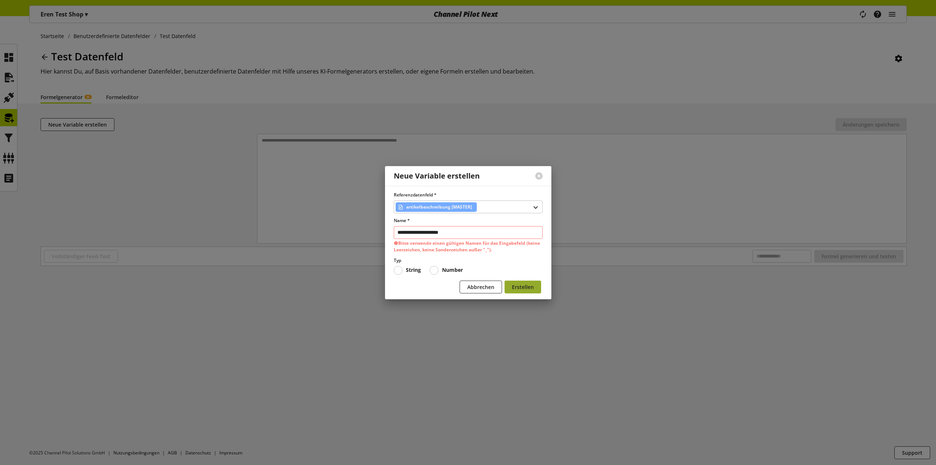
click at [533, 282] on button "Erstellen" at bounding box center [523, 286] width 37 height 13
click at [489, 218] on label "Name *" at bounding box center [468, 220] width 149 height 7
click at [483, 227] on input "**********" at bounding box center [468, 232] width 149 height 13
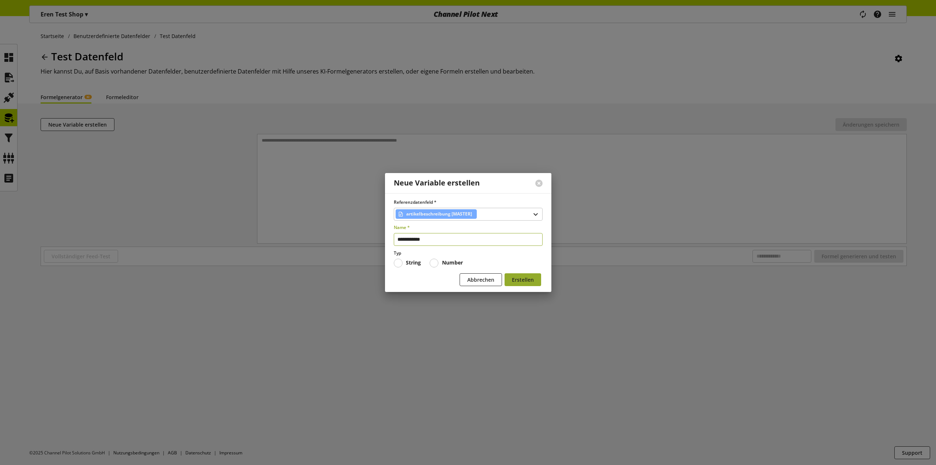
type input "**********"
click at [532, 282] on span "Erstellen" at bounding box center [523, 280] width 22 height 8
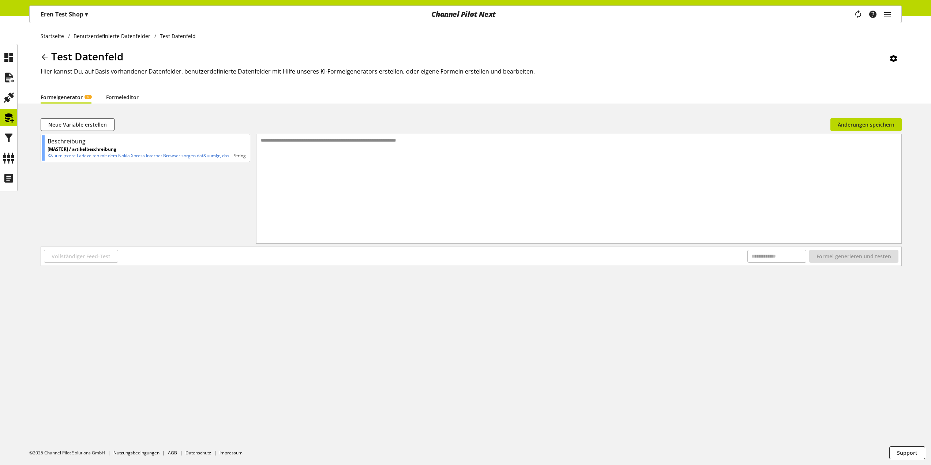
click at [891, 60] on icon at bounding box center [893, 58] width 9 height 13
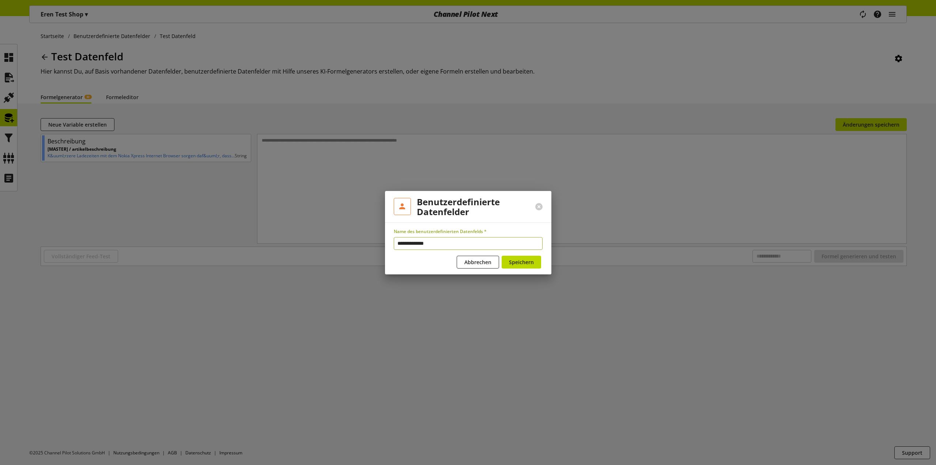
click at [442, 244] on input "**********" at bounding box center [468, 243] width 149 height 13
type input "**********"
click at [532, 256] on button "Speichern" at bounding box center [521, 262] width 39 height 13
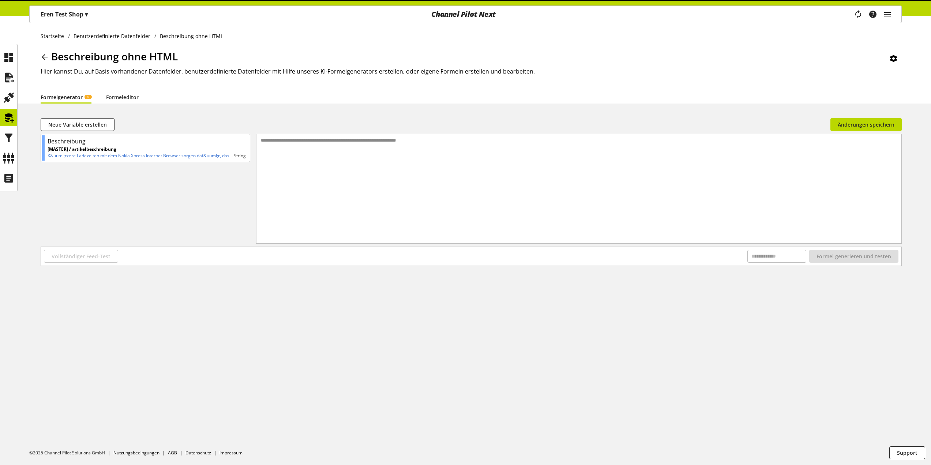
click at [449, 158] on div "**********" at bounding box center [578, 179] width 645 height 91
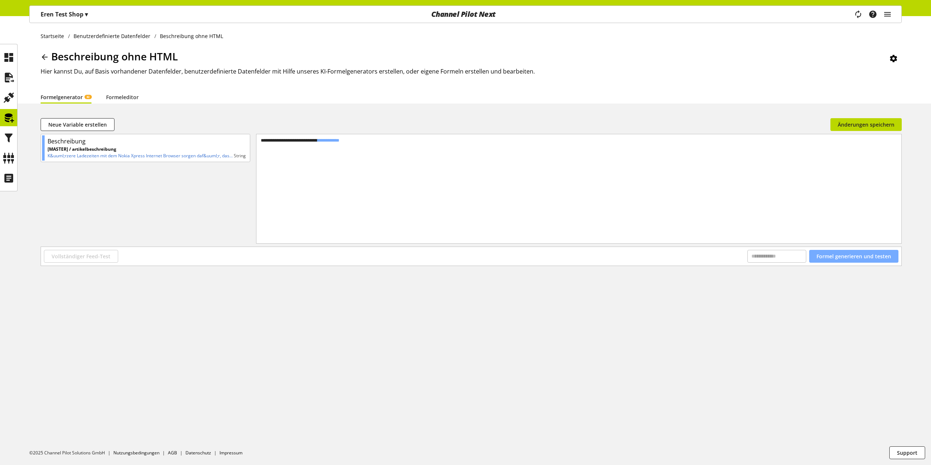
click at [879, 260] on button "Formel generieren und testen" at bounding box center [853, 256] width 89 height 13
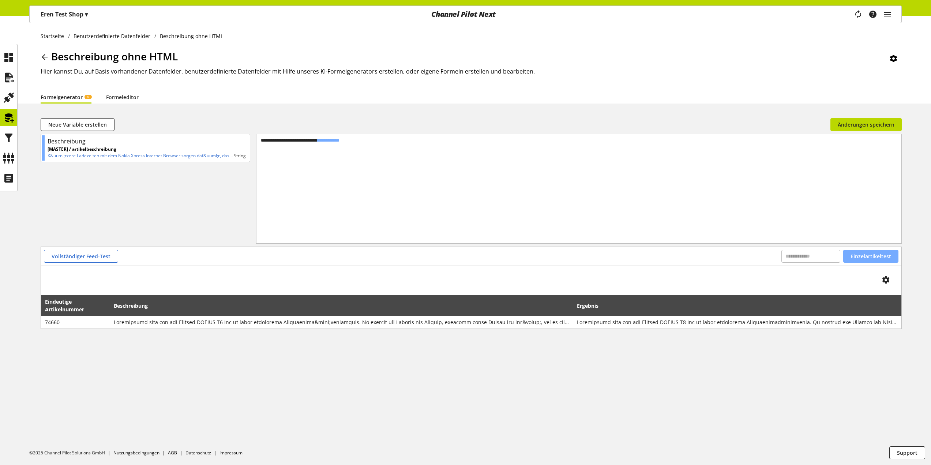
click at [890, 251] on button "Einzelartikeltest" at bounding box center [870, 256] width 55 height 13
click at [107, 256] on span "Vollständiger Feed-Test" at bounding box center [81, 256] width 59 height 8
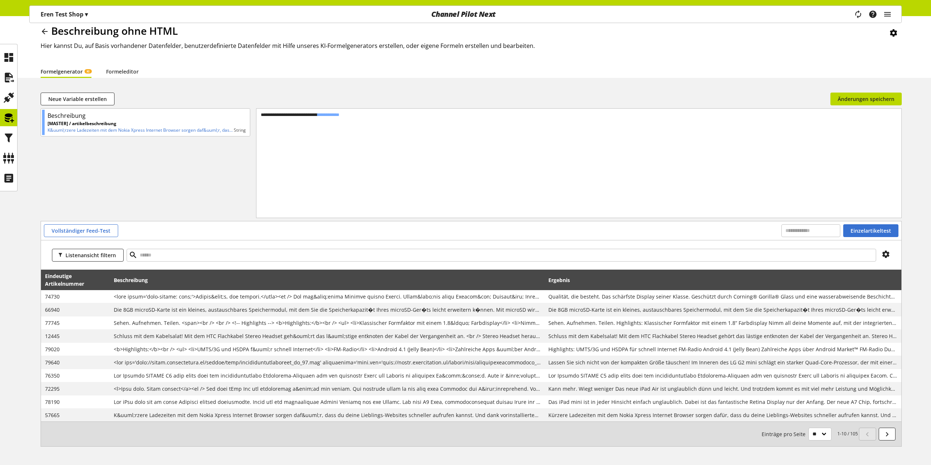
scroll to position [13, 0]
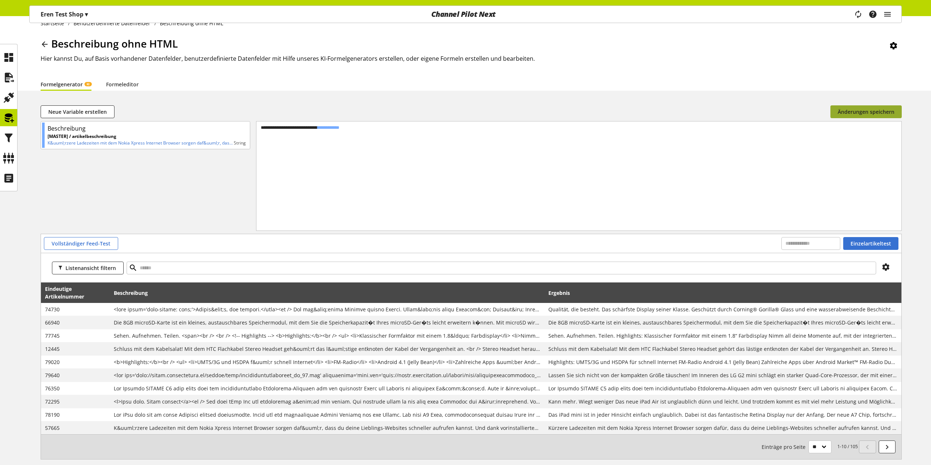
click at [859, 114] on span "Änderungen speichern" at bounding box center [865, 112] width 57 height 8
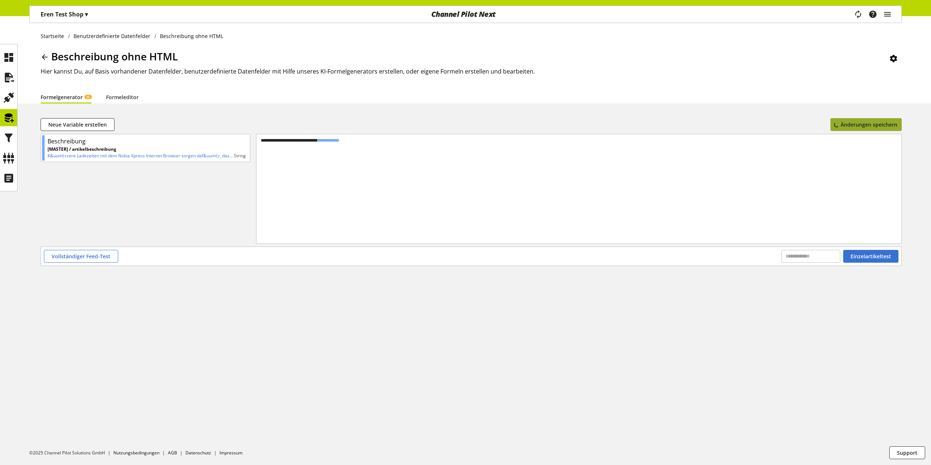
scroll to position [0, 0]
click at [128, 100] on link "Formeleditor" at bounding box center [122, 97] width 33 height 8
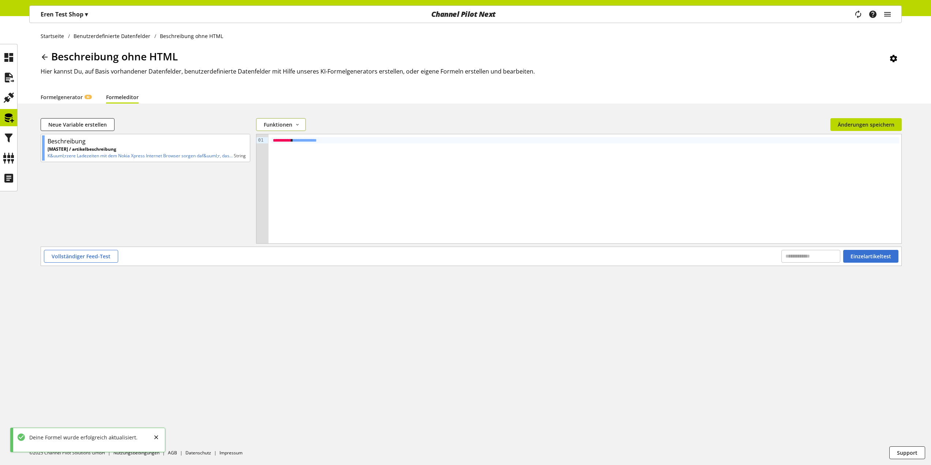
click at [289, 125] on span "Funktionen" at bounding box center [278, 125] width 29 height 8
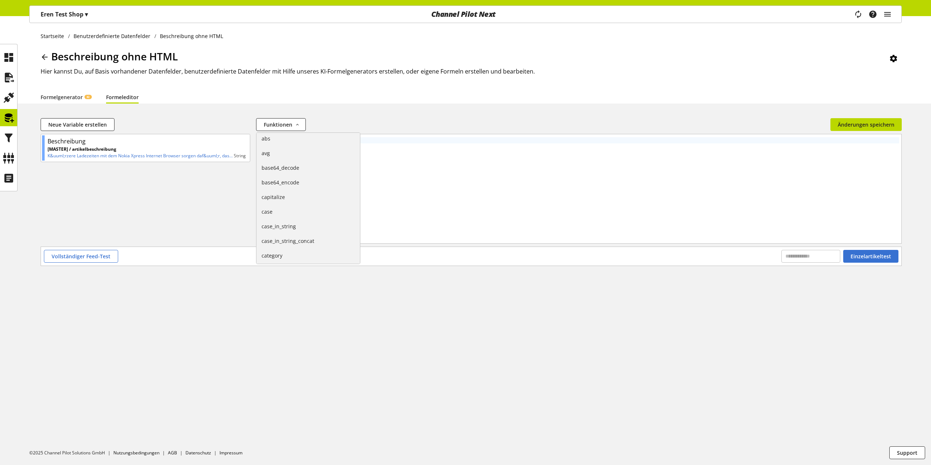
click at [356, 107] on div "Startseite Benutzerdefinierte Datenfelder Beschreibung ohne HTML Beschreibung o…" at bounding box center [465, 240] width 931 height 449
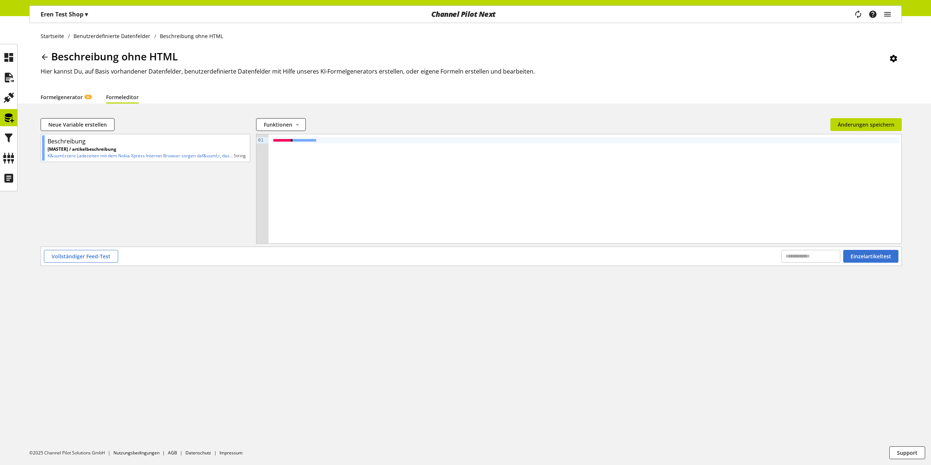
click at [59, 96] on link "Formelgenerator KI" at bounding box center [66, 97] width 51 height 8
click at [10, 85] on div at bounding box center [8, 77] width 17 height 17
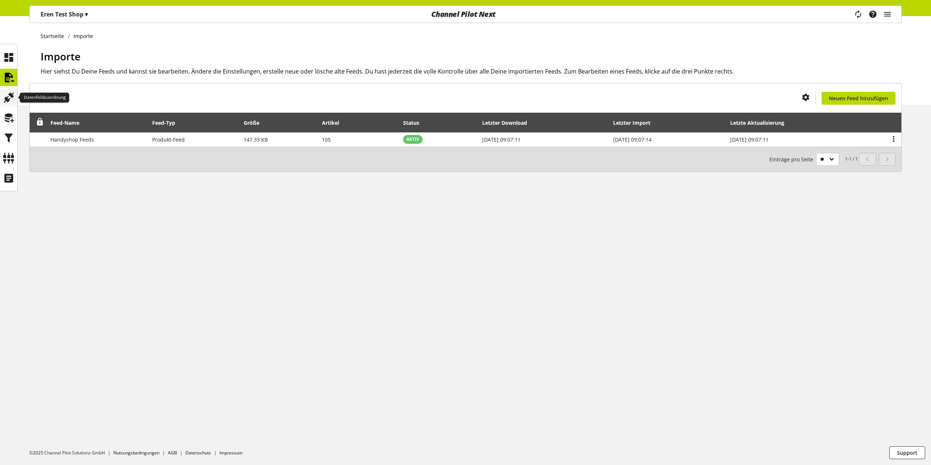
click at [7, 94] on icon at bounding box center [9, 97] width 12 height 15
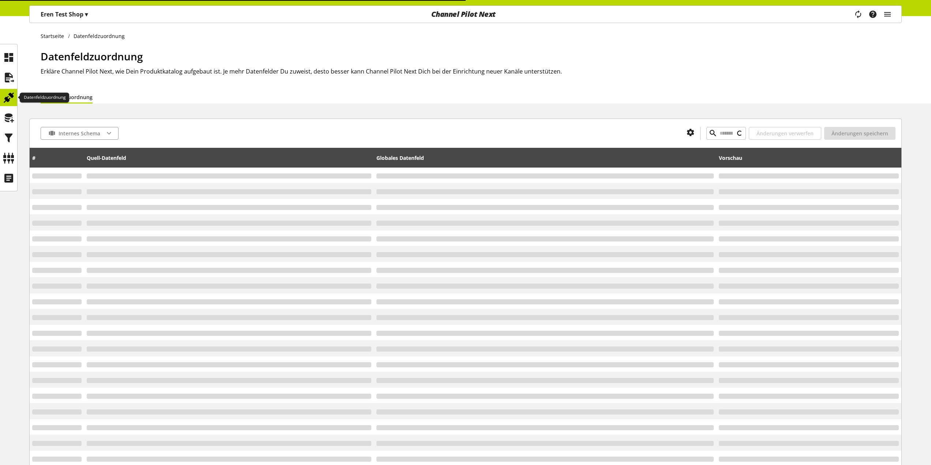
type input "*****"
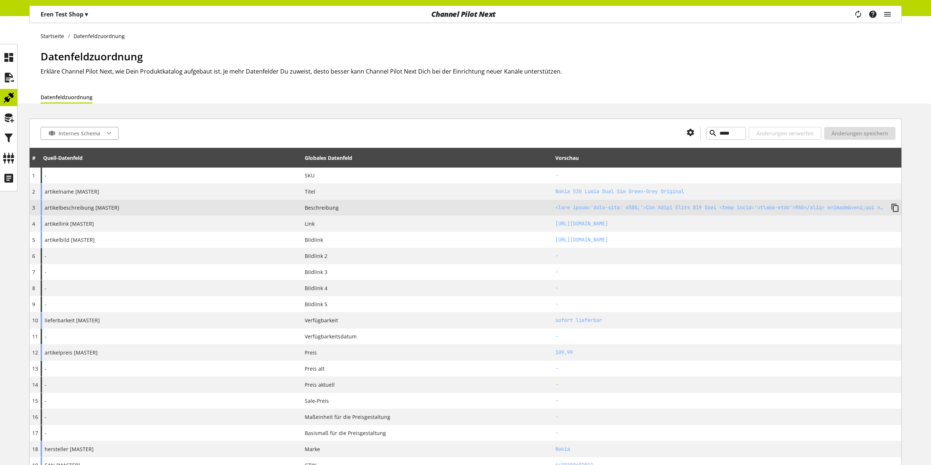
click at [181, 202] on div "artikelbeschreibung [MASTER]" at bounding box center [171, 208] width 261 height 16
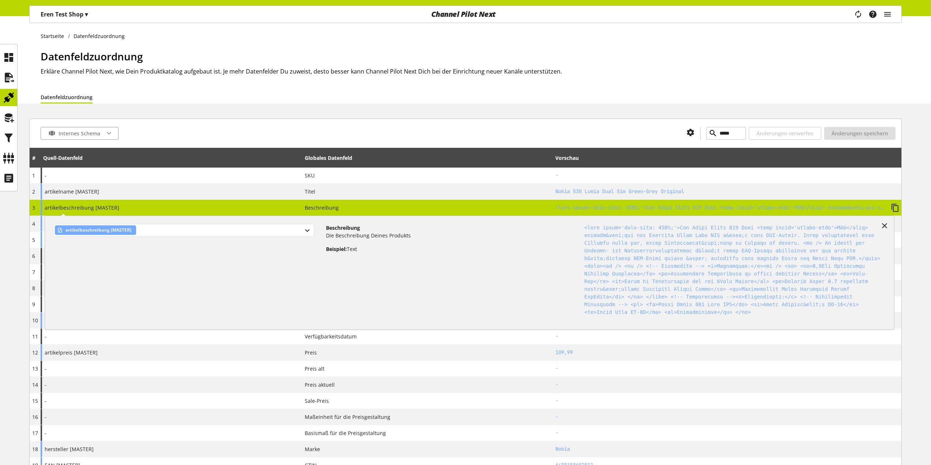
click at [167, 231] on div "artikelbeschreibung [MASTER]" at bounding box center [183, 230] width 261 height 13
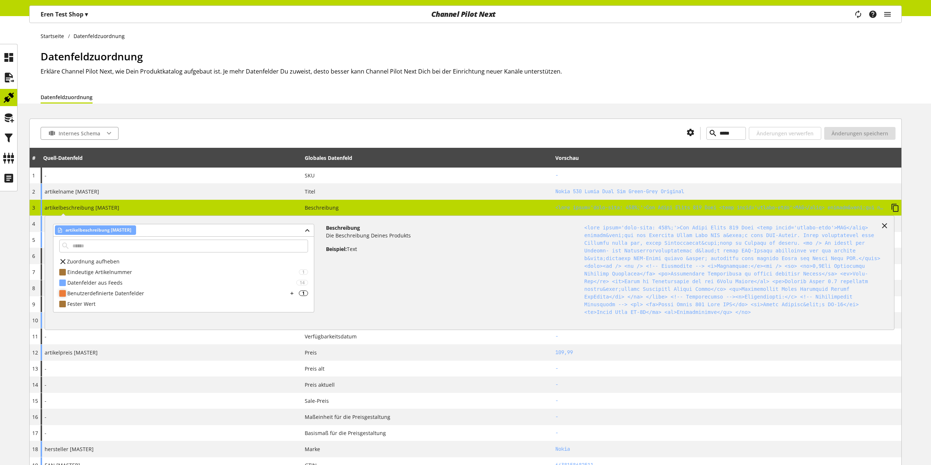
click at [147, 291] on div "Benutzerdefinierte Datenfelder" at bounding box center [177, 293] width 221 height 8
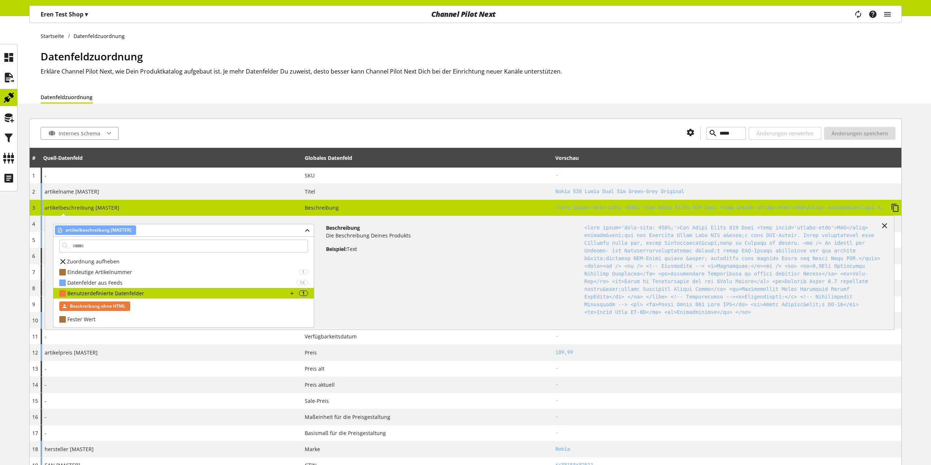
click at [119, 301] on div "Beschreibung ohne HTML" at bounding box center [94, 306] width 71 height 10
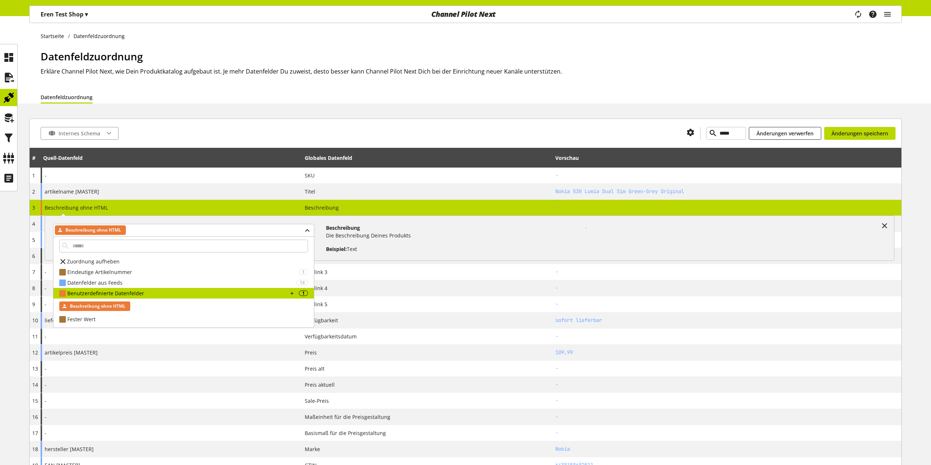
click at [240, 130] on div at bounding box center [399, 133] width 562 height 13
click at [853, 136] on span "Änderungen speichern" at bounding box center [859, 133] width 57 height 8
click at [316, 211] on span "Beschreibung" at bounding box center [322, 208] width 34 height 8
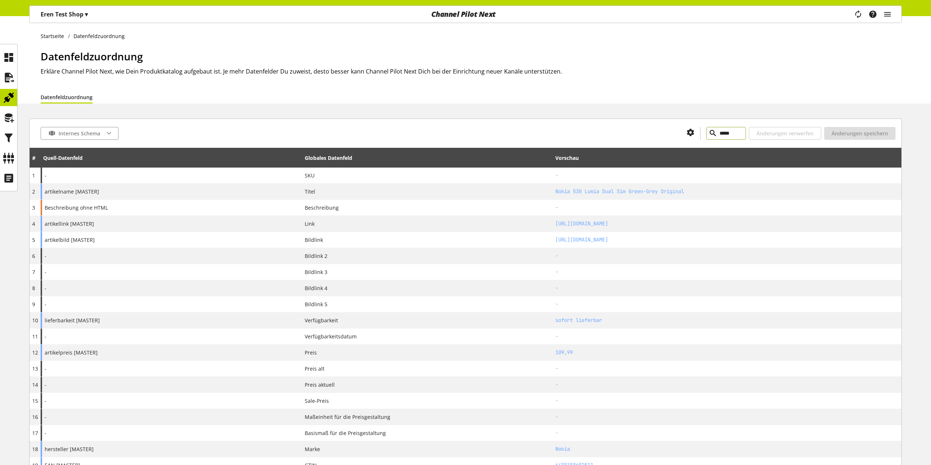
click at [708, 137] on input "*****" at bounding box center [725, 133] width 39 height 13
click at [706, 132] on input "*****" at bounding box center [725, 133] width 39 height 13
type input "*****"
click at [331, 136] on div at bounding box center [399, 133] width 562 height 13
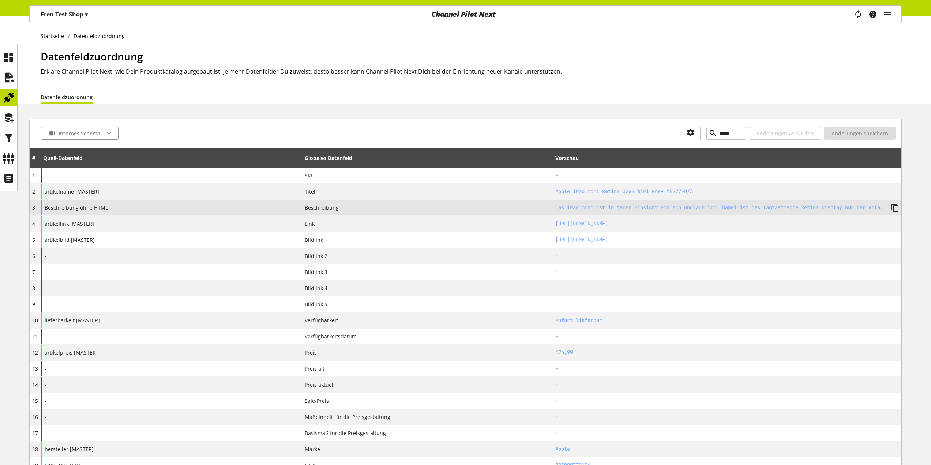
scroll to position [37, 0]
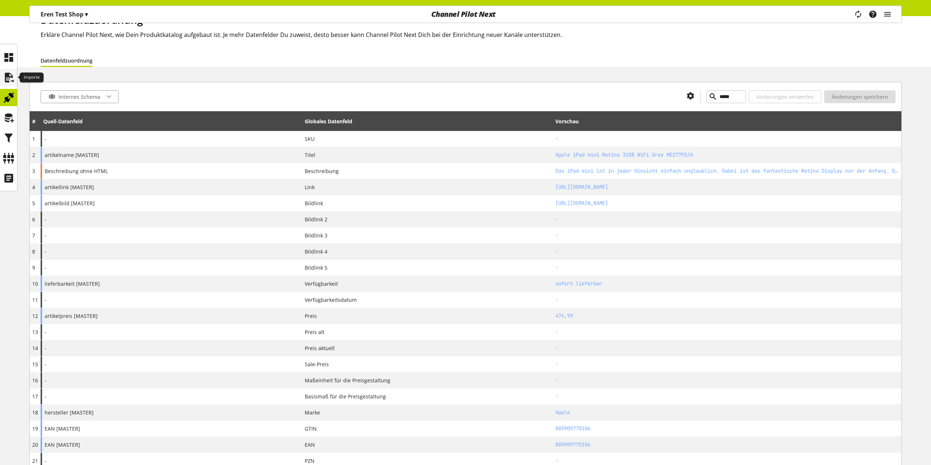
click at [14, 86] on div at bounding box center [8, 77] width 17 height 17
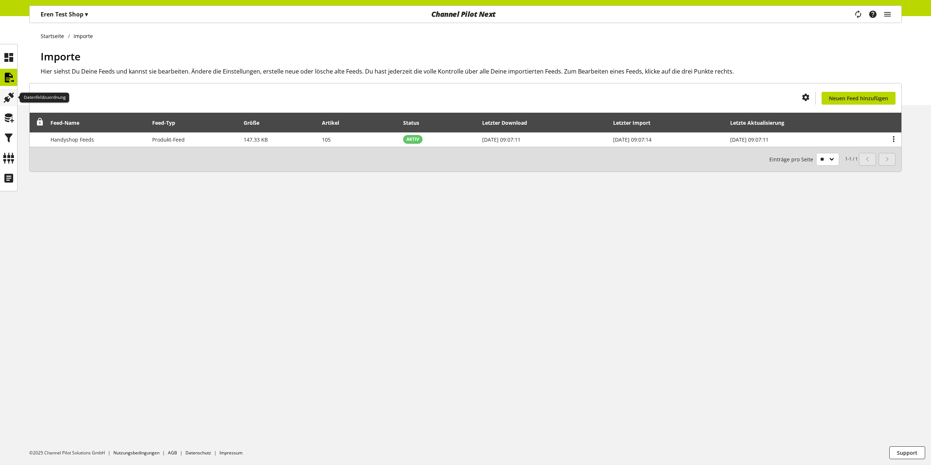
click at [7, 96] on icon at bounding box center [9, 97] width 12 height 15
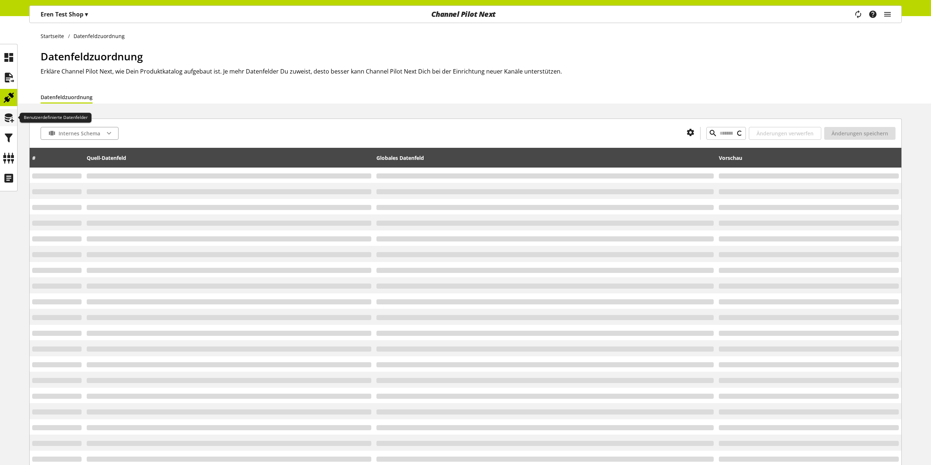
type input "*****"
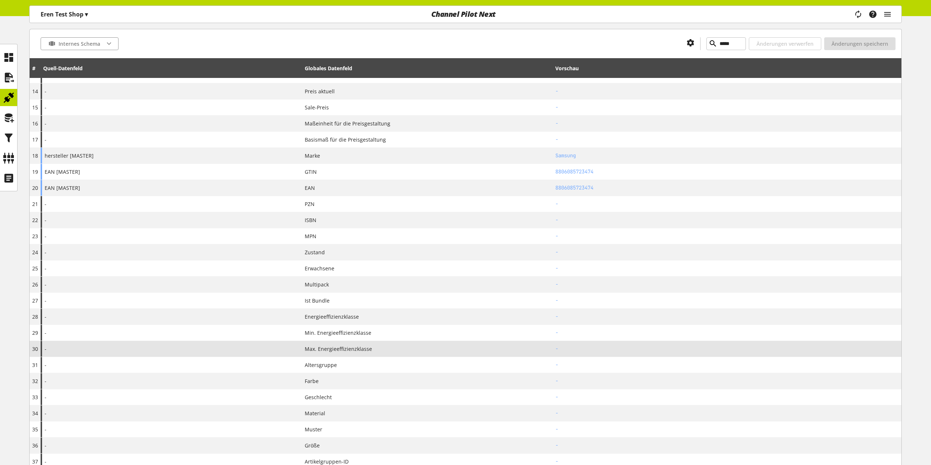
scroll to position [549, 0]
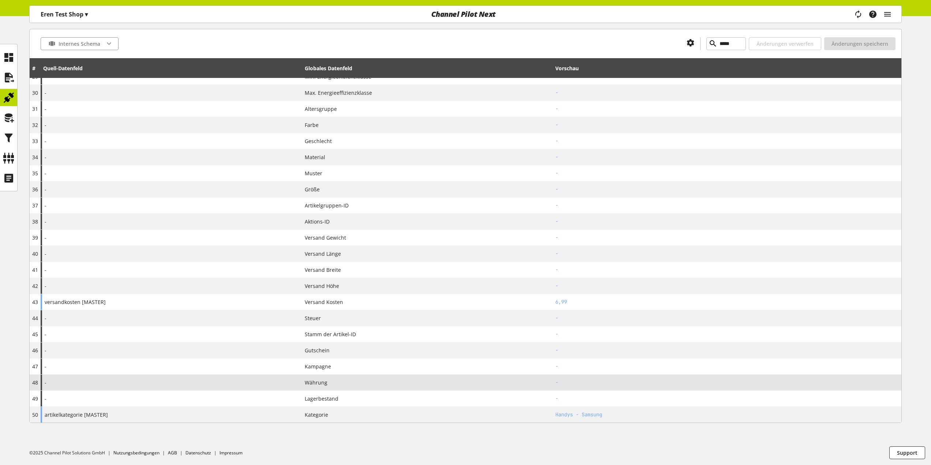
click at [252, 380] on div "-" at bounding box center [171, 382] width 261 height 16
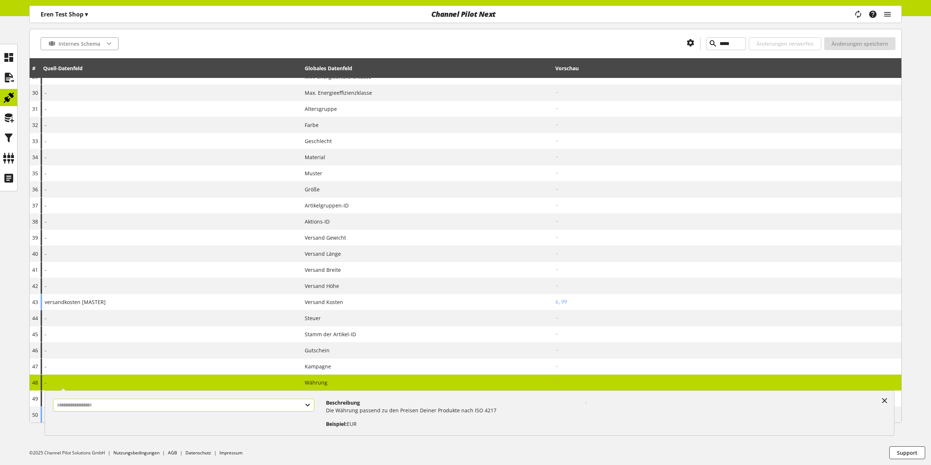
click at [249, 405] on input "text" at bounding box center [183, 405] width 261 height 13
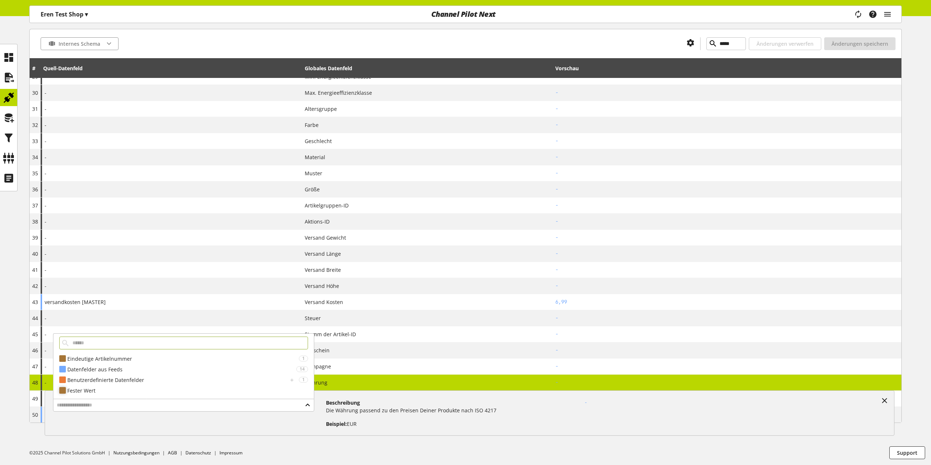
click at [173, 390] on div "Fester Wert" at bounding box center [187, 391] width 241 height 8
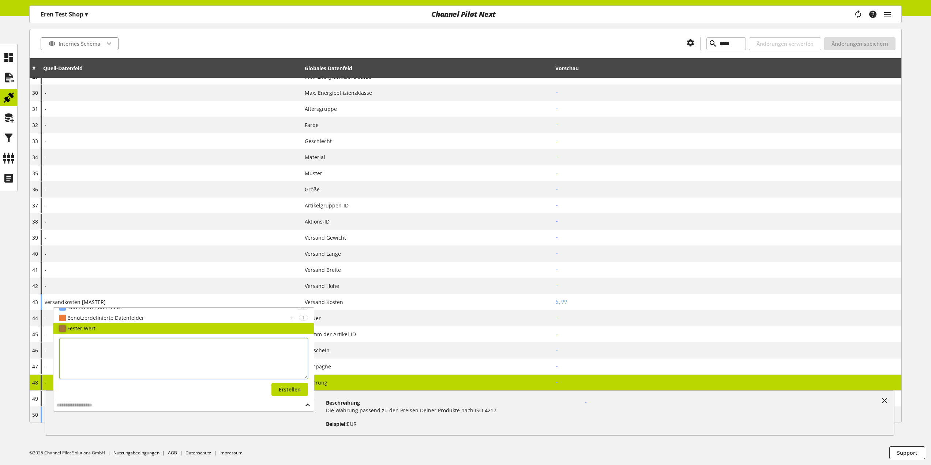
scroll to position [37, 0]
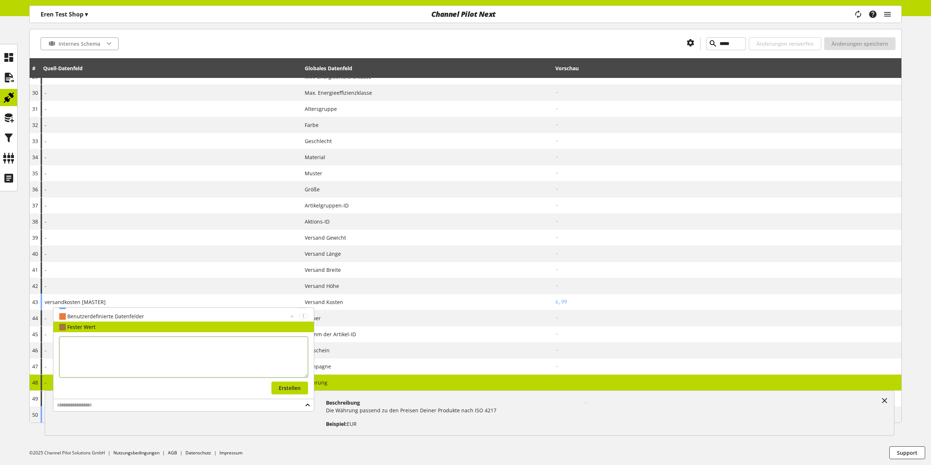
click at [188, 368] on textarea at bounding box center [183, 356] width 249 height 41
type textarea "***"
click at [293, 392] on button "Erstellen" at bounding box center [289, 387] width 37 height 13
click at [469, 385] on div "Währung" at bounding box center [427, 383] width 245 height 8
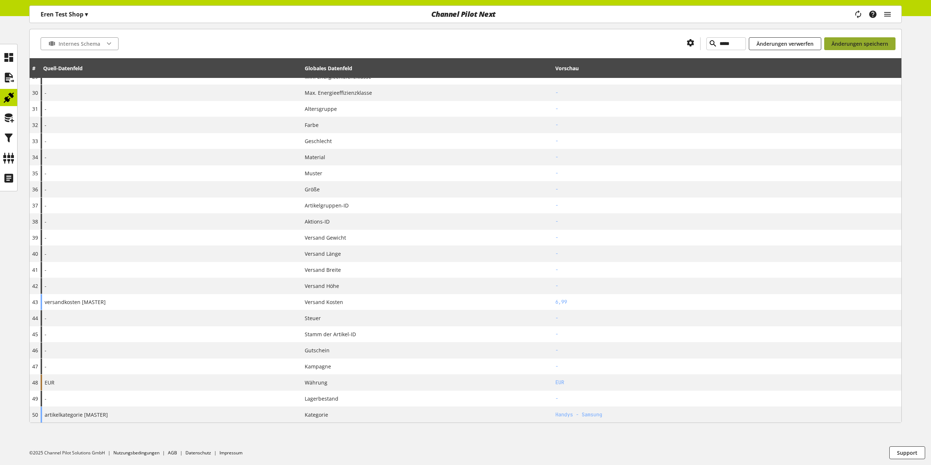
click at [878, 39] on button "Änderungen speichern" at bounding box center [859, 43] width 71 height 13
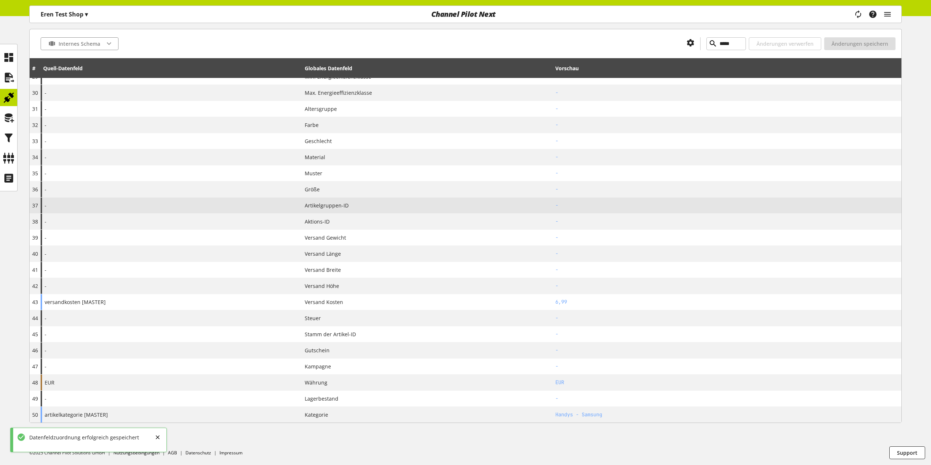
click at [601, 199] on td "-" at bounding box center [727, 205] width 349 height 16
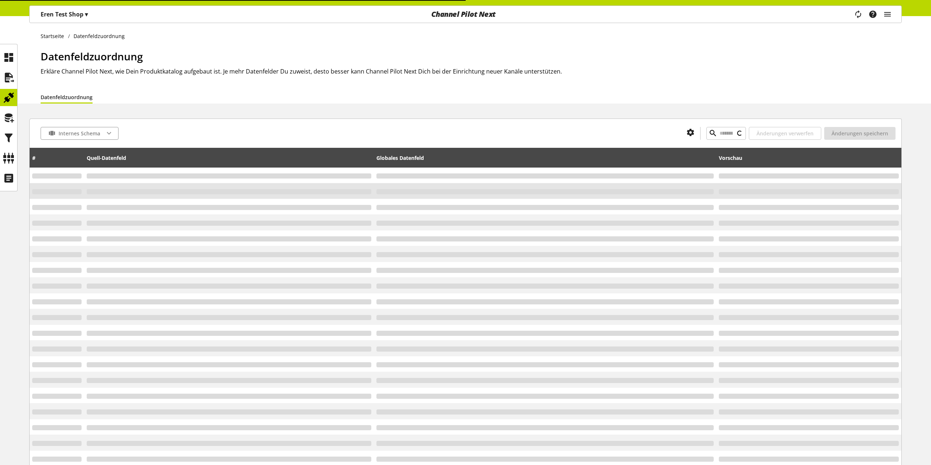
type input "*****"
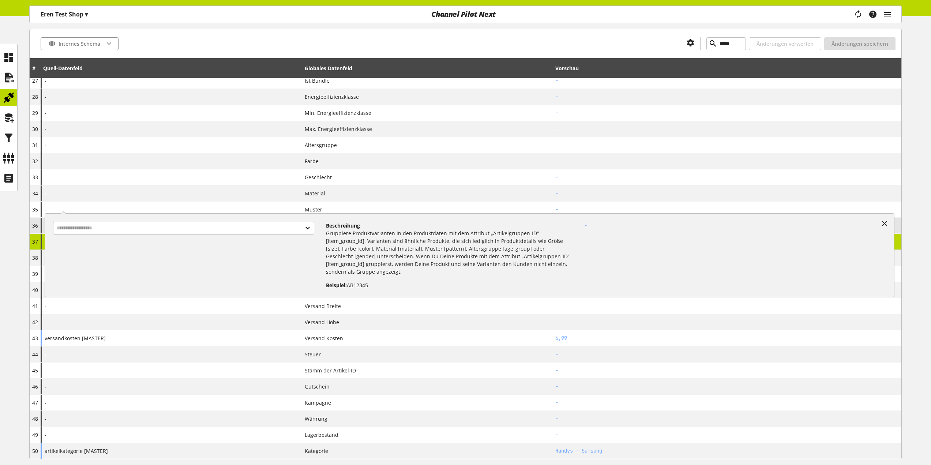
scroll to position [549, 0]
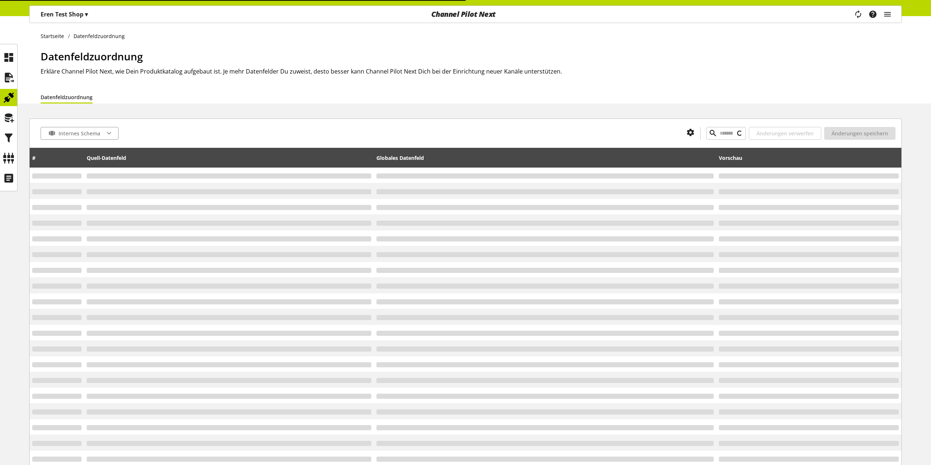
type input "*****"
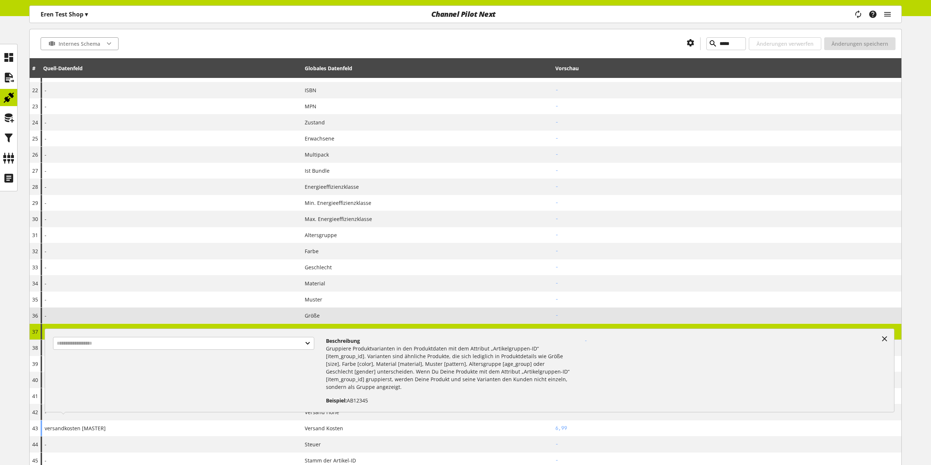
scroll to position [549, 0]
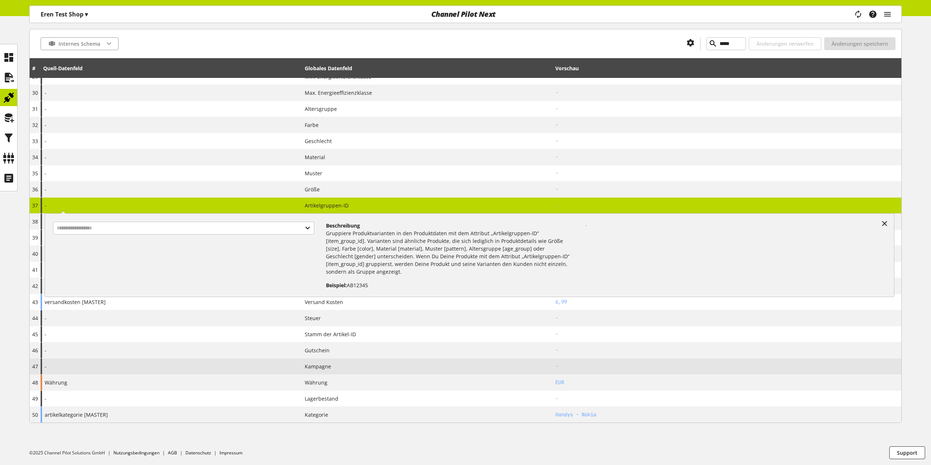
click at [162, 368] on div "-" at bounding box center [171, 366] width 261 height 16
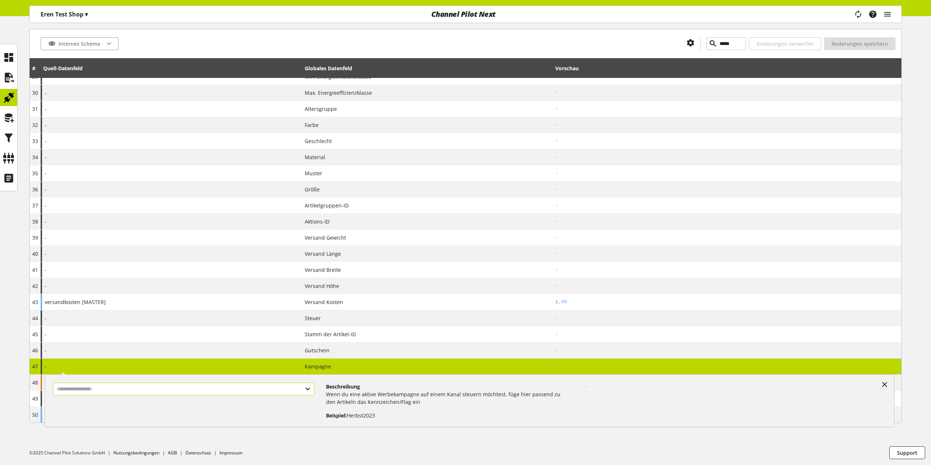
click at [200, 387] on input "text" at bounding box center [183, 389] width 261 height 13
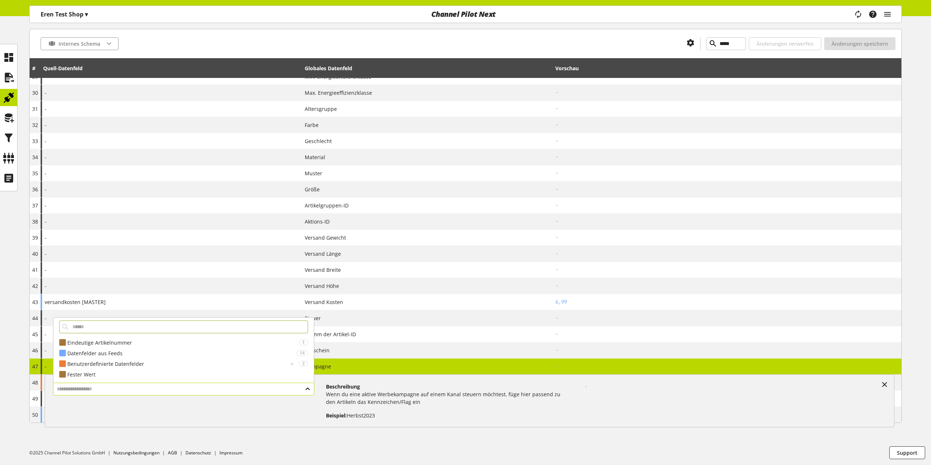
click at [200, 387] on input "text" at bounding box center [183, 389] width 261 height 13
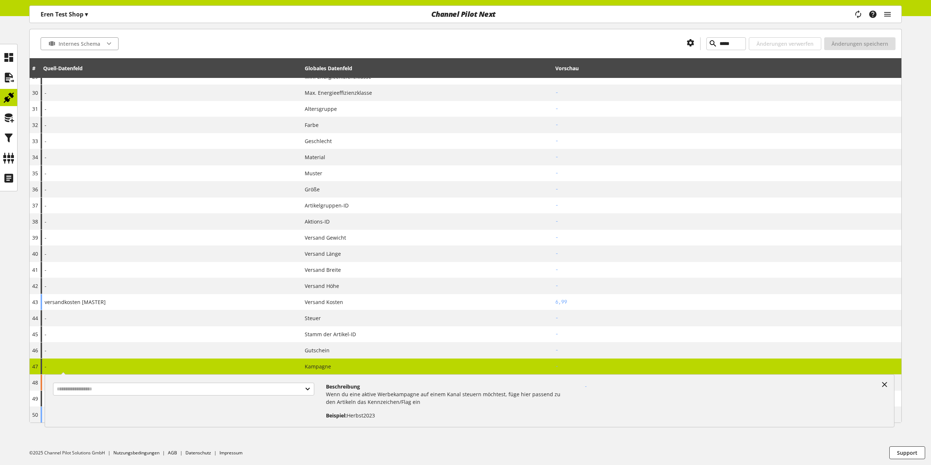
click at [296, 439] on div "Internes Schema ***** Änderungen verwerfen Änderungen speichern # Quell-Datenfe…" at bounding box center [465, 4] width 931 height 871
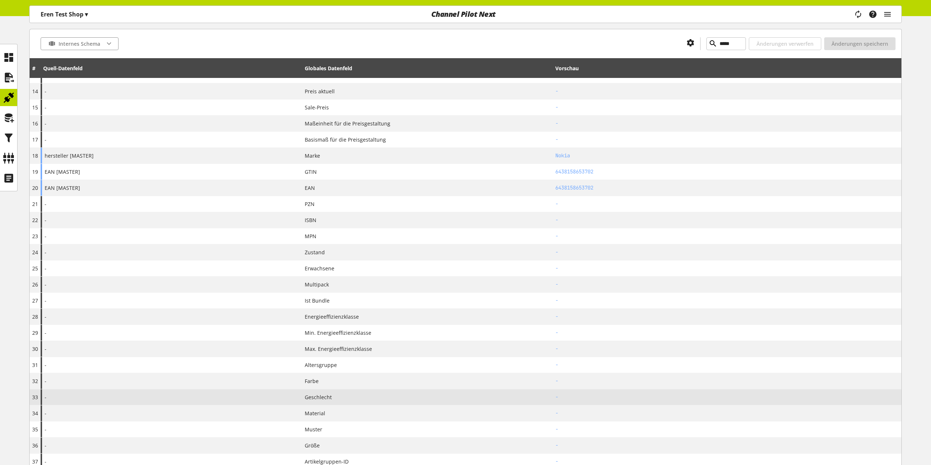
scroll to position [549, 0]
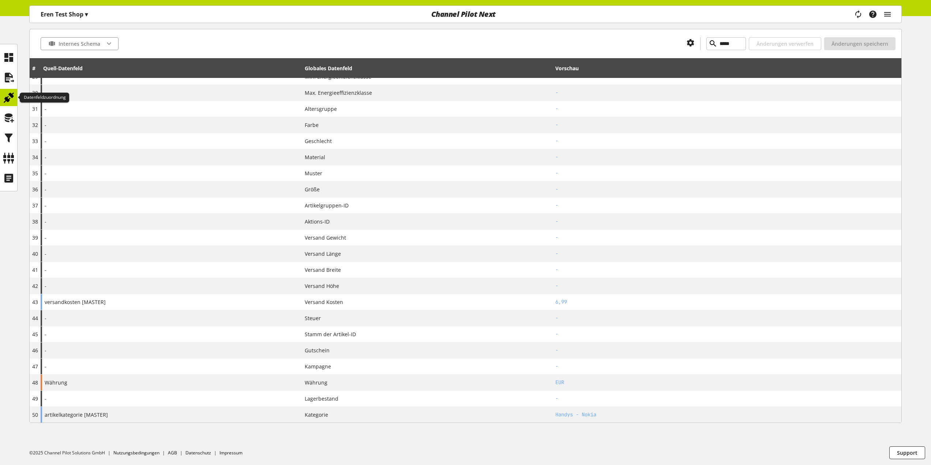
click at [12, 91] on icon at bounding box center [9, 97] width 12 height 15
click at [11, 94] on icon at bounding box center [9, 97] width 12 height 15
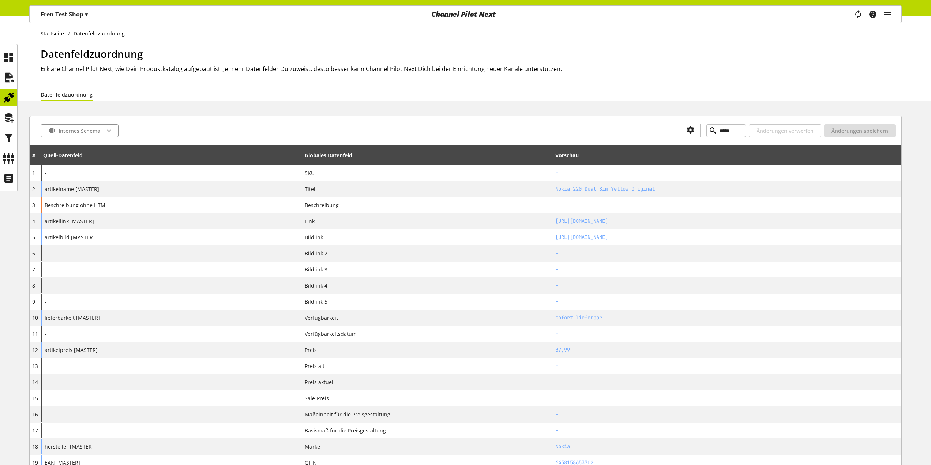
scroll to position [0, 0]
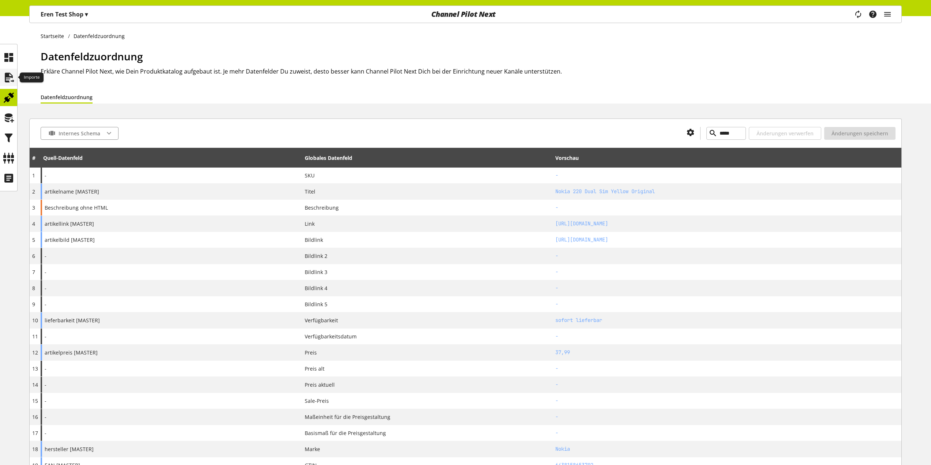
click at [10, 80] on icon at bounding box center [9, 77] width 12 height 15
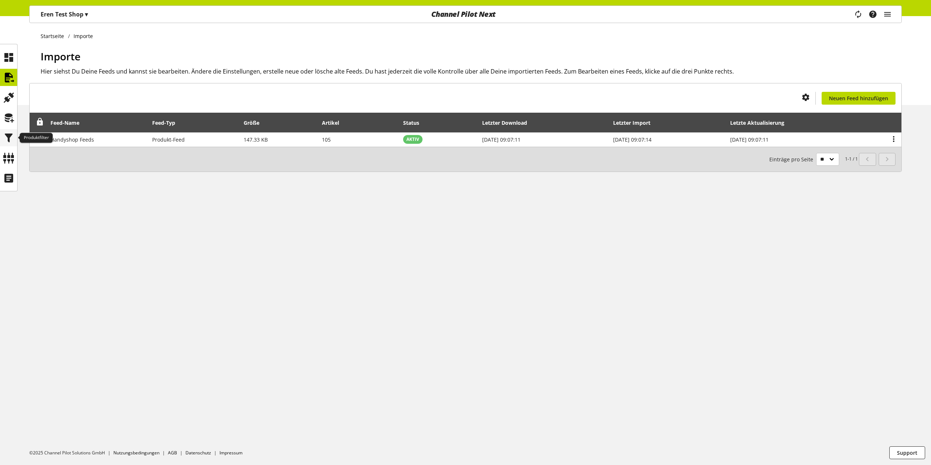
click at [11, 135] on icon at bounding box center [9, 138] width 12 height 15
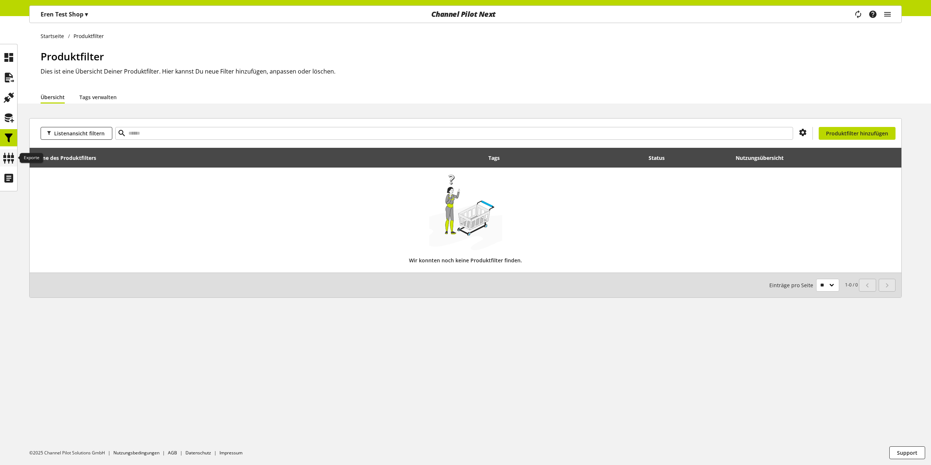
click at [9, 154] on icon at bounding box center [9, 158] width 12 height 15
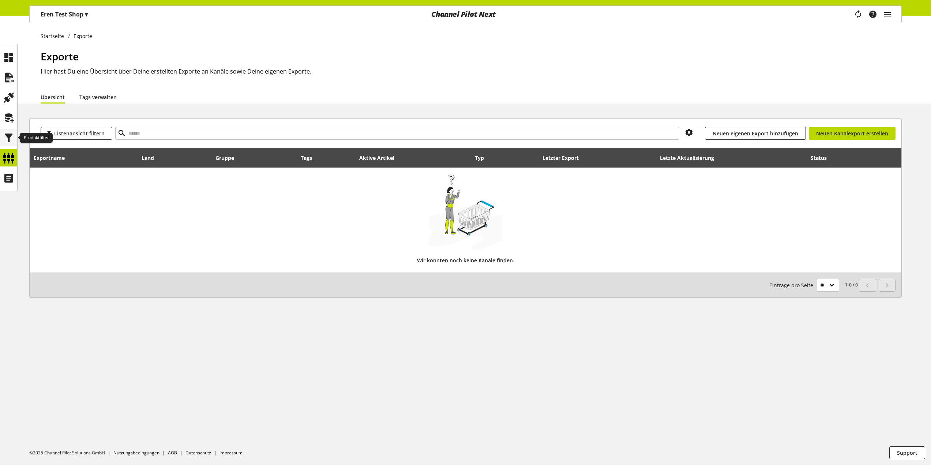
click at [10, 139] on icon at bounding box center [9, 138] width 12 height 15
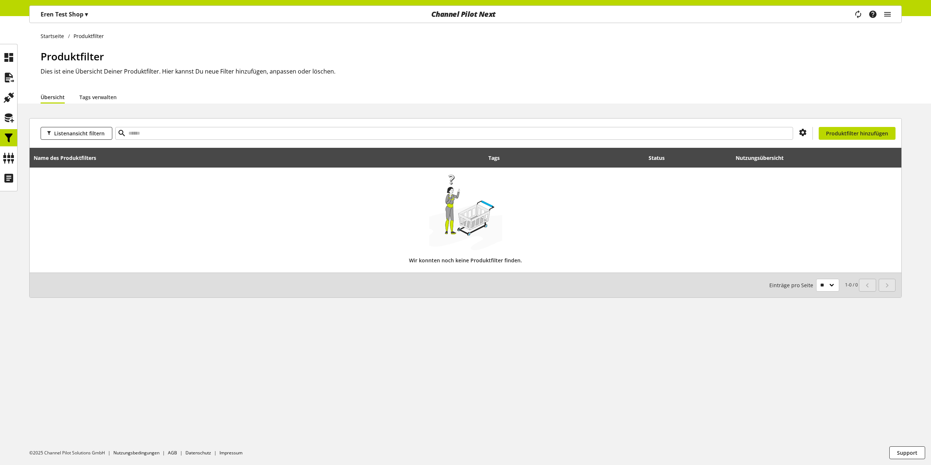
click at [0, 167] on ul at bounding box center [8, 118] width 17 height 138
click at [3, 160] on icon at bounding box center [9, 158] width 12 height 15
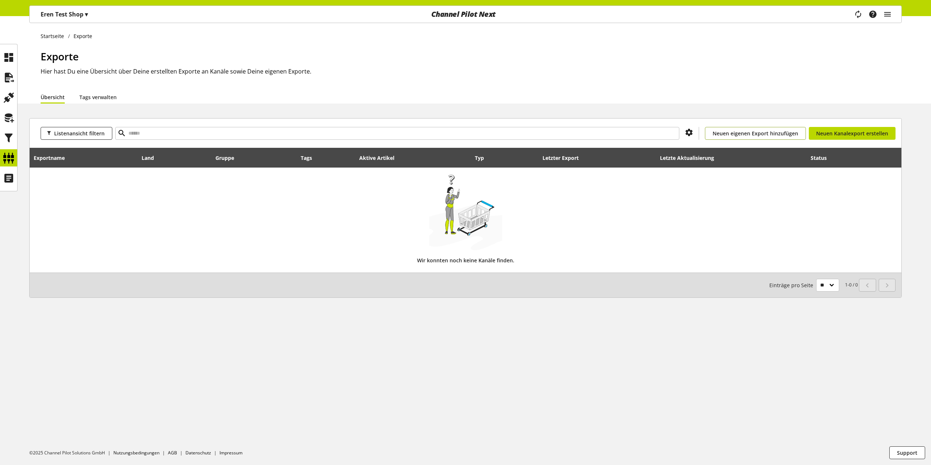
click at [747, 129] on link "Neuen eigenen Export hinzufügen" at bounding box center [755, 133] width 101 height 13
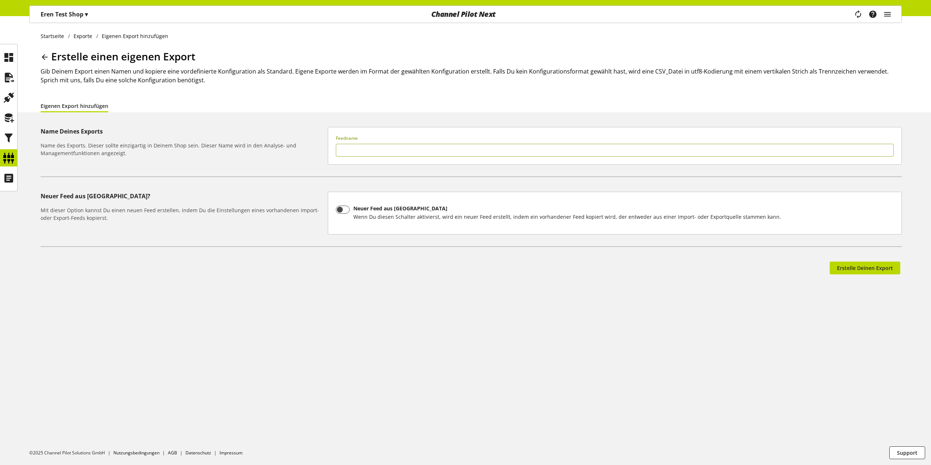
click at [16, 159] on div at bounding box center [8, 157] width 17 height 17
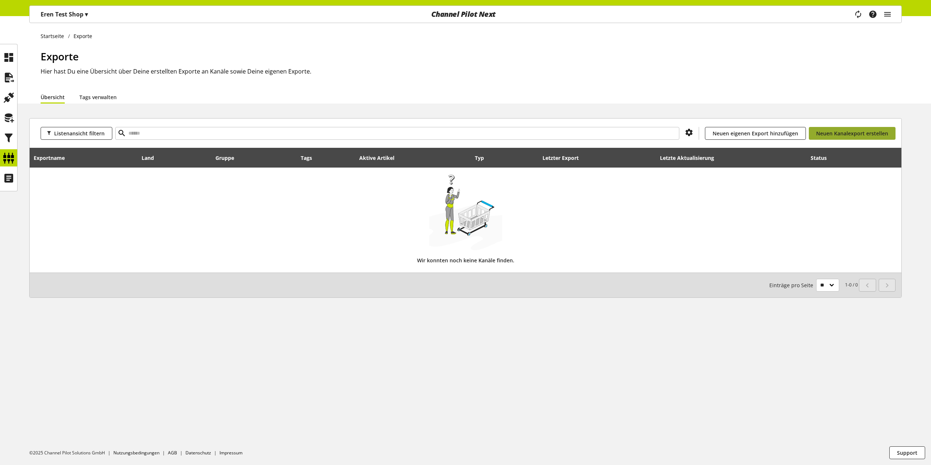
click at [837, 129] on link "Neuen Kanalexport erstellen" at bounding box center [852, 133] width 87 height 13
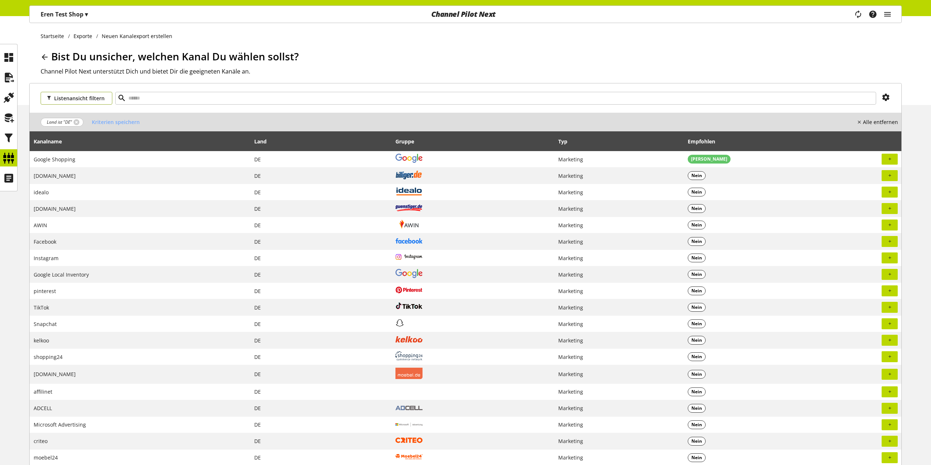
click at [84, 99] on span "Listenansicht filtern" at bounding box center [79, 98] width 50 height 8
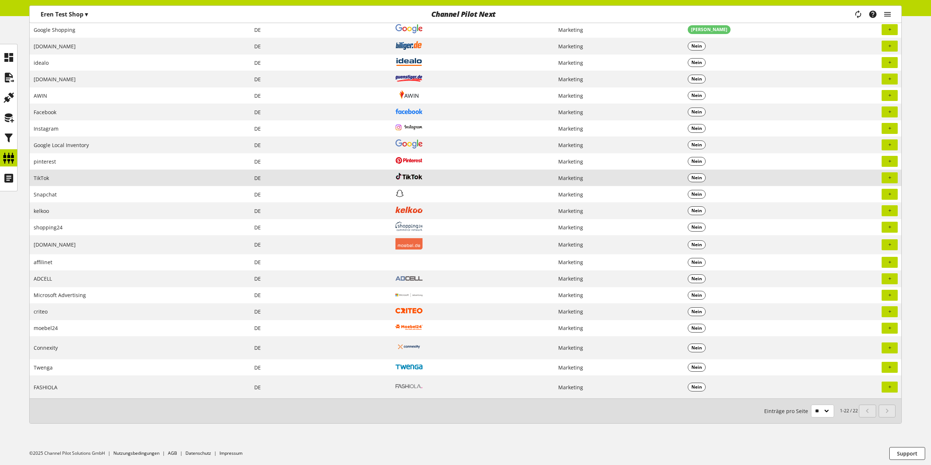
scroll to position [130, 0]
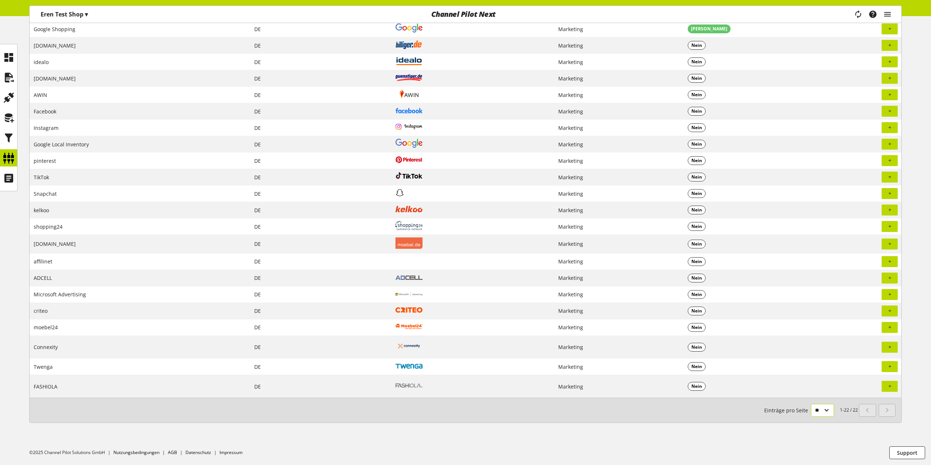
click at [822, 411] on select "** ** ** ***" at bounding box center [822, 410] width 23 height 13
select select "***"
click at [811, 417] on select "** ** ** ***" at bounding box center [822, 410] width 23 height 13
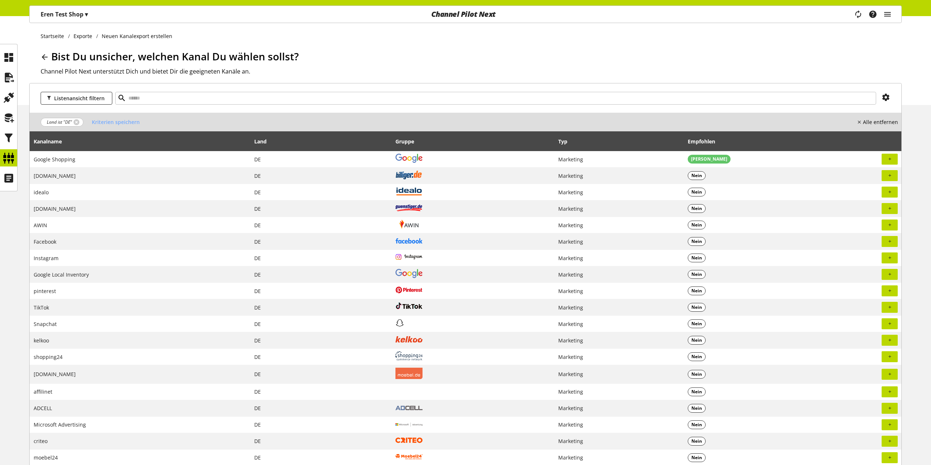
click at [238, 149] on th "Kanalname" at bounding box center [140, 141] width 221 height 20
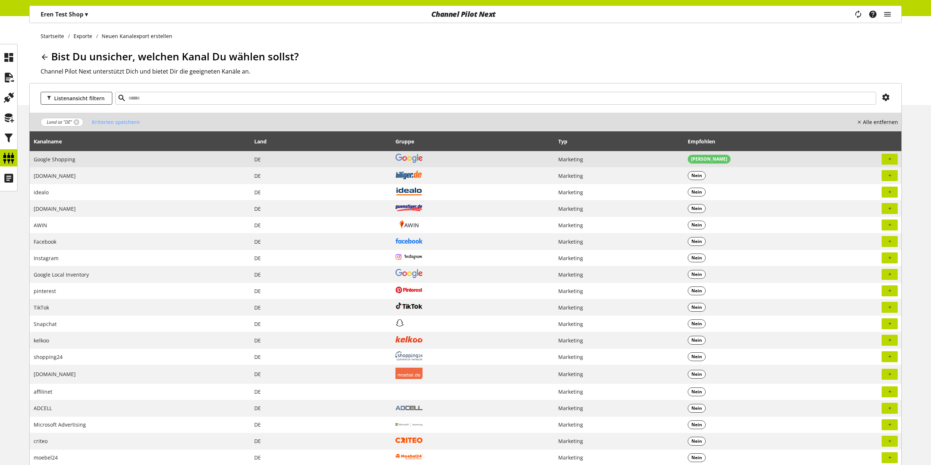
click at [53, 158] on span "Google Shopping" at bounding box center [55, 159] width 42 height 7
click at [895, 156] on button "button" at bounding box center [889, 159] width 16 height 11
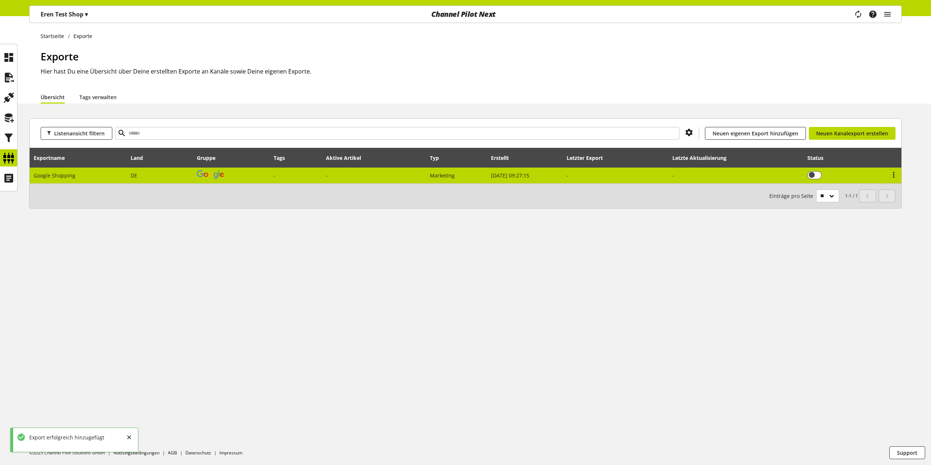
click at [339, 175] on td "-" at bounding box center [374, 175] width 104 height 16
select select "********"
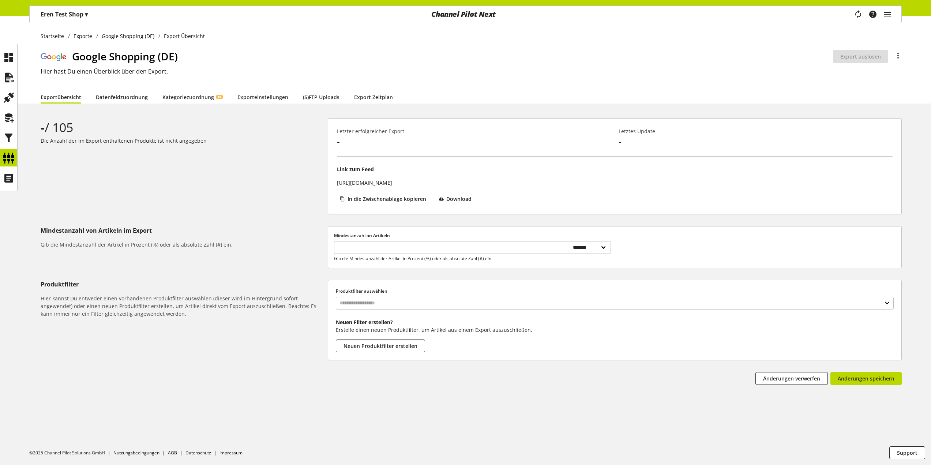
click at [129, 93] on link "Datenfeldzuordnung" at bounding box center [122, 97] width 52 height 8
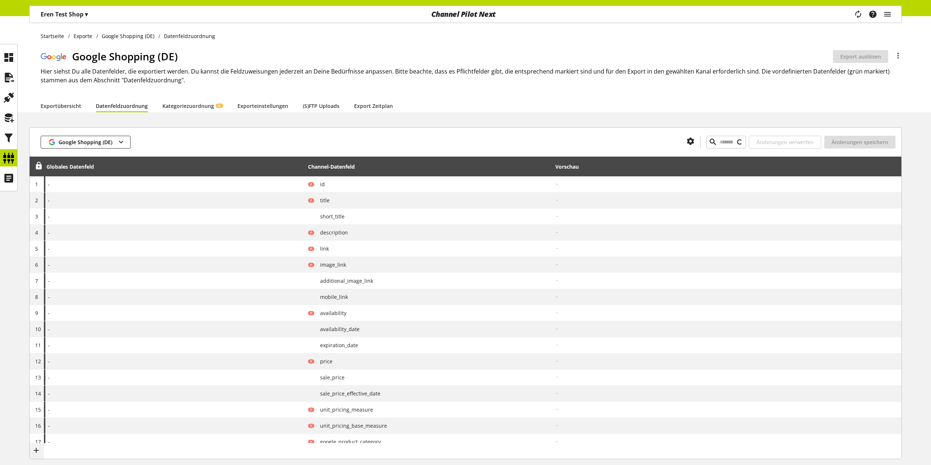
type input "*****"
click at [13, 139] on icon at bounding box center [9, 138] width 12 height 15
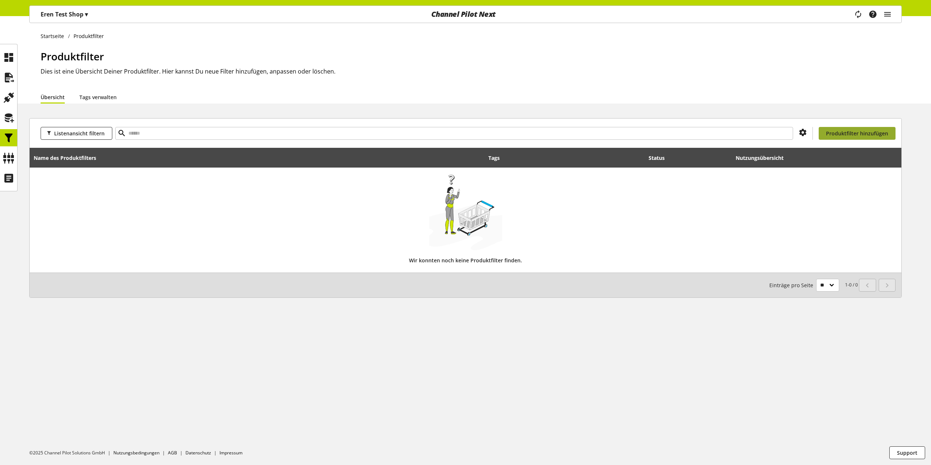
click at [851, 138] on link "Produktfilter hinzufügen" at bounding box center [856, 133] width 77 height 13
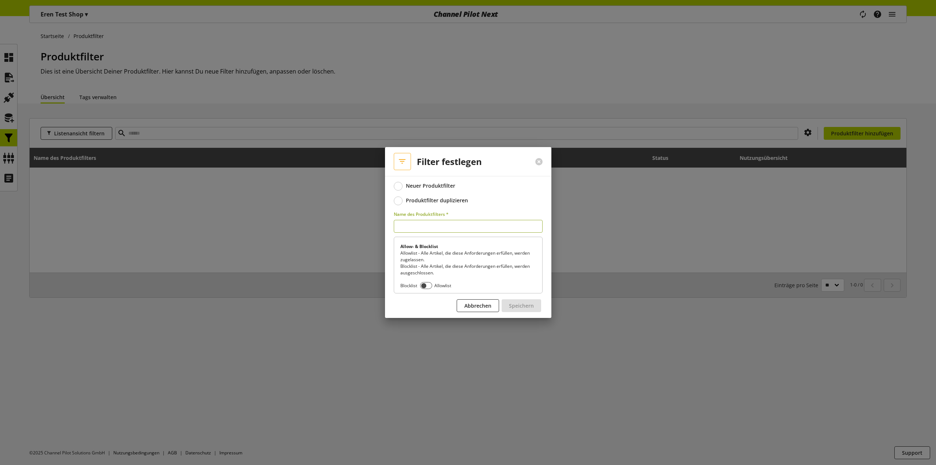
click at [429, 225] on input "text" at bounding box center [468, 226] width 149 height 13
click at [434, 223] on input "text" at bounding box center [468, 226] width 149 height 13
type input "****"
click at [425, 287] on span at bounding box center [426, 285] width 12 height 7
click at [533, 306] on span "Speichern" at bounding box center [521, 306] width 25 height 8
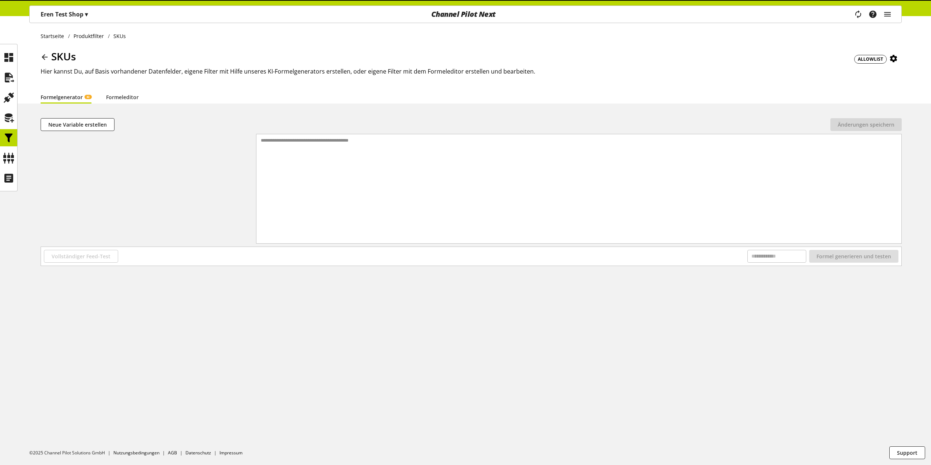
click at [419, 170] on div "**********" at bounding box center [578, 179] width 645 height 91
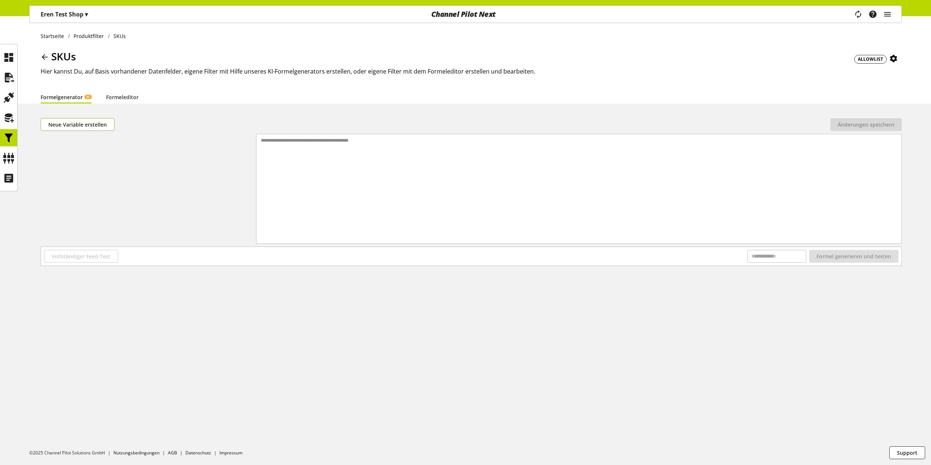
click at [81, 122] on span "Neue Variable erstellen" at bounding box center [77, 125] width 59 height 8
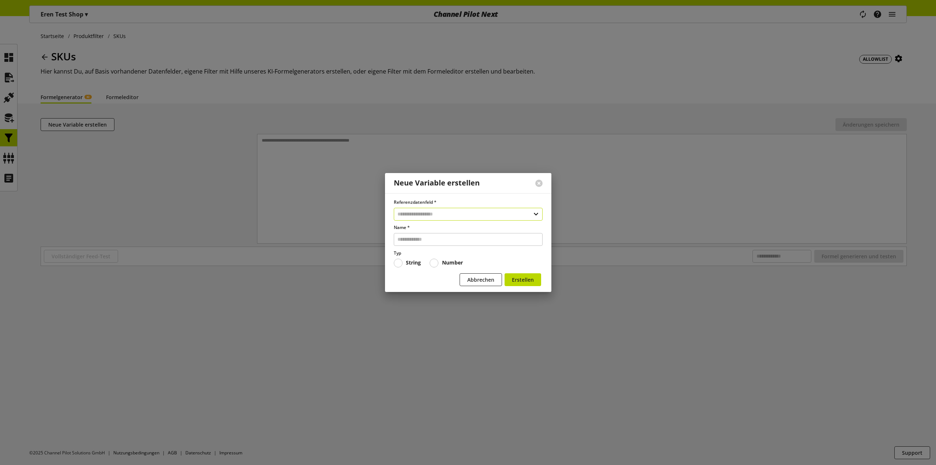
click at [411, 212] on input "text" at bounding box center [468, 214] width 149 height 13
click at [424, 241] on div "Eindeutige Artikelnummer 1" at bounding box center [468, 245] width 148 height 11
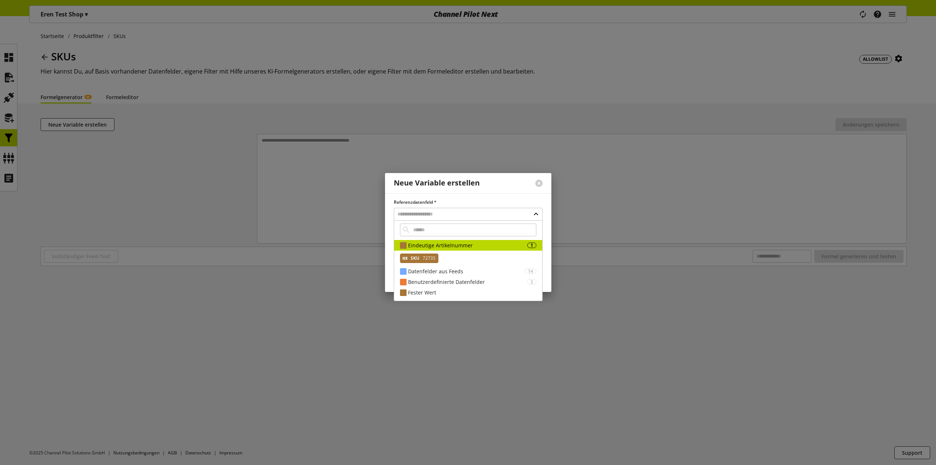
click at [430, 257] on span "72735" at bounding box center [428, 258] width 14 height 9
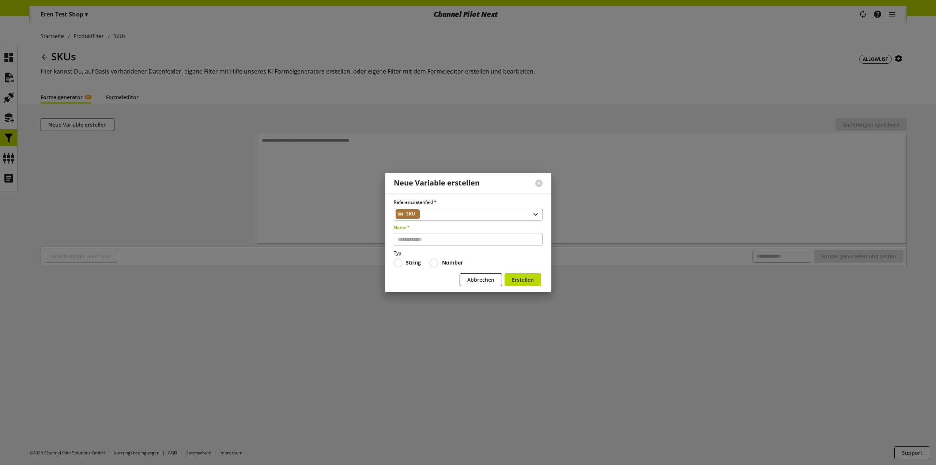
click at [428, 243] on input "text" at bounding box center [468, 239] width 149 height 13
type input "***"
click at [543, 283] on div "Referenzdatenfeld * SKU Name * *** Typ String Number Abbrechen Erstellen" at bounding box center [468, 242] width 166 height 99
click at [526, 281] on span "Erstellen" at bounding box center [523, 280] width 22 height 8
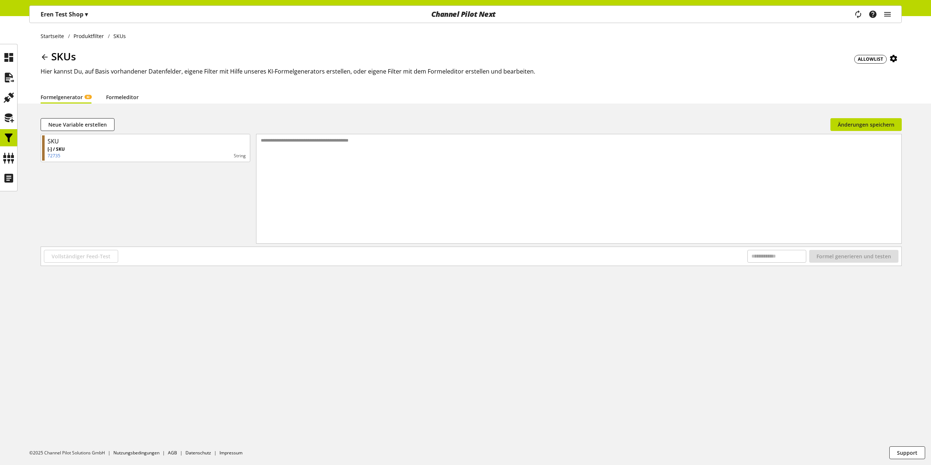
click at [117, 100] on link "Formeleditor" at bounding box center [122, 97] width 33 height 8
click at [332, 150] on div at bounding box center [584, 188] width 633 height 109
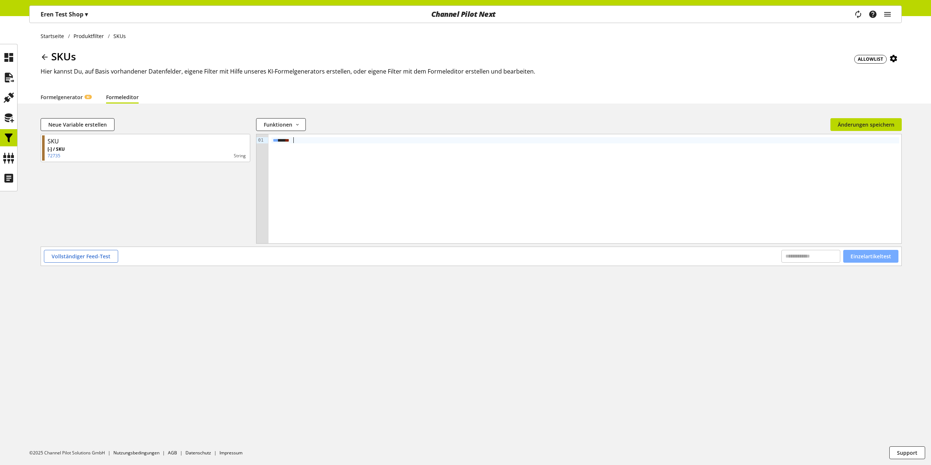
click at [880, 254] on span "Einzelartikeltest" at bounding box center [870, 256] width 41 height 8
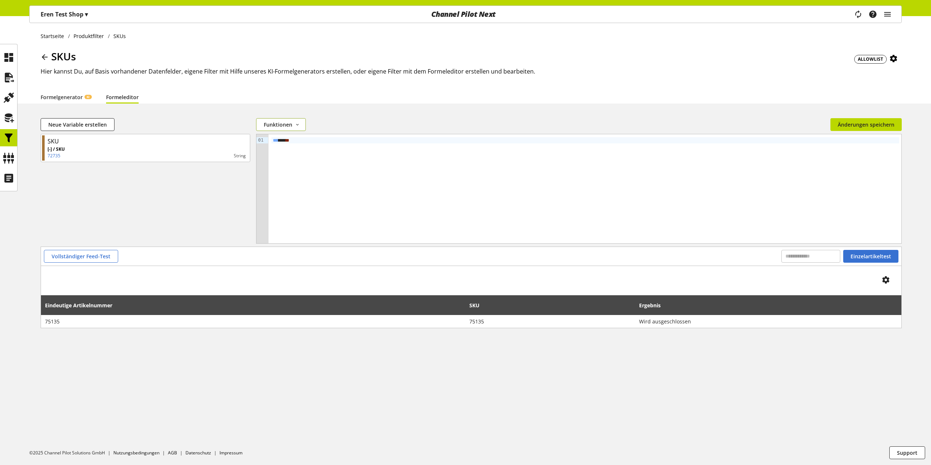
click at [305, 125] on button "Funktionen" at bounding box center [281, 124] width 50 height 13
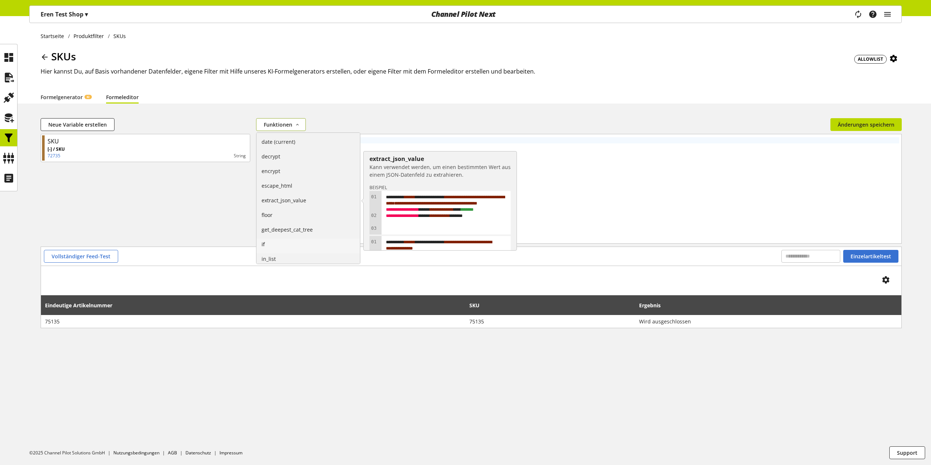
scroll to position [293, 0]
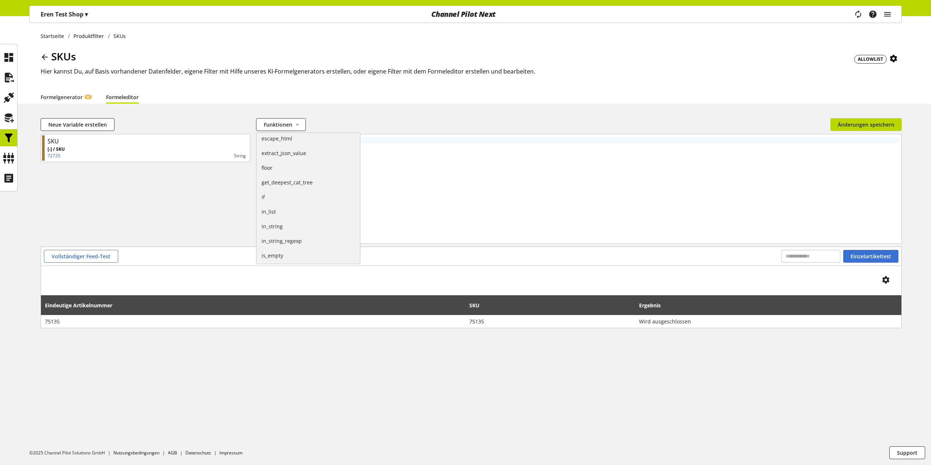
click at [347, 92] on div "Formelgenerator KI Formeleditor" at bounding box center [471, 96] width 861 height 13
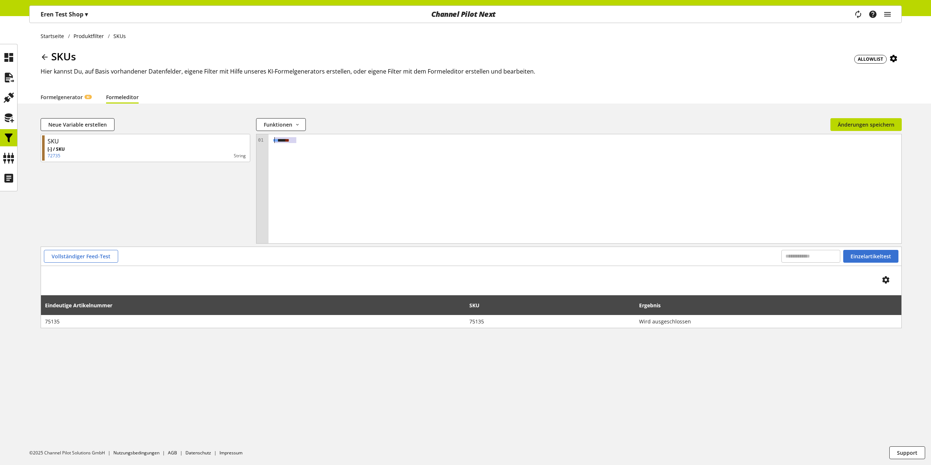
drag, startPoint x: 304, startPoint y: 142, endPoint x: 275, endPoint y: 140, distance: 29.3
click at [275, 140] on div "*** ** **" at bounding box center [585, 140] width 628 height 6
click at [464, 179] on div "** * *** *" at bounding box center [584, 188] width 633 height 109
click at [276, 138] on span "**" at bounding box center [275, 140] width 4 height 5
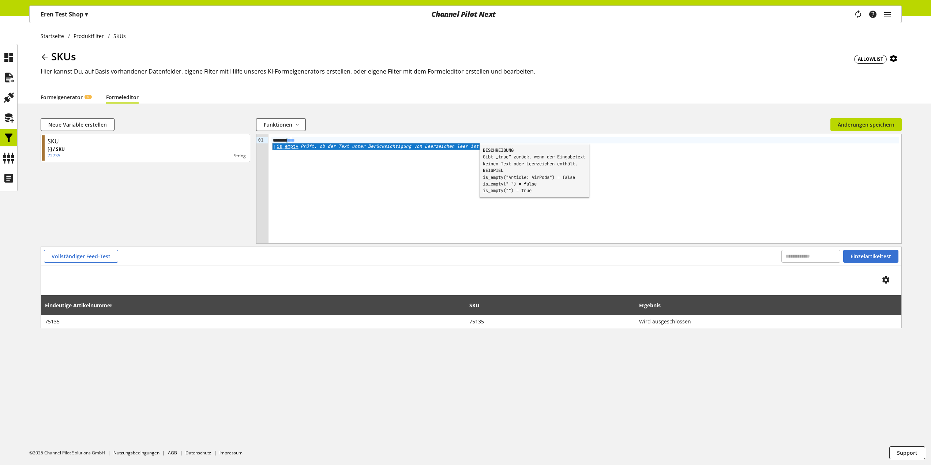
click at [360, 158] on div "******* * *** *" at bounding box center [584, 188] width 633 height 109
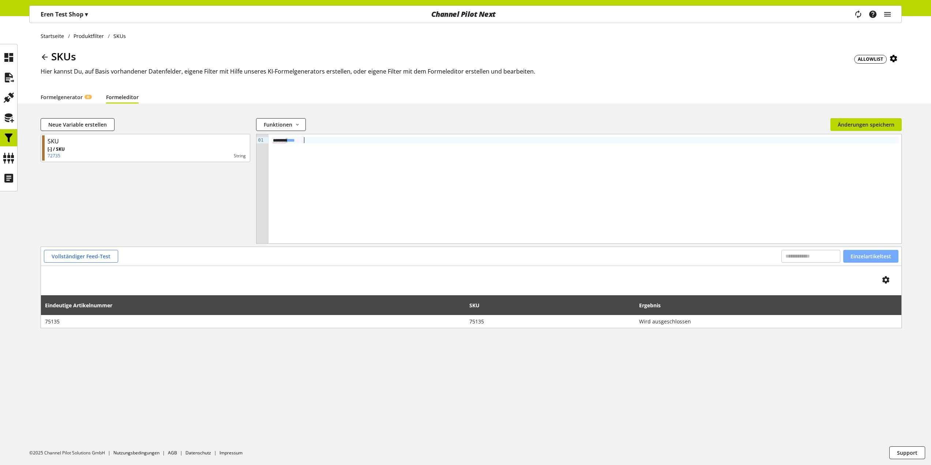
click at [865, 250] on button "Einzelartikeltest" at bounding box center [870, 256] width 55 height 13
click at [342, 139] on div "******* * *** *" at bounding box center [585, 140] width 628 height 6
click at [300, 143] on span "*****" at bounding box center [294, 140] width 11 height 5
click at [860, 254] on span "Einzelartikeltest" at bounding box center [870, 256] width 41 height 8
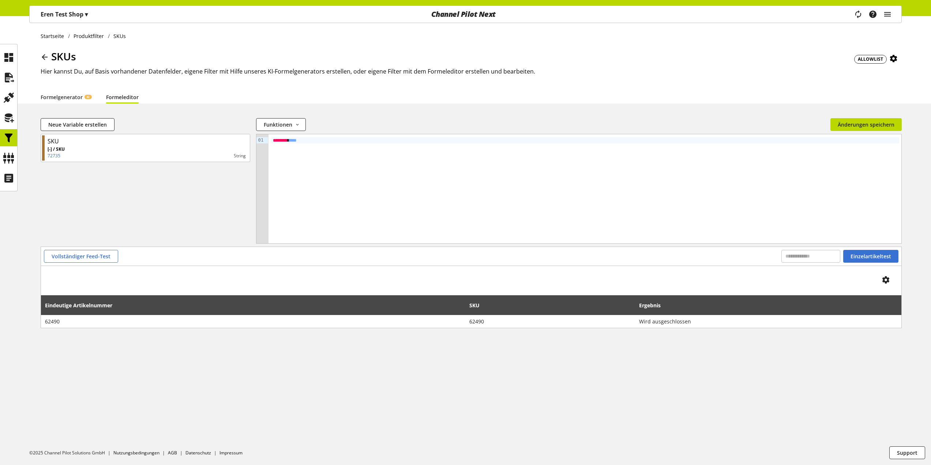
click at [894, 57] on icon at bounding box center [893, 58] width 9 height 13
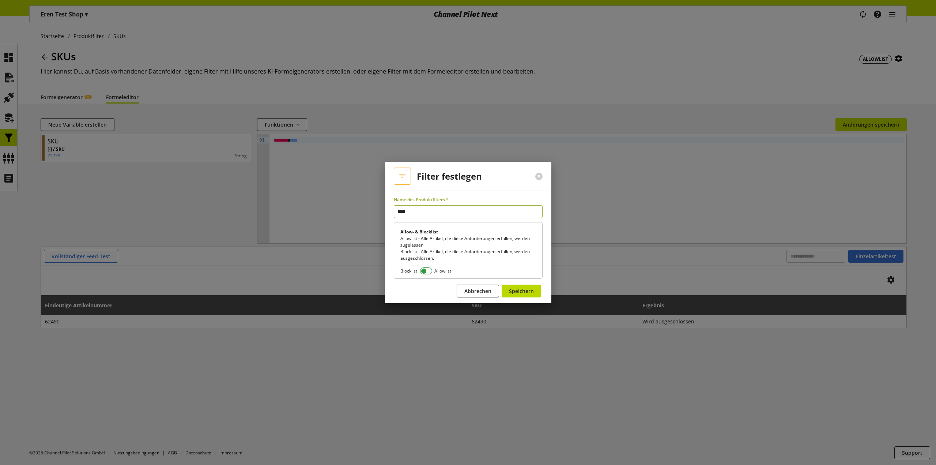
click at [427, 272] on span at bounding box center [426, 270] width 12 height 7
click at [534, 296] on button "Speichern" at bounding box center [521, 291] width 39 height 13
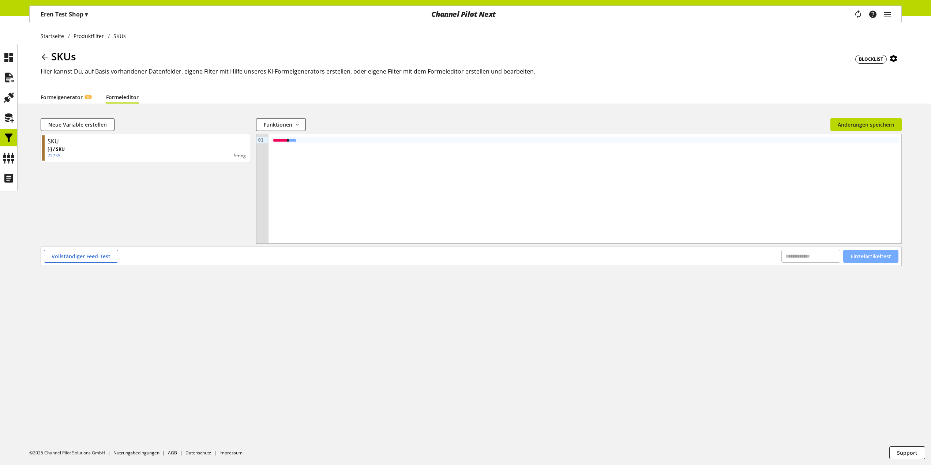
click at [851, 260] on button "Einzelartikeltest" at bounding box center [870, 256] width 55 height 13
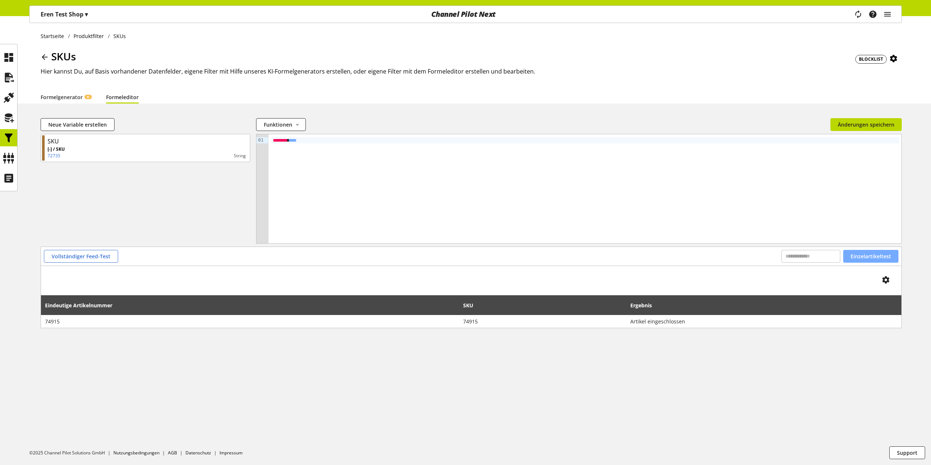
click at [871, 254] on span "Einzelartikeltest" at bounding box center [870, 256] width 41 height 8
click at [98, 260] on span "Vollständiger Feed-Test" at bounding box center [81, 256] width 59 height 8
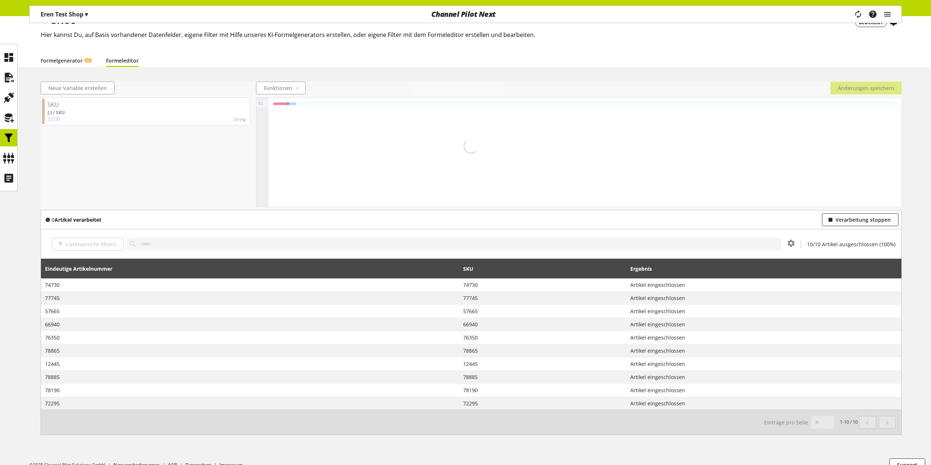
scroll to position [49, 0]
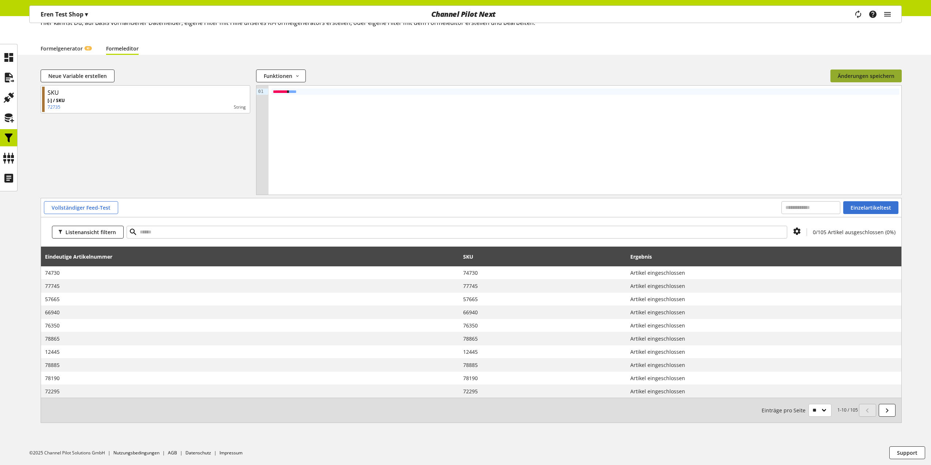
click at [854, 76] on span "Änderungen speichern" at bounding box center [865, 76] width 57 height 8
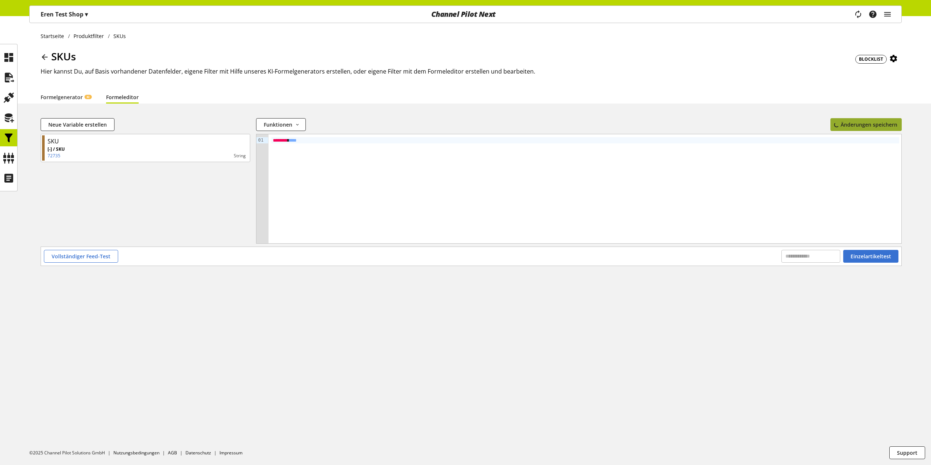
scroll to position [0, 0]
click at [7, 136] on icon at bounding box center [9, 138] width 12 height 15
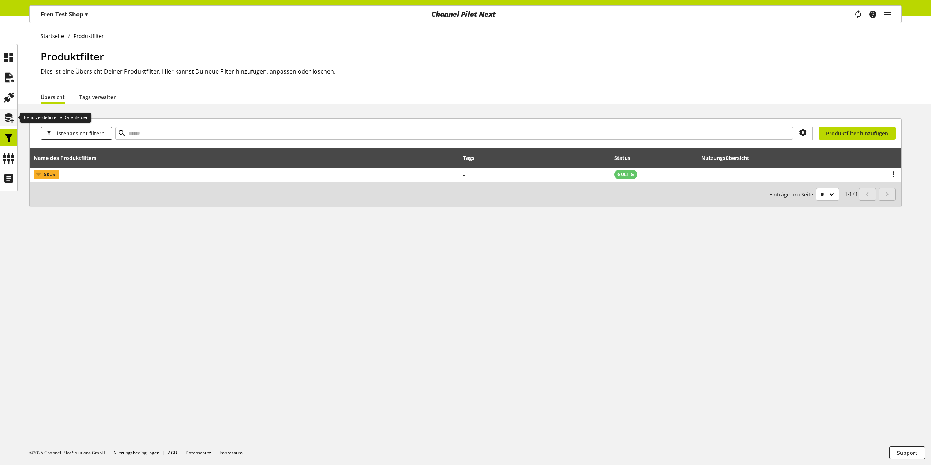
click at [13, 116] on icon at bounding box center [9, 117] width 12 height 15
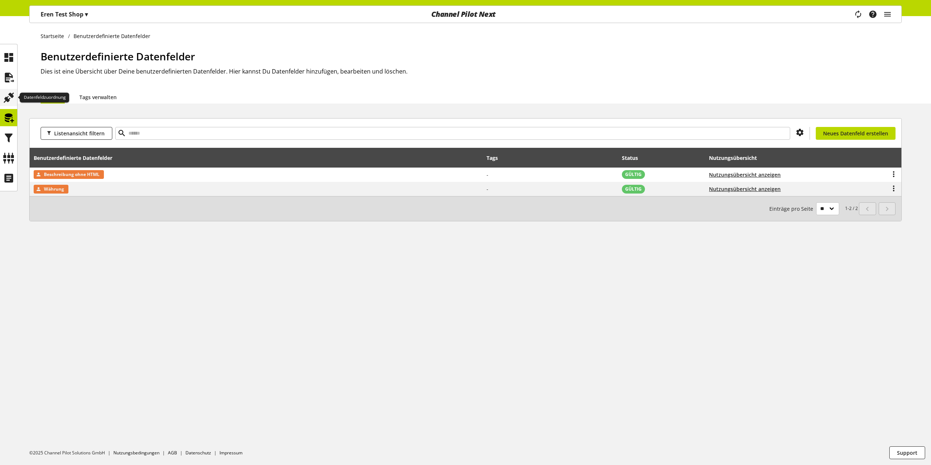
click at [12, 99] on icon at bounding box center [9, 97] width 12 height 15
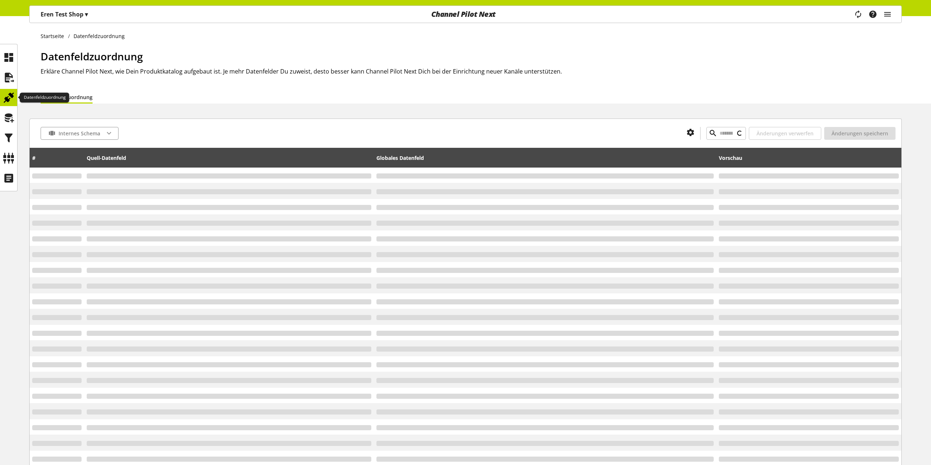
type input "*****"
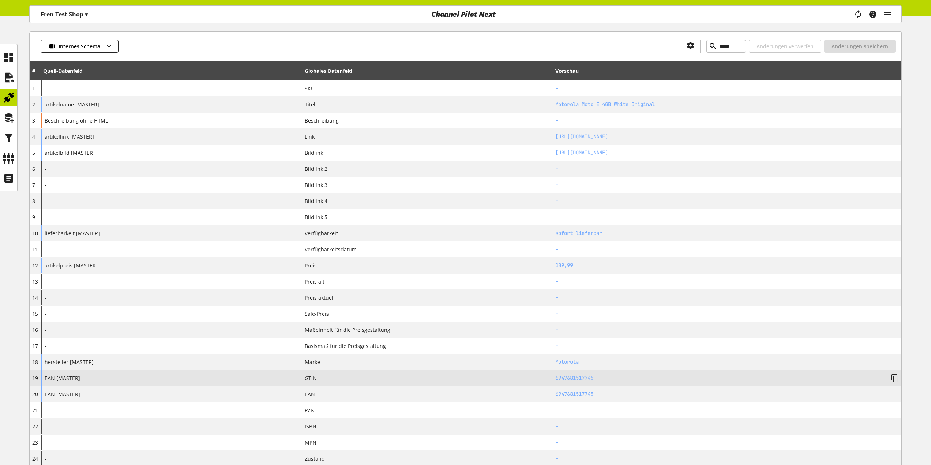
scroll to position [329, 0]
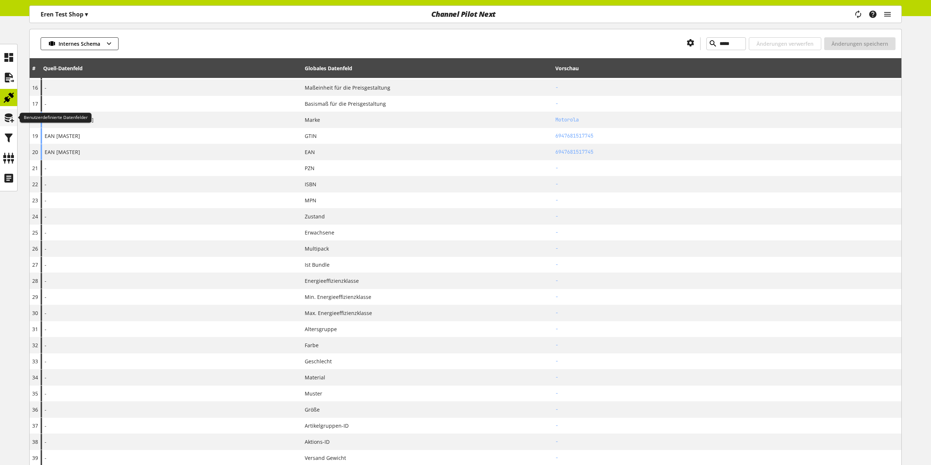
click at [12, 123] on icon at bounding box center [9, 117] width 12 height 15
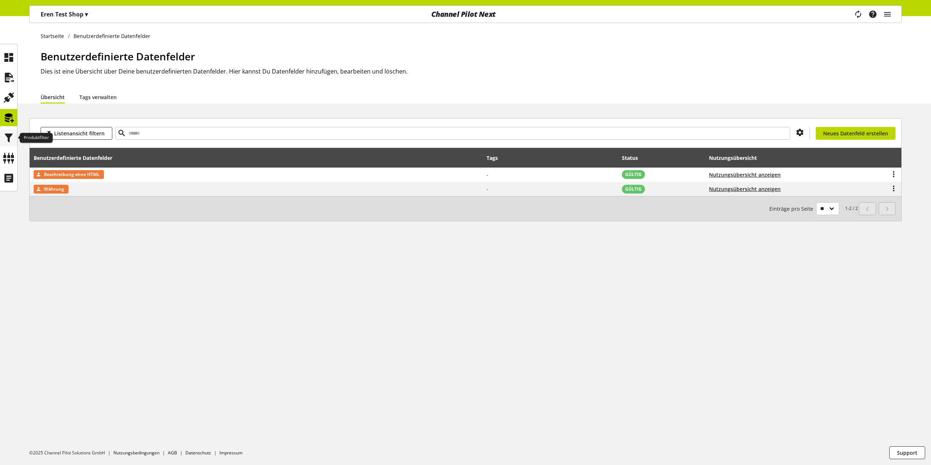
click at [7, 139] on icon at bounding box center [9, 138] width 12 height 15
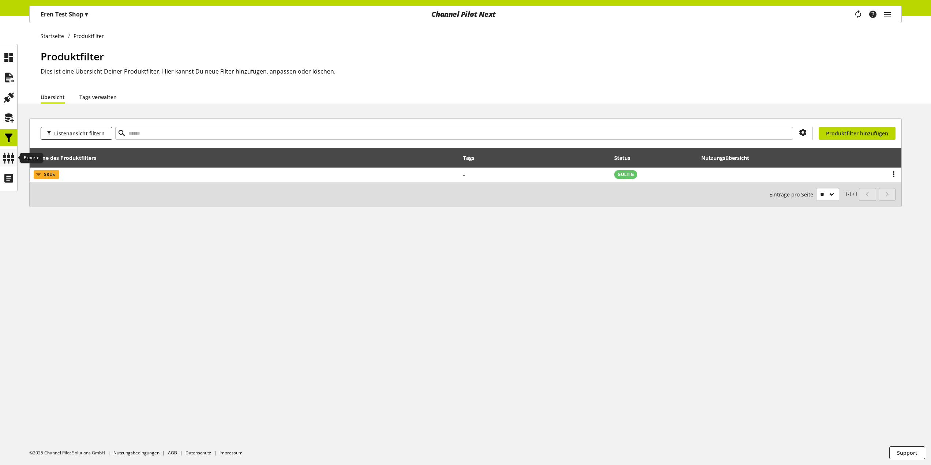
click at [8, 158] on icon at bounding box center [9, 158] width 12 height 15
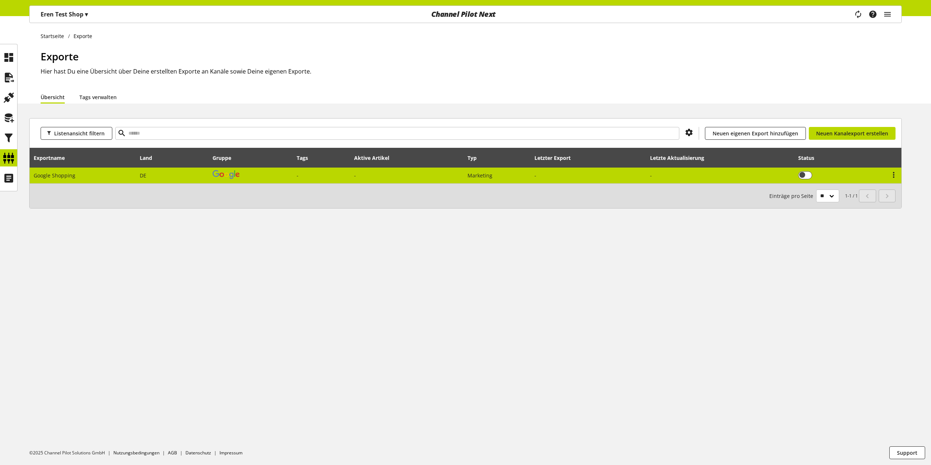
click at [180, 177] on td "DE" at bounding box center [172, 175] width 73 height 16
select select "********"
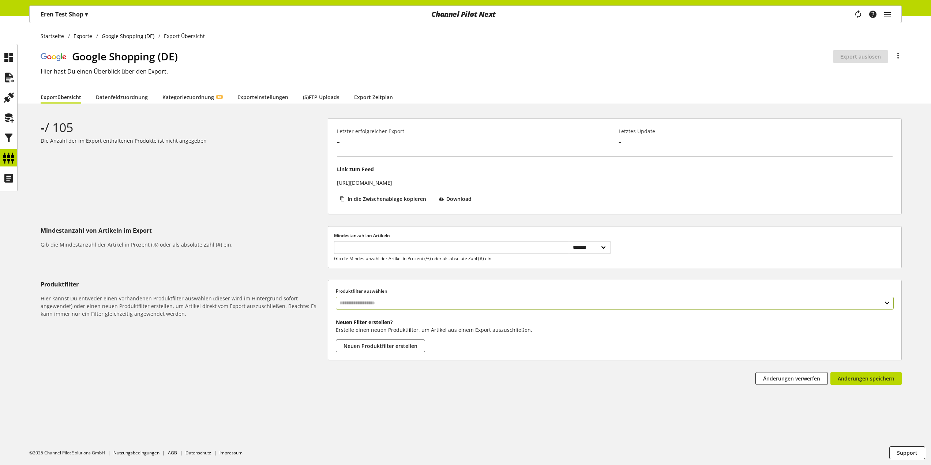
click at [372, 299] on input "text" at bounding box center [615, 303] width 558 height 13
click at [377, 343] on span "Neuen Produktfilter erstellen" at bounding box center [380, 346] width 74 height 8
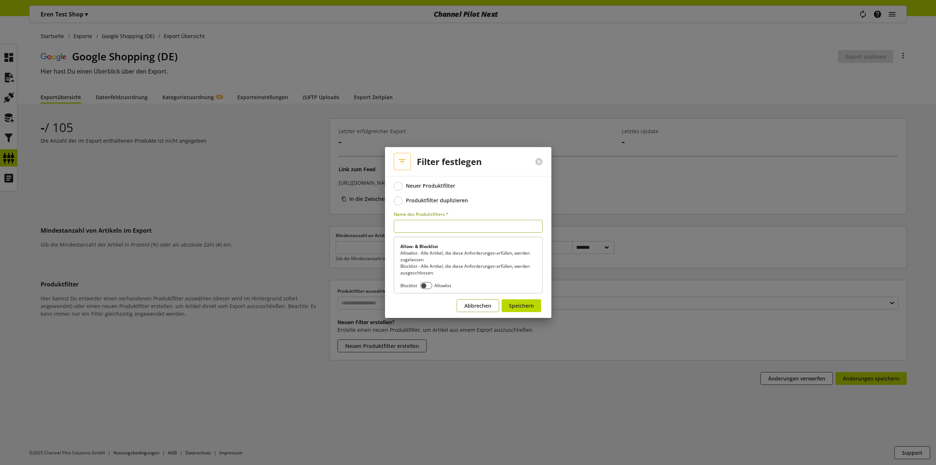
click at [469, 307] on span "Abbrechen" at bounding box center [477, 306] width 27 height 8
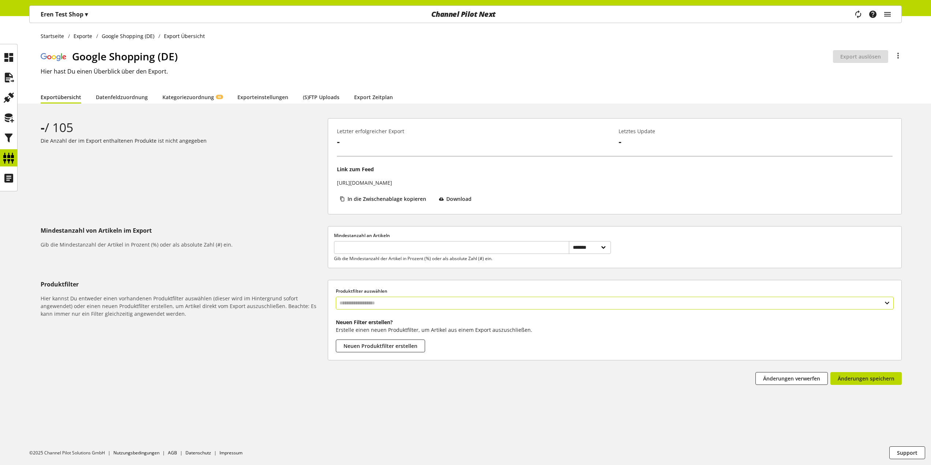
click at [374, 305] on input "text" at bounding box center [615, 303] width 558 height 13
click at [361, 333] on div "Filter" at bounding box center [614, 334] width 528 height 8
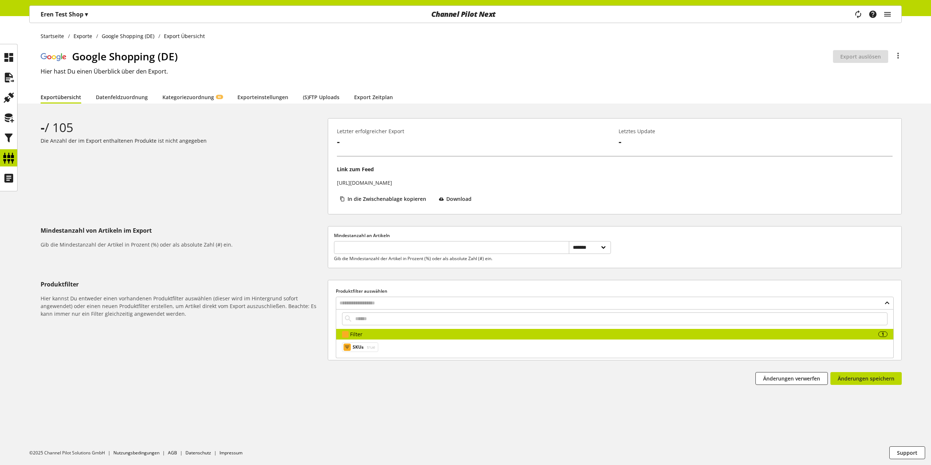
click at [602, 383] on div "Änderungen verwerfen Du bist nicht berechtigt, einen Export zu bearbeiten. Ände…" at bounding box center [615, 379] width 574 height 15
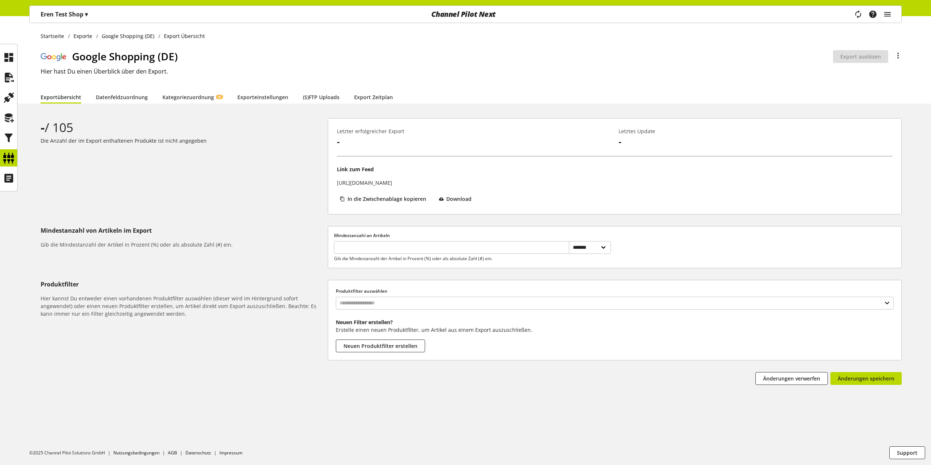
click at [485, 296] on div "Produktfilter auswählen" at bounding box center [615, 299] width 558 height 22
click at [464, 314] on div "Produktfilter auswählen Neuen Filter erstellen? Erstelle einen neuen Produktfil…" at bounding box center [614, 320] width 573 height 80
click at [469, 306] on input "text" at bounding box center [615, 303] width 558 height 13
click at [455, 333] on div "Filter" at bounding box center [614, 334] width 528 height 8
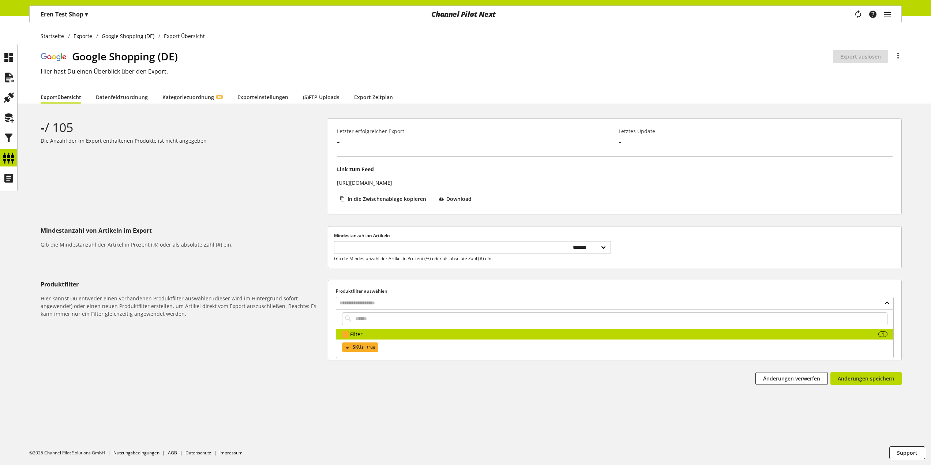
click at [370, 347] on span "true" at bounding box center [370, 347] width 10 height 9
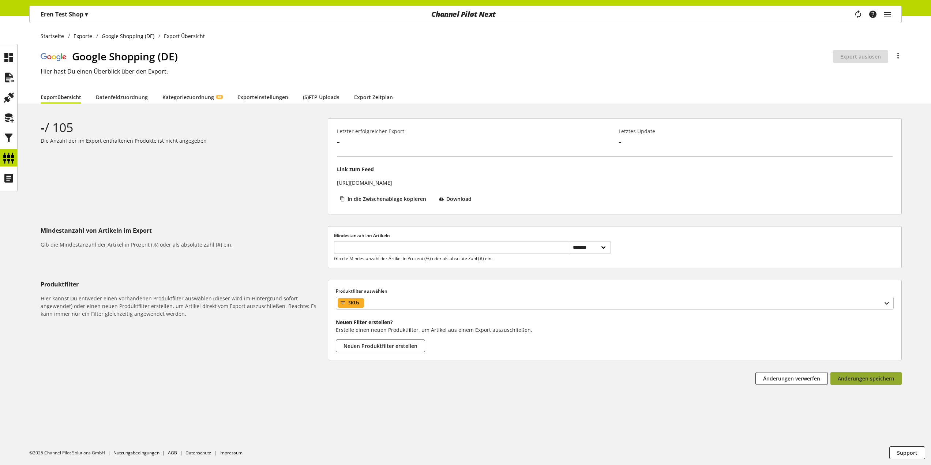
click at [853, 376] on span "Änderungen speichern" at bounding box center [865, 378] width 57 height 8
click at [13, 121] on icon at bounding box center [9, 117] width 12 height 15
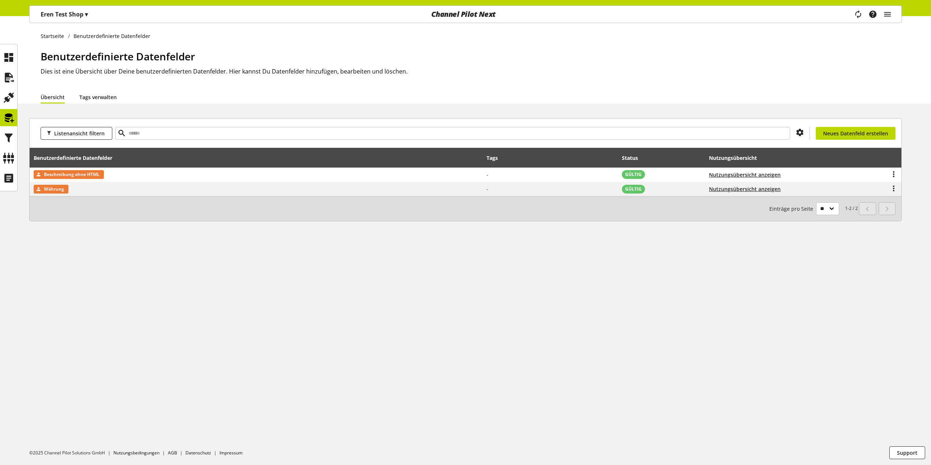
click at [116, 96] on li "Tags verwalten" at bounding box center [105, 96] width 52 height 13
click at [109, 96] on link "Tags verwalten" at bounding box center [97, 97] width 37 height 8
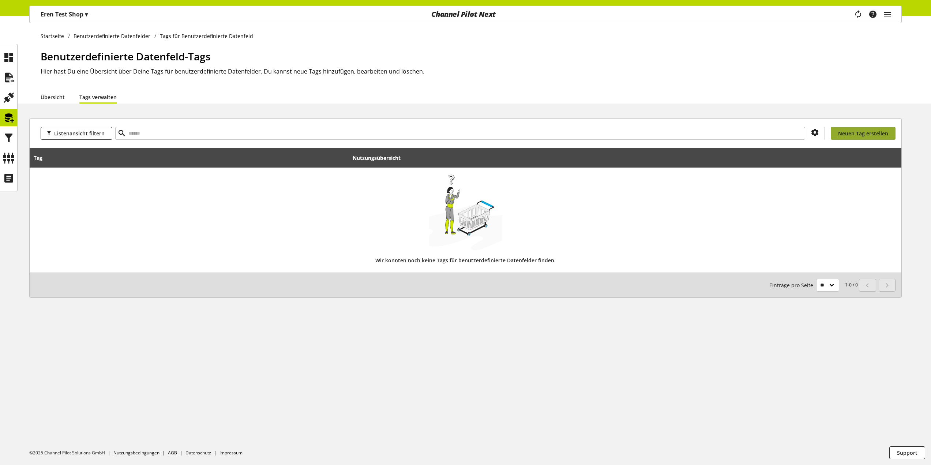
click at [876, 130] on span "Neuen Tag erstellen" at bounding box center [863, 133] width 50 height 8
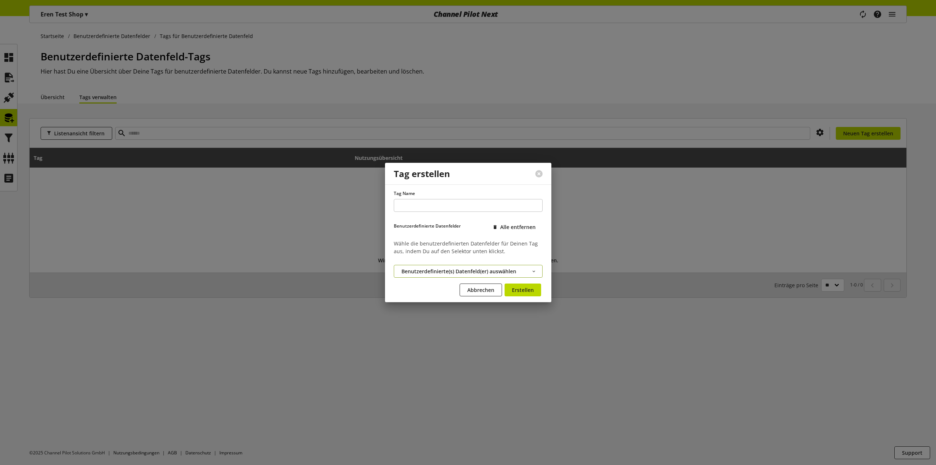
click at [479, 271] on span "Benutzerdefinierte(s) Datenfeld(er) auswählen" at bounding box center [459, 271] width 115 height 8
click at [537, 174] on button at bounding box center [538, 173] width 7 height 7
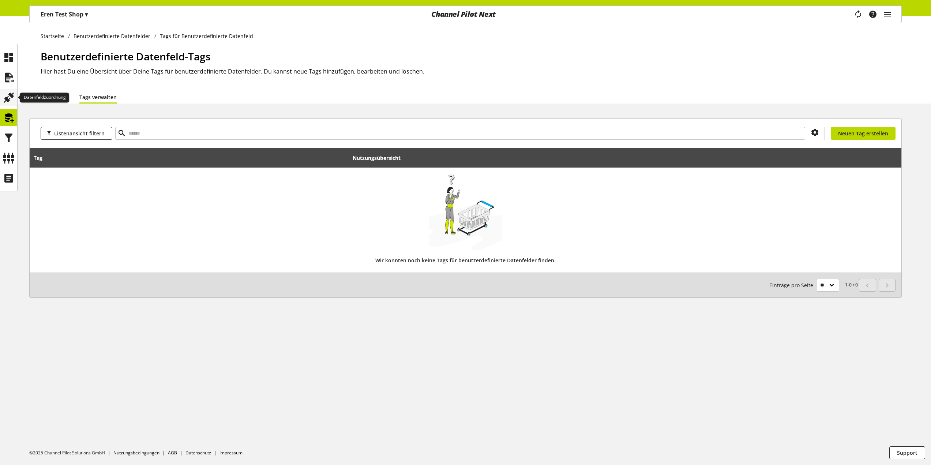
click at [12, 99] on icon at bounding box center [9, 97] width 12 height 15
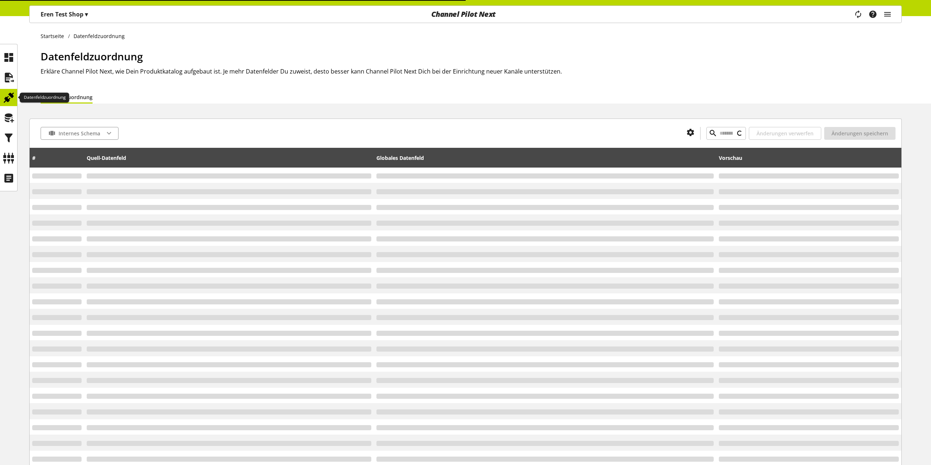
type input "*****"
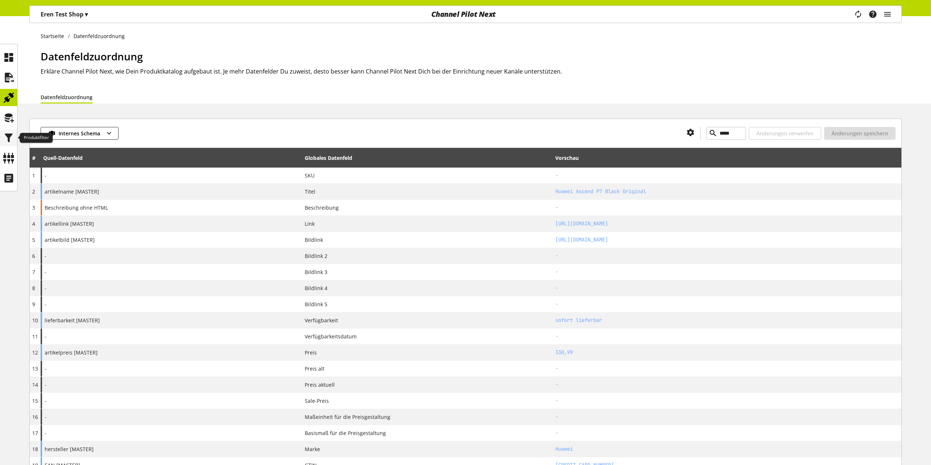
click at [4, 139] on icon at bounding box center [9, 138] width 12 height 15
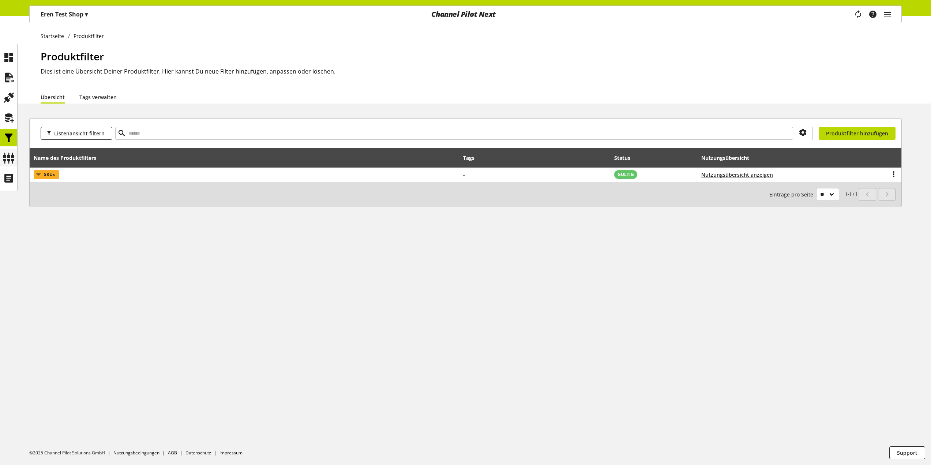
click at [16, 152] on div at bounding box center [8, 157] width 17 height 17
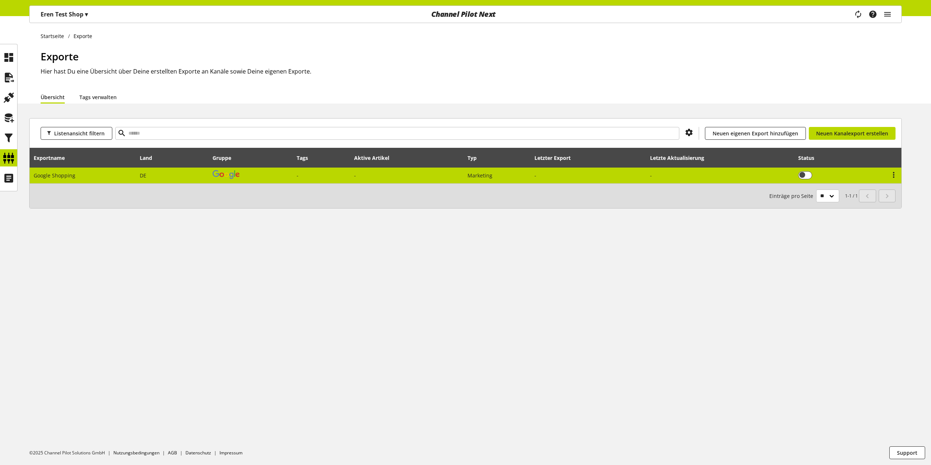
click at [123, 177] on td "Google Shopping" at bounding box center [83, 175] width 106 height 16
select select "********"
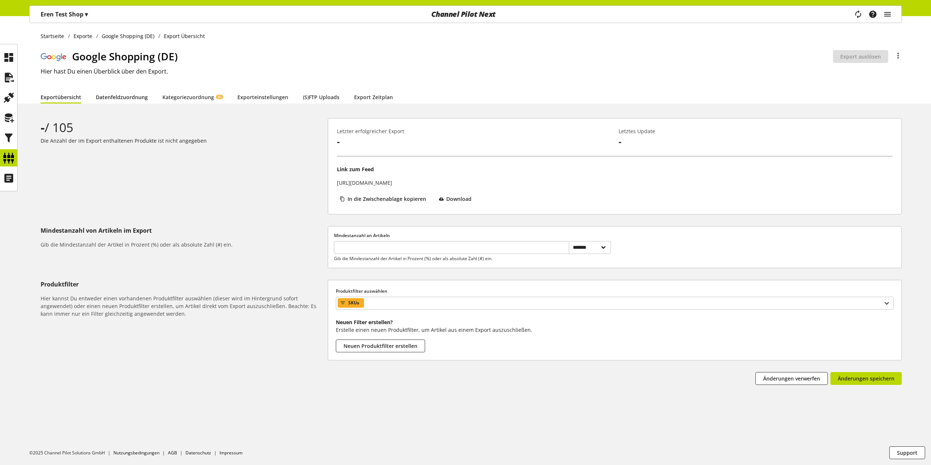
click at [124, 97] on link "Datenfeldzuordnung" at bounding box center [122, 97] width 52 height 8
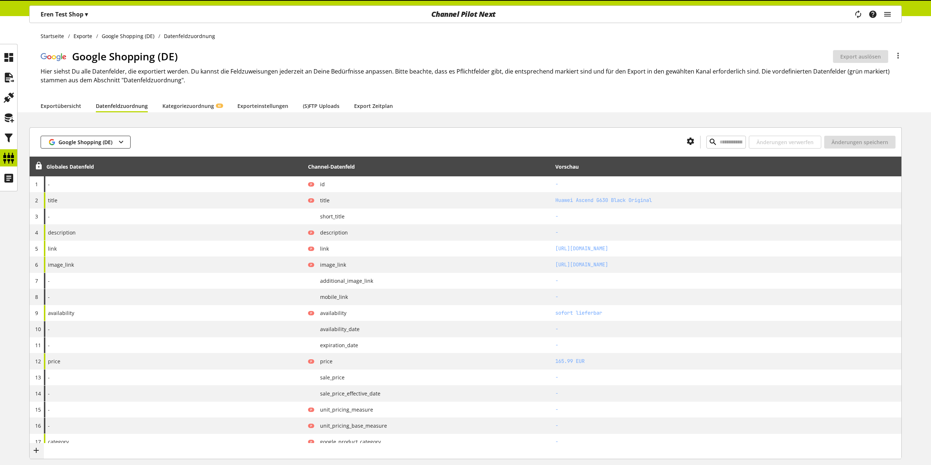
type input "*****"
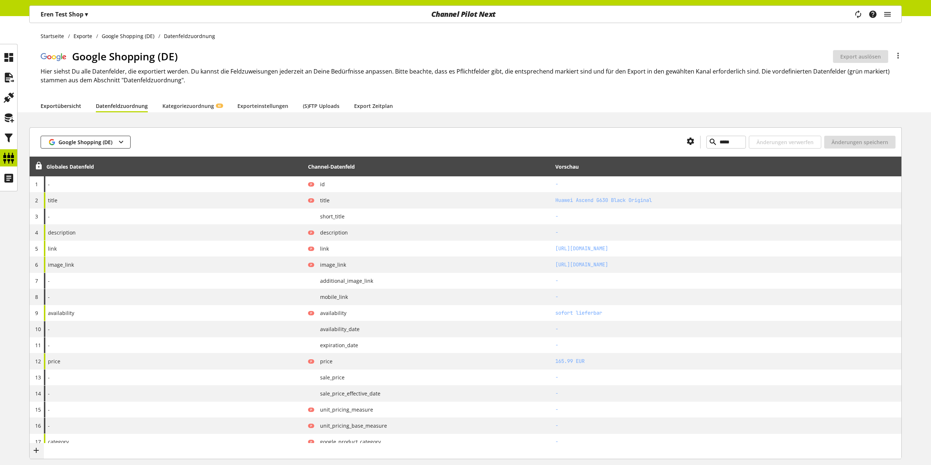
click at [64, 109] on link "Exportübersicht" at bounding box center [61, 106] width 41 height 8
select select "********"
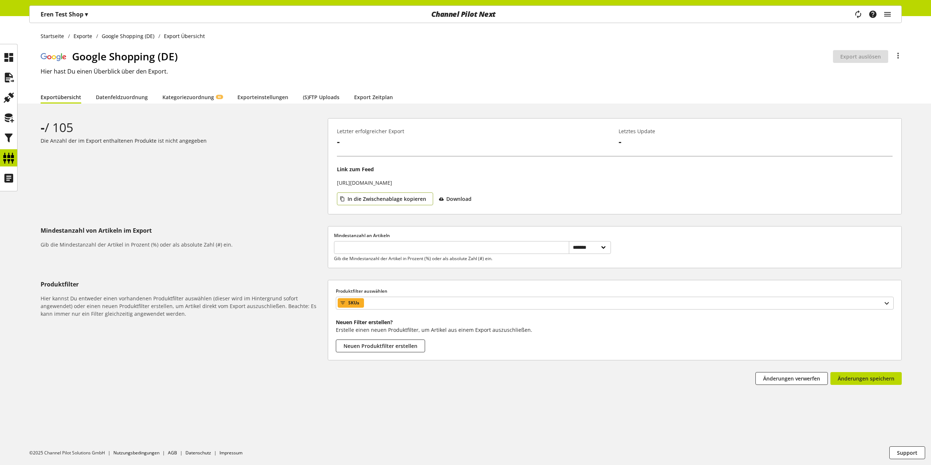
click at [392, 195] on button "In die Zwischenablage kopieren" at bounding box center [385, 198] width 96 height 13
click at [125, 103] on div "**********" at bounding box center [465, 240] width 931 height 449
click at [129, 99] on link "Datenfeldzuordnung" at bounding box center [122, 97] width 52 height 8
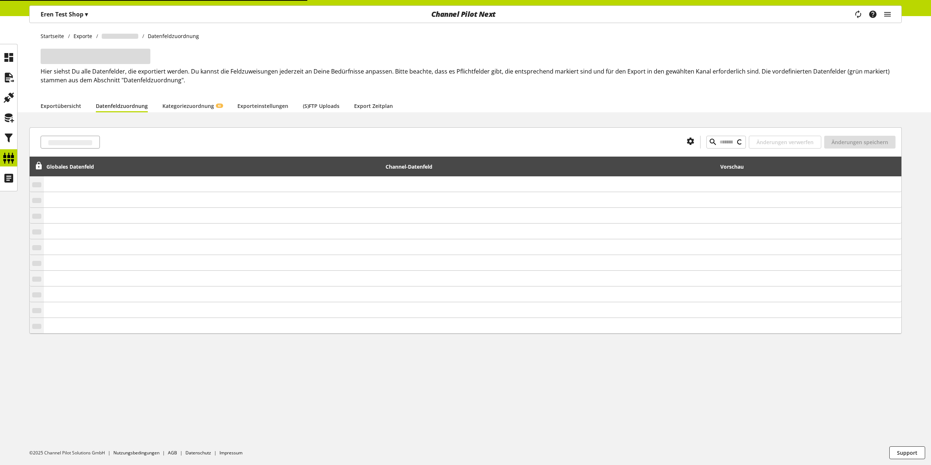
type input "*****"
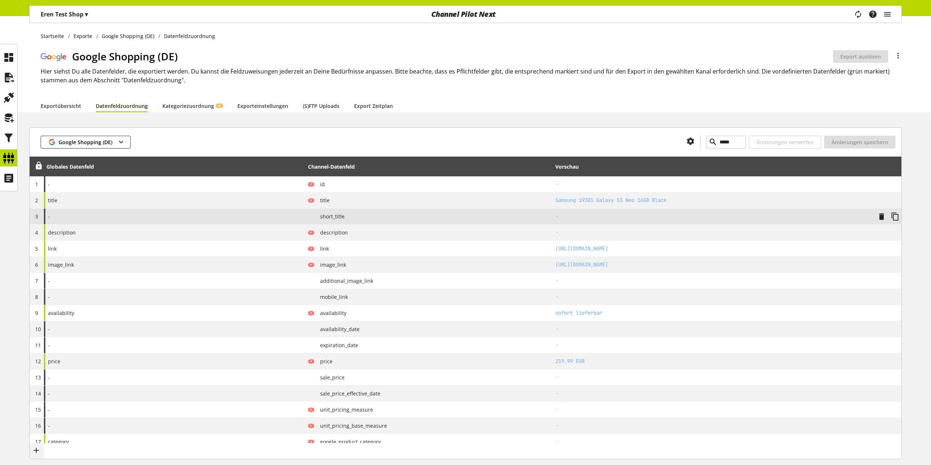
scroll to position [37, 0]
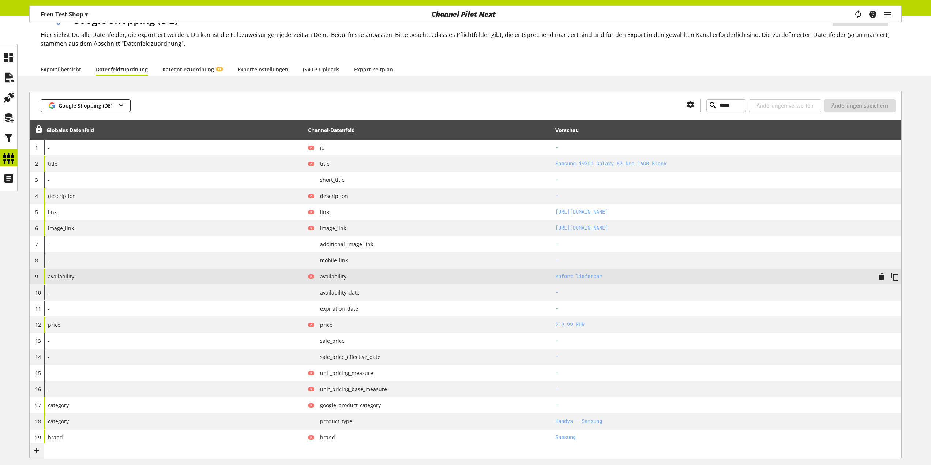
click at [338, 279] on span "availability" at bounding box center [330, 276] width 32 height 8
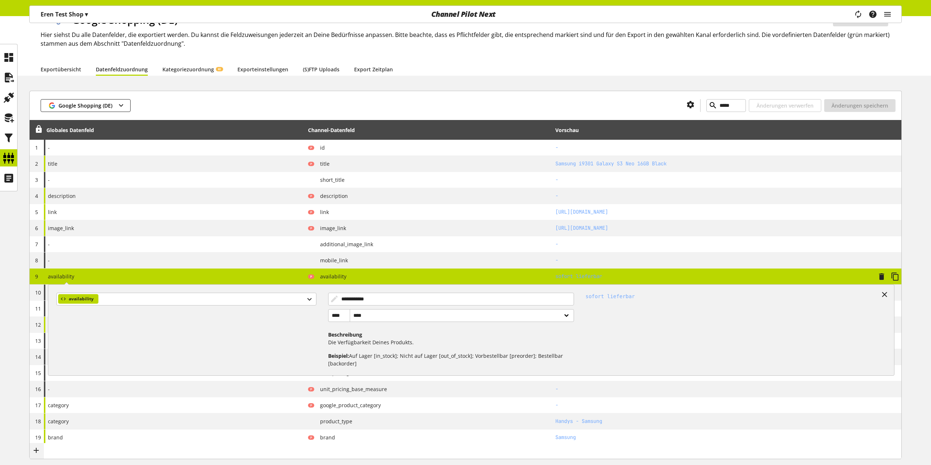
click at [339, 277] on span "availability" at bounding box center [330, 276] width 32 height 8
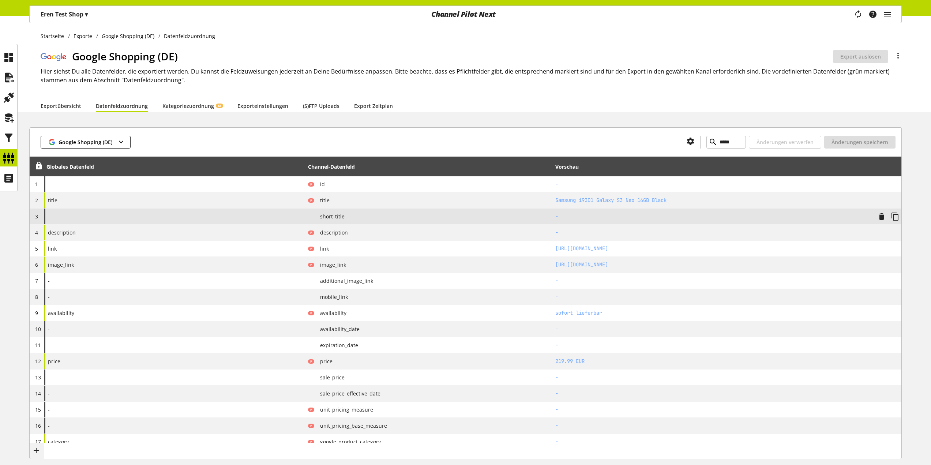
click at [330, 220] on div "P short_title" at bounding box center [429, 216] width 242 height 9
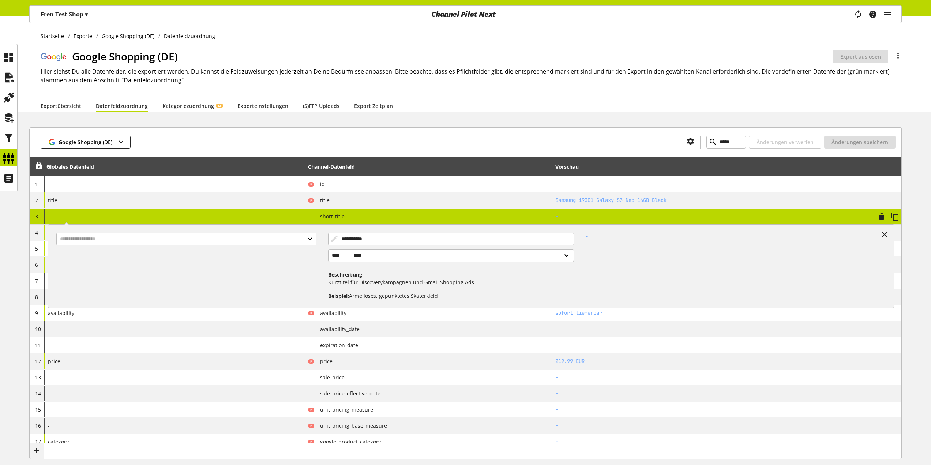
click at [335, 217] on span "short_title" at bounding box center [329, 216] width 30 height 8
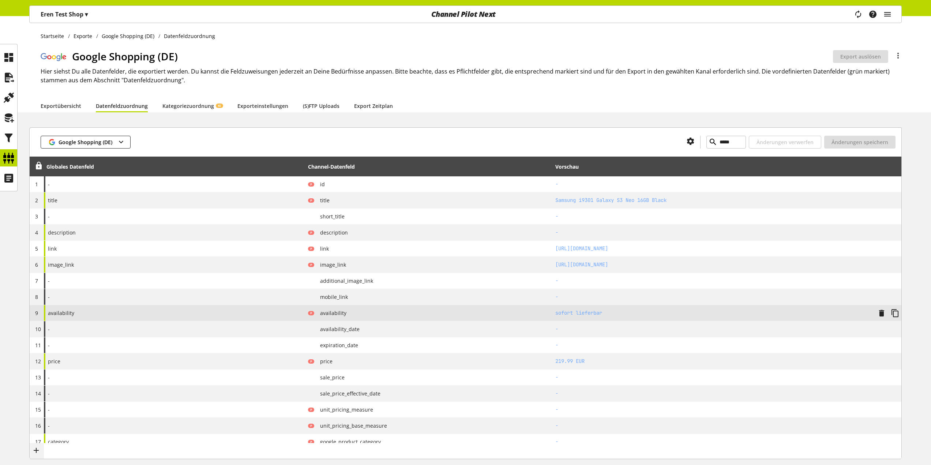
click at [334, 308] on td "P availability" at bounding box center [428, 313] width 247 height 16
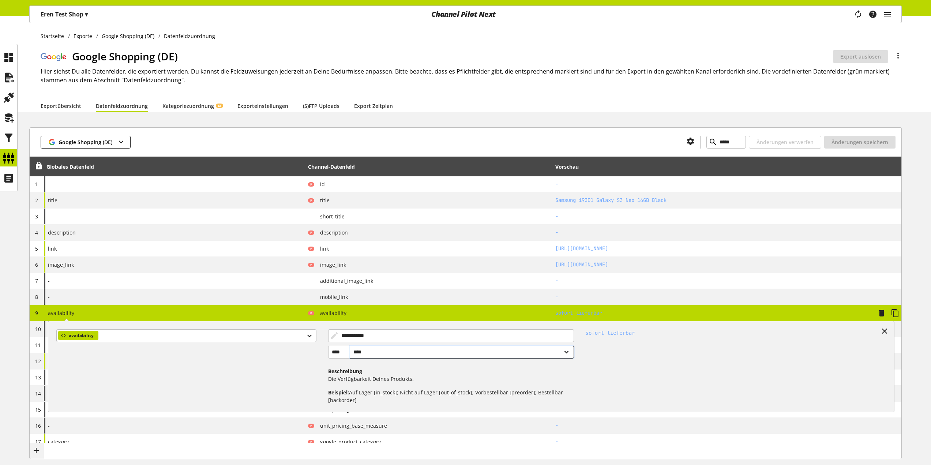
click at [417, 354] on select "**** ******" at bounding box center [462, 352] width 224 height 13
click at [680, 369] on div "sofort lieferbar" at bounding box center [733, 363] width 318 height 81
click at [884, 331] on icon at bounding box center [884, 330] width 9 height 13
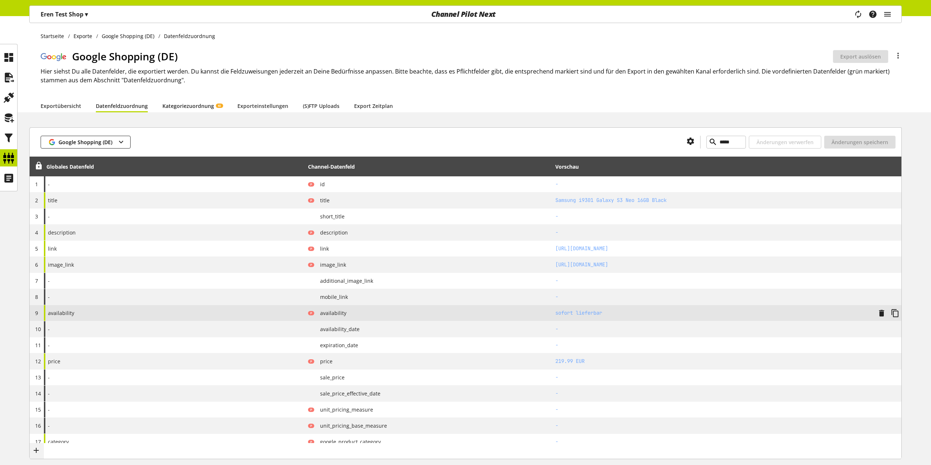
click at [209, 108] on link "Kategoriezuordnung KI" at bounding box center [192, 106] width 60 height 8
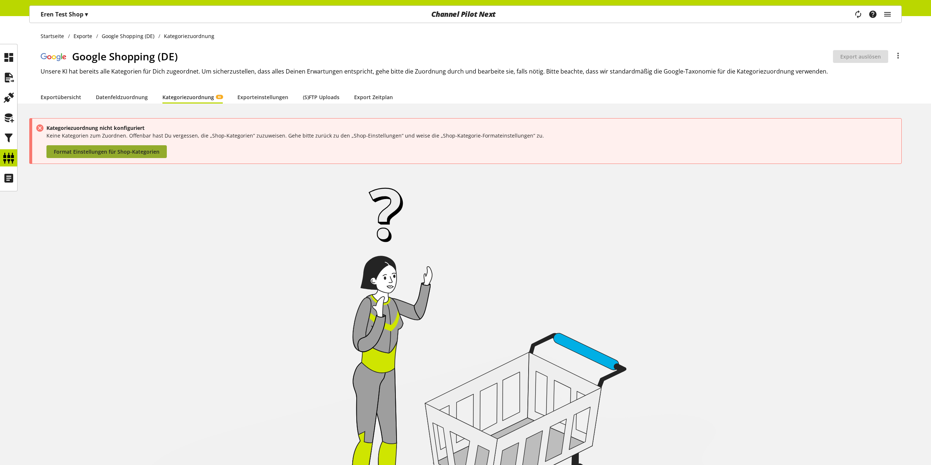
click at [103, 150] on span "Format Einstellungen für Shop-Kategorien" at bounding box center [107, 152] width 106 height 8
select select
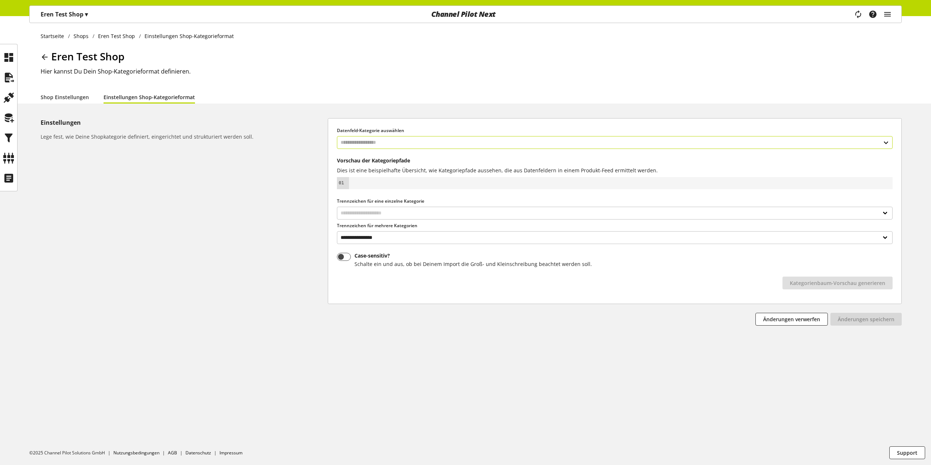
click at [377, 138] on input "text" at bounding box center [614, 142] width 555 height 13
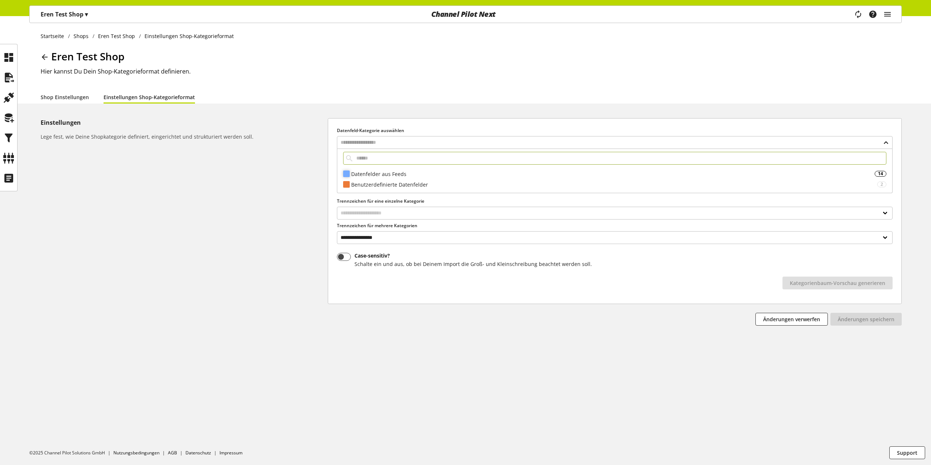
click at [404, 170] on div "Datenfelder aus Feeds" at bounding box center [612, 174] width 523 height 8
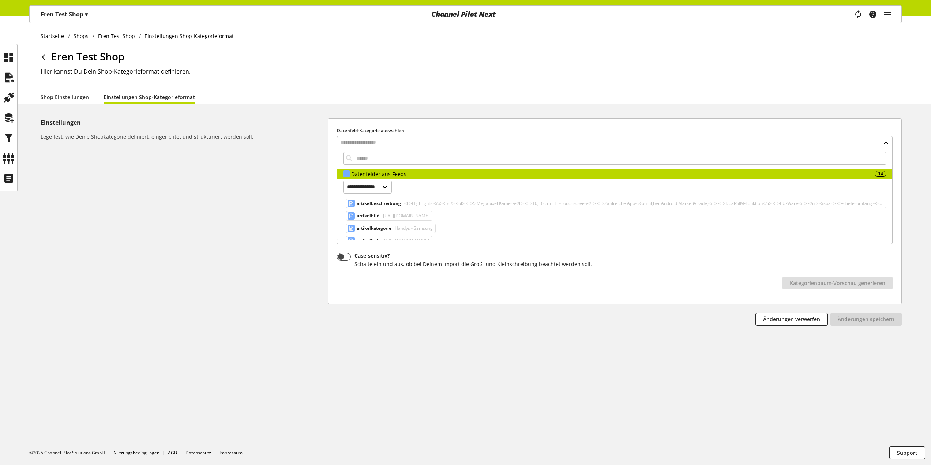
click at [299, 155] on div "Einstellungen Lege fest, wie Deine Shopkategorie definiert, eingerichtet und st…" at bounding box center [184, 221] width 287 height 207
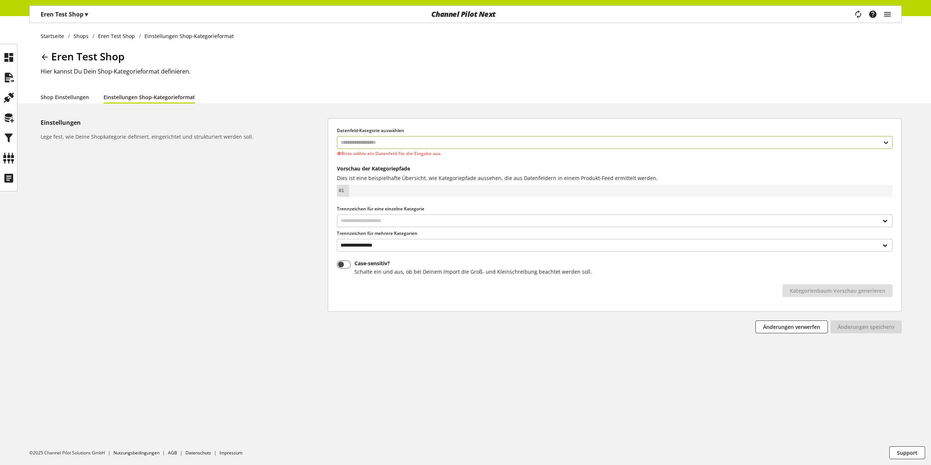
click at [379, 139] on input "text" at bounding box center [614, 142] width 555 height 13
click at [381, 182] on div "Datenfelder aus Feeds" at bounding box center [612, 182] width 523 height 8
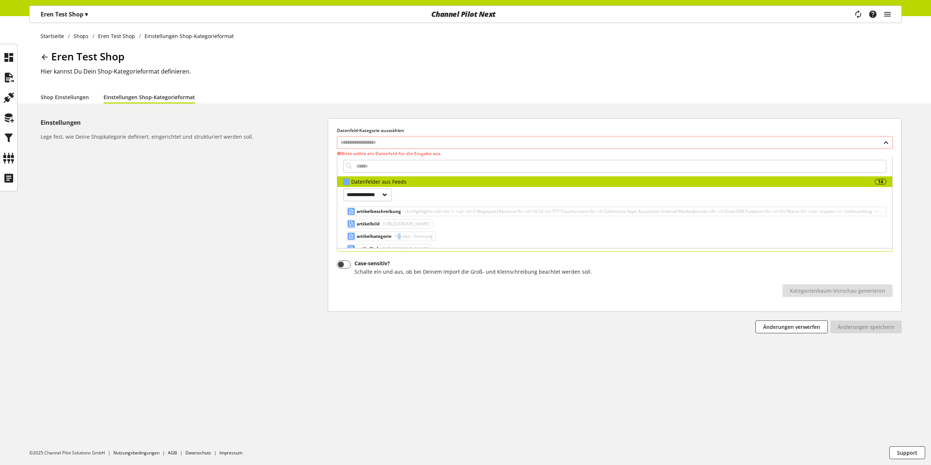
click at [400, 234] on span "Handys - Samsung" at bounding box center [412, 236] width 39 height 9
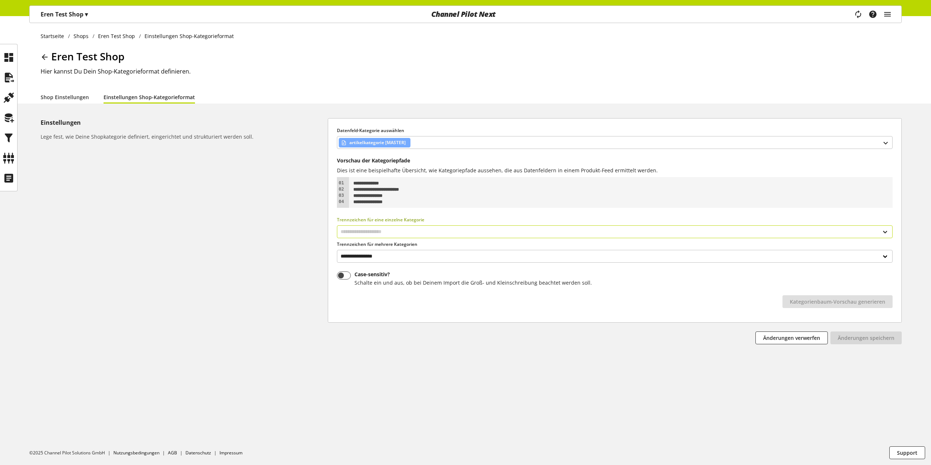
click at [368, 233] on select "**********" at bounding box center [614, 231] width 555 height 13
select select "*"
click at [337, 225] on select "**********" at bounding box center [614, 231] width 555 height 13
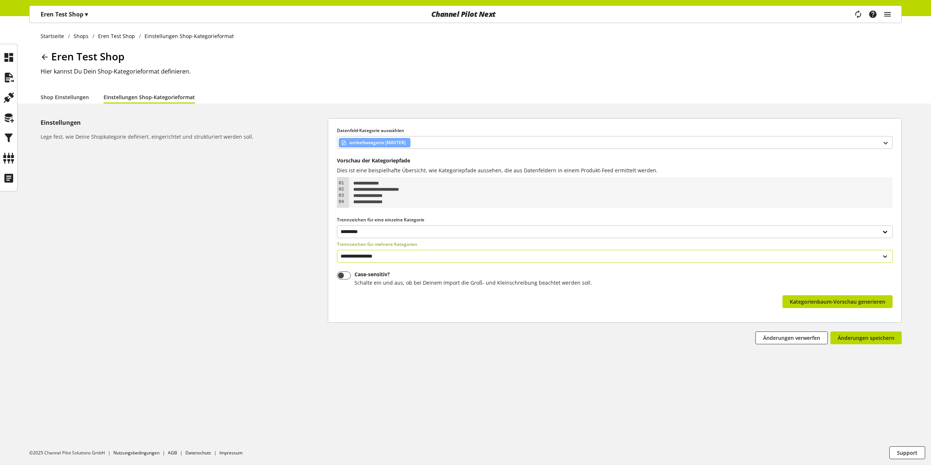
click at [387, 253] on select "**********" at bounding box center [614, 256] width 555 height 13
click at [381, 255] on select "**********" at bounding box center [614, 256] width 555 height 13
click at [831, 301] on span "Kategorienbaum-Vorschau generieren" at bounding box center [837, 302] width 95 height 8
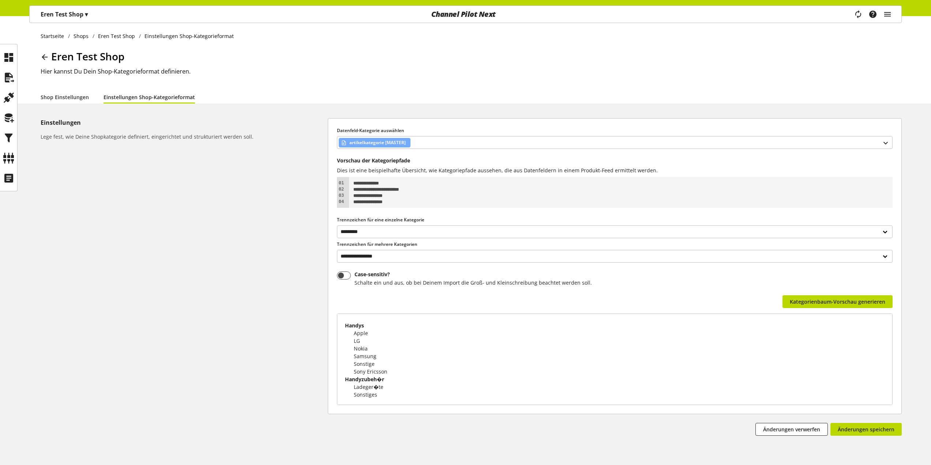
scroll to position [1, 0]
click at [880, 432] on span "Änderungen speichern" at bounding box center [865, 429] width 57 height 8
click at [438, 139] on div "artikelkategorie [MASTER]" at bounding box center [614, 142] width 555 height 13
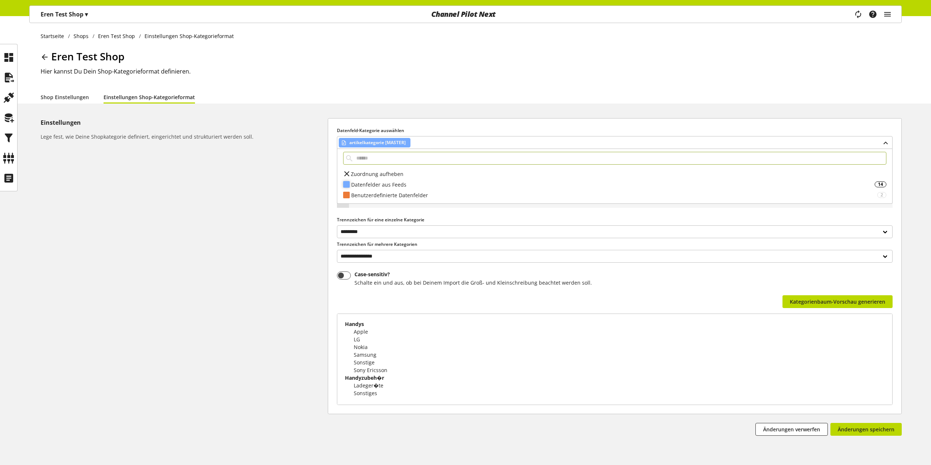
click at [394, 184] on div "Datenfelder aus Feeds" at bounding box center [612, 185] width 523 height 8
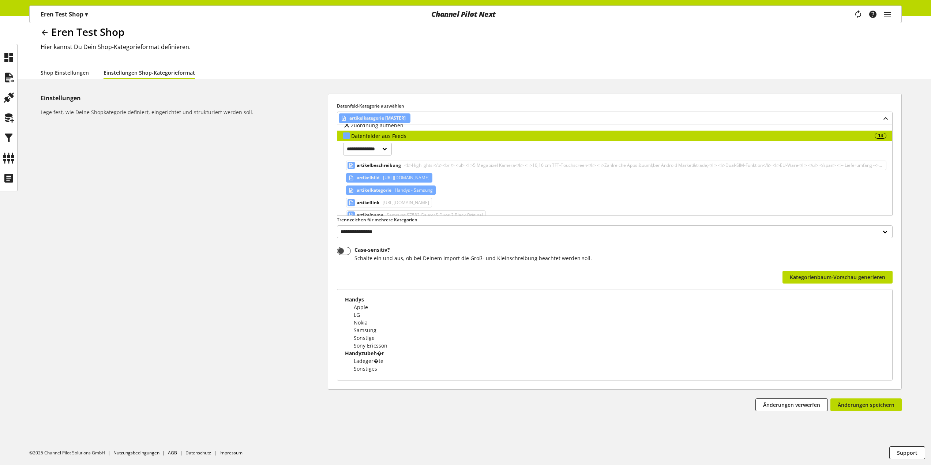
scroll to position [37, 0]
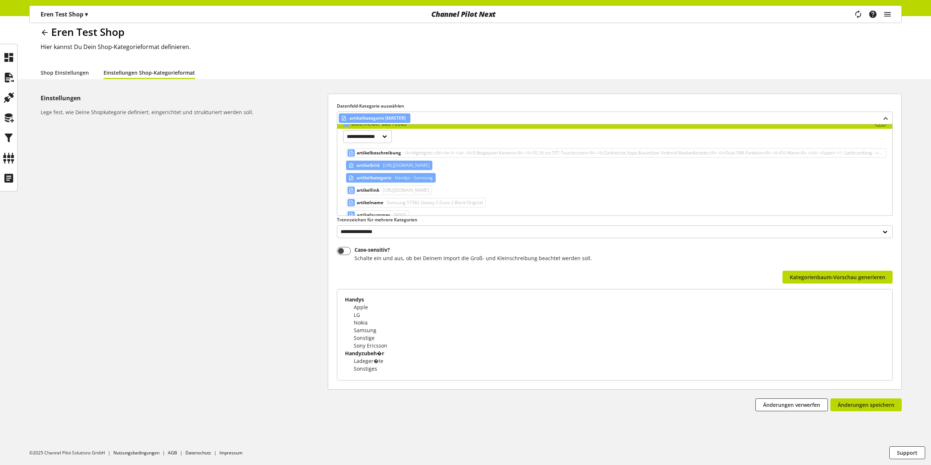
click at [404, 163] on span "http://demoshop.channelpilot.com/detail/bildanzeige.php/?bild1=79005" at bounding box center [405, 165] width 48 height 9
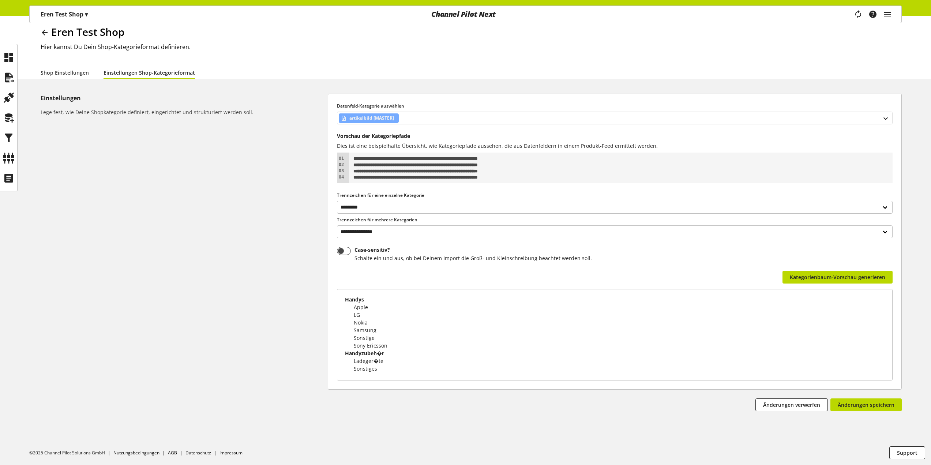
click at [479, 120] on div "artikelbild [MASTER]" at bounding box center [614, 118] width 555 height 13
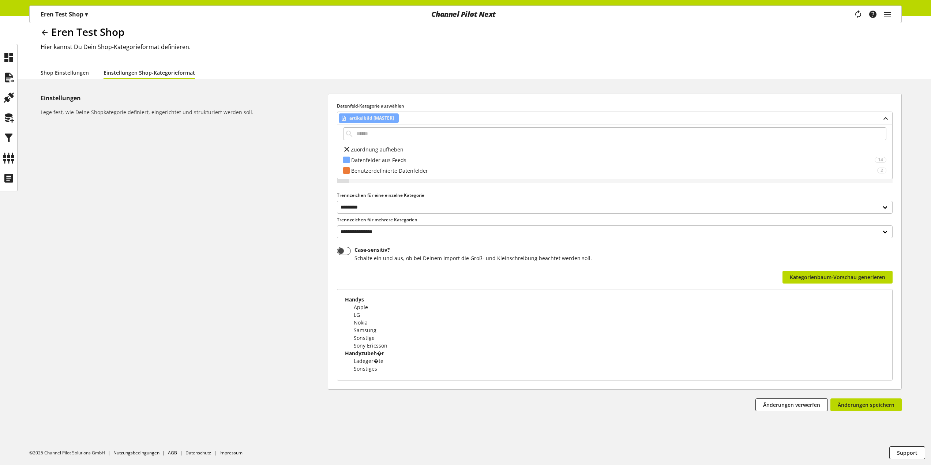
click at [294, 147] on div "Einstellungen Lege fest, wie Deine Shopkategorie definiert, eingerichtet und st…" at bounding box center [184, 252] width 287 height 317
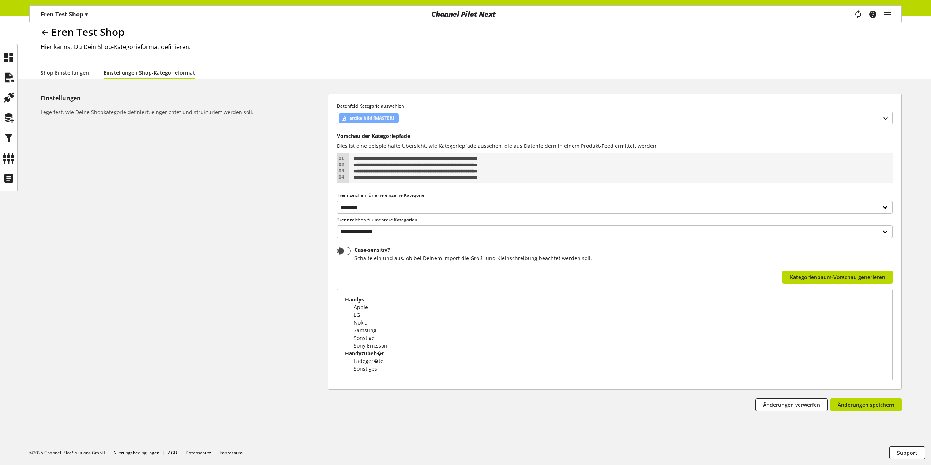
click at [88, 84] on div "**********" at bounding box center [465, 228] width 931 height 473
click at [79, 74] on link "Shop Einstellungen" at bounding box center [65, 73] width 48 height 8
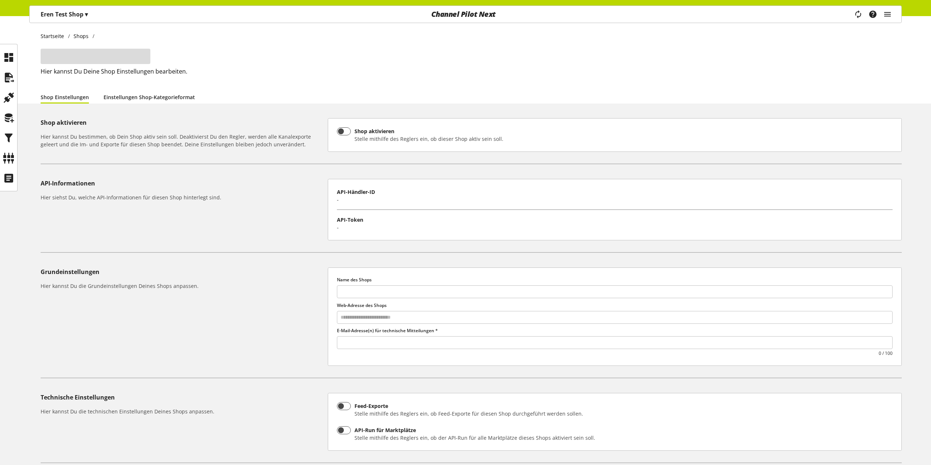
type input "**********"
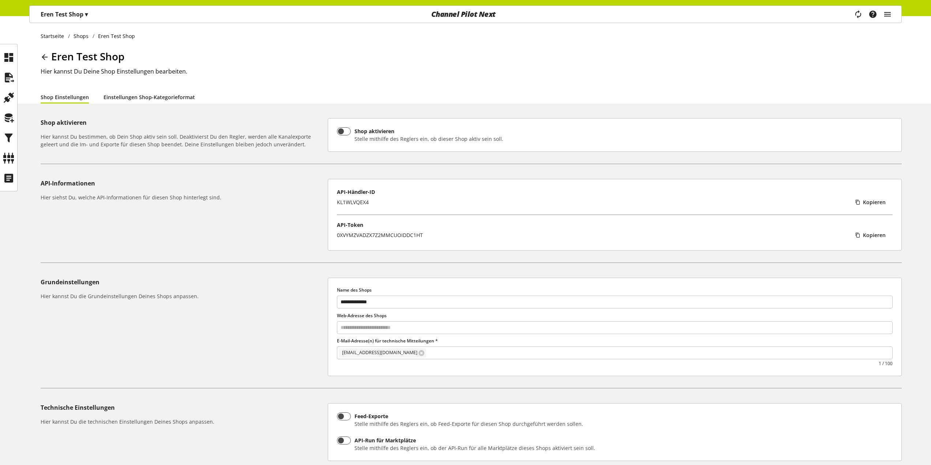
click at [140, 98] on link "Einstellungen Shop-Kategorieformat" at bounding box center [148, 97] width 91 height 8
select select "*"
select select
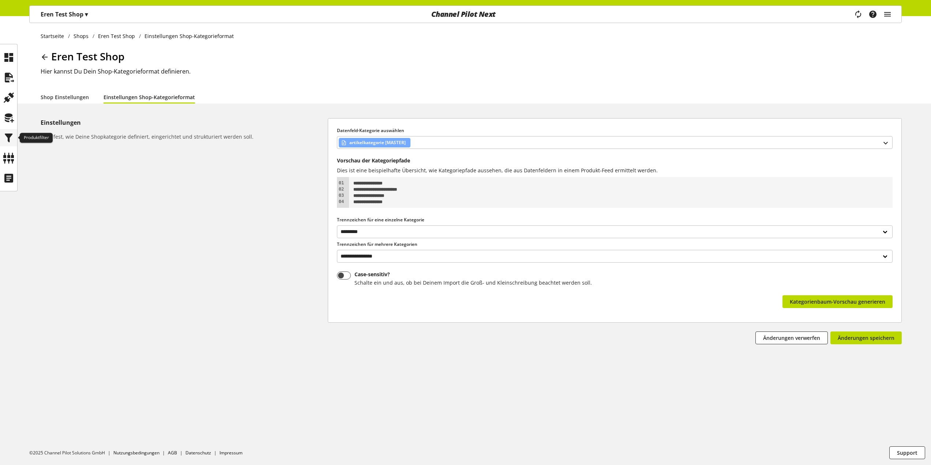
click at [11, 140] on icon at bounding box center [9, 138] width 12 height 15
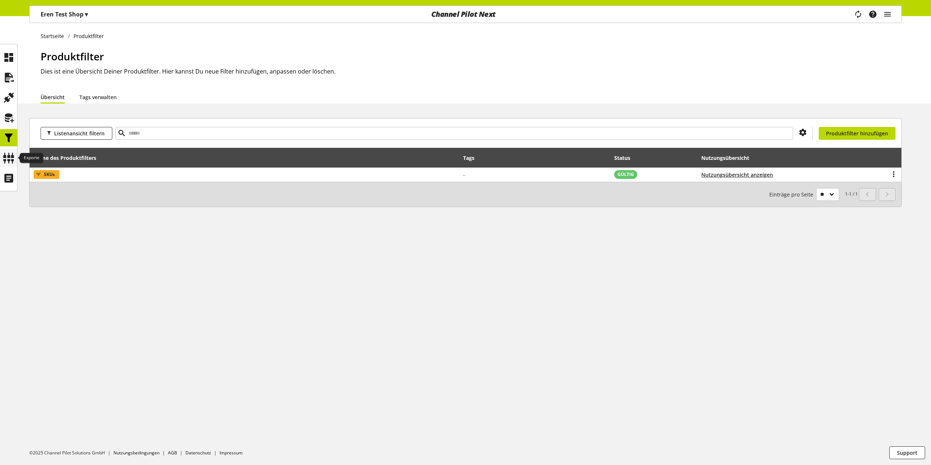
click at [10, 153] on icon at bounding box center [9, 158] width 12 height 15
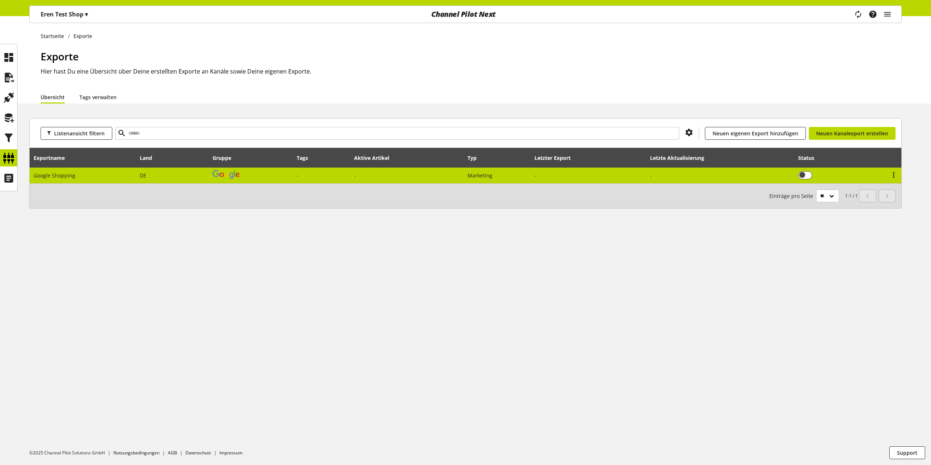
click at [189, 174] on td "DE" at bounding box center [172, 175] width 73 height 16
select select "********"
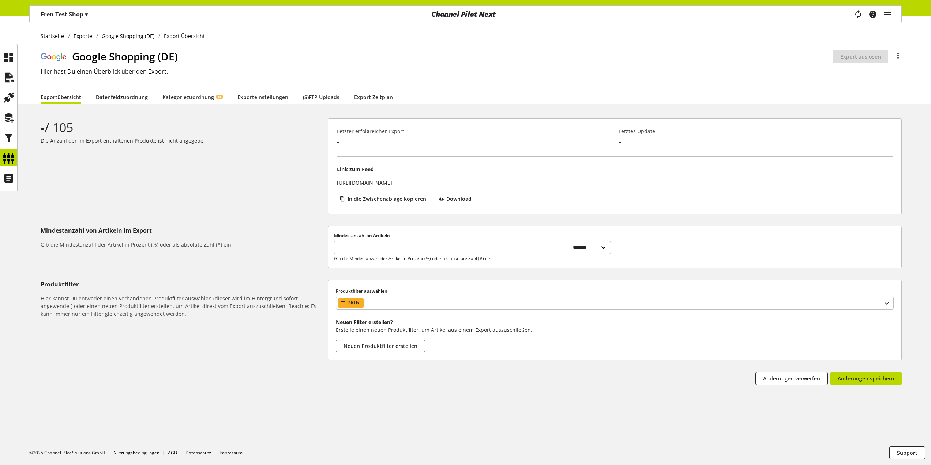
click at [144, 96] on link "Datenfeldzuordnung" at bounding box center [122, 97] width 52 height 8
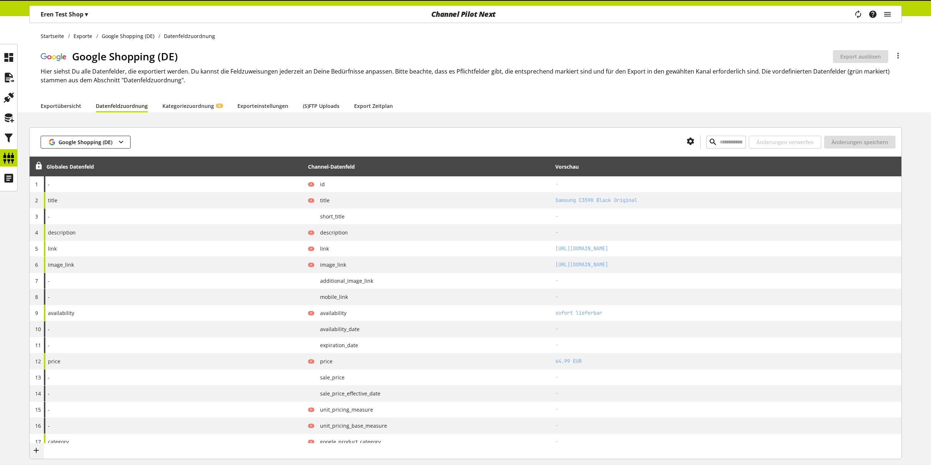
type input "*****"
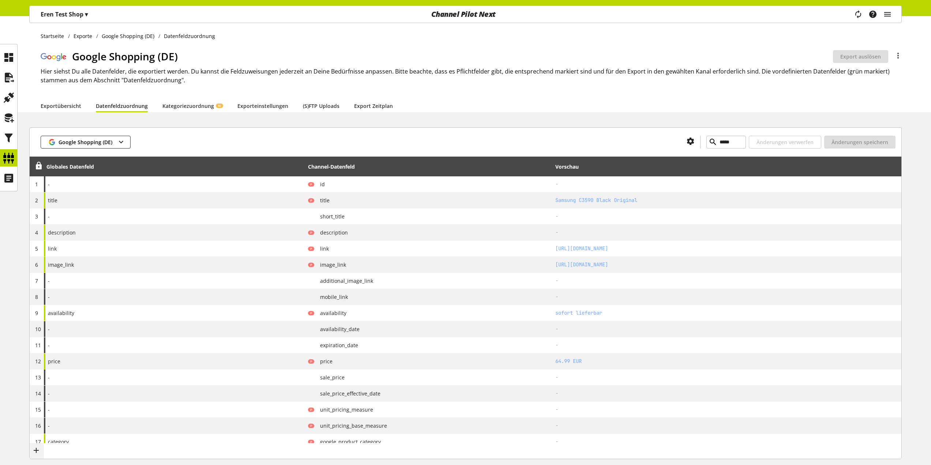
click at [197, 106] on link "Kategoriezuordnung KI" at bounding box center [192, 106] width 60 height 8
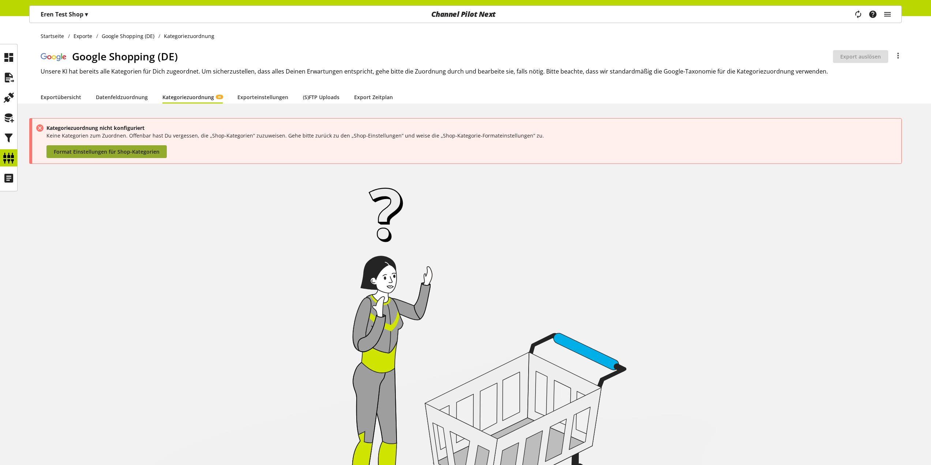
click at [146, 147] on link "Format Einstellungen für Shop-Kategorien" at bounding box center [106, 151] width 120 height 13
select select "*"
select select
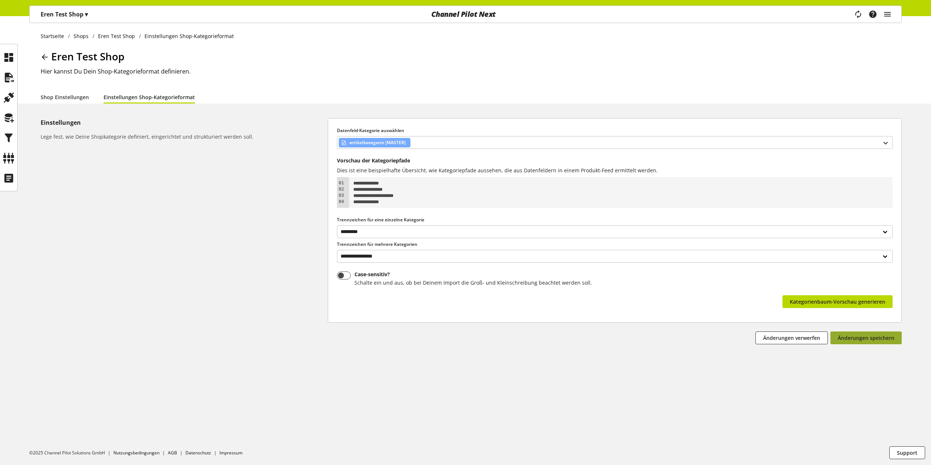
click at [840, 337] on span "Änderungen speichern" at bounding box center [865, 338] width 57 height 8
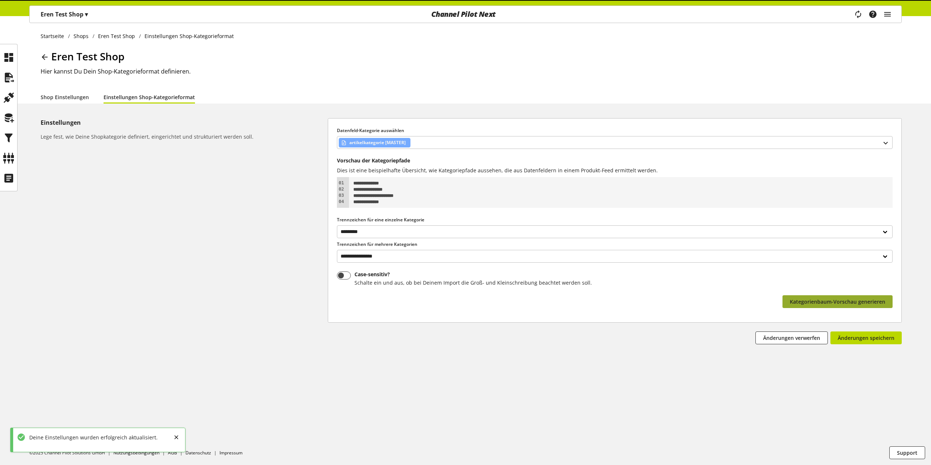
click at [837, 303] on span "Kategorienbaum-Vorschau generieren" at bounding box center [837, 302] width 95 height 8
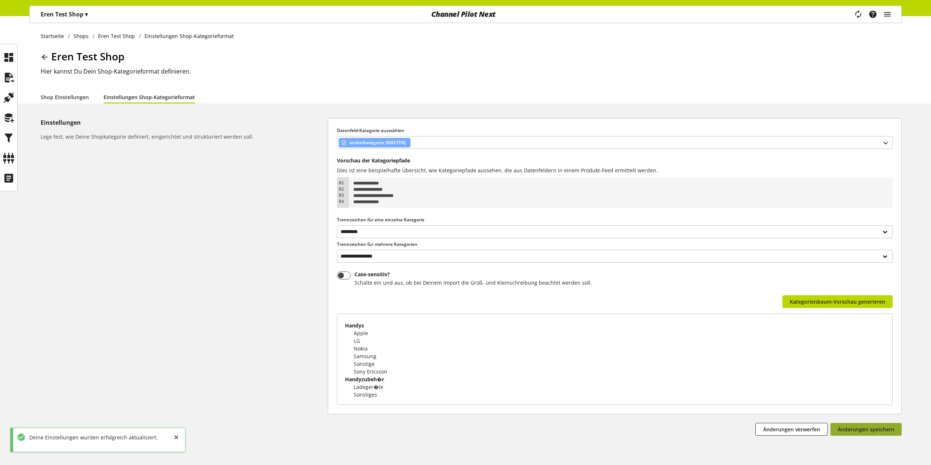
click at [845, 427] on span "Änderungen speichern" at bounding box center [865, 429] width 57 height 8
click at [4, 121] on icon at bounding box center [9, 117] width 12 height 15
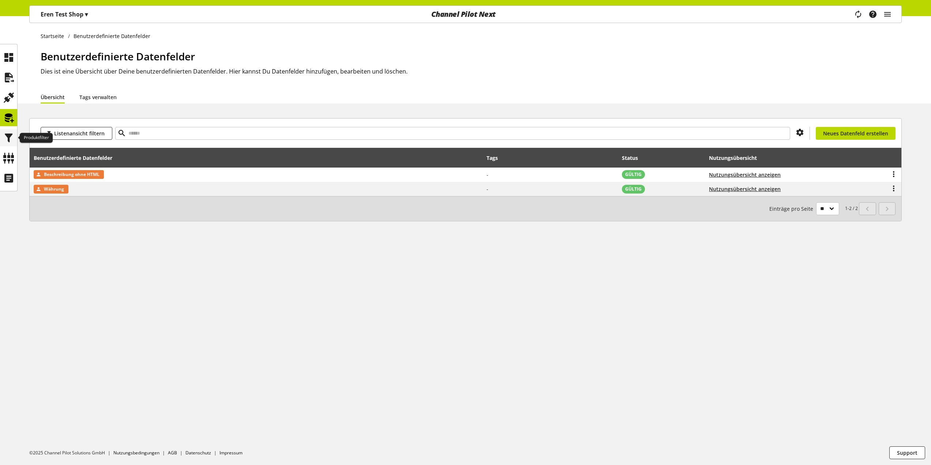
click at [10, 140] on icon at bounding box center [9, 138] width 12 height 15
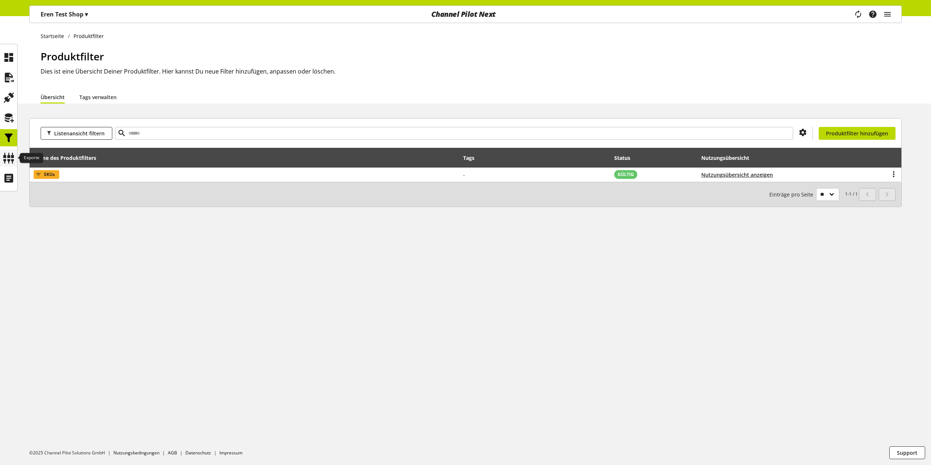
click at [10, 155] on icon at bounding box center [9, 158] width 12 height 15
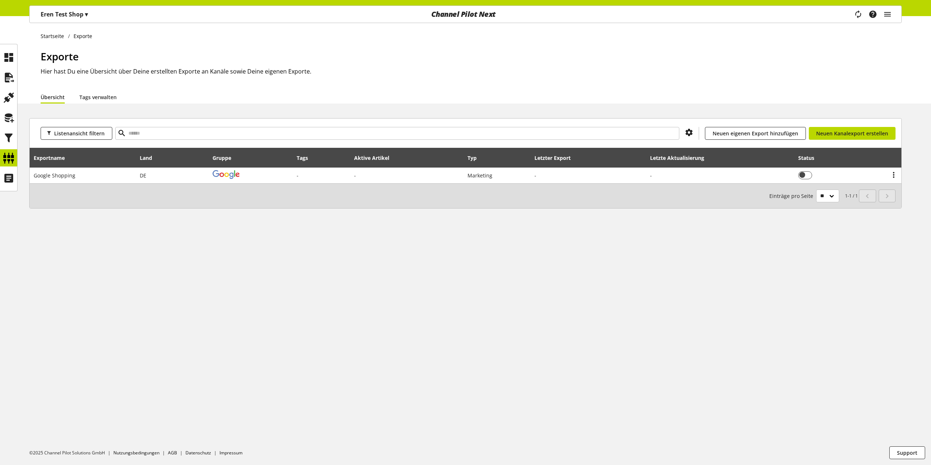
click at [98, 87] on div "Exporte Hier hast Du eine Übersicht über Deine erstellten Exporte an Kanäle sow…" at bounding box center [471, 70] width 861 height 42
click at [94, 95] on link "Tags verwalten" at bounding box center [97, 97] width 37 height 8
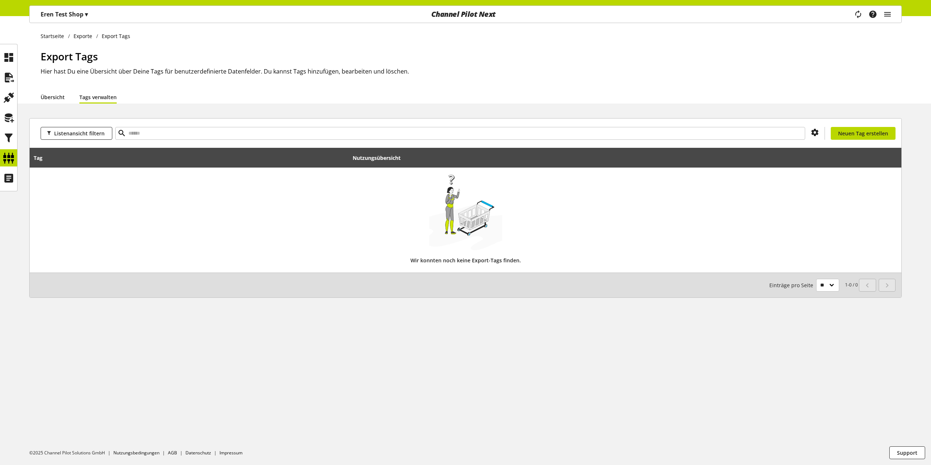
click at [50, 97] on link "Übersicht" at bounding box center [53, 97] width 24 height 8
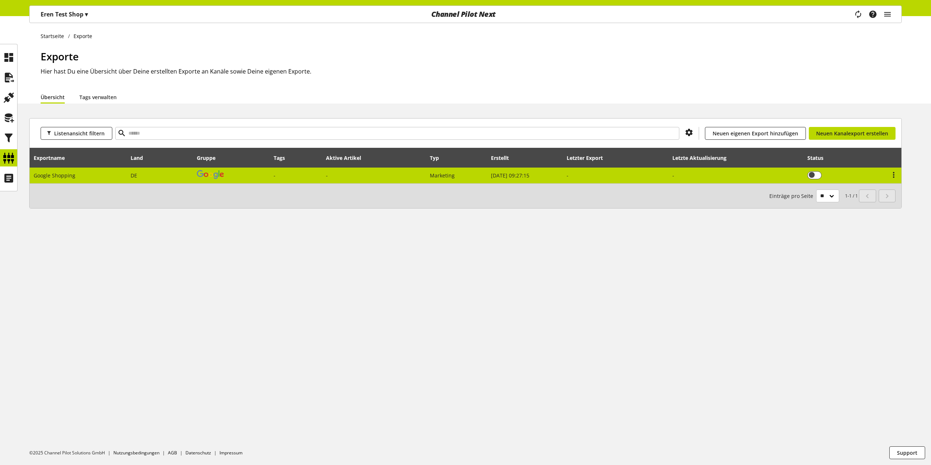
click at [322, 174] on td "-" at bounding box center [374, 175] width 104 height 16
select select "********"
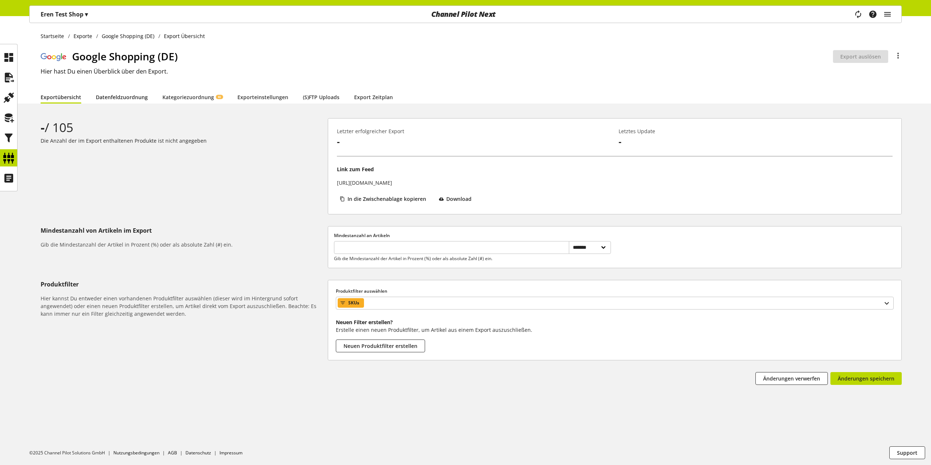
click at [126, 99] on link "Datenfeldzuordnung" at bounding box center [122, 97] width 52 height 8
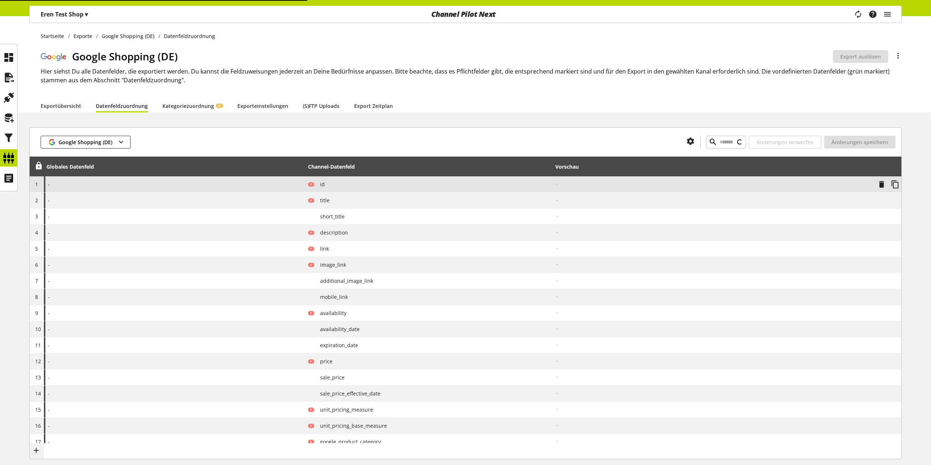
type input "*****"
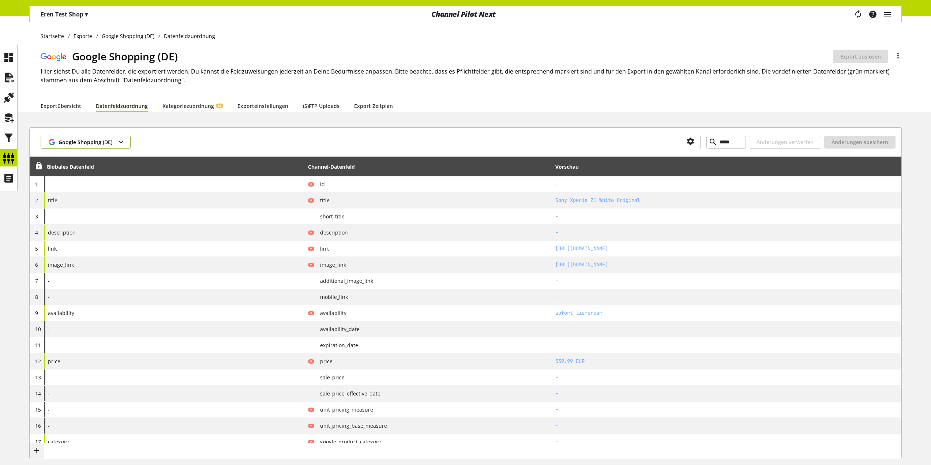
click at [109, 144] on span "Google Shopping (DE)" at bounding box center [86, 142] width 54 height 8
click at [92, 178] on link "Internes Schema" at bounding box center [84, 171] width 86 height 16
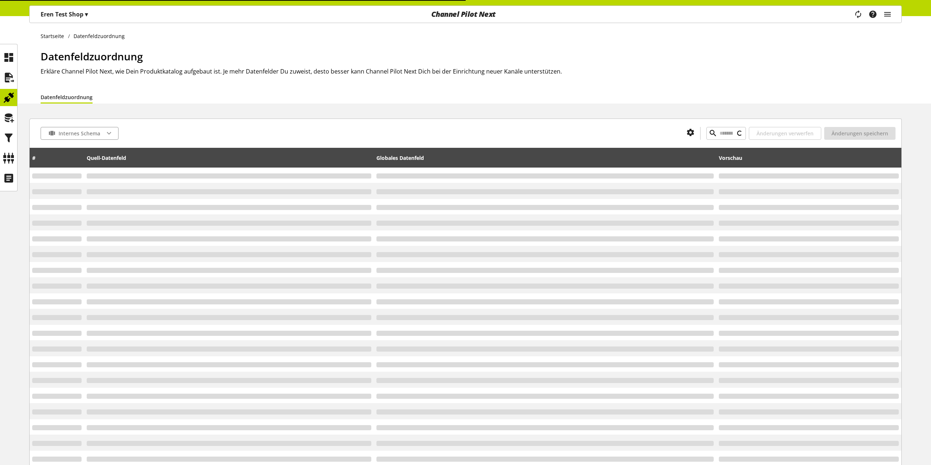
type input "*****"
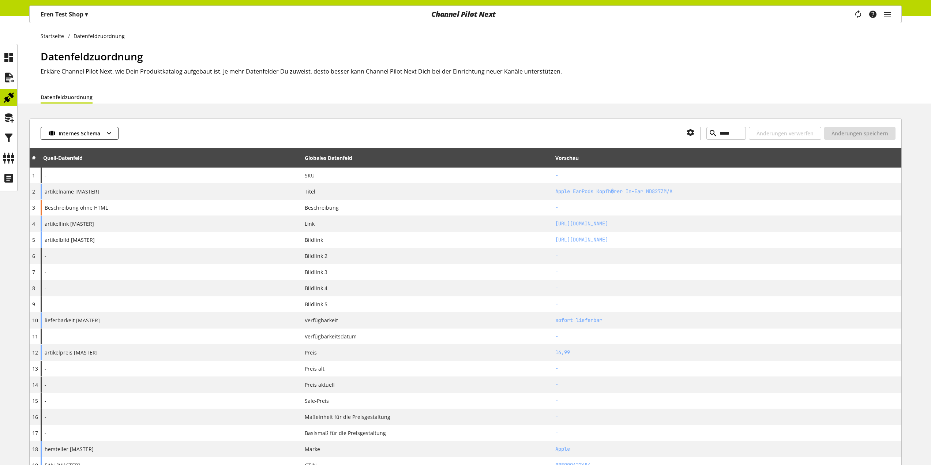
click at [108, 140] on div "Internes Schema ***** Änderungen verwerfen Änderungen speichern" at bounding box center [465, 132] width 871 height 29
click at [110, 133] on icon "button" at bounding box center [109, 133] width 9 height 13
click at [58, 191] on span "Google Shopping (DE)" at bounding box center [85, 193] width 54 height 9
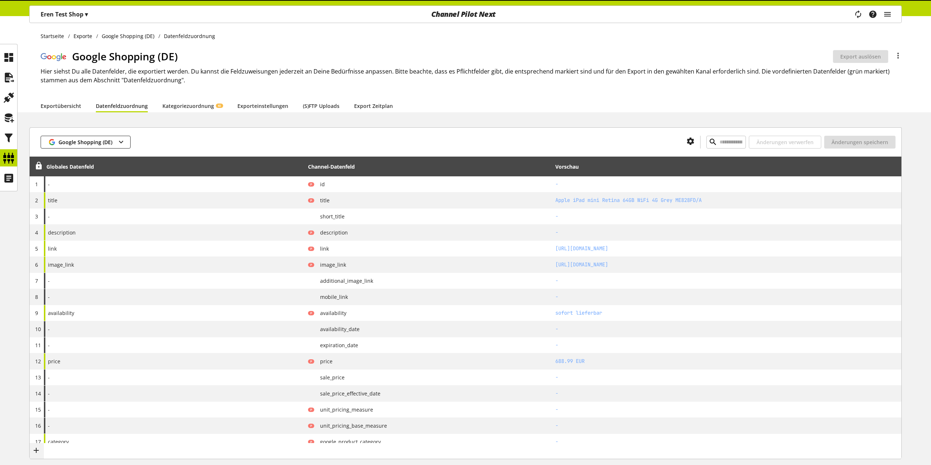
type input "*****"
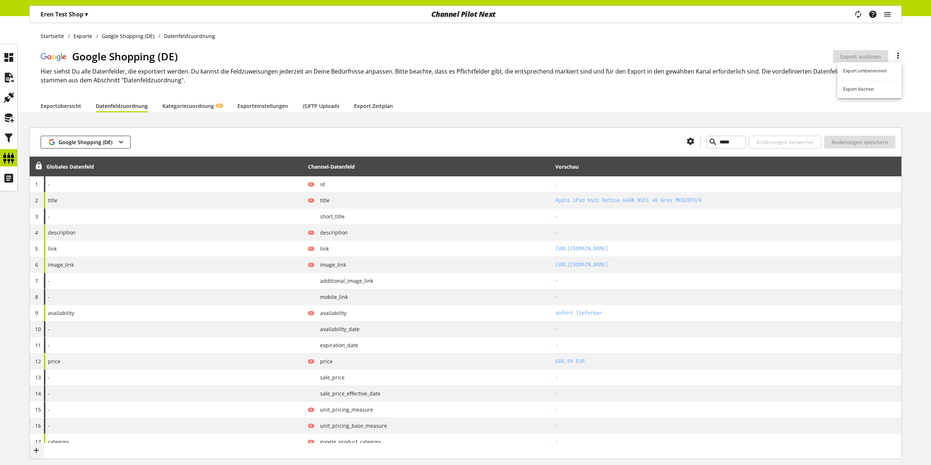
click at [896, 60] on icon at bounding box center [897, 55] width 9 height 13
click at [264, 104] on link "Exporteinstellungen" at bounding box center [262, 106] width 51 height 8
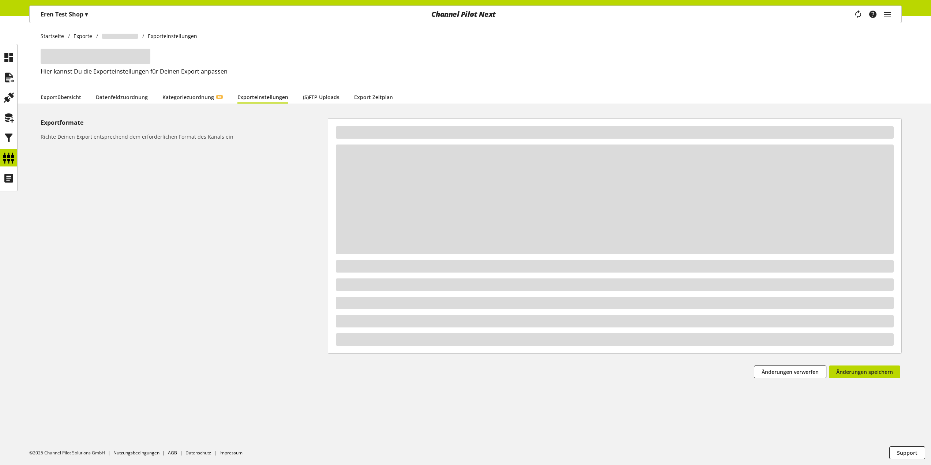
select select "*"
select select "****"
select select "***"
select select "*"
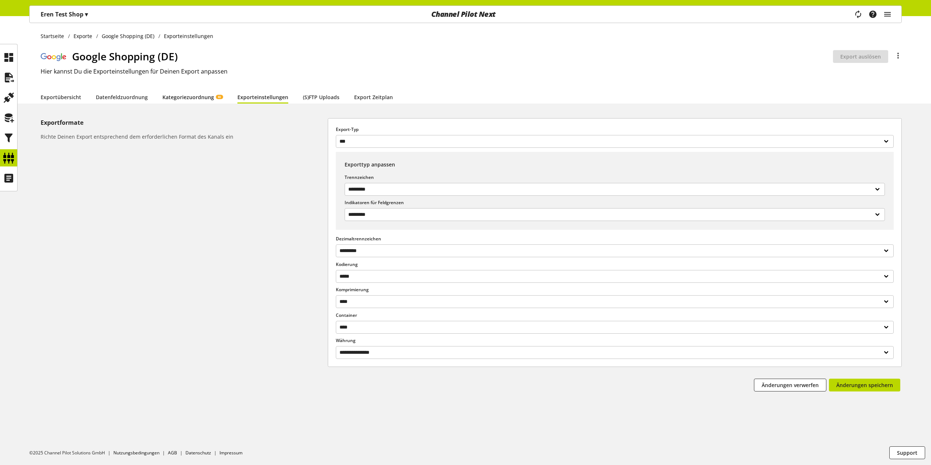
click at [204, 95] on link "Kategoriezuordnung KI" at bounding box center [192, 97] width 60 height 8
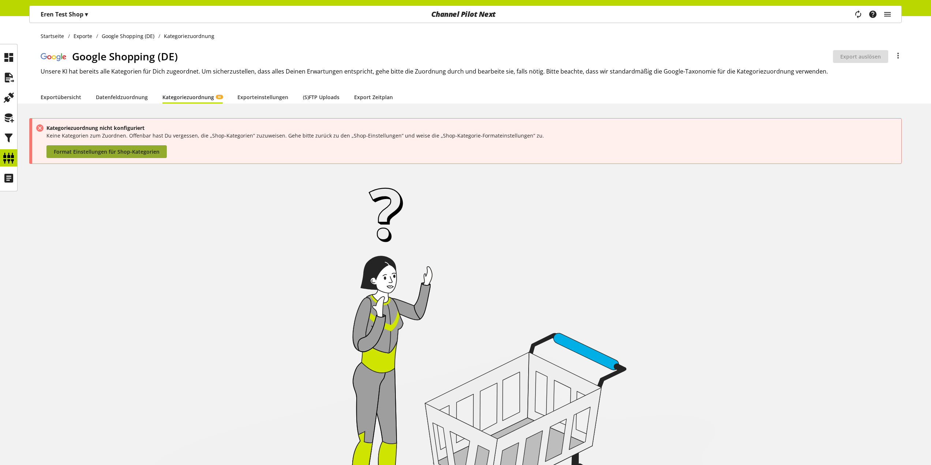
click at [136, 150] on span "Format Einstellungen für Shop-Kategorien" at bounding box center [107, 152] width 106 height 8
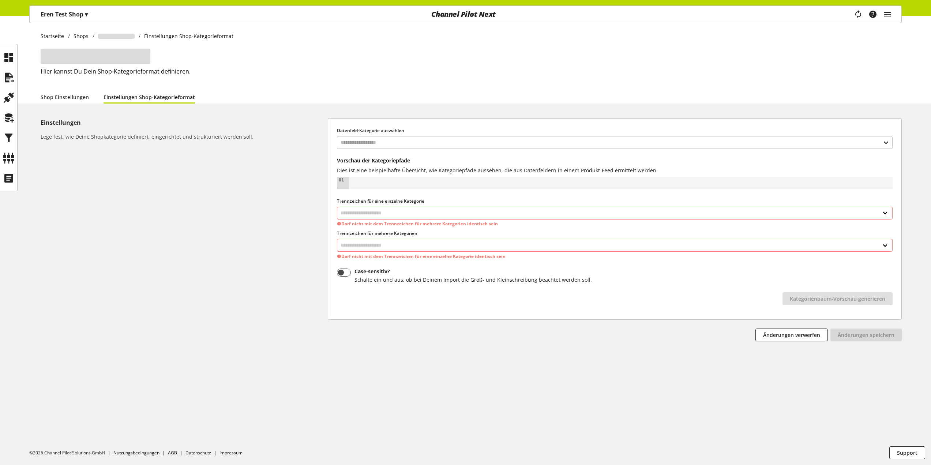
select select "*"
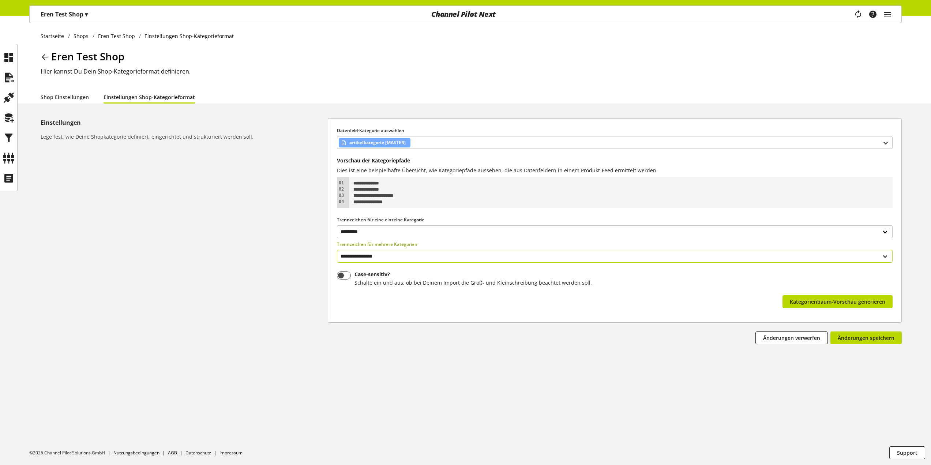
click at [396, 257] on select "**********" at bounding box center [614, 256] width 555 height 13
select select "*"
click at [337, 250] on select "**********" at bounding box center [614, 256] width 555 height 13
click at [819, 306] on button "Kategorienbaum-Vorschau generieren" at bounding box center [837, 301] width 110 height 13
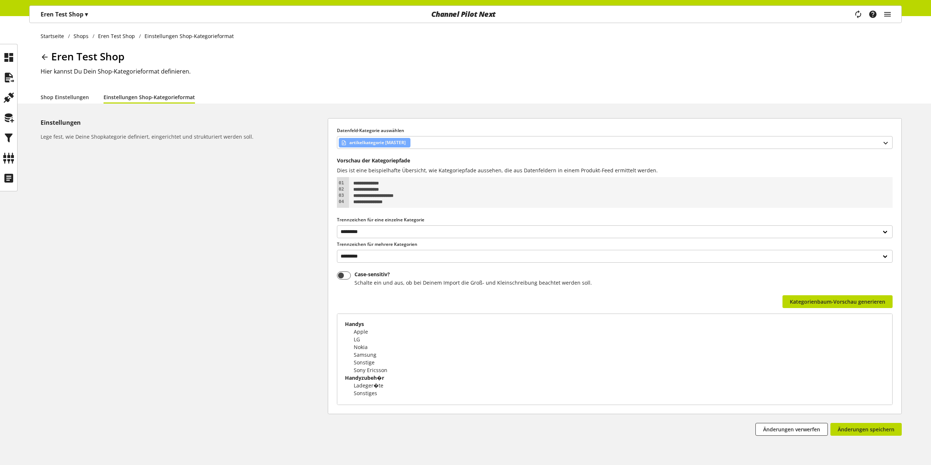
scroll to position [25, 0]
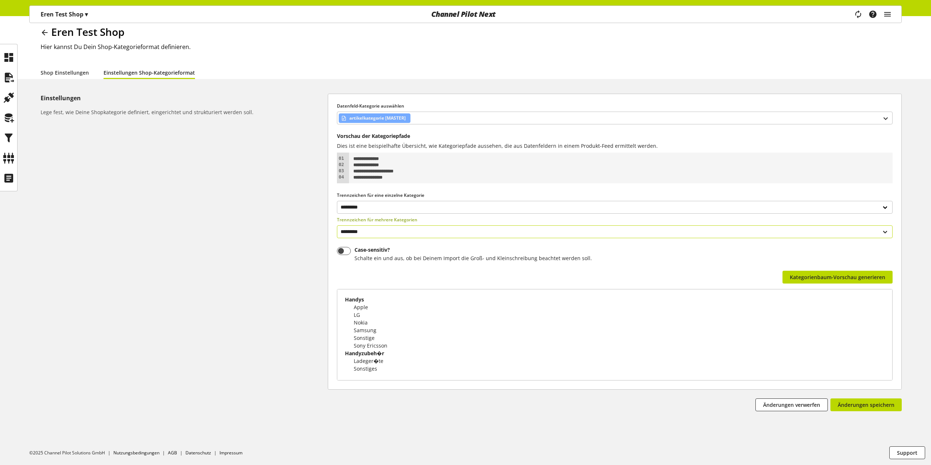
click at [385, 236] on select "**********" at bounding box center [614, 231] width 555 height 13
select select
click at [337, 225] on select "**********" at bounding box center [614, 231] width 555 height 13
click at [843, 276] on span "Kategorienbaum-Vorschau generieren" at bounding box center [837, 277] width 95 height 8
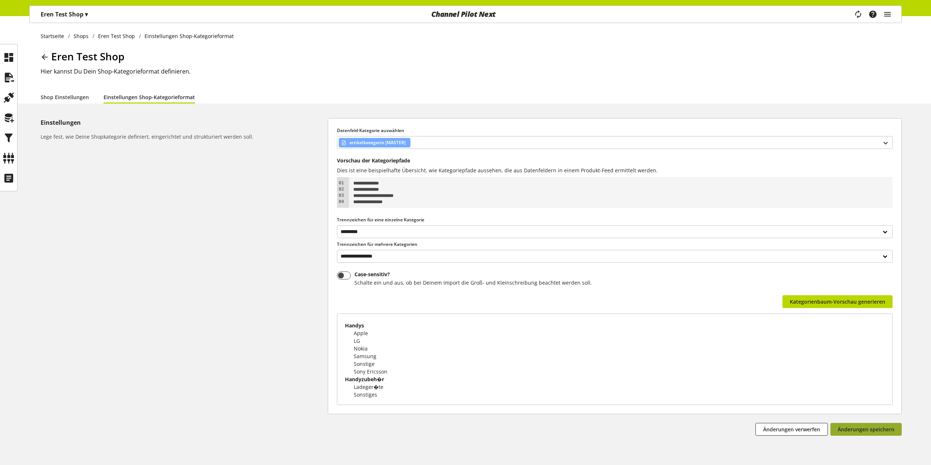
click at [865, 432] on span "Änderungen speichern" at bounding box center [865, 429] width 57 height 8
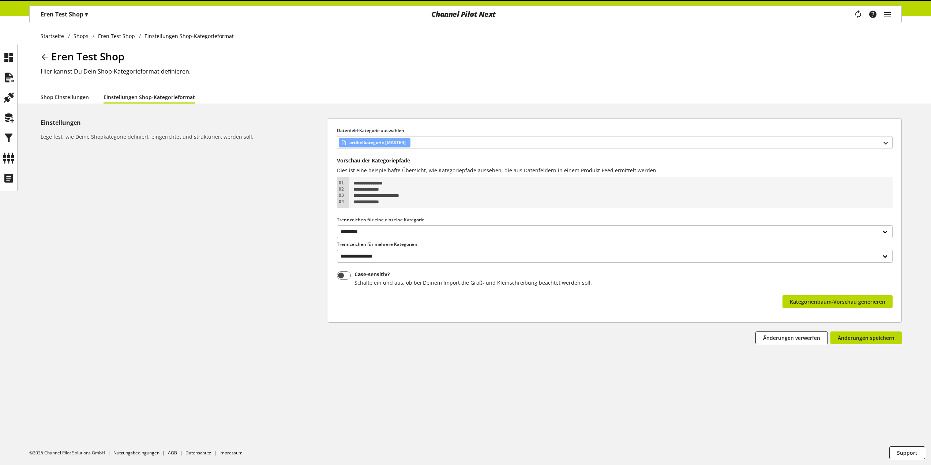
select select "*"
select select
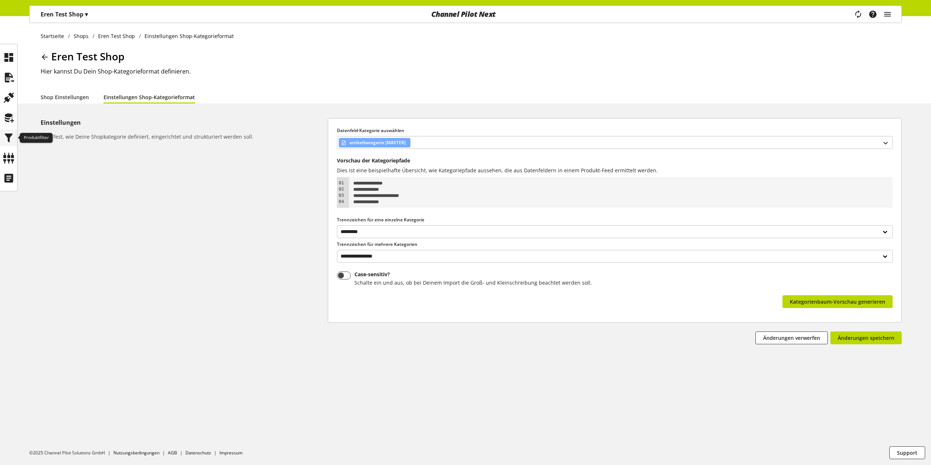
click at [11, 142] on icon at bounding box center [9, 138] width 12 height 15
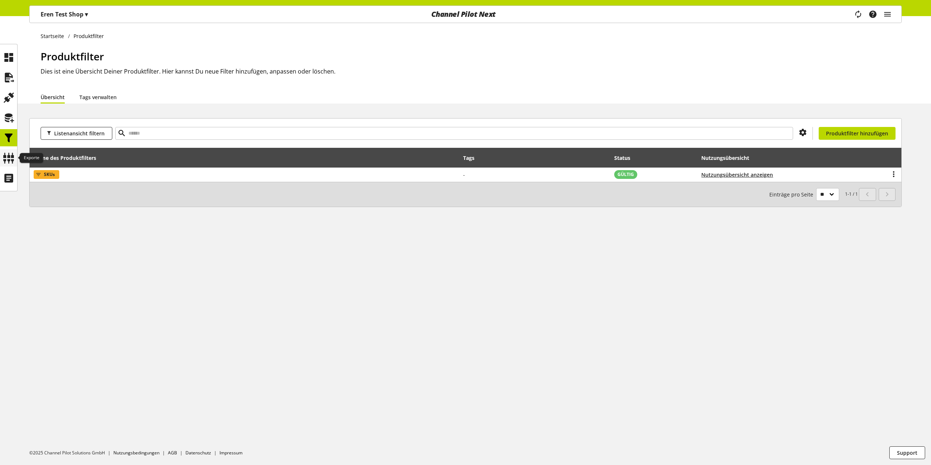
click at [16, 153] on div at bounding box center [8, 157] width 17 height 17
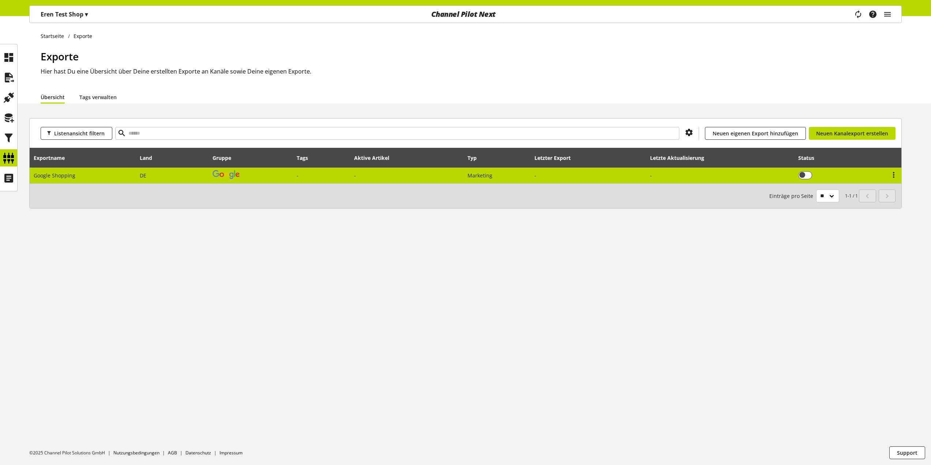
click at [131, 177] on td "Google Shopping" at bounding box center [83, 175] width 106 height 16
select select "********"
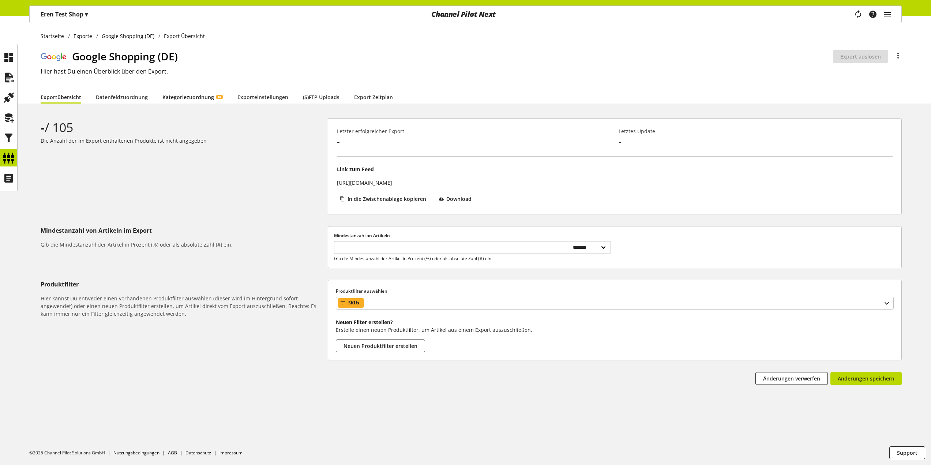
click at [187, 100] on link "Kategoriezuordnung KI" at bounding box center [192, 97] width 60 height 8
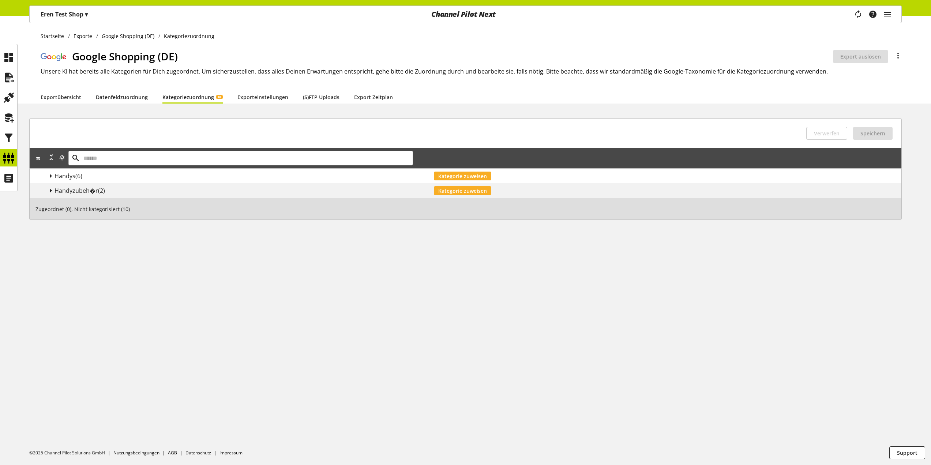
click at [133, 101] on link "Datenfeldzuordnung" at bounding box center [122, 97] width 52 height 8
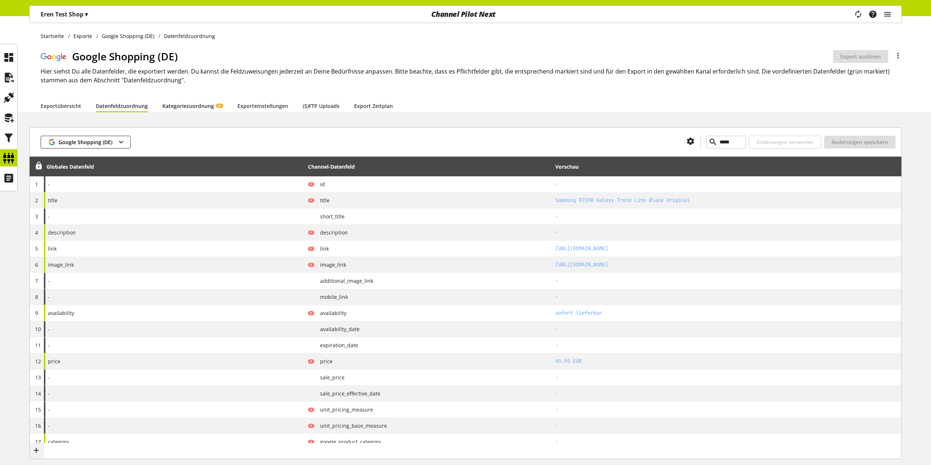
click at [173, 108] on link "Kategoriezuordnung KI" at bounding box center [192, 106] width 60 height 8
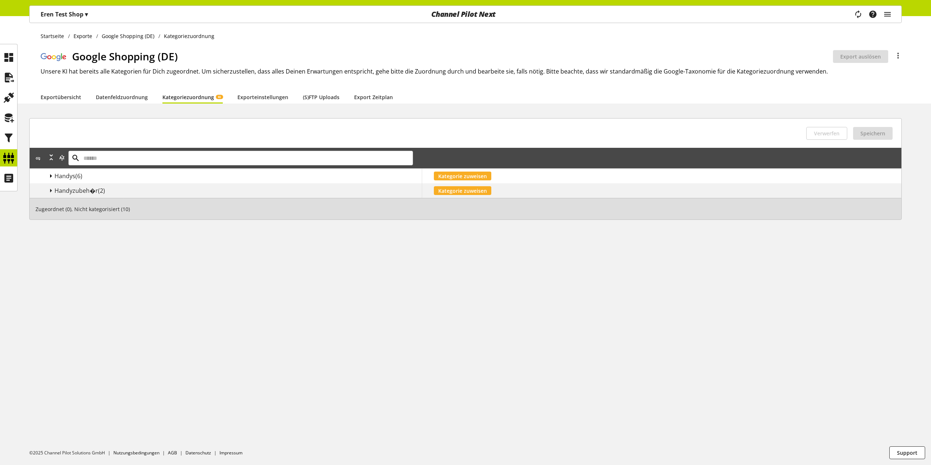
click at [50, 176] on icon at bounding box center [50, 175] width 9 height 13
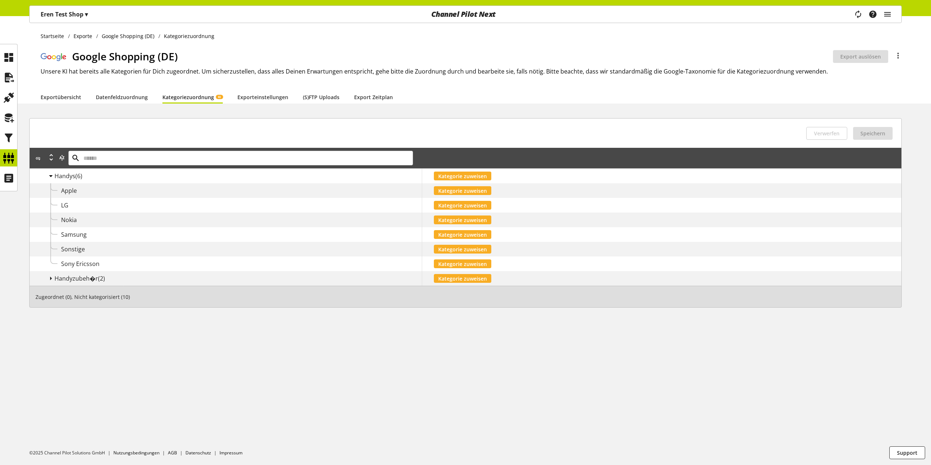
click at [50, 176] on icon at bounding box center [50, 175] width 9 height 13
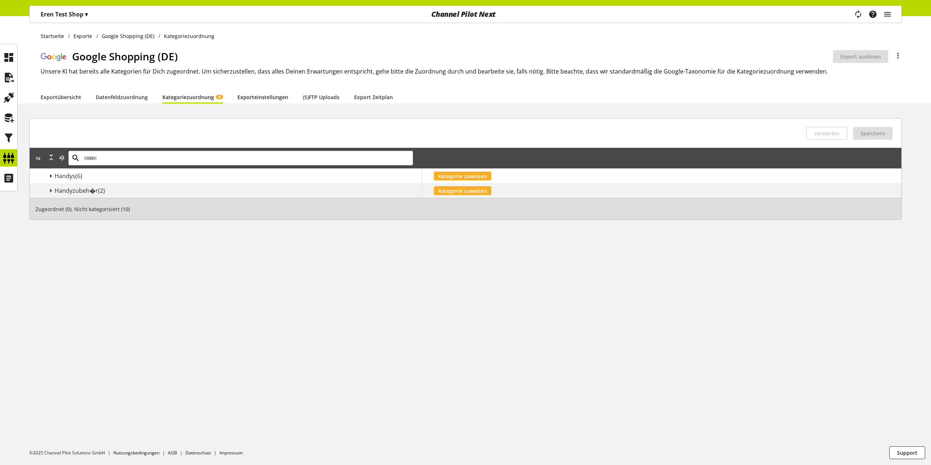
click at [242, 98] on link "Exporteinstellungen" at bounding box center [262, 97] width 51 height 8
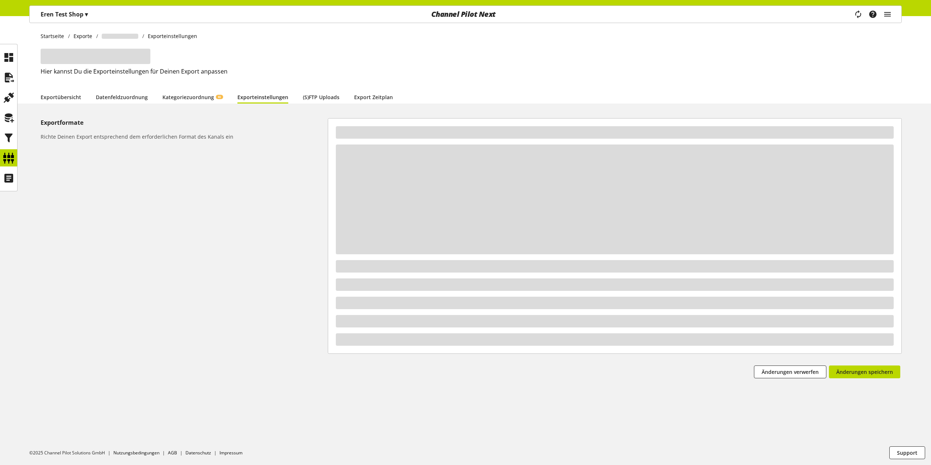
select select "*"
select select "****"
select select "***"
select select "*"
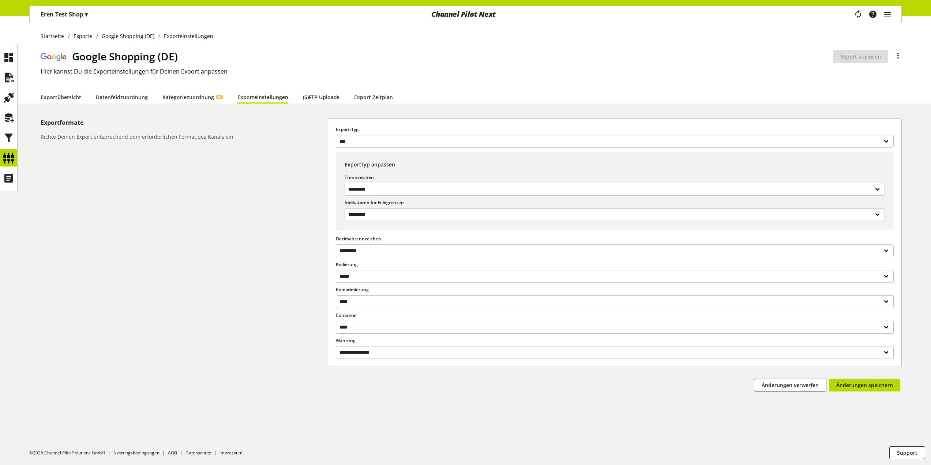
click at [308, 101] on link "(S)FTP Uploads" at bounding box center [321, 97] width 37 height 8
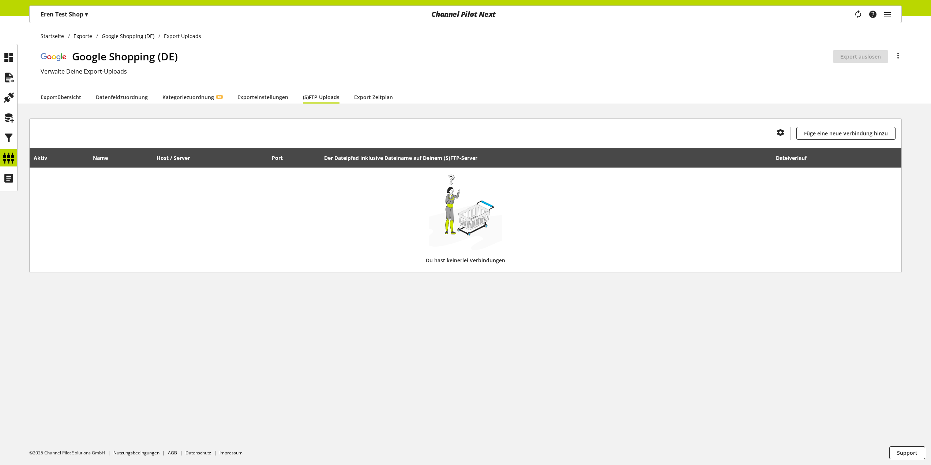
click at [170, 105] on div "Startseite Exporte Google Shopping (DE) Export Uploads Google Shopping (DE) Exp…" at bounding box center [465, 240] width 931 height 449
click at [102, 93] on link "Datenfeldzuordnung" at bounding box center [122, 97] width 52 height 8
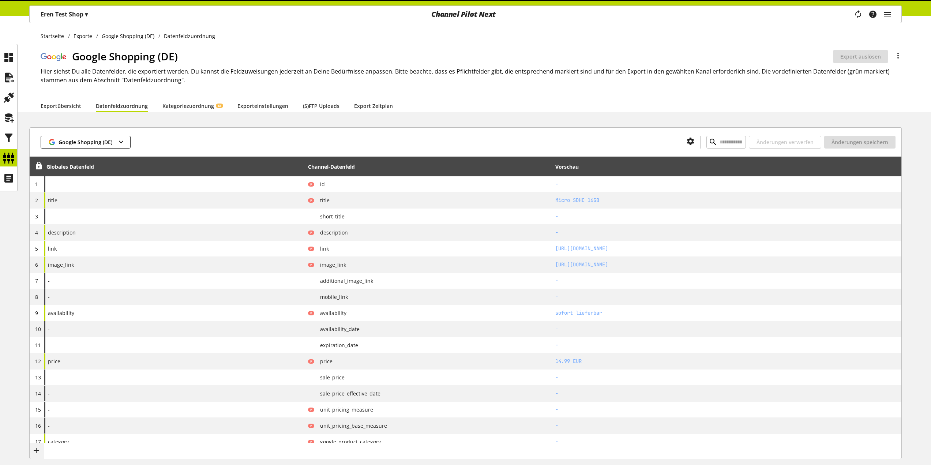
type input "*****"
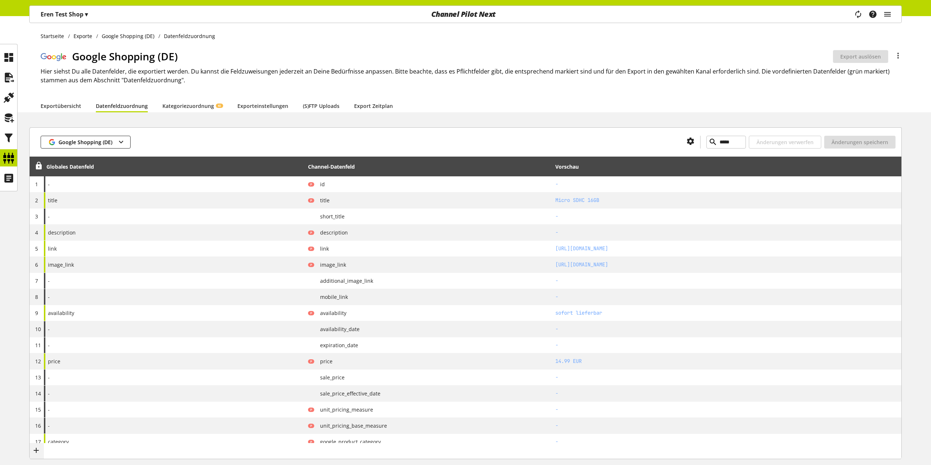
click at [205, 107] on link "Kategoriezuordnung KI" at bounding box center [192, 106] width 60 height 8
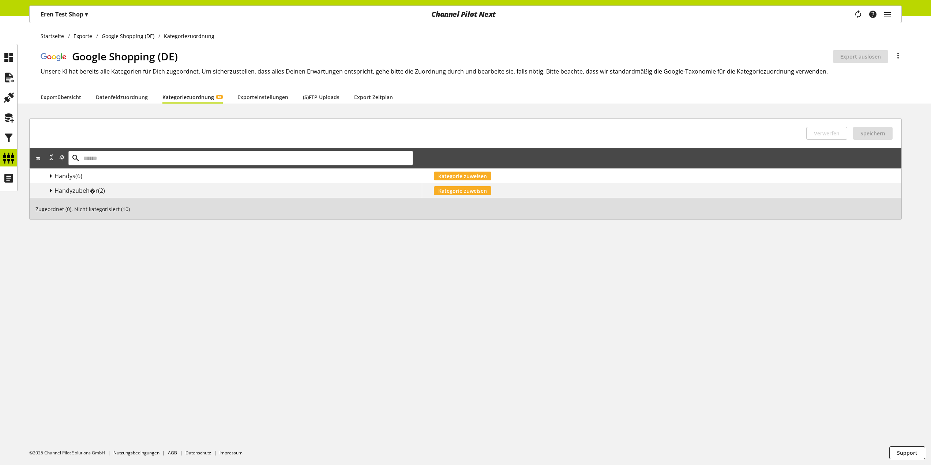
click at [53, 174] on icon at bounding box center [50, 175] width 9 height 13
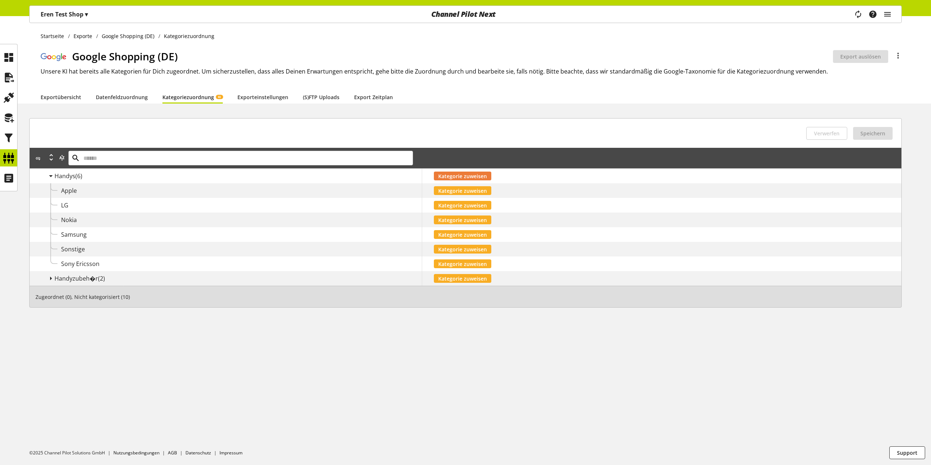
click at [458, 173] on span "Kategorie zuweisen" at bounding box center [462, 176] width 49 height 8
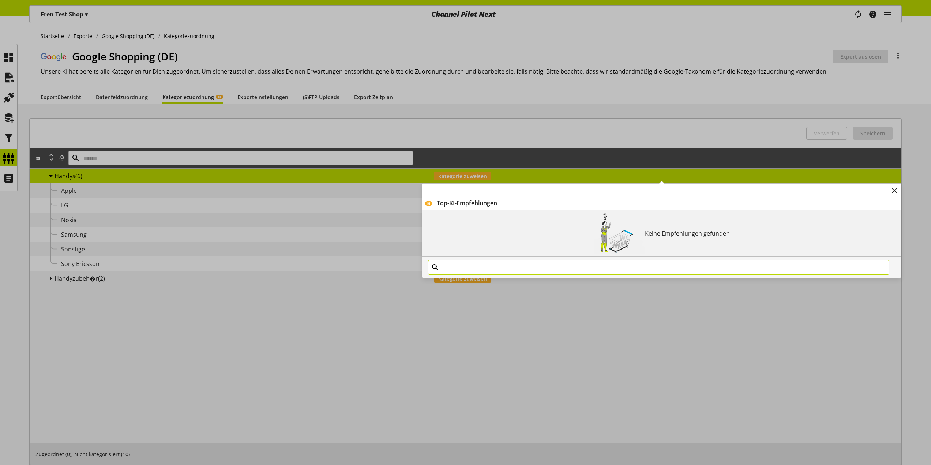
click at [534, 270] on input "text" at bounding box center [658, 267] width 461 height 15
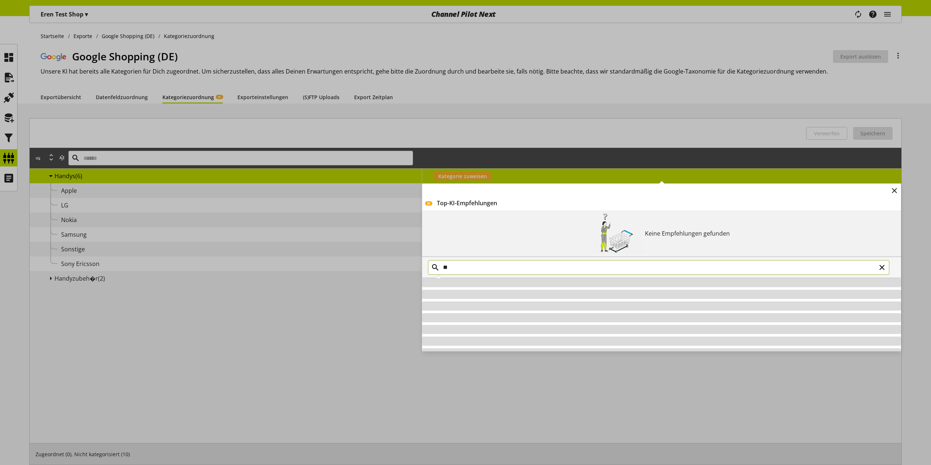
type input "*"
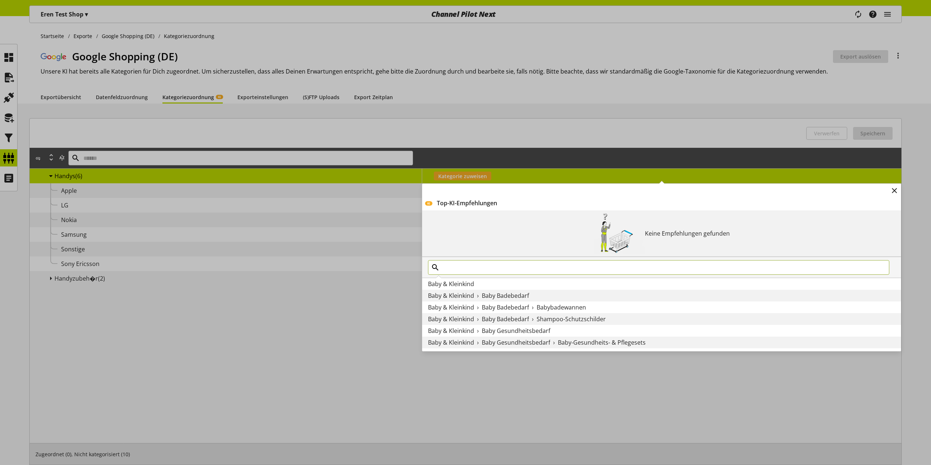
click at [422, 169] on div "KI Top-KI-Empfehlungen Keine Empfehlungen gefunden Baby & Kleinkind Baby & Klei…" at bounding box center [422, 169] width 0 height 0
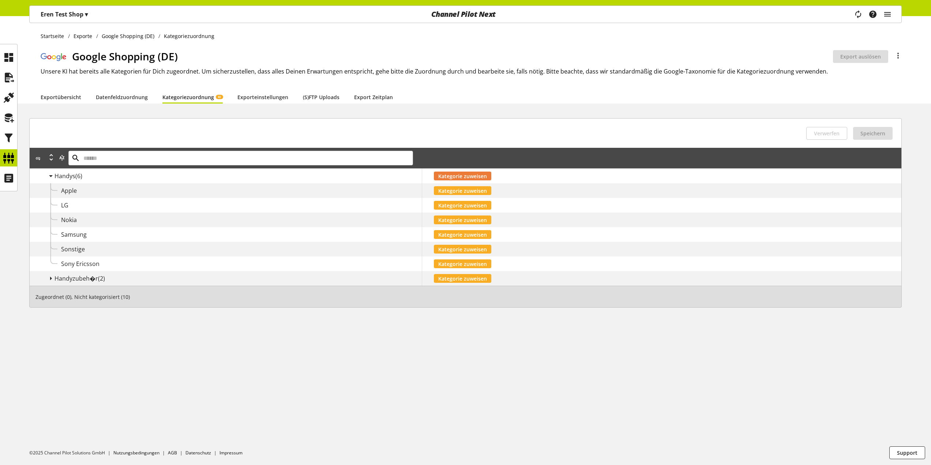
click at [485, 174] on span "Kategorie zuweisen" at bounding box center [462, 176] width 49 height 8
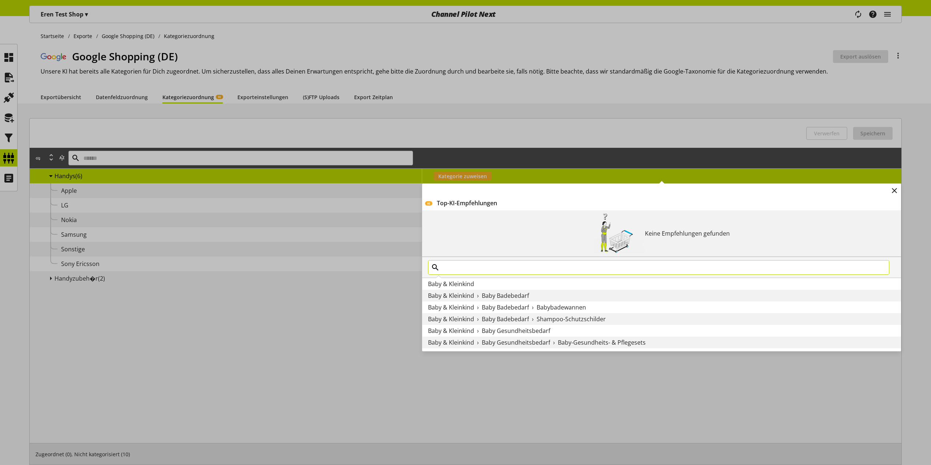
click at [501, 265] on input "text" at bounding box center [658, 267] width 461 height 15
click at [422, 169] on div "KI Top-KI-Empfehlungen Keine Empfehlungen gefunden Baby & Kleinkind Baby & Klei…" at bounding box center [422, 169] width 0 height 0
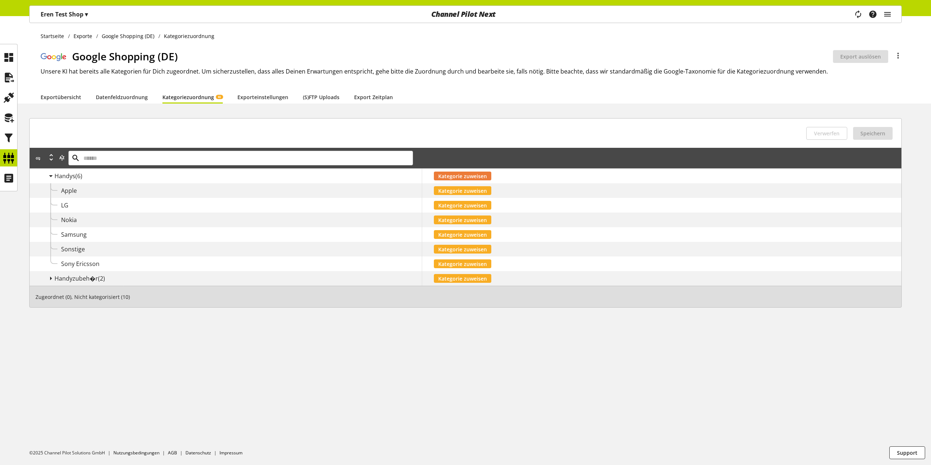
click at [450, 176] on span "Kategorie zuweisen" at bounding box center [462, 176] width 49 height 8
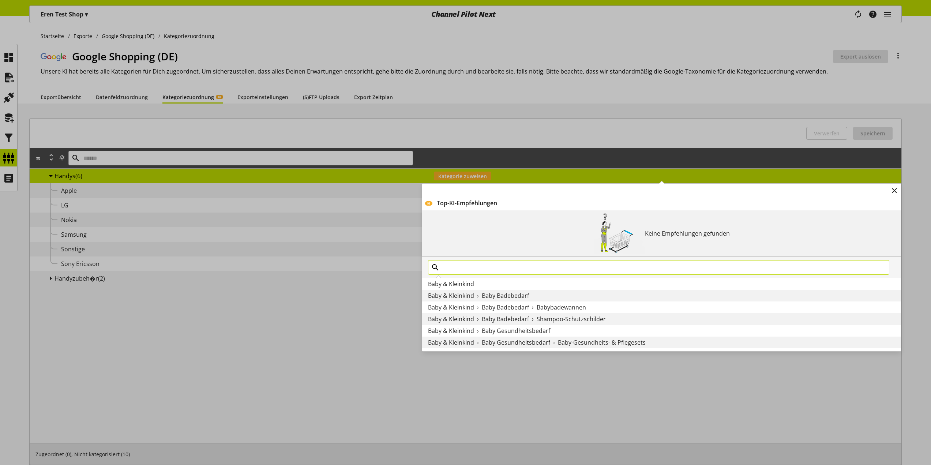
click at [494, 266] on input "text" at bounding box center [658, 267] width 461 height 15
click at [491, 270] on input "***" at bounding box center [658, 267] width 461 height 15
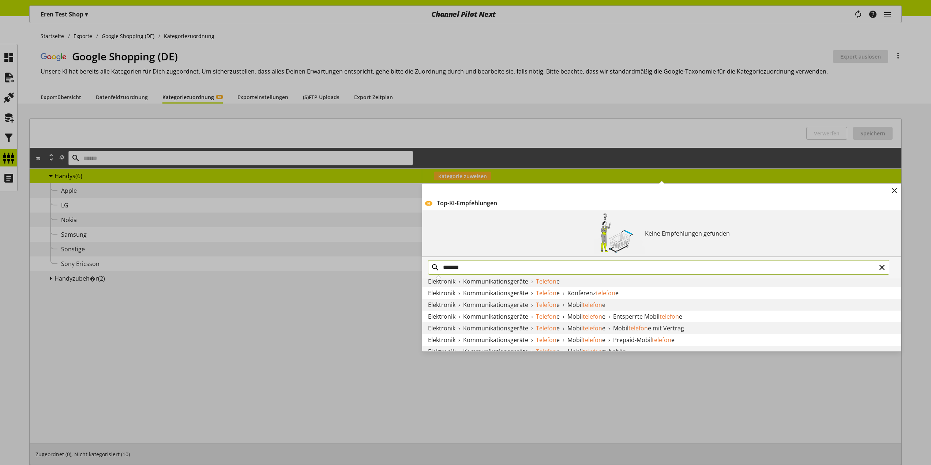
scroll to position [50, 0]
type input "*******"
click at [607, 313] on div "Elektronik › Kommunikationsgeräte › Telefon e › Mobil telefon e" at bounding box center [661, 316] width 479 height 12
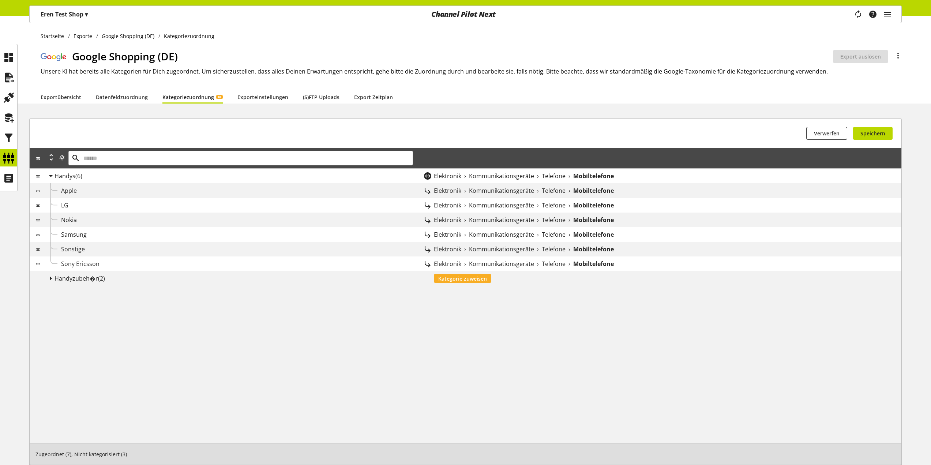
click at [84, 188] on div "Apple" at bounding box center [241, 190] width 361 height 9
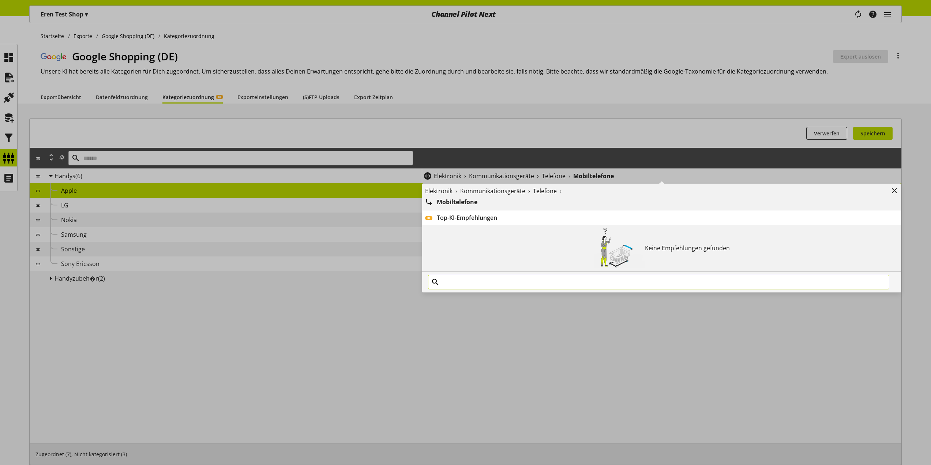
click at [519, 280] on input "text" at bounding box center [658, 282] width 461 height 15
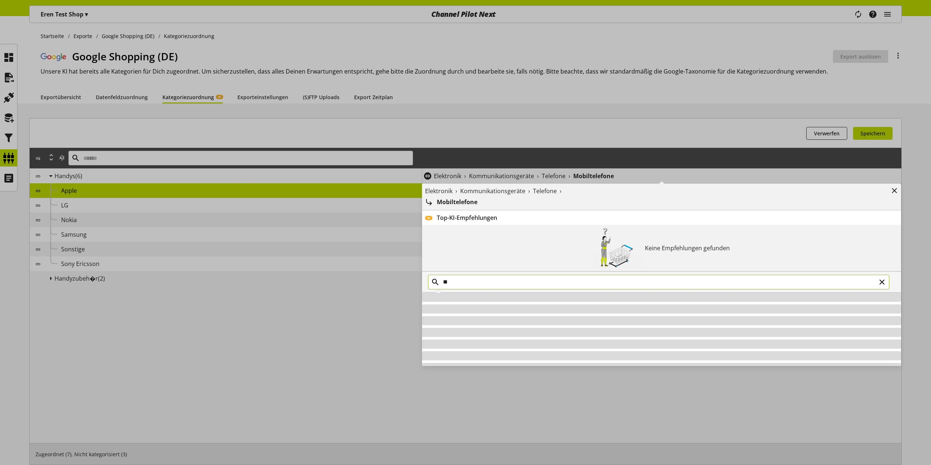
type input "*"
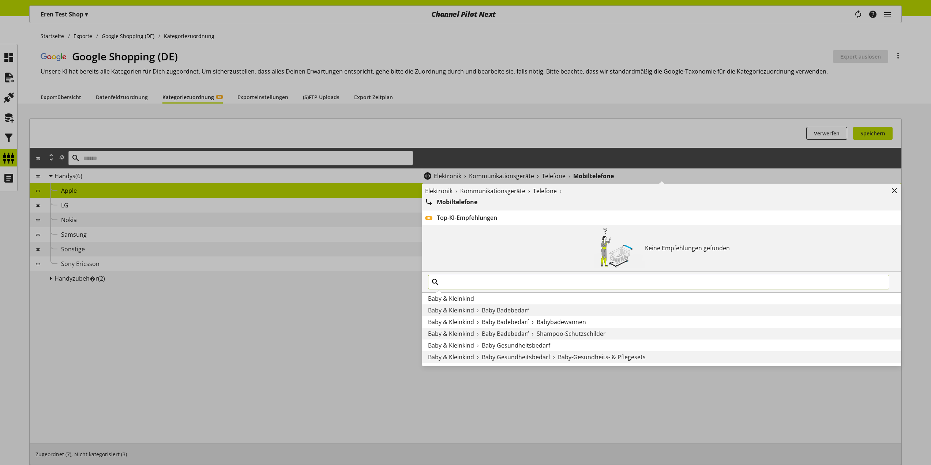
click at [422, 169] on div "Elektronik › Kommunikationsgeräte › Telefone › Mobiltelefone Entfernen KI Top-K…" at bounding box center [422, 169] width 0 height 0
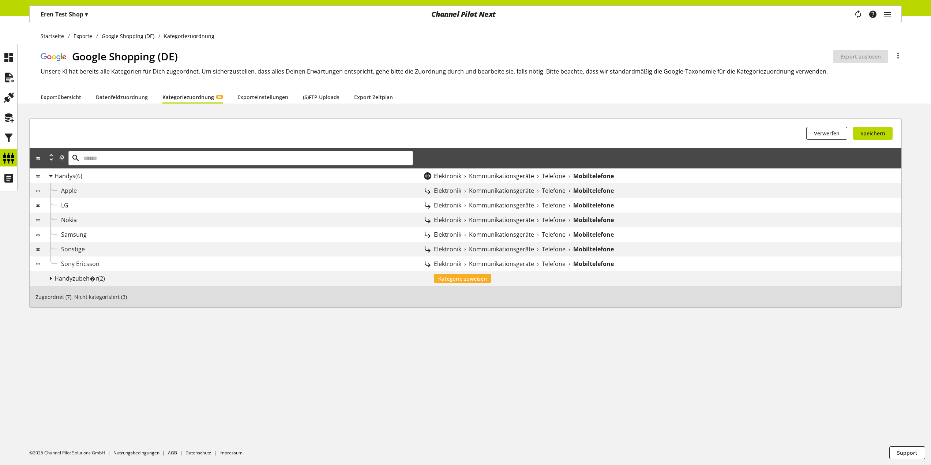
click at [61, 246] on span "Sonstige" at bounding box center [73, 249] width 24 height 8
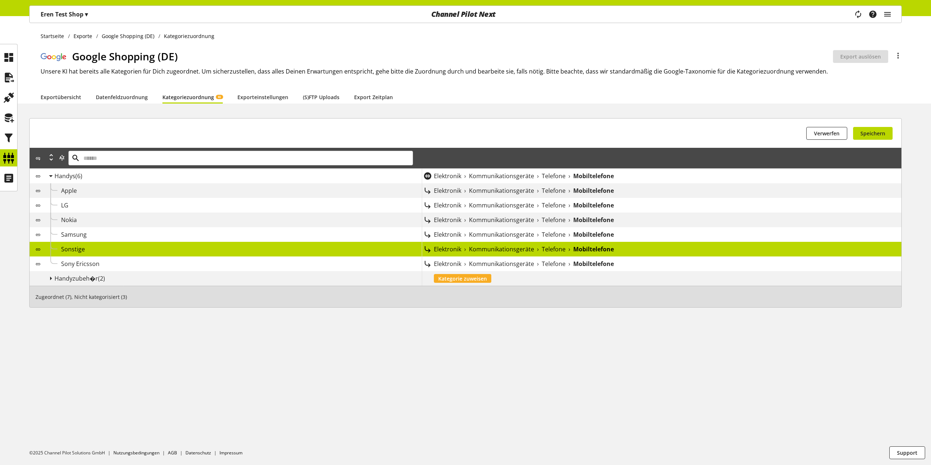
click at [67, 250] on span "Sonstige" at bounding box center [73, 249] width 24 height 8
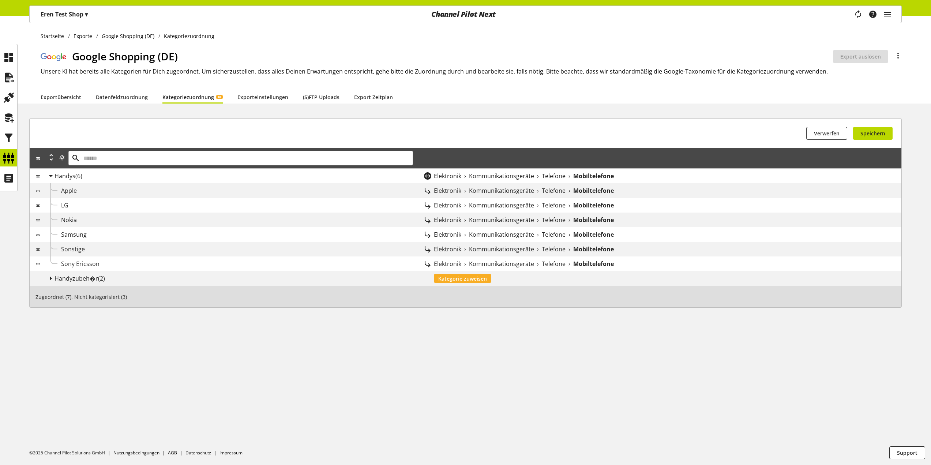
click at [67, 250] on span "Sonstige" at bounding box center [73, 249] width 24 height 8
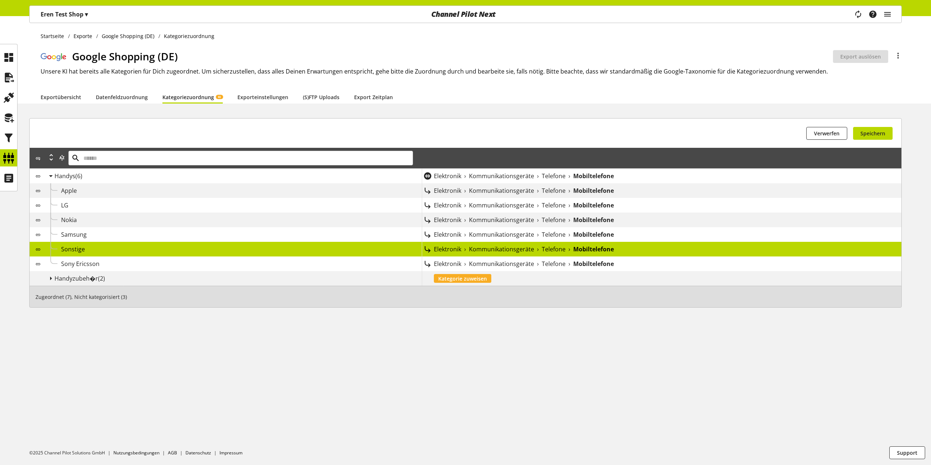
click at [68, 282] on span "Handyzubeh�r" at bounding box center [76, 278] width 44 height 8
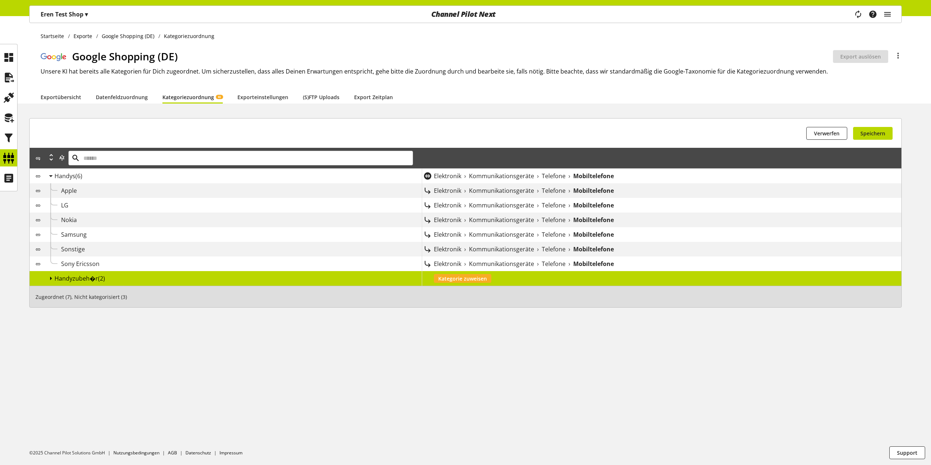
click at [52, 280] on icon at bounding box center [50, 278] width 9 height 13
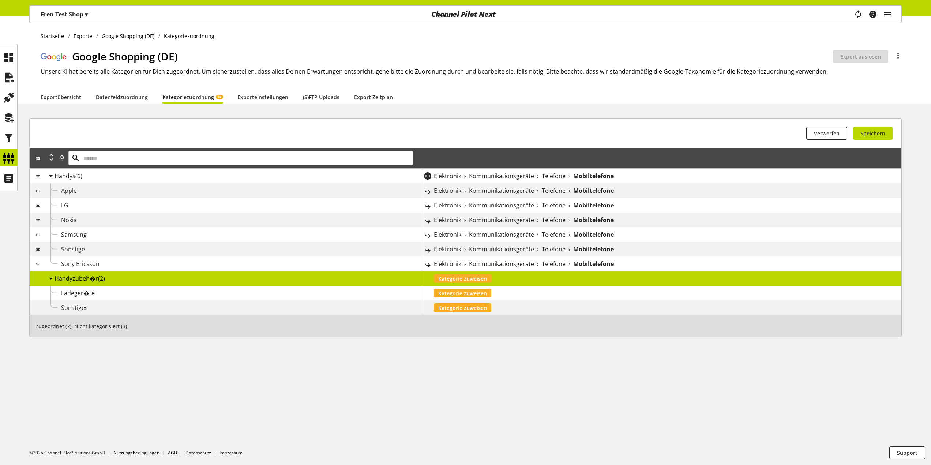
click at [82, 234] on span "Samsung" at bounding box center [74, 234] width 26 height 8
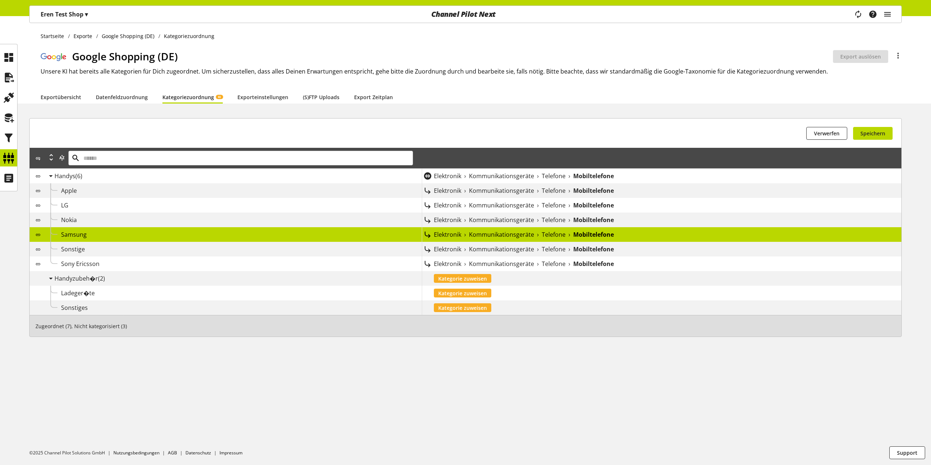
click at [570, 231] on div "Elektronik › Kommunikationsgeräte › Telefone › Mobiltelefone" at bounding box center [667, 234] width 467 height 9
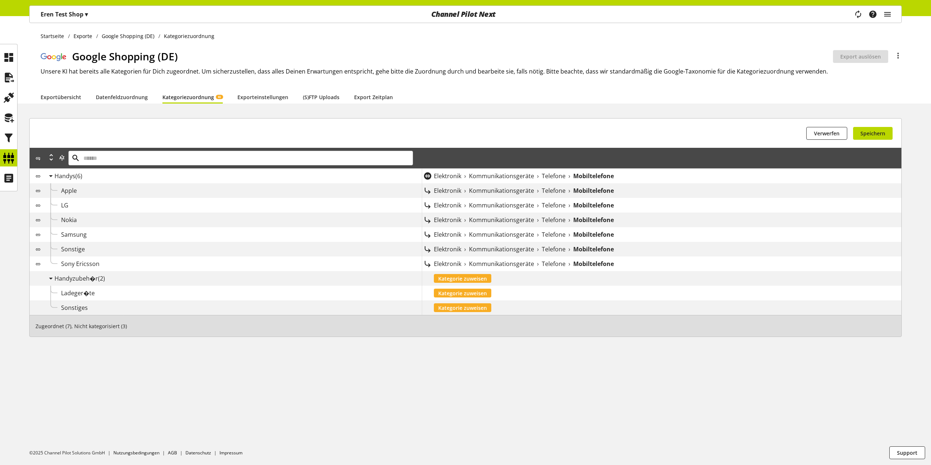
click at [538, 237] on div "Elektronik › Kommunikationsgeräte › Telefone › Mobiltelefone" at bounding box center [667, 234] width 467 height 9
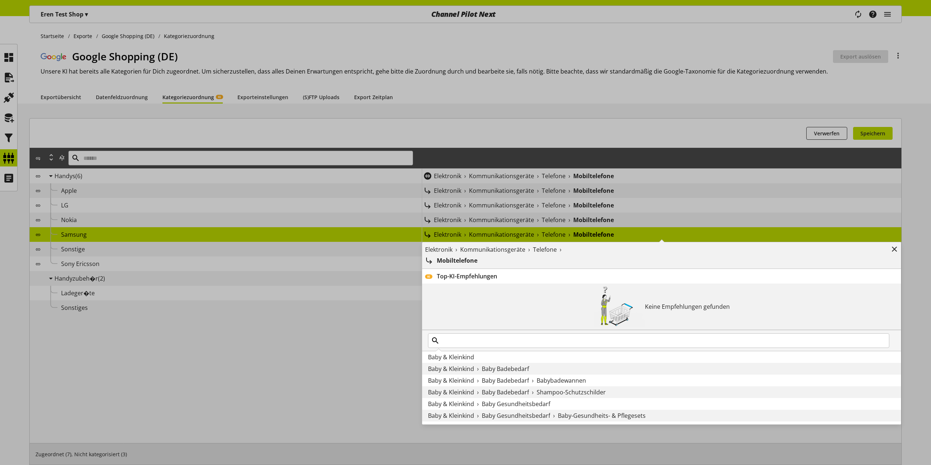
click at [422, 227] on div "Elektronik › Kommunikationsgeräte › Telefone › Mobiltelefone Entfernen KI Top-K…" at bounding box center [422, 227] width 0 height 0
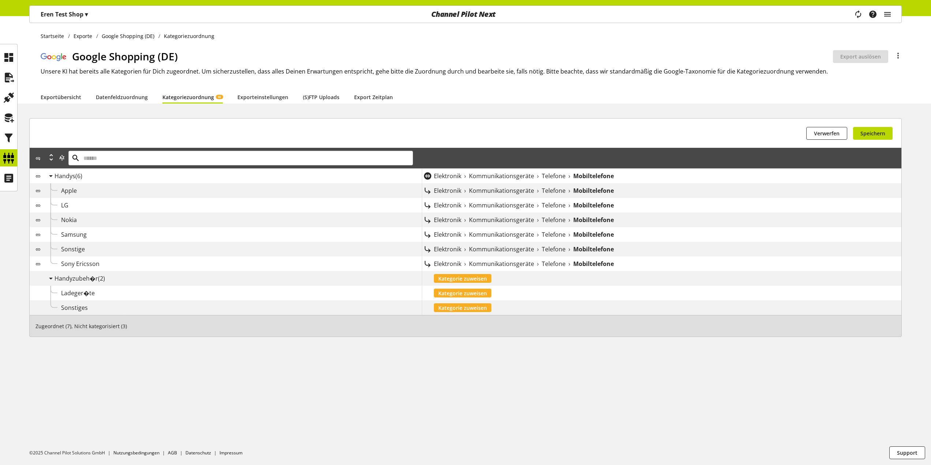
drag, startPoint x: 424, startPoint y: 243, endPoint x: 430, endPoint y: 243, distance: 5.9
click at [426, 243] on div "Elektronik › Kommunikationsgeräte › Telefone › Mobiltelefone" at bounding box center [661, 249] width 479 height 15
click at [451, 247] on span "Elektronik" at bounding box center [447, 249] width 27 height 9
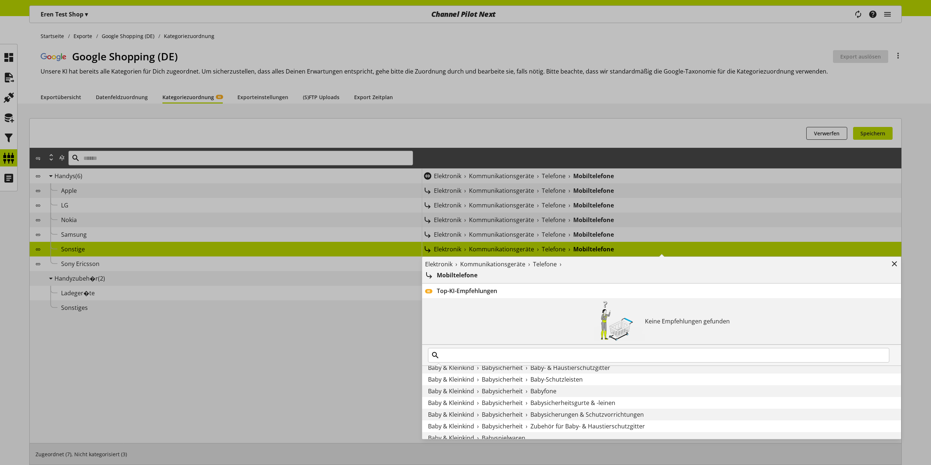
scroll to position [146, 0]
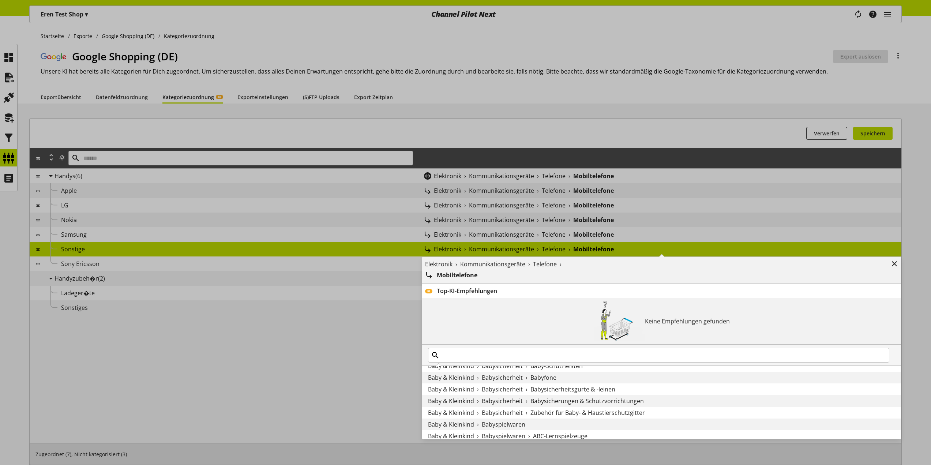
click at [466, 322] on div "Keine Empfehlungen gefunden" at bounding box center [661, 321] width 479 height 46
click at [422, 242] on div "Elektronik › Kommunikationsgeräte › Telefone › Mobiltelefone Entfernen KI Top-K…" at bounding box center [422, 242] width 0 height 0
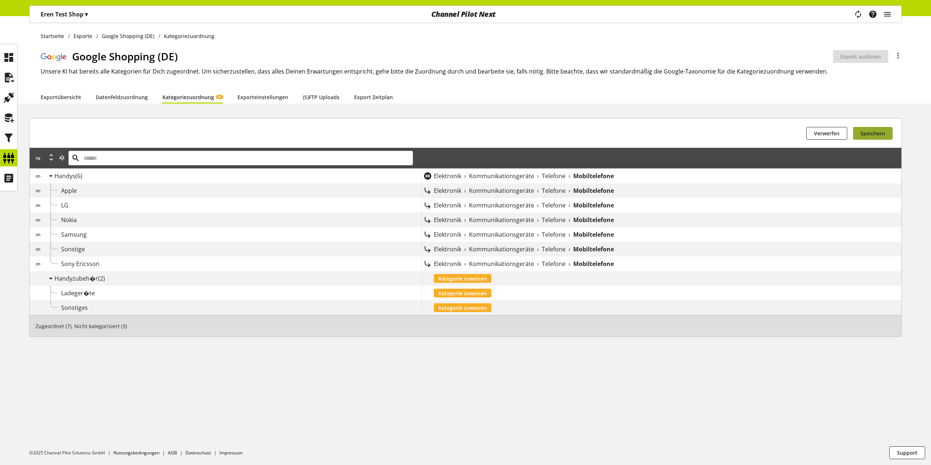
click at [887, 133] on button "Speichern" at bounding box center [872, 133] width 39 height 13
click at [74, 248] on span "Sonstige" at bounding box center [73, 249] width 24 height 8
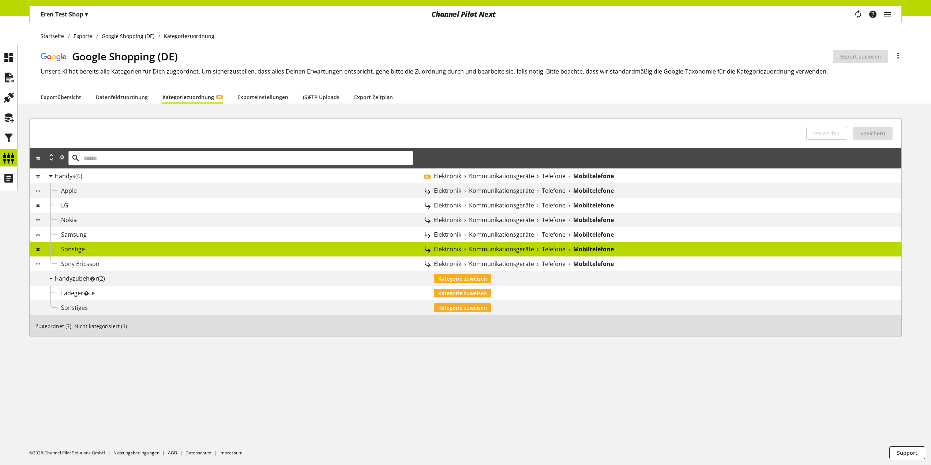
click at [74, 248] on span "Sonstige" at bounding box center [73, 249] width 24 height 8
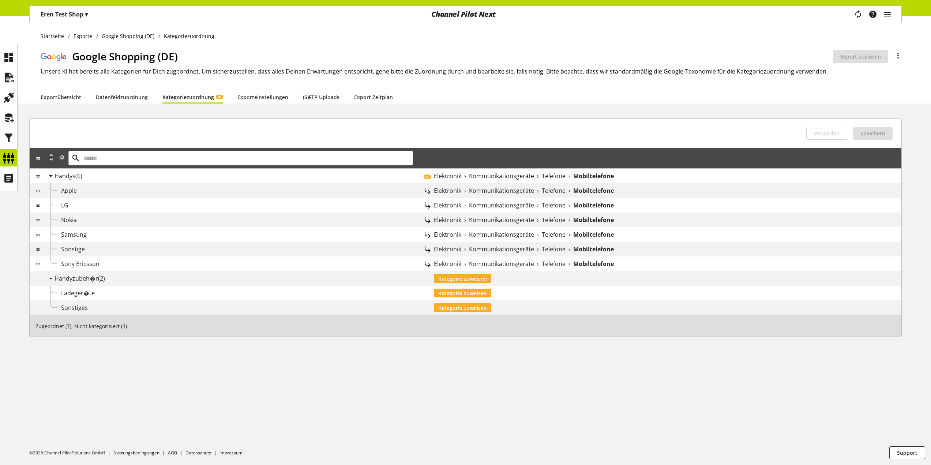
click at [74, 248] on span "Sonstige" at bounding box center [73, 249] width 24 height 8
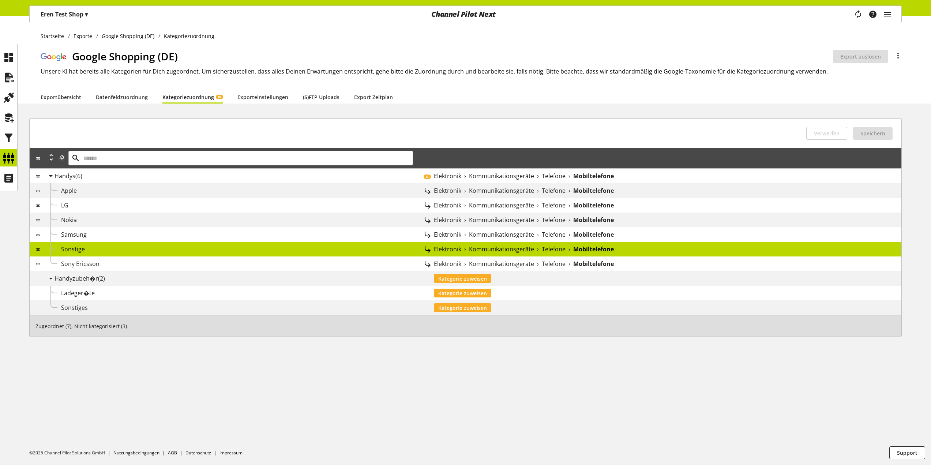
drag, startPoint x: 74, startPoint y: 248, endPoint x: 101, endPoint y: 247, distance: 27.4
click at [61, 248] on span "Sonstige" at bounding box center [73, 249] width 24 height 8
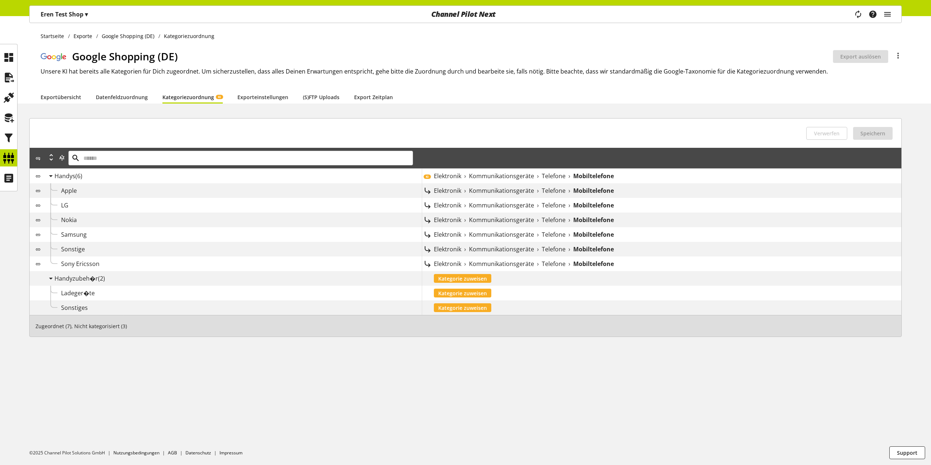
click at [454, 247] on span "Elektronik" at bounding box center [447, 249] width 27 height 9
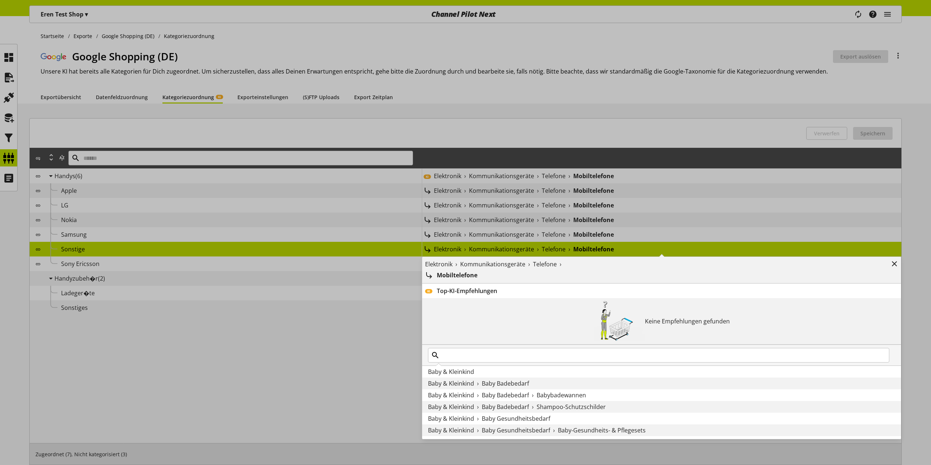
click at [492, 263] on span "Kommunikationsgeräte" at bounding box center [492, 264] width 65 height 9
click at [422, 242] on div "Elektronik › Kommunikationsgeräte › Telefone › Mobiltelefone Entfernen KI Top-K…" at bounding box center [422, 242] width 0 height 0
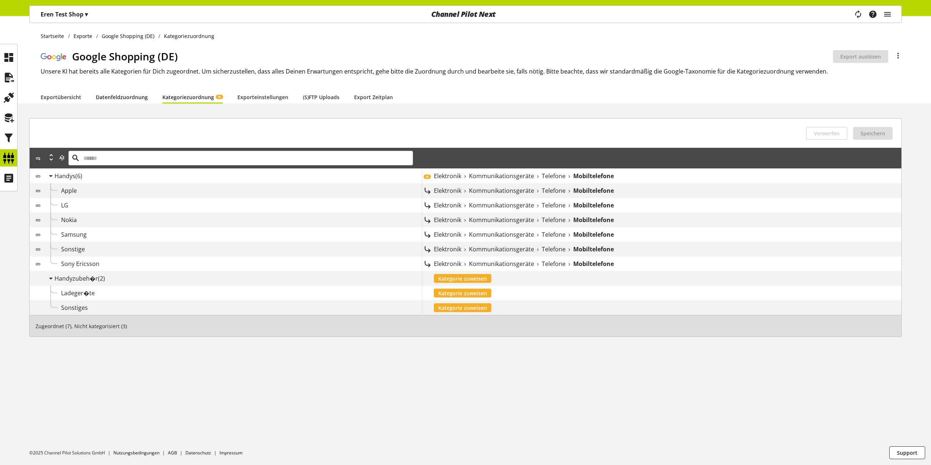
click at [139, 99] on link "Datenfeldzuordnung" at bounding box center [122, 97] width 52 height 8
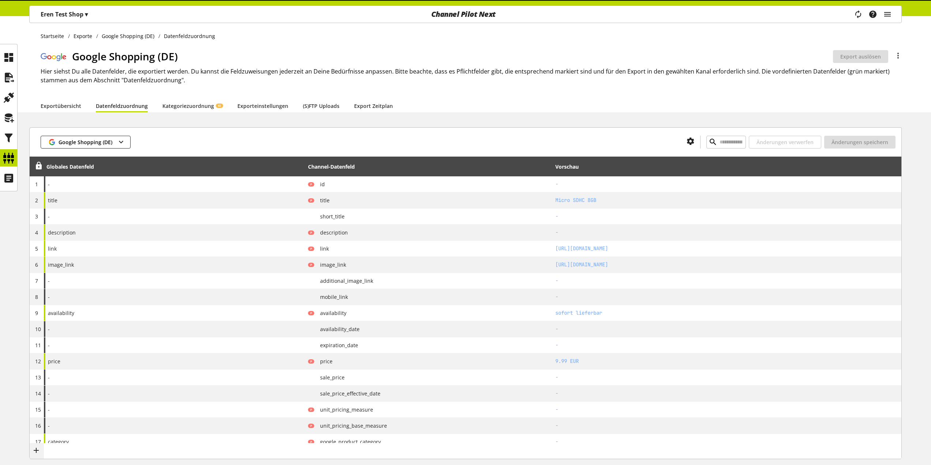
type input "*****"
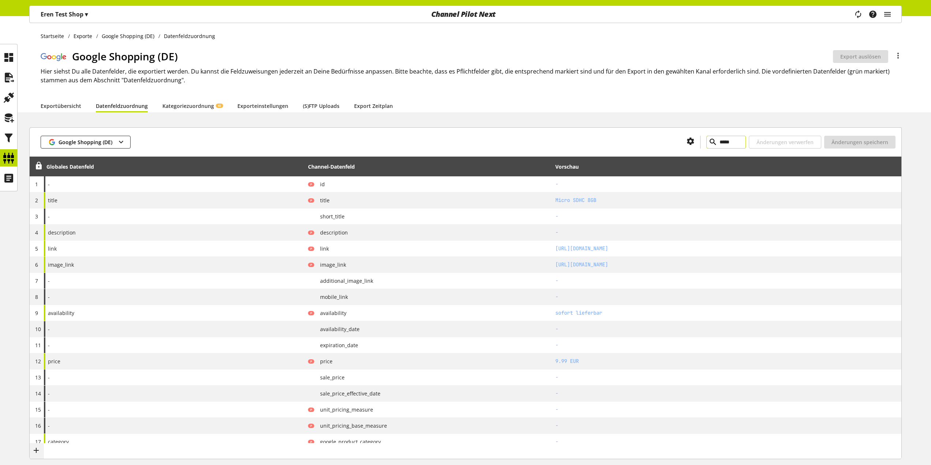
click at [722, 142] on input "*****" at bounding box center [725, 142] width 39 height 13
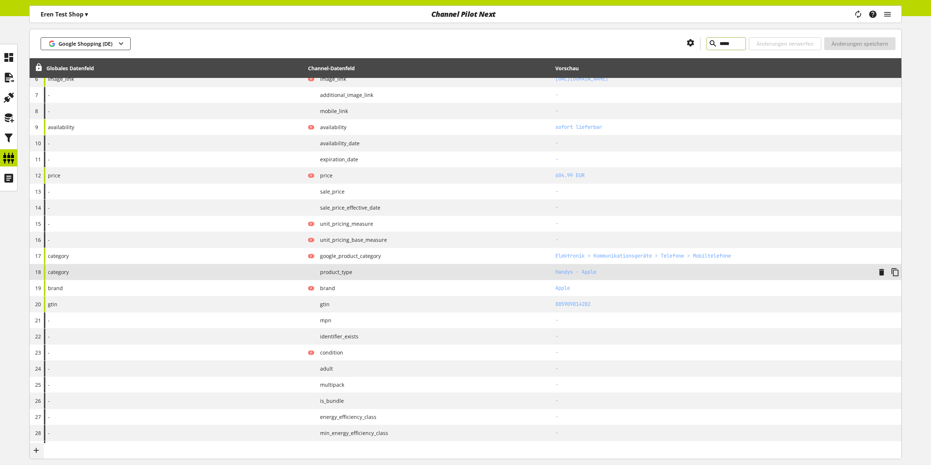
scroll to position [183, 0]
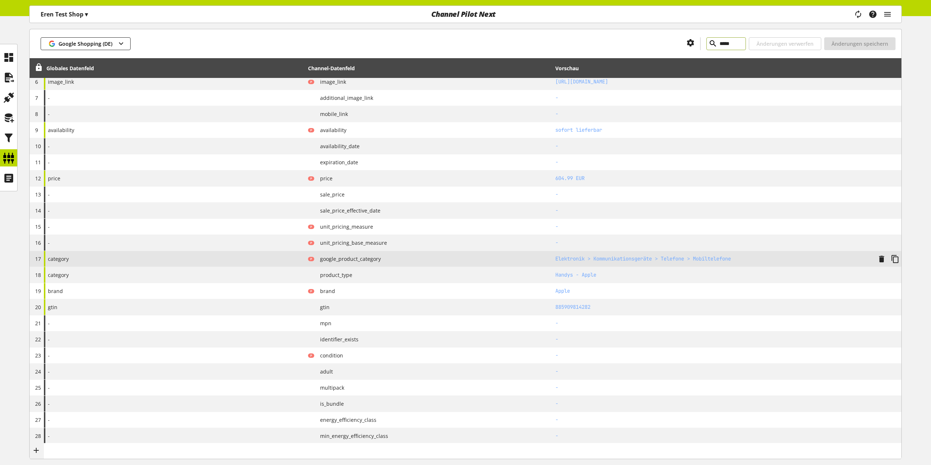
type input "*****"
click at [539, 260] on div "P google_product_category" at bounding box center [429, 258] width 242 height 9
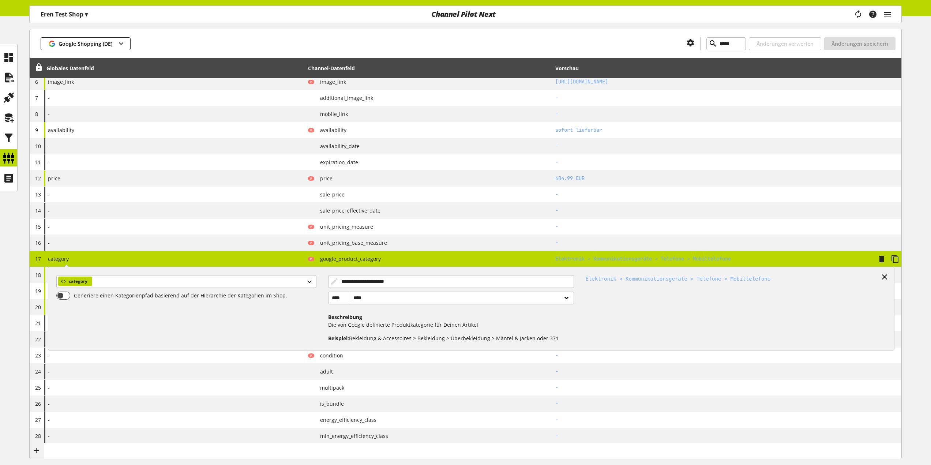
click at [884, 278] on icon at bounding box center [884, 276] width 9 height 13
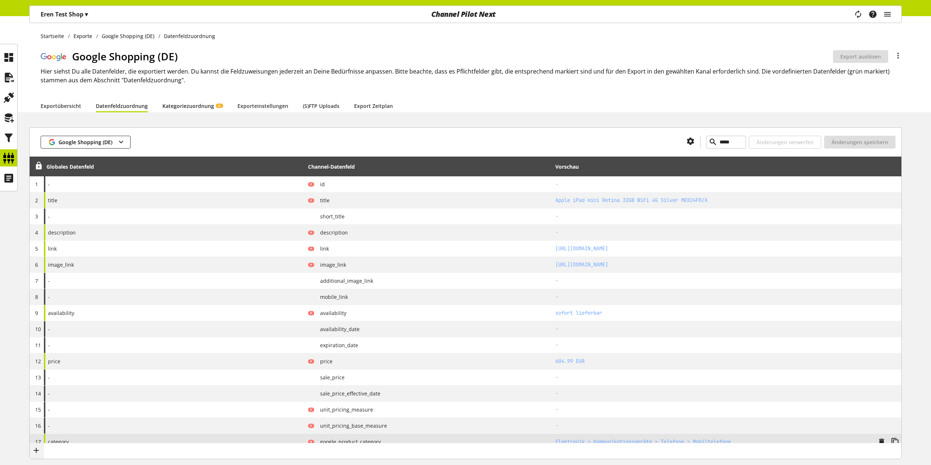
click at [190, 110] on link "Kategoriezuordnung KI" at bounding box center [192, 106] width 60 height 8
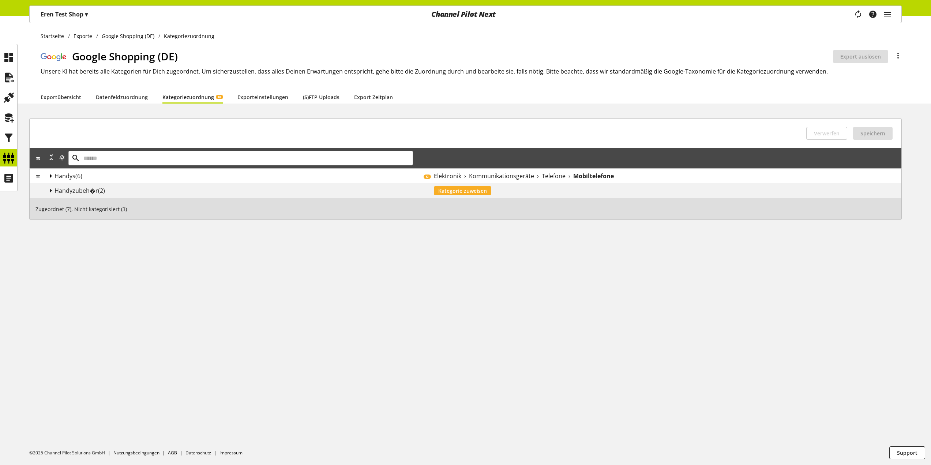
click at [47, 175] on icon at bounding box center [50, 175] width 9 height 13
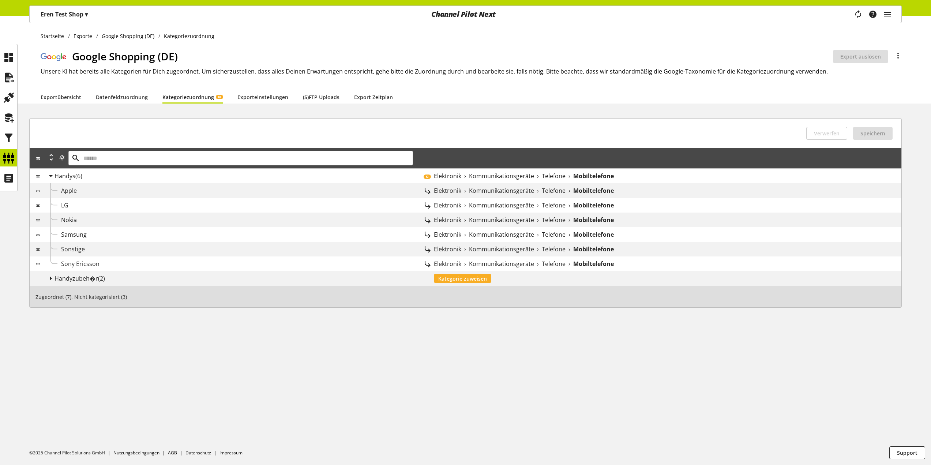
click at [39, 175] on icon at bounding box center [37, 176] width 5 height 8
click at [151, 250] on div "Sonstige" at bounding box center [241, 249] width 361 height 9
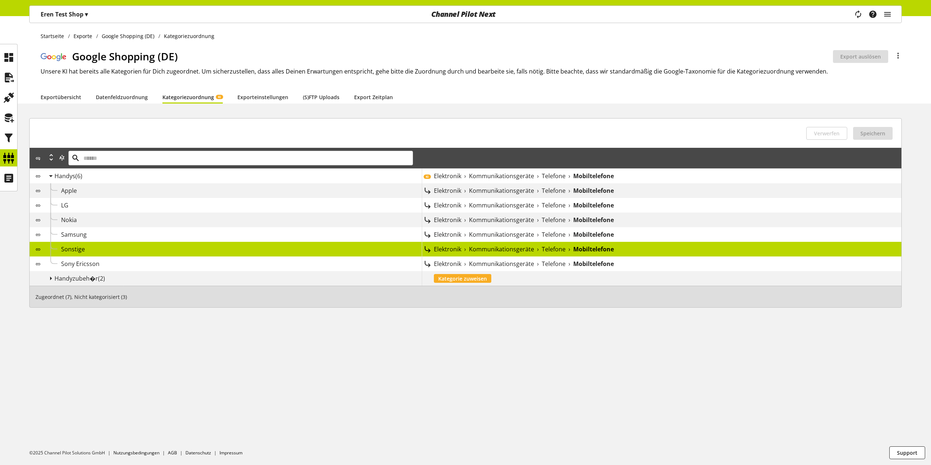
drag, startPoint x: 449, startPoint y: 249, endPoint x: 434, endPoint y: 251, distance: 14.3
click at [434, 251] on span "Elektronik" at bounding box center [447, 249] width 27 height 9
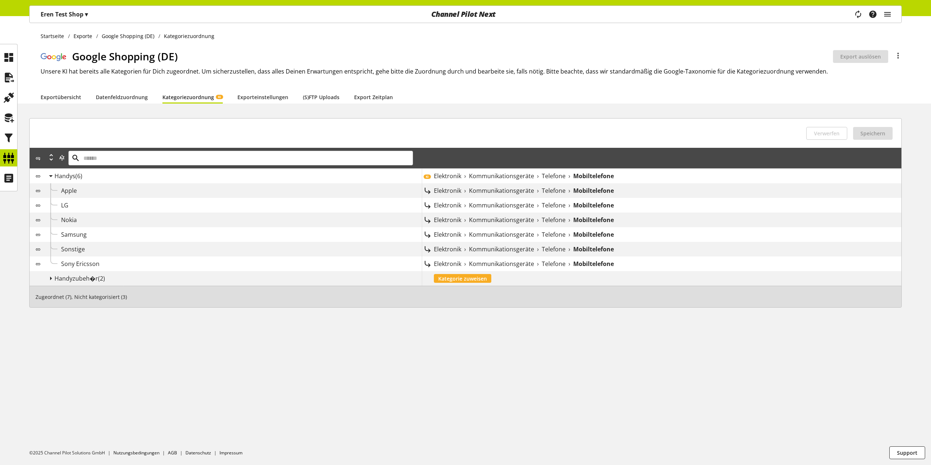
click at [391, 251] on div "Sonstige" at bounding box center [241, 249] width 361 height 9
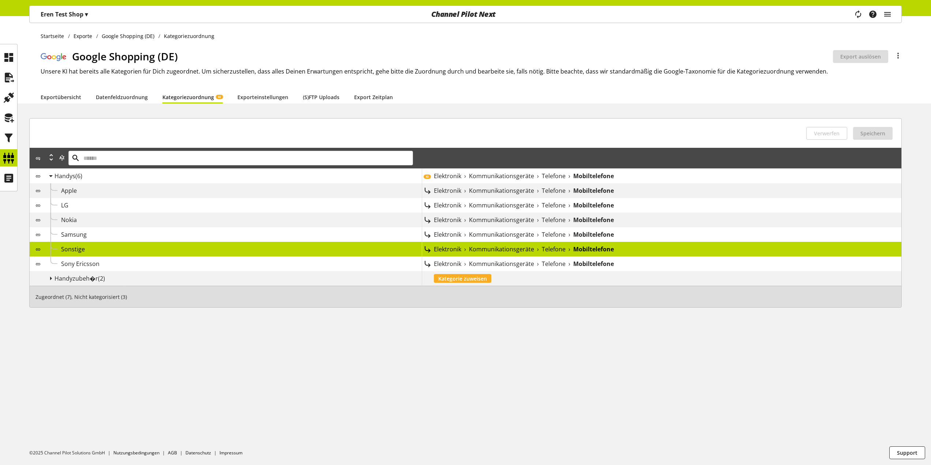
click at [425, 245] on icon at bounding box center [427, 249] width 9 height 9
click at [425, 248] on icon at bounding box center [427, 249] width 9 height 9
click at [588, 246] on b "Mobiltelefone" at bounding box center [593, 249] width 41 height 9
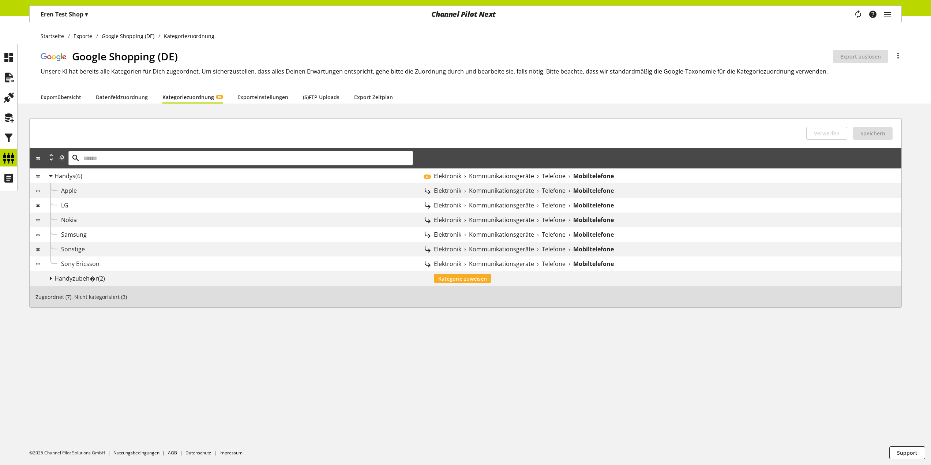
click at [552, 249] on span "Telefone" at bounding box center [554, 249] width 24 height 9
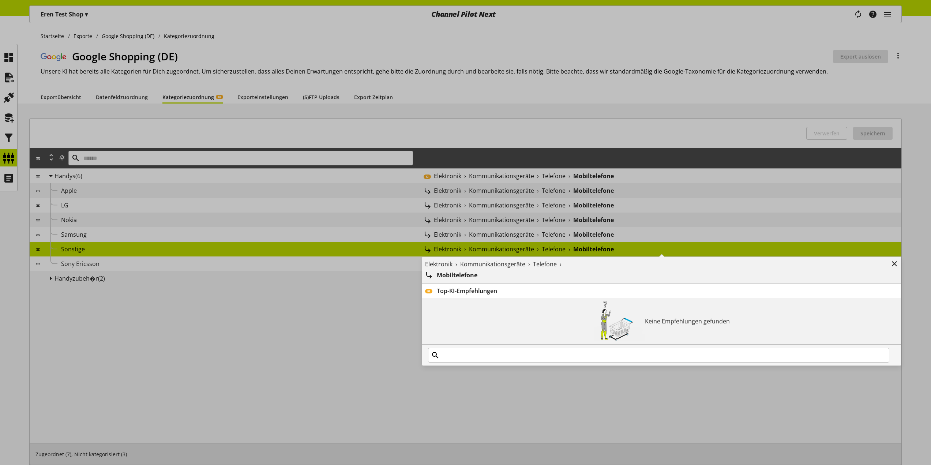
click at [422, 242] on div "Elektronik › Kommunikationsgeräte › Telefone › Mobiltelefone Entfernen KI Top-K…" at bounding box center [422, 242] width 0 height 0
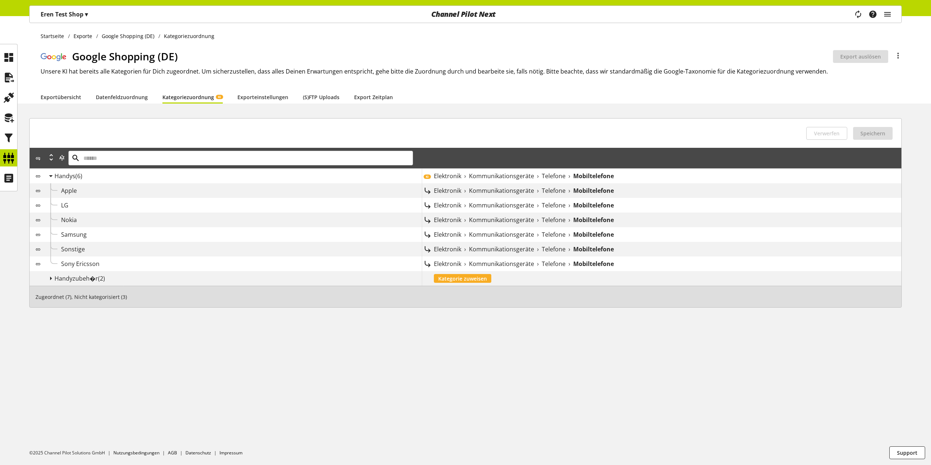
click at [510, 249] on span "Kommunikationsgeräte" at bounding box center [501, 249] width 65 height 9
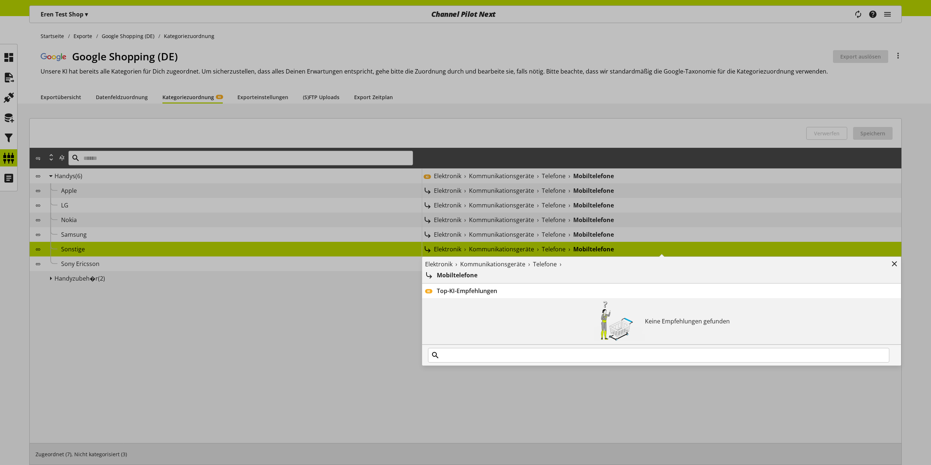
click at [422, 242] on div "Elektronik › Kommunikationsgeräte › Telefone › Mobiltelefone Entfernen KI Top-K…" at bounding box center [422, 242] width 0 height 0
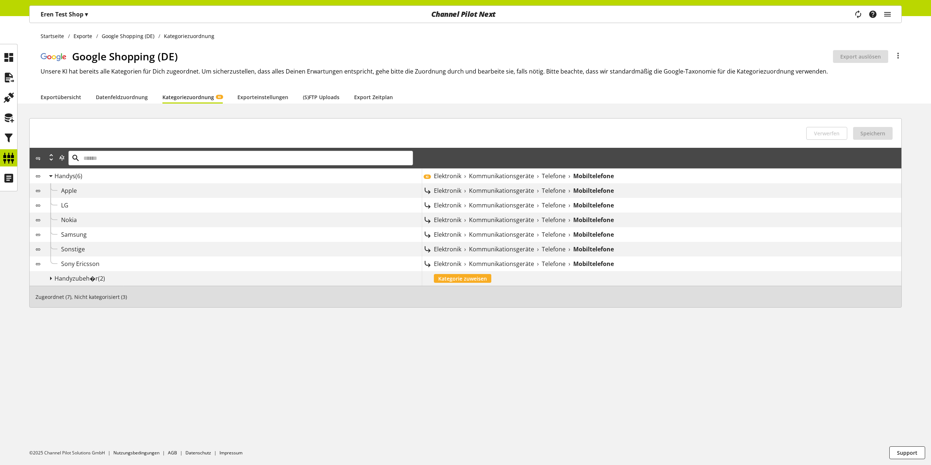
click at [162, 245] on div "Sonstige" at bounding box center [241, 249] width 361 height 9
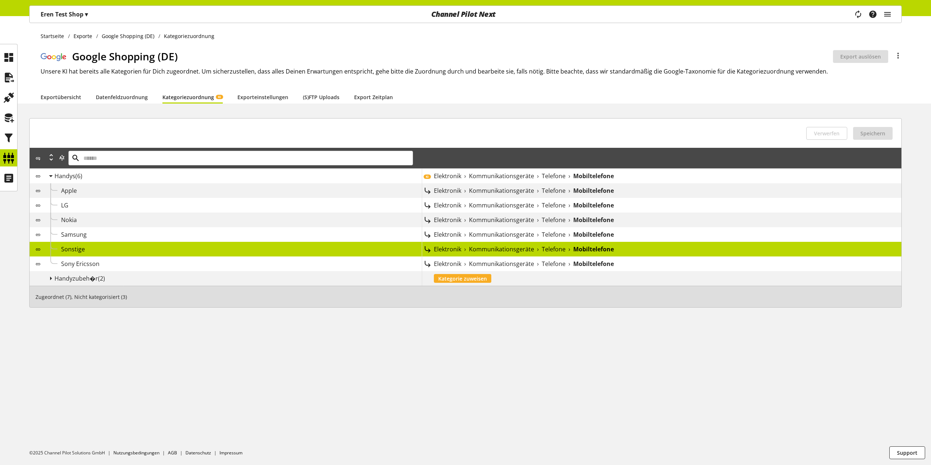
click at [77, 249] on span "Sonstige" at bounding box center [73, 249] width 24 height 8
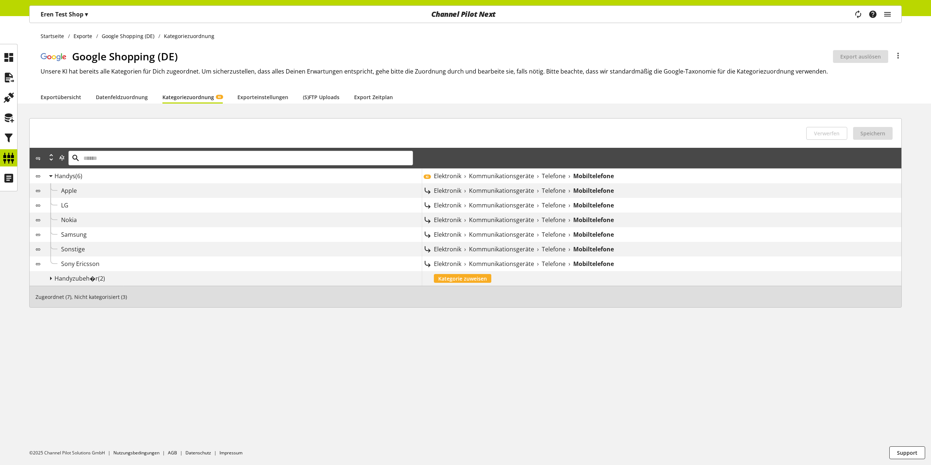
drag, startPoint x: 76, startPoint y: 271, endPoint x: 70, endPoint y: 275, distance: 7.2
click at [76, 272] on div "Handyzubeh�r (2) Kategorie zuweisen" at bounding box center [465, 278] width 871 height 15
click at [70, 275] on span "Handyzubeh�r" at bounding box center [76, 278] width 44 height 8
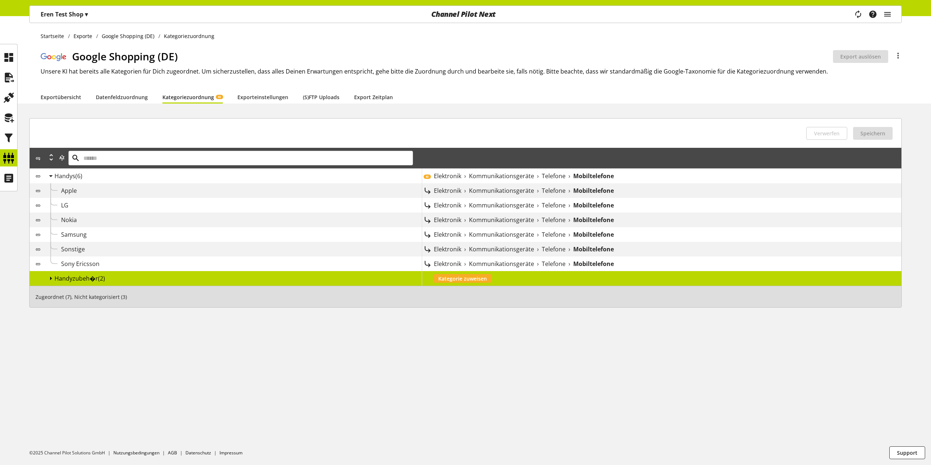
click at [52, 276] on icon at bounding box center [50, 278] width 9 height 13
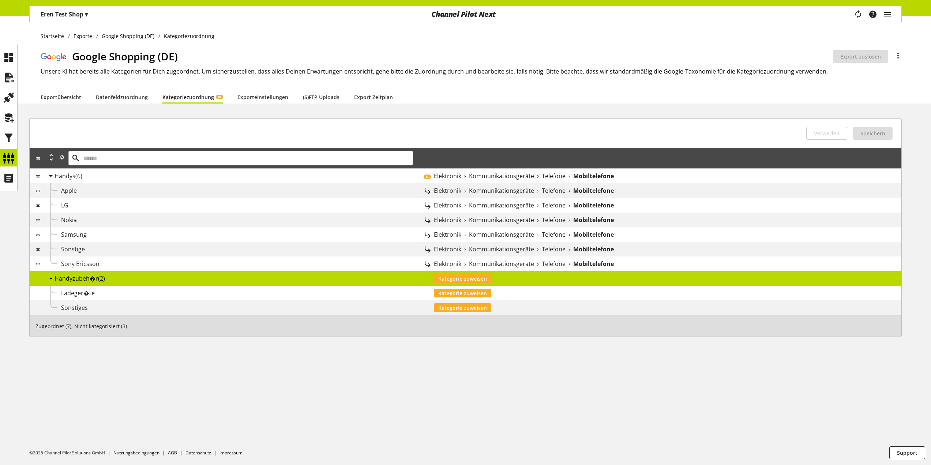
click at [453, 287] on div "Kategorie zuweisen" at bounding box center [661, 293] width 479 height 15
click at [452, 291] on span "Kategorie zuweisen" at bounding box center [462, 293] width 49 height 8
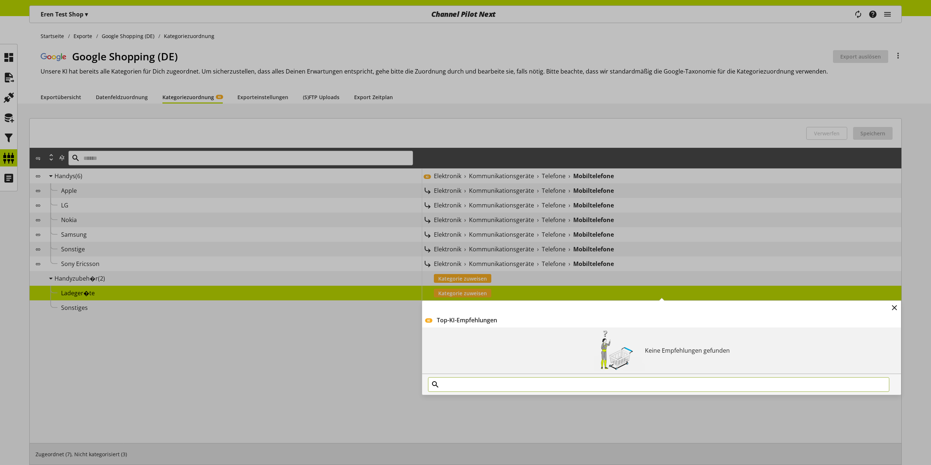
click at [462, 388] on input "text" at bounding box center [658, 384] width 461 height 15
type input "*"
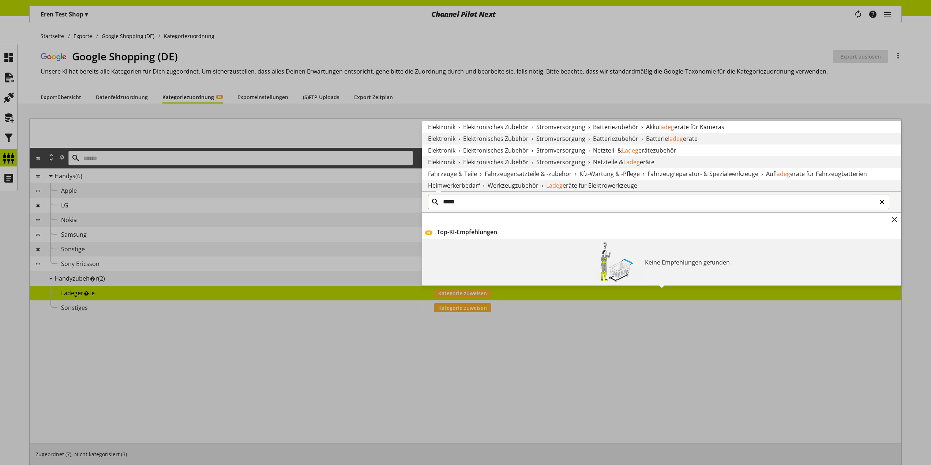
type input "*****"
click at [645, 163] on span "eräte" at bounding box center [647, 162] width 15 height 8
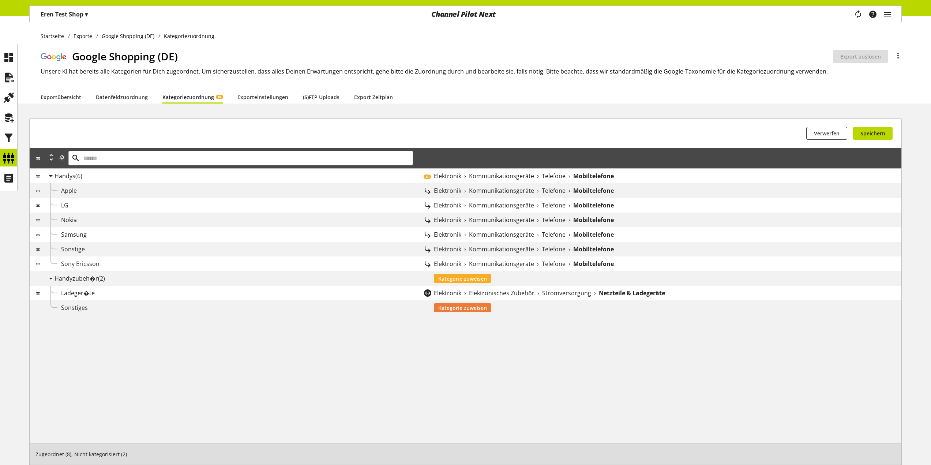
click at [460, 308] on span "Kategorie zuweisen" at bounding box center [462, 308] width 49 height 8
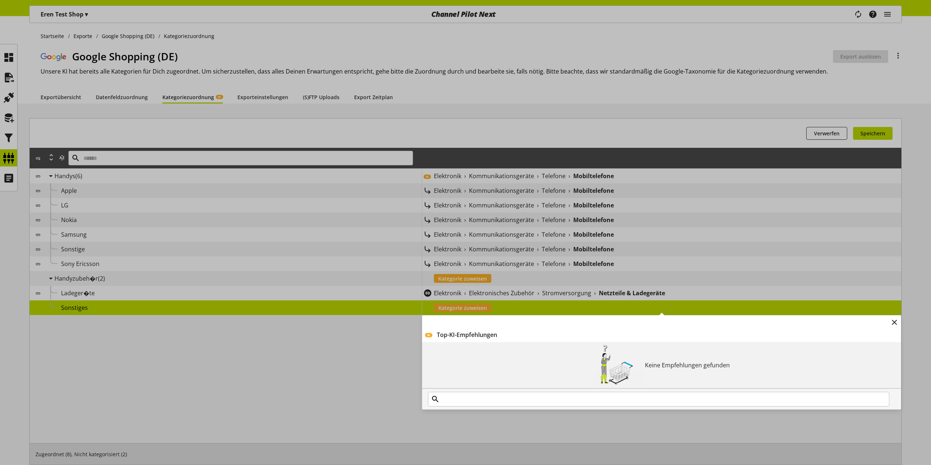
click at [422, 300] on div "KI Top-KI-Empfehlungen Keine Empfehlungen gefunden" at bounding box center [422, 300] width 0 height 0
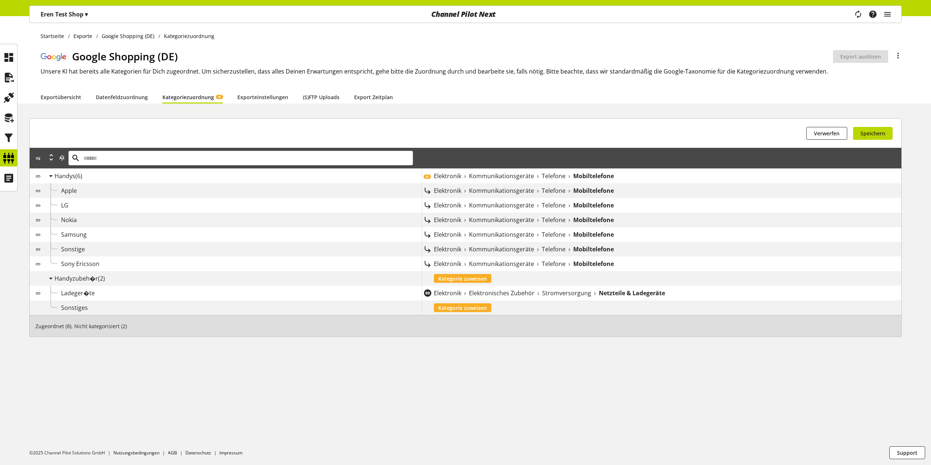
click at [61, 326] on div "Zugeordnet (8), Nicht kategorisiert (2)" at bounding box center [465, 326] width 872 height 22
click at [875, 132] on span "Speichern" at bounding box center [872, 133] width 25 height 8
click at [427, 191] on icon at bounding box center [427, 190] width 9 height 9
click at [200, 155] on input "text" at bounding box center [240, 158] width 344 height 15
type input "*"
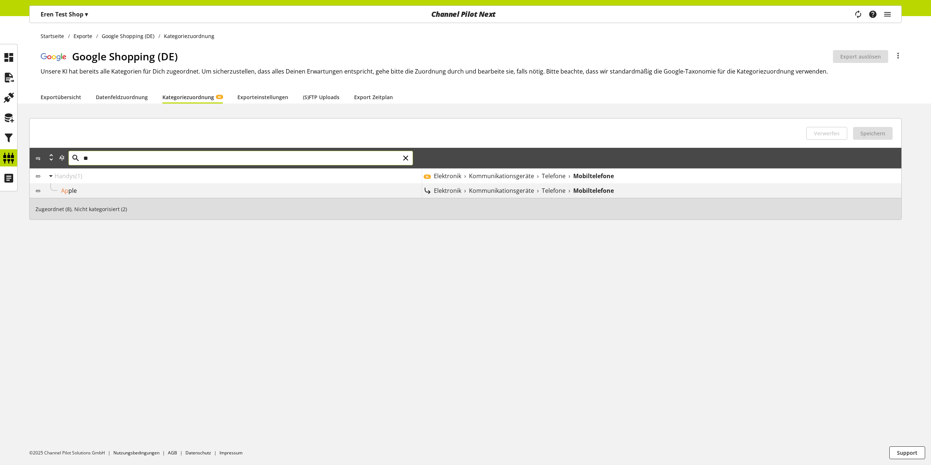
type input "*"
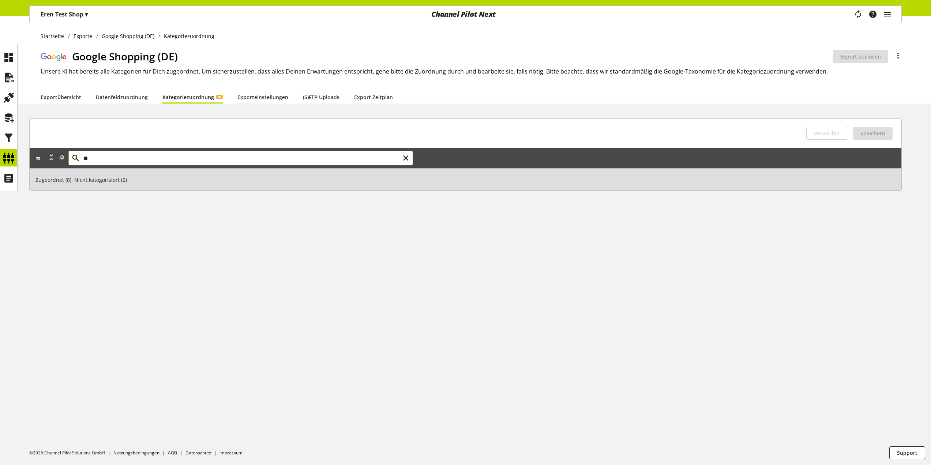
type input "*"
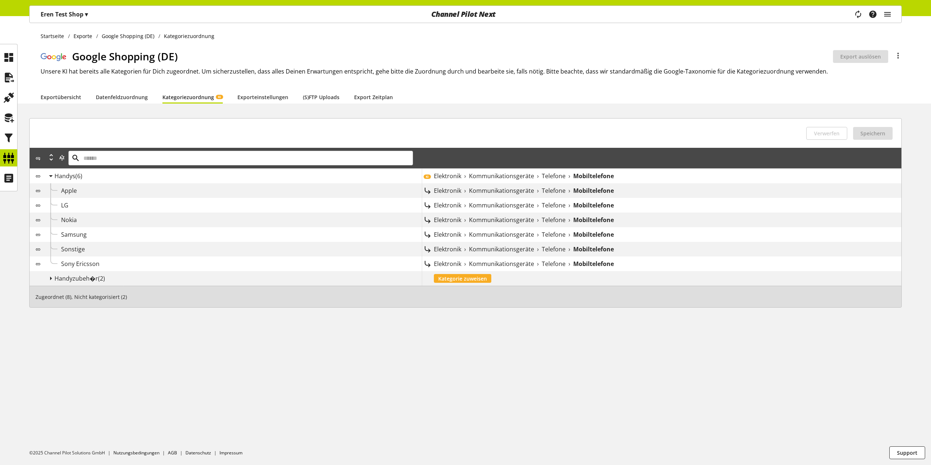
click at [37, 250] on icon at bounding box center [37, 249] width 5 height 8
click at [51, 281] on icon at bounding box center [50, 278] width 9 height 13
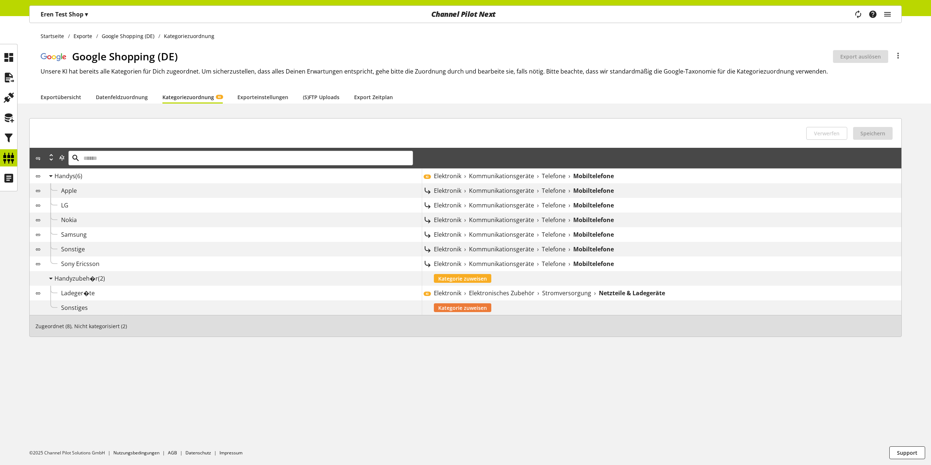
click at [453, 306] on span "Kategorie zuweisen" at bounding box center [462, 308] width 49 height 8
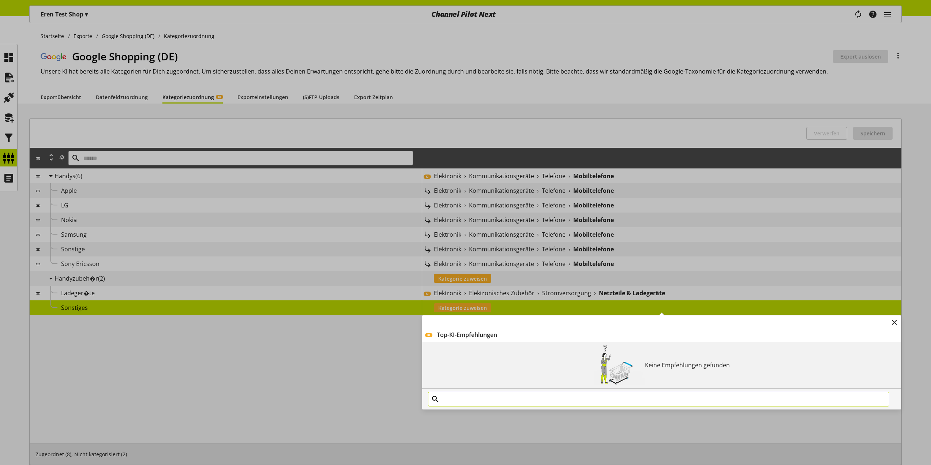
click at [468, 395] on input "text" at bounding box center [658, 399] width 461 height 15
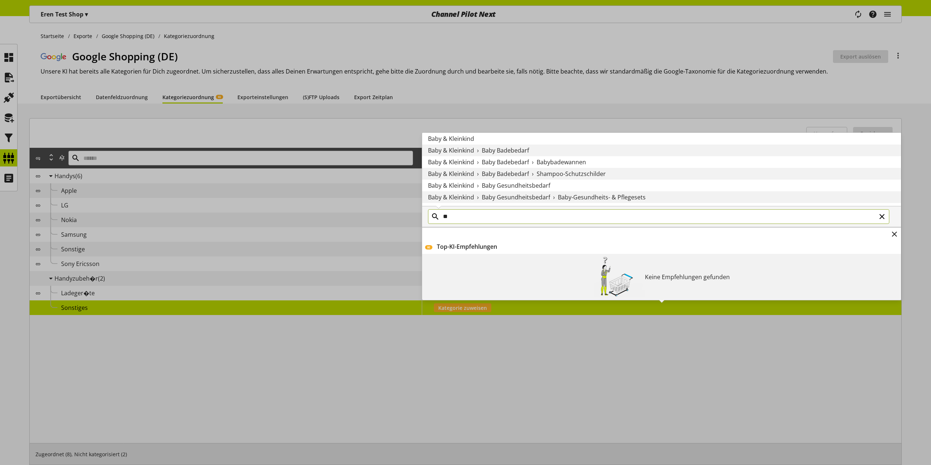
type input "*"
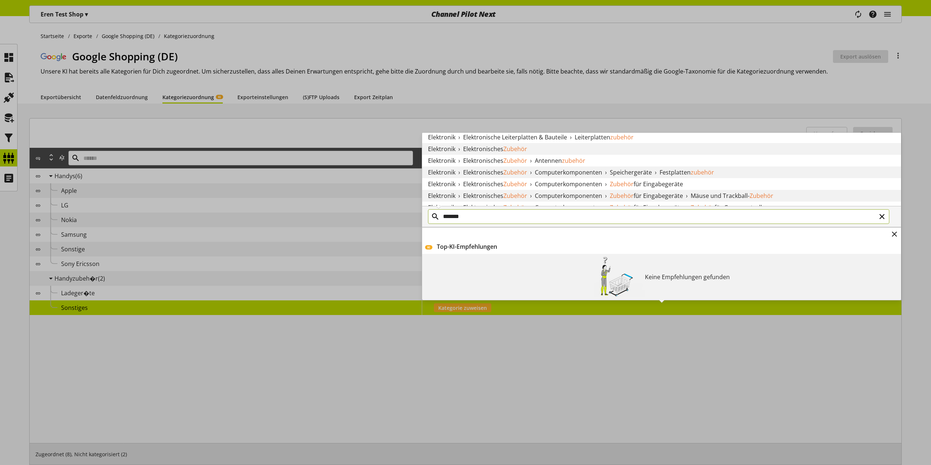
scroll to position [366, 0]
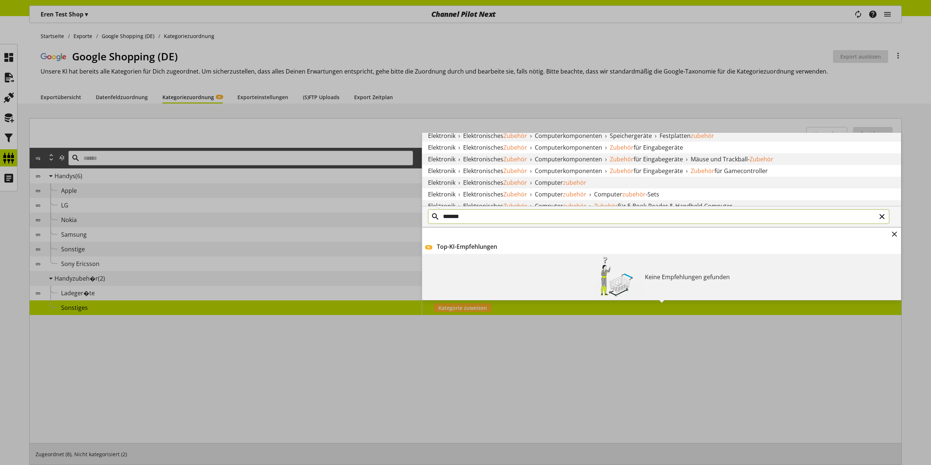
type input "*******"
click at [528, 183] on div "Elektronik › Elektronisches Zubehör › Computer zubehör" at bounding box center [661, 183] width 479 height 12
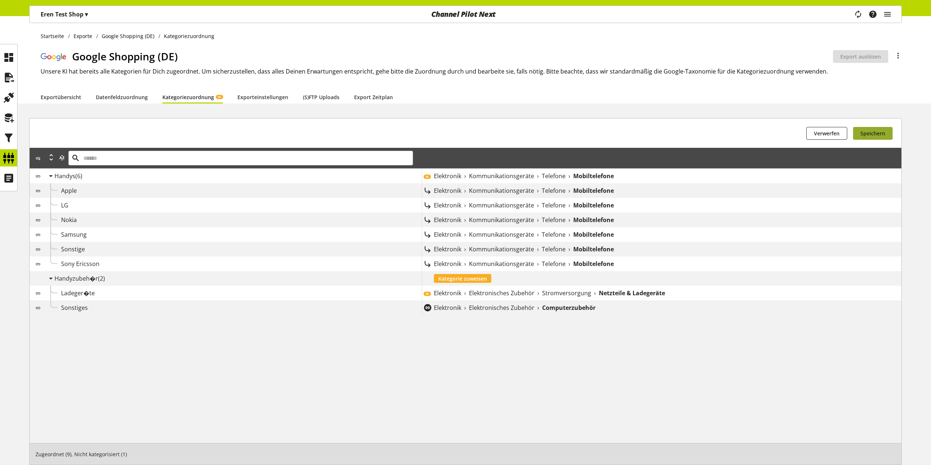
click at [874, 135] on span "Speichern" at bounding box center [872, 133] width 25 height 8
click at [132, 101] on link "Datenfeldzuordnung" at bounding box center [122, 97] width 52 height 8
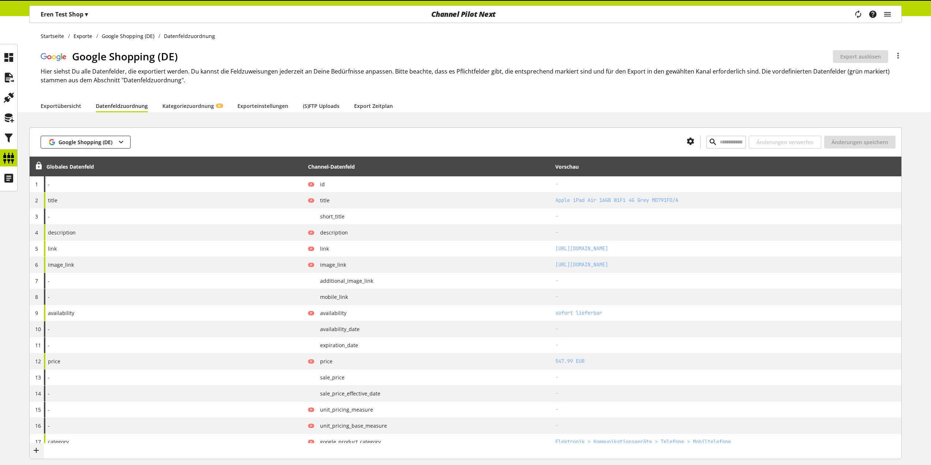
type input "*****"
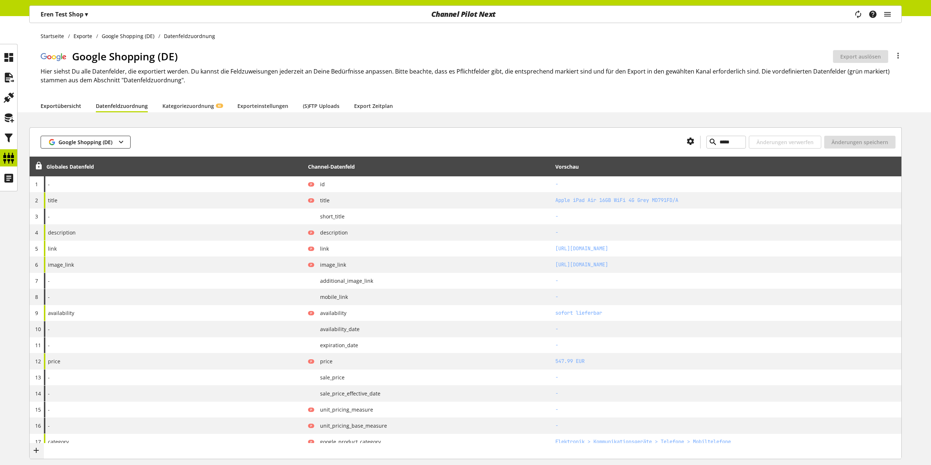
click at [44, 110] on link "Exportübersicht" at bounding box center [61, 106] width 41 height 8
select select "********"
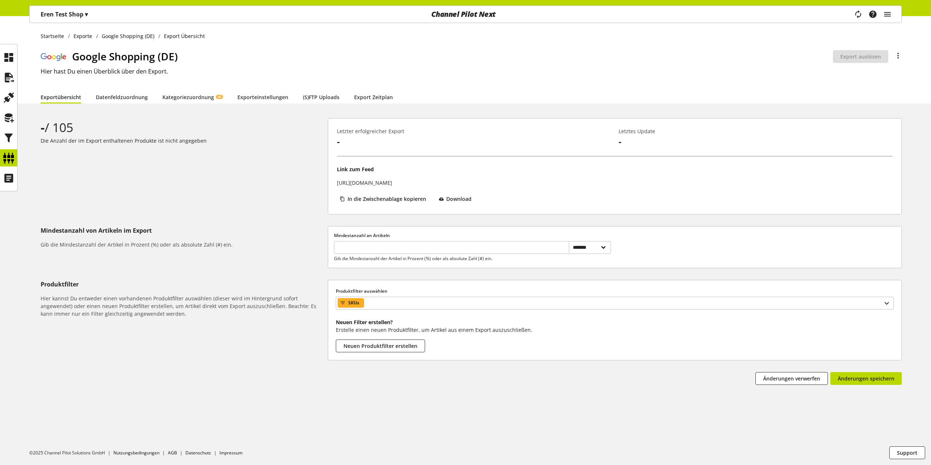
drag, startPoint x: 160, startPoint y: 91, endPoint x: 140, endPoint y: 95, distance: 20.2
click at [159, 91] on li "Datenfeldzuordnung" at bounding box center [129, 96] width 67 height 13
click at [140, 95] on link "Datenfeldzuordnung" at bounding box center [122, 97] width 52 height 8
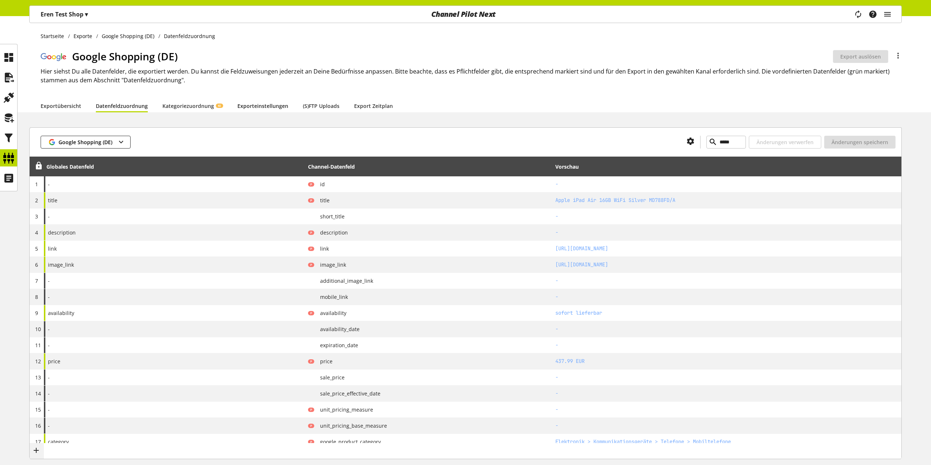
click at [262, 105] on link "Exporteinstellungen" at bounding box center [262, 106] width 51 height 8
select select "*"
select select "****"
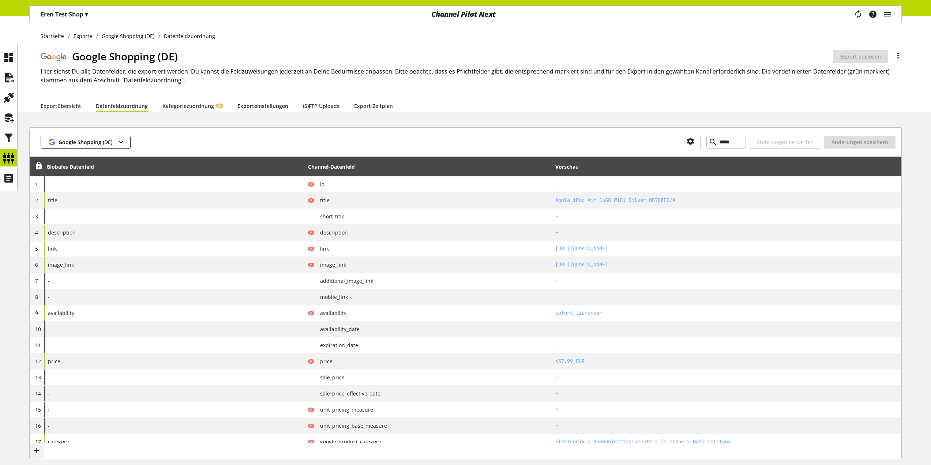
select select "***"
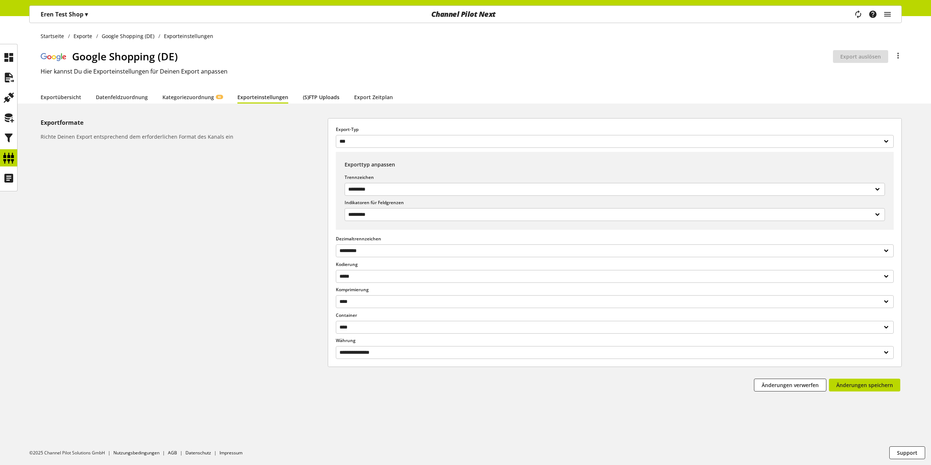
click at [313, 93] on link "(S)FTP Uploads" at bounding box center [321, 97] width 37 height 8
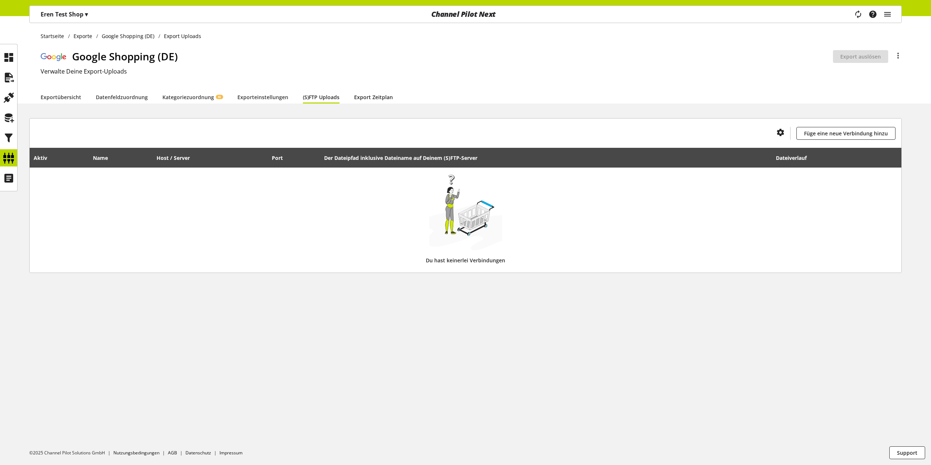
click at [363, 93] on link "Export Zeitplan" at bounding box center [373, 97] width 39 height 8
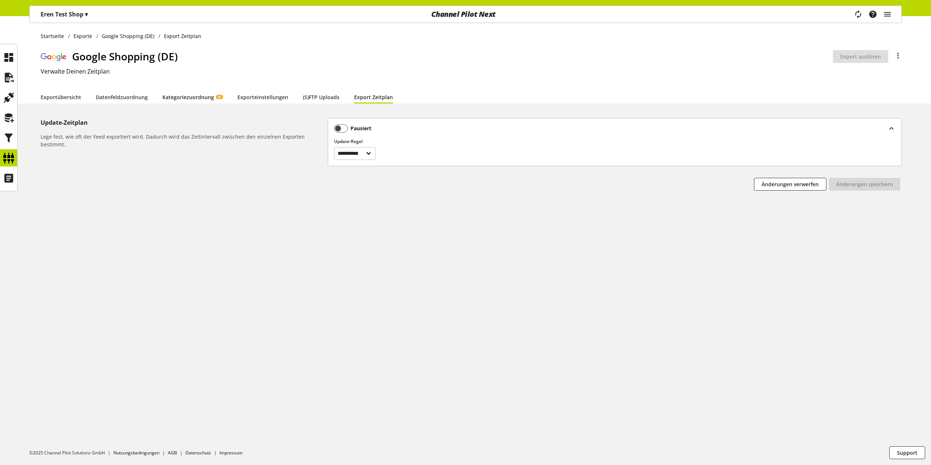
click at [194, 97] on link "Kategoriezuordnung KI" at bounding box center [192, 97] width 60 height 8
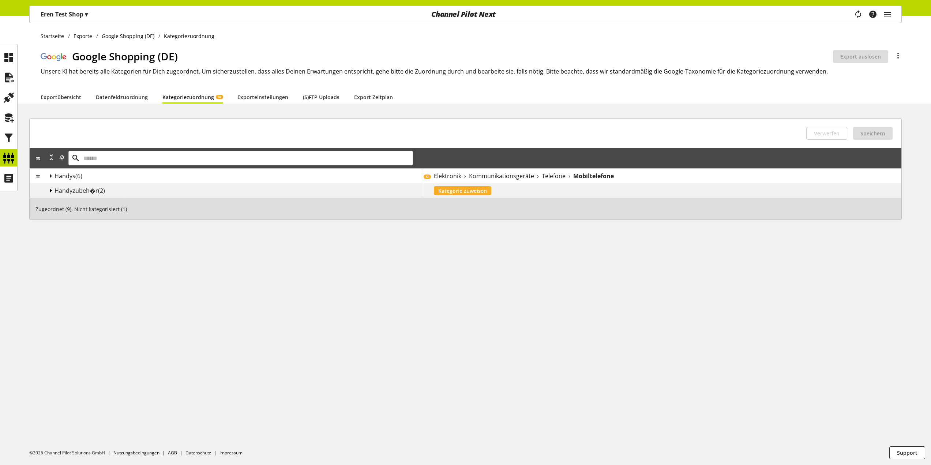
click at [54, 190] on icon at bounding box center [50, 190] width 9 height 13
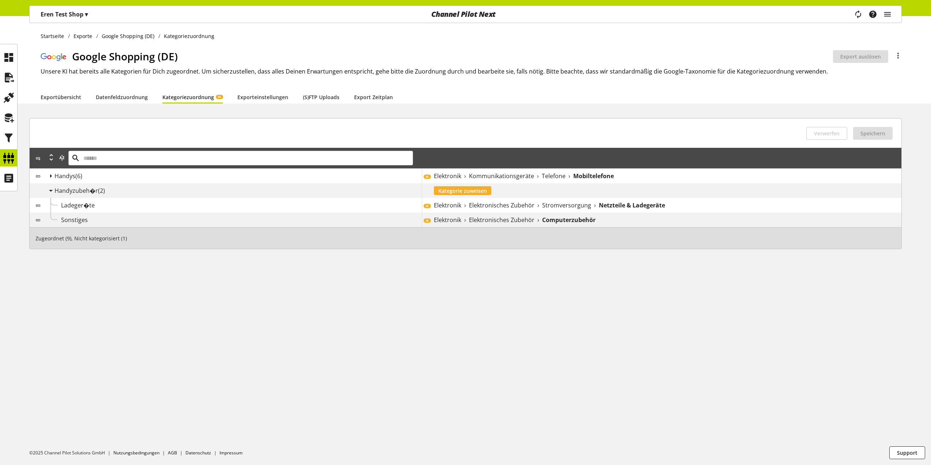
click at [62, 178] on span "Handys" at bounding box center [64, 176] width 21 height 8
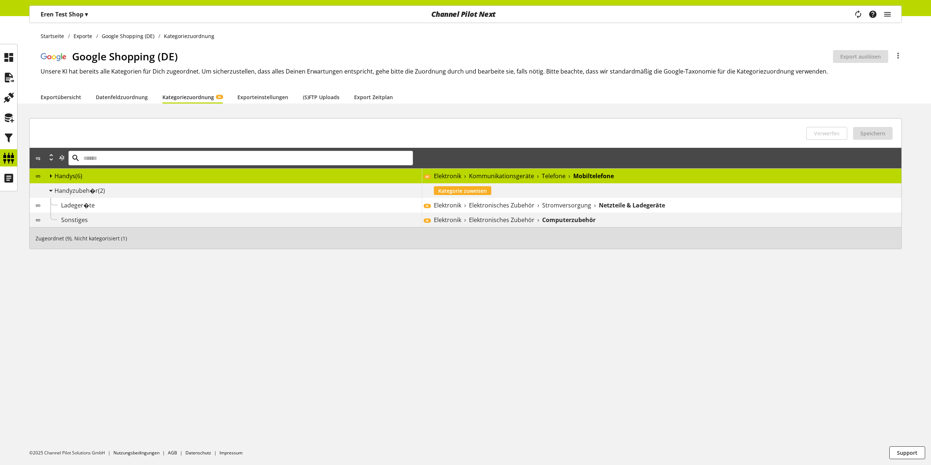
click at [52, 177] on div "Handys (6)" at bounding box center [232, 176] width 377 height 10
click at [52, 177] on icon at bounding box center [50, 175] width 9 height 13
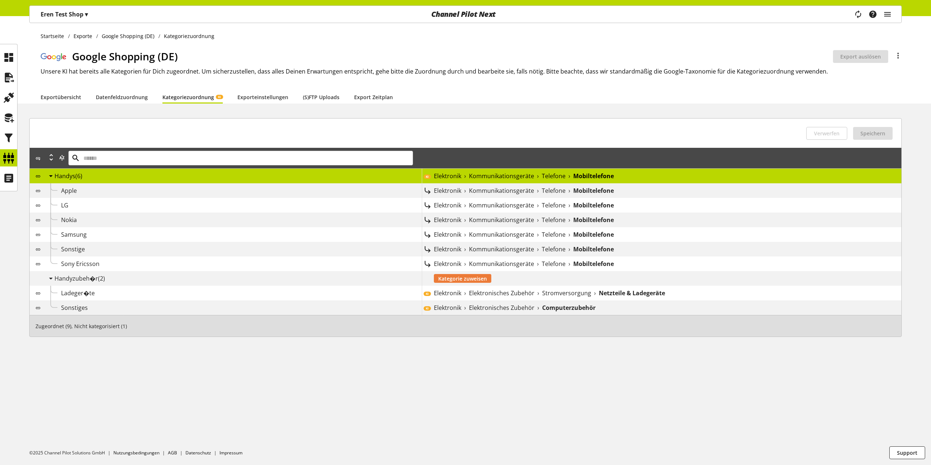
click at [460, 277] on span "Kategorie zuweisen" at bounding box center [462, 279] width 49 height 8
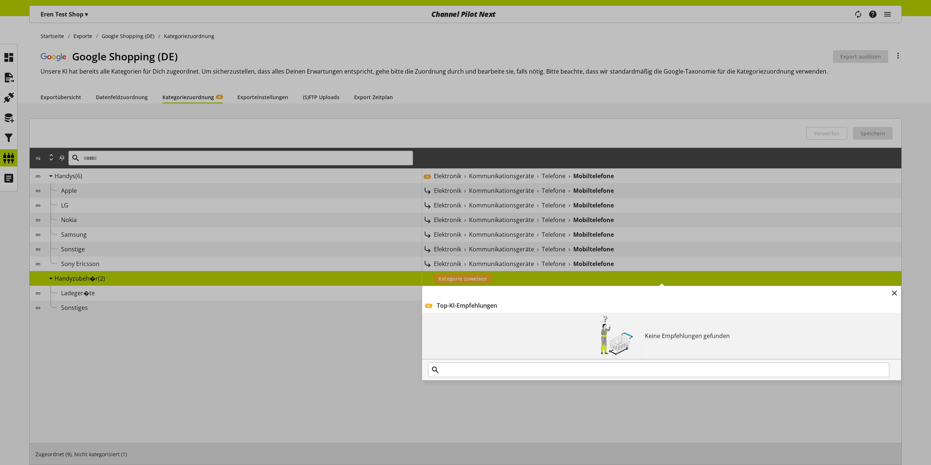
click at [422, 271] on div "KI Top-KI-Empfehlungen Keine Empfehlungen gefunden" at bounding box center [422, 271] width 0 height 0
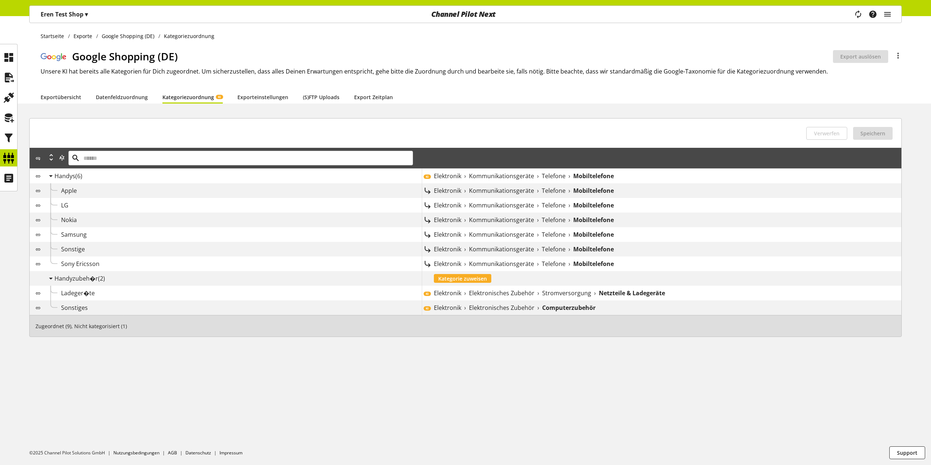
click at [498, 373] on div "Startseite Exporte Google Shopping (DE) Kategoriezuordnung Google Shopping (DE)…" at bounding box center [465, 240] width 931 height 449
click at [475, 275] on span "Kategorie zuweisen" at bounding box center [462, 279] width 49 height 8
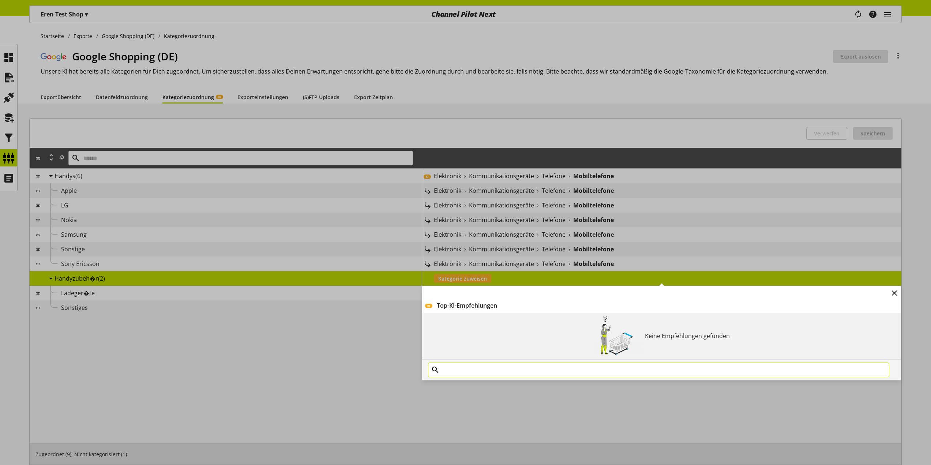
click at [491, 369] on input "text" at bounding box center [658, 369] width 461 height 15
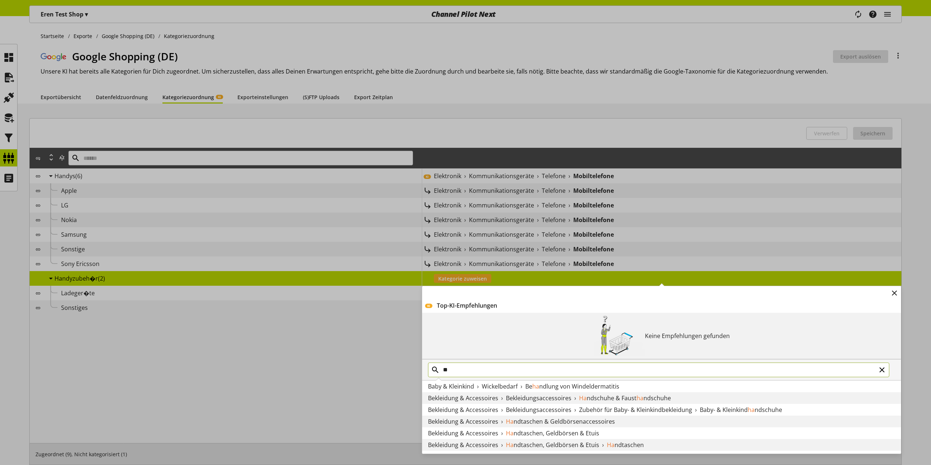
type input "*"
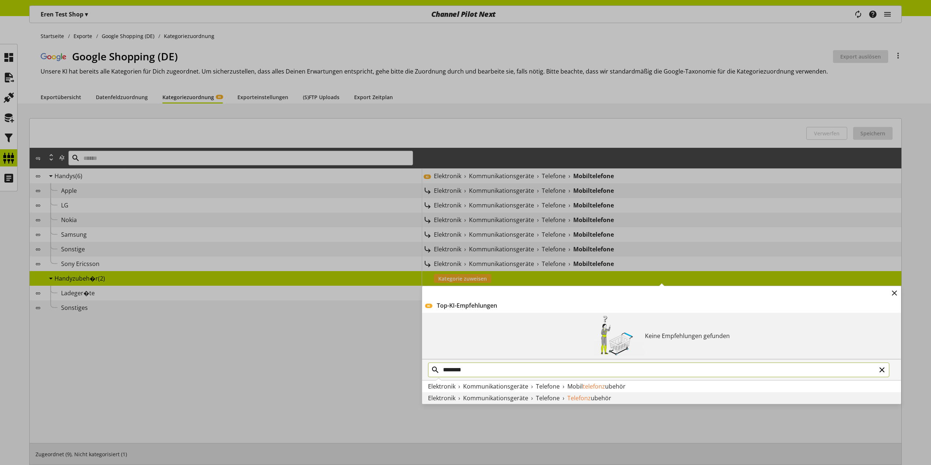
type input "********"
click at [506, 383] on span "Kommunikationsgeräte" at bounding box center [495, 386] width 65 height 8
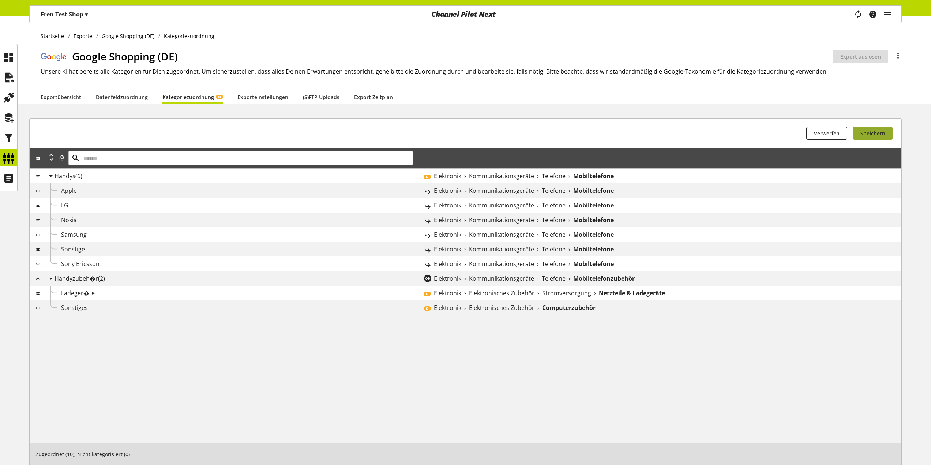
click at [886, 132] on button "Speichern" at bounding box center [872, 133] width 39 height 13
click at [530, 308] on span "Elektronisches Zubehör" at bounding box center [501, 307] width 65 height 9
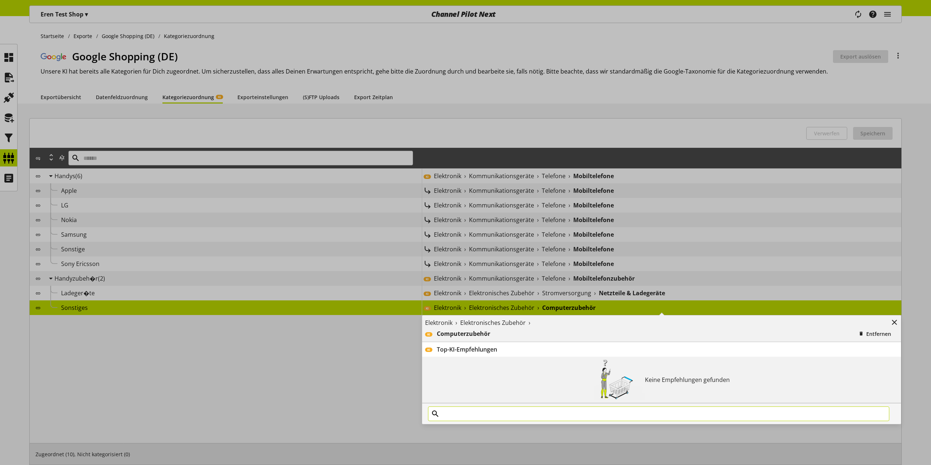
click at [511, 414] on input "text" at bounding box center [658, 413] width 461 height 15
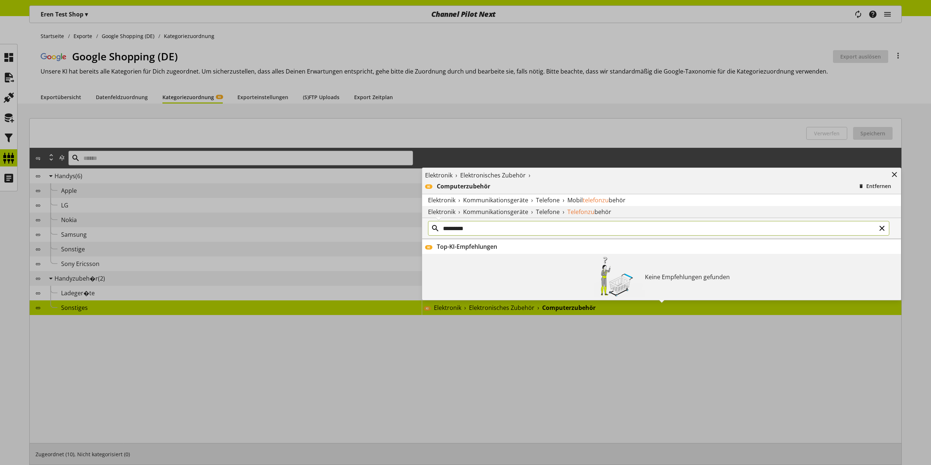
type input "*********"
click at [618, 197] on span "behör" at bounding box center [617, 200] width 17 height 8
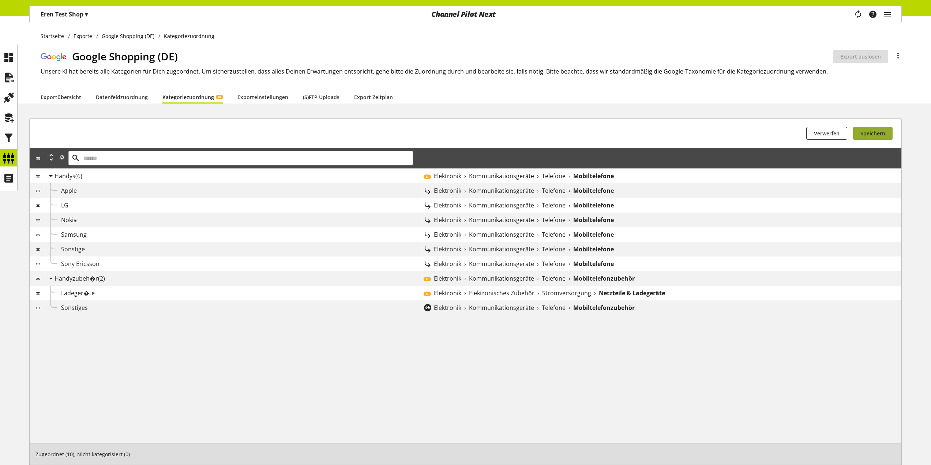
click at [875, 138] on button "Speichern" at bounding box center [872, 133] width 39 height 13
click at [99, 95] on link "Datenfeldzuordnung" at bounding box center [122, 97] width 52 height 8
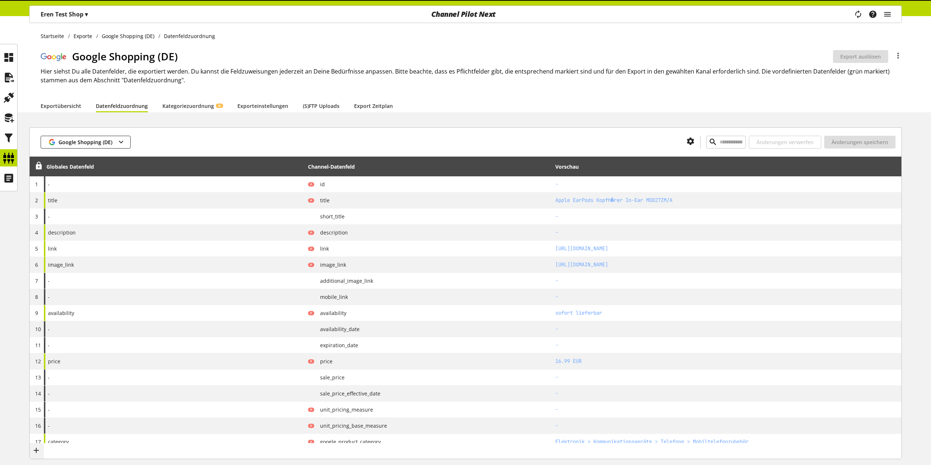
type input "*****"
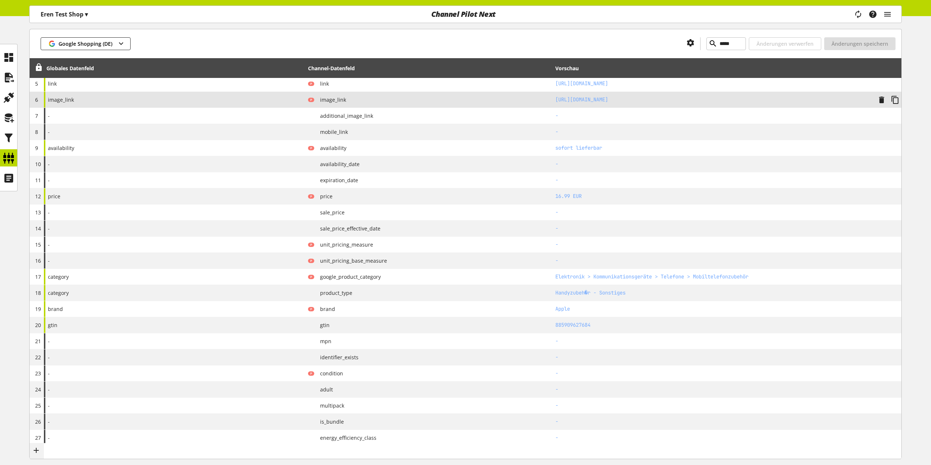
scroll to position [110, 0]
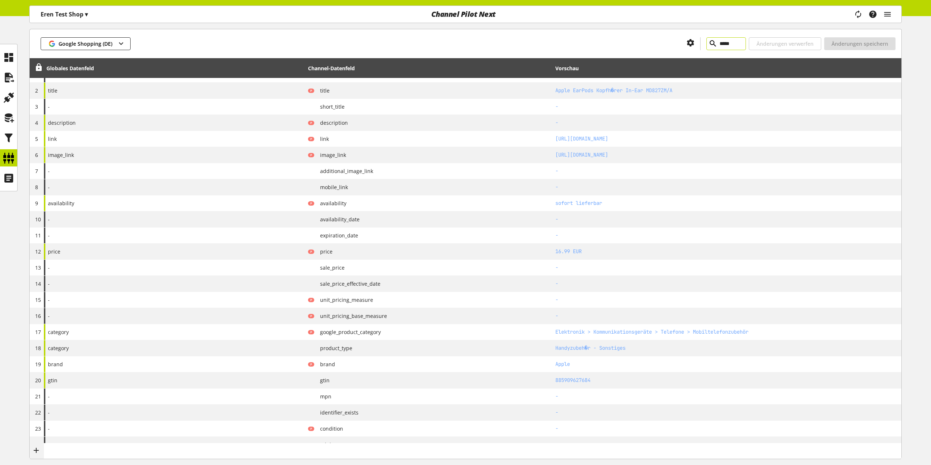
click at [709, 41] on input "*****" at bounding box center [725, 43] width 39 height 13
click at [681, 39] on div at bounding box center [690, 43] width 19 height 9
click at [681, 40] on div at bounding box center [690, 43] width 19 height 9
click at [686, 40] on icon at bounding box center [690, 42] width 9 height 13
click at [615, 68] on div "Spalten anzeigen / ausblenden" at bounding box center [609, 73] width 99 height 14
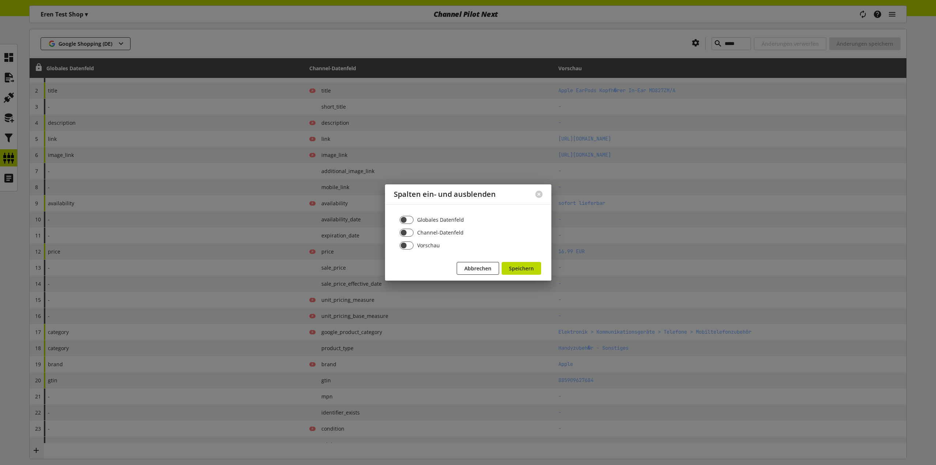
click at [543, 195] on div at bounding box center [539, 194] width 25 height 19
click at [534, 193] on div at bounding box center [539, 194] width 25 height 19
click at [535, 192] on div at bounding box center [539, 194] width 25 height 19
click at [536, 194] on button at bounding box center [538, 194] width 7 height 7
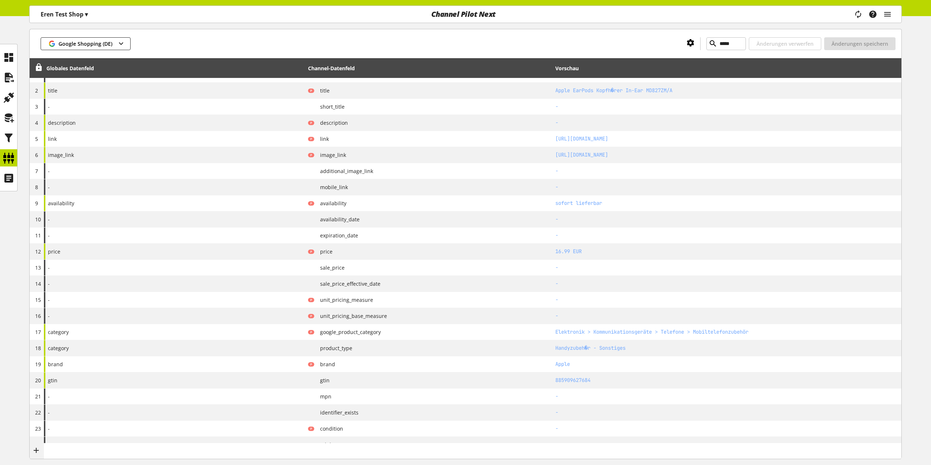
drag, startPoint x: 646, startPoint y: 46, endPoint x: 652, endPoint y: 42, distance: 6.8
click at [681, 45] on div at bounding box center [690, 43] width 19 height 9
click at [686, 42] on icon at bounding box center [690, 42] width 9 height 13
click at [619, 58] on span "Große Zeilenhöhe" at bounding box center [598, 60] width 44 height 8
click at [681, 42] on div at bounding box center [690, 43] width 19 height 9
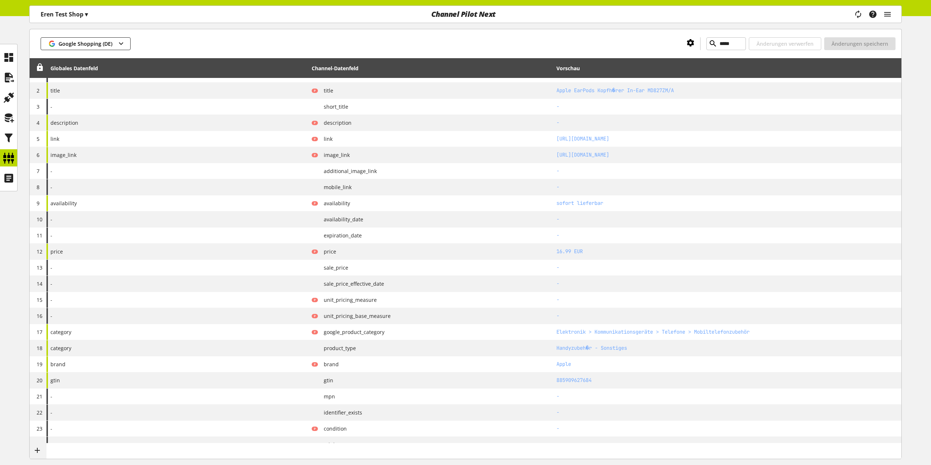
click at [686, 43] on icon at bounding box center [690, 42] width 9 height 13
click at [631, 54] on div "Kleine Zeilenhöhe" at bounding box center [609, 59] width 99 height 14
click at [686, 46] on icon at bounding box center [690, 42] width 9 height 13
click at [634, 59] on div "Große Zeilenhöhe" at bounding box center [609, 59] width 99 height 14
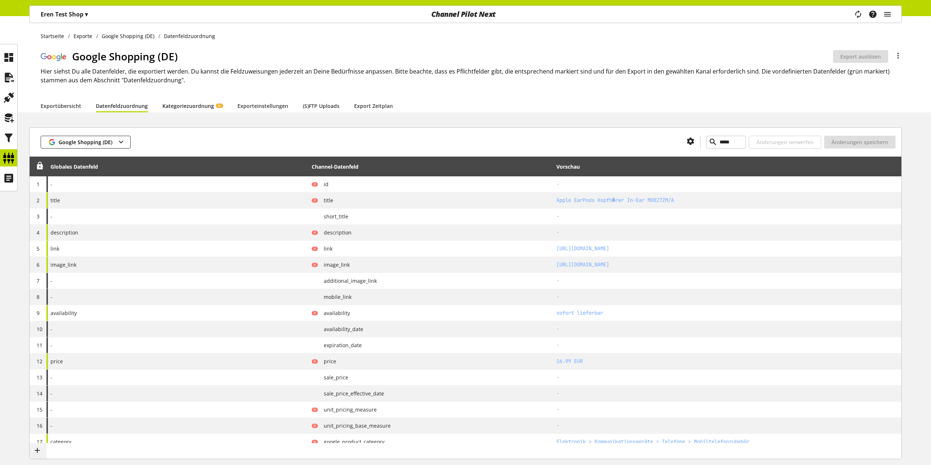
click at [193, 107] on link "Kategoriezuordnung KI" at bounding box center [192, 106] width 60 height 8
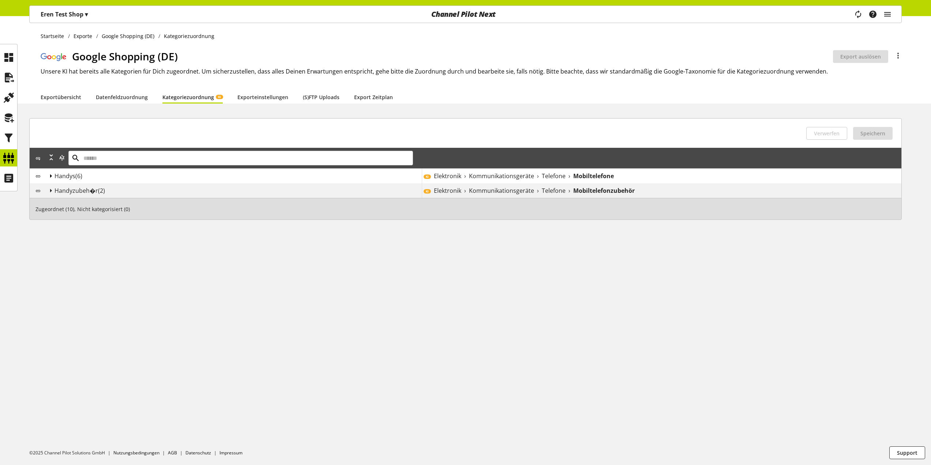
click at [50, 176] on icon at bounding box center [50, 175] width 9 height 13
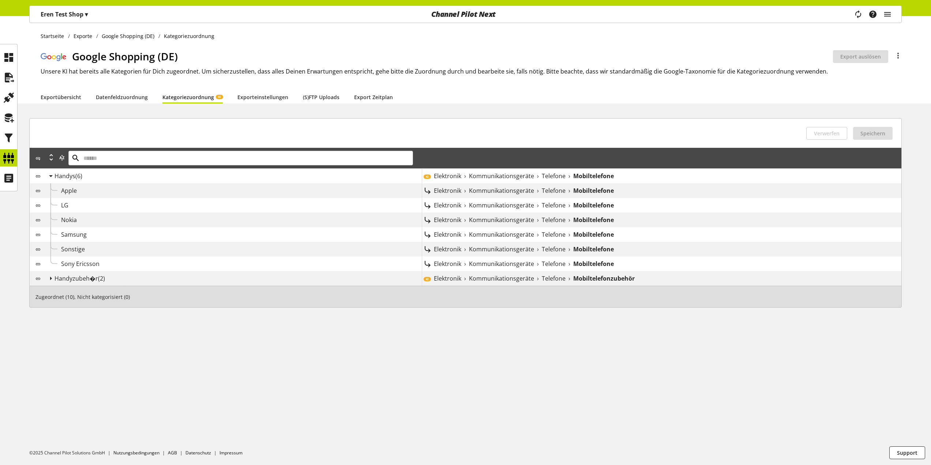
click at [81, 189] on div "Apple" at bounding box center [241, 190] width 361 height 9
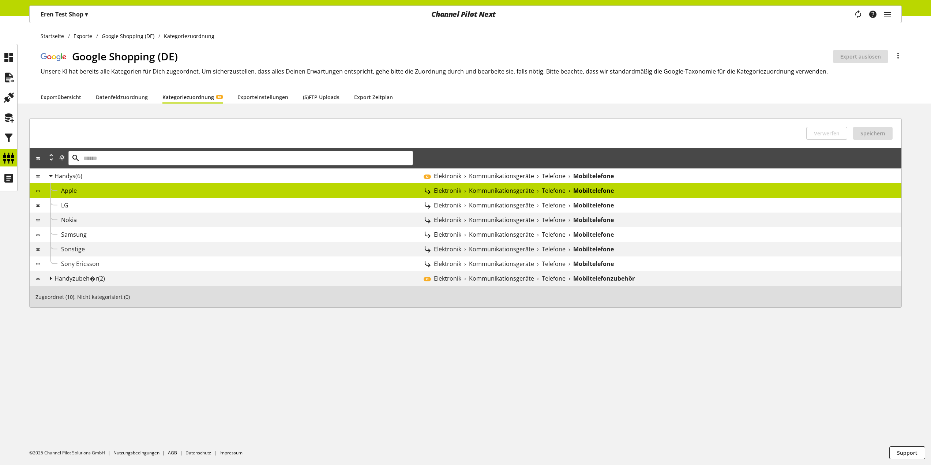
click at [433, 187] on div "Elektronik › Kommunikationsgeräte › Telefone › Mobiltelefone" at bounding box center [661, 190] width 479 height 15
click at [430, 192] on icon at bounding box center [427, 190] width 9 height 9
click at [615, 192] on div "Elektronik › Kommunikationsgeräte › Telefone › Mobiltelefone" at bounding box center [667, 190] width 467 height 9
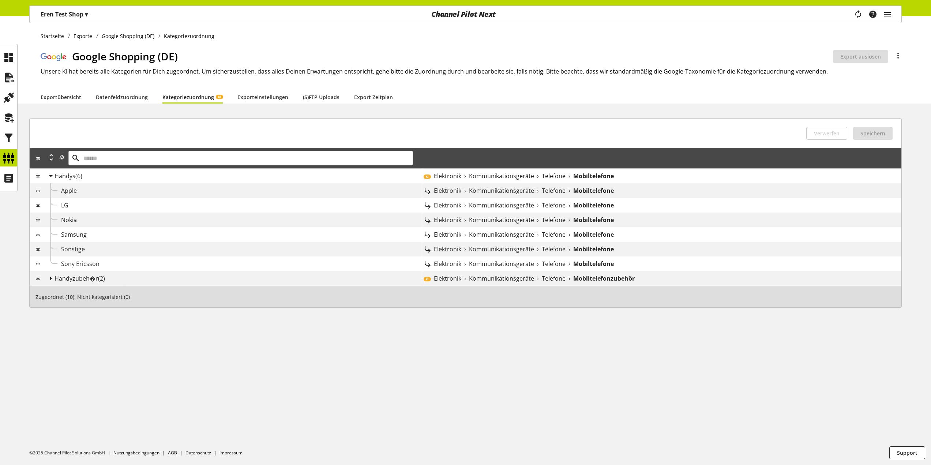
click at [611, 192] on b "Mobiltelefone" at bounding box center [593, 190] width 41 height 9
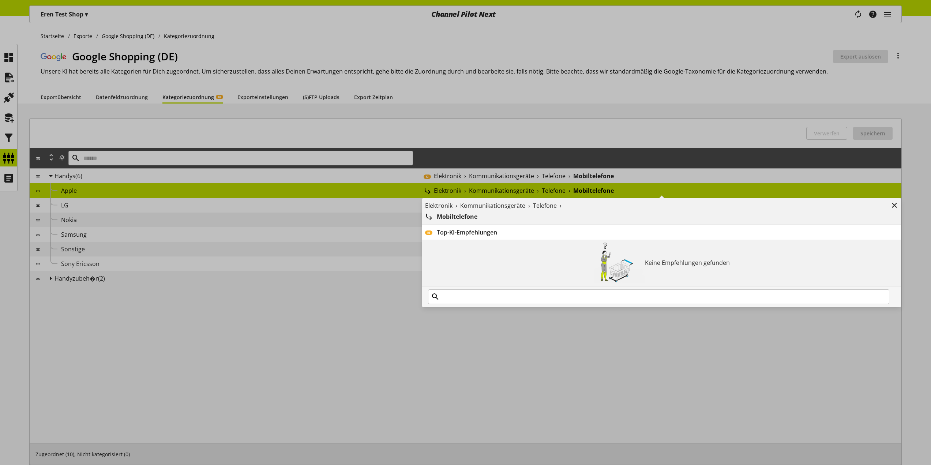
click at [422, 183] on div "Elektronik › Kommunikationsgeräte › Telefone › Mobiltelefone Entfernen KI Top-K…" at bounding box center [422, 183] width 0 height 0
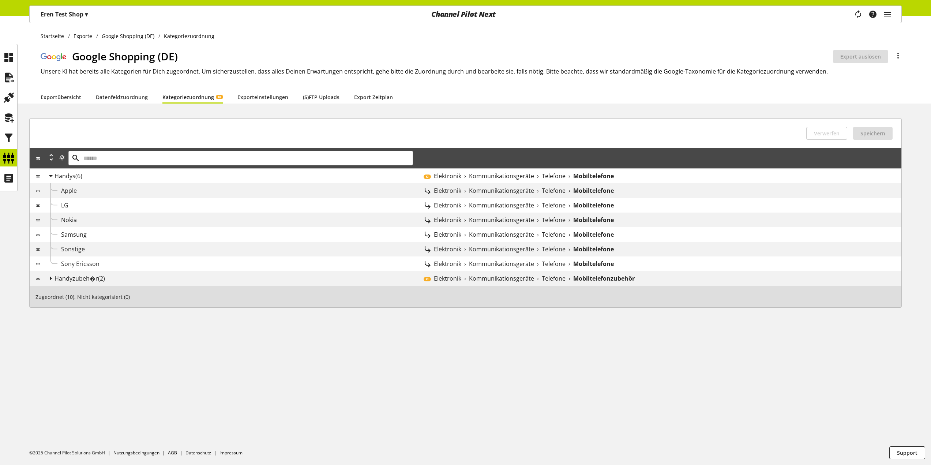
click at [69, 205] on div "LG" at bounding box center [241, 205] width 361 height 9
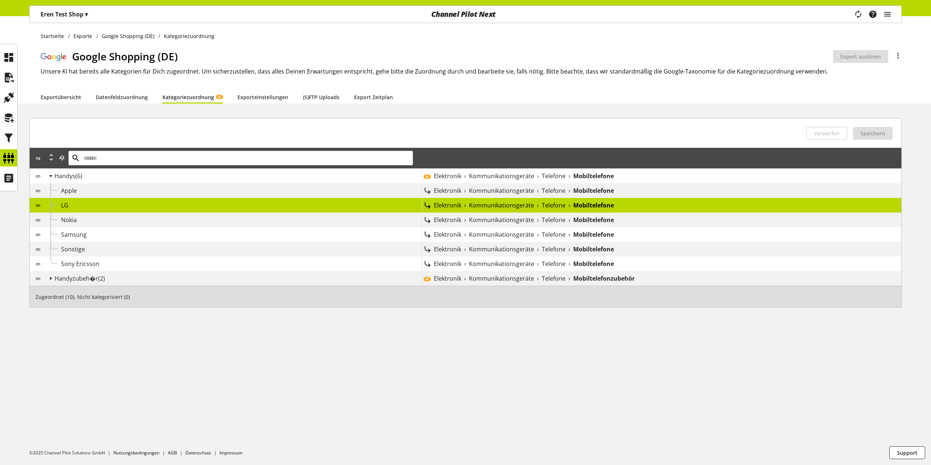
click at [68, 205] on span "LG" at bounding box center [64, 205] width 7 height 8
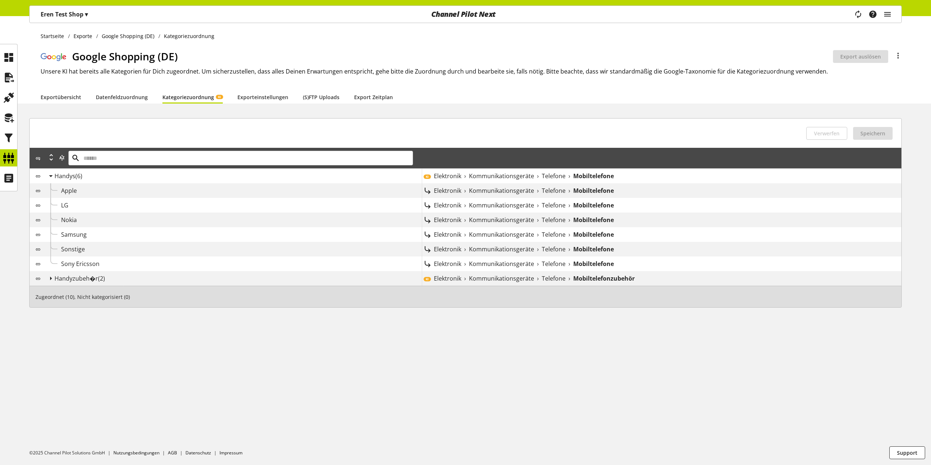
click at [68, 205] on span "LG" at bounding box center [64, 205] width 7 height 8
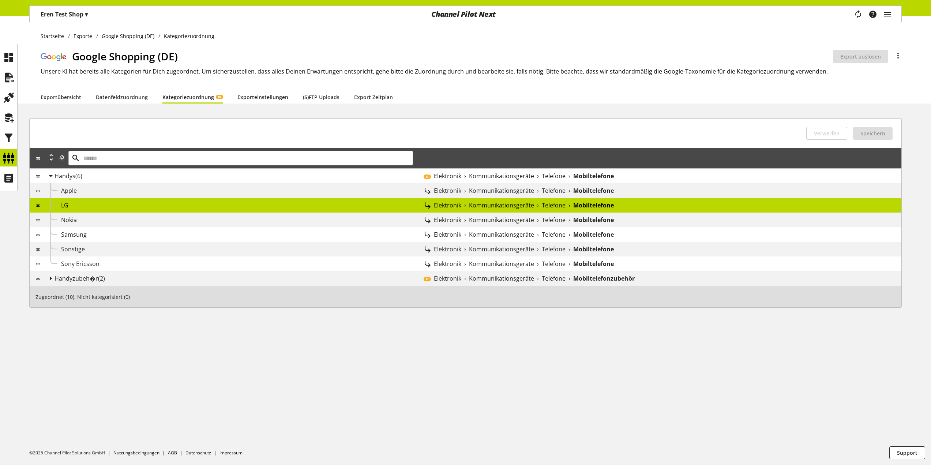
click at [254, 101] on link "Exporteinstellungen" at bounding box center [262, 97] width 51 height 8
select select "*"
select select "****"
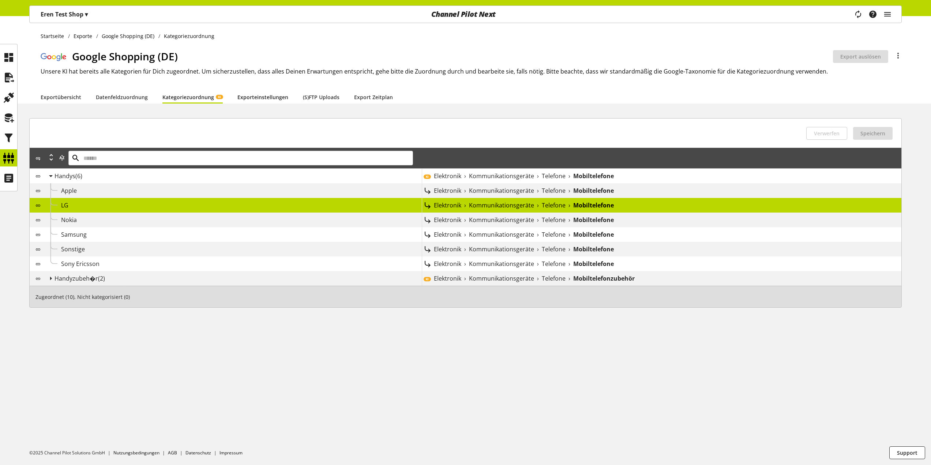
select select "***"
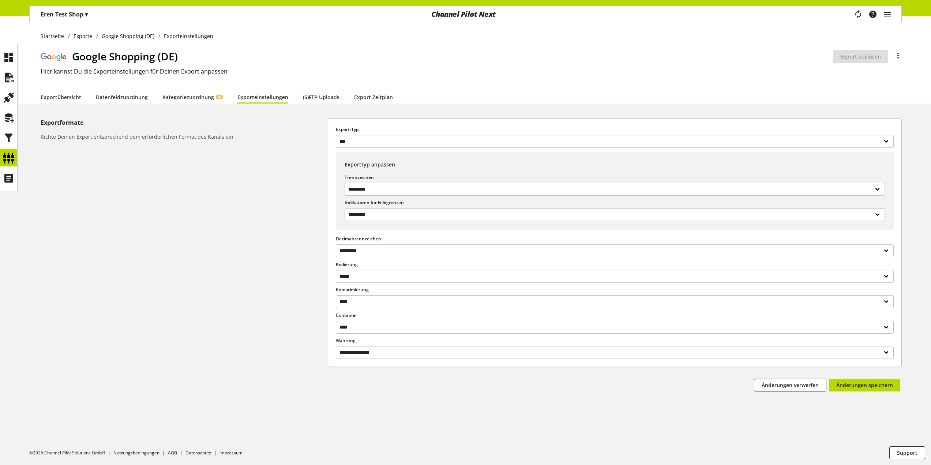
click at [305, 88] on div "Google Shopping (DE) Export ist nicht aktiv Export auslösen Du bist nicht berec…" at bounding box center [471, 70] width 861 height 42
click at [306, 95] on link "(S)FTP Uploads" at bounding box center [321, 97] width 37 height 8
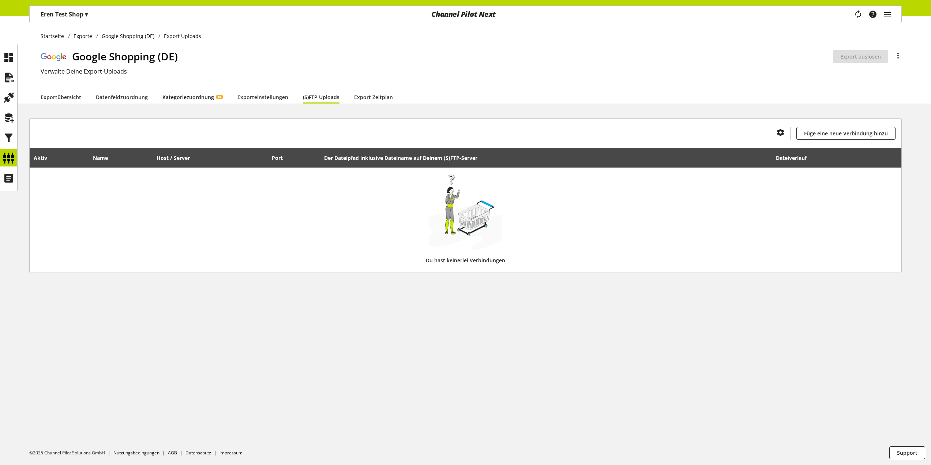
click at [183, 99] on link "Kategoriezuordnung KI" at bounding box center [192, 97] width 60 height 8
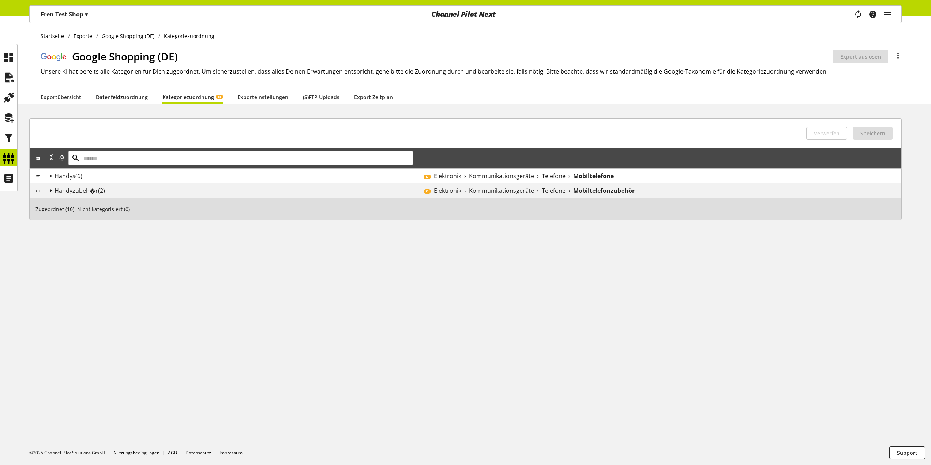
click at [134, 99] on link "Datenfeldzuordnung" at bounding box center [122, 97] width 52 height 8
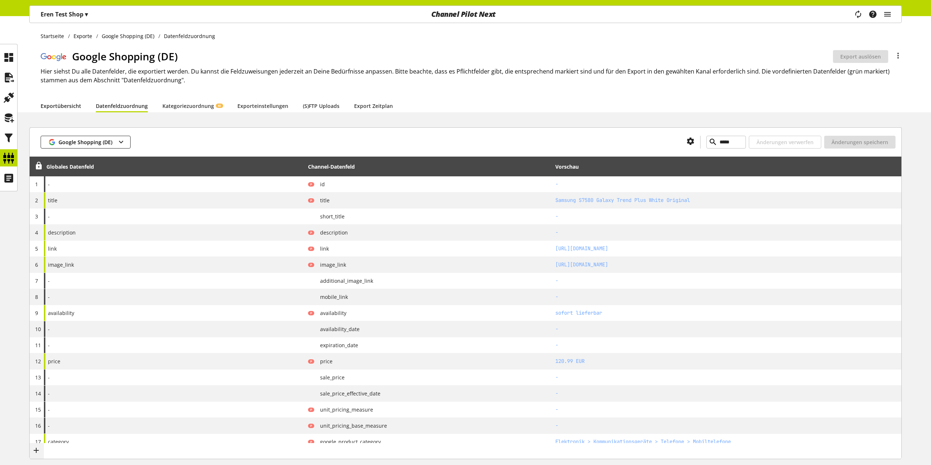
click at [60, 102] on link "Exportübersicht" at bounding box center [61, 106] width 41 height 8
select select "********"
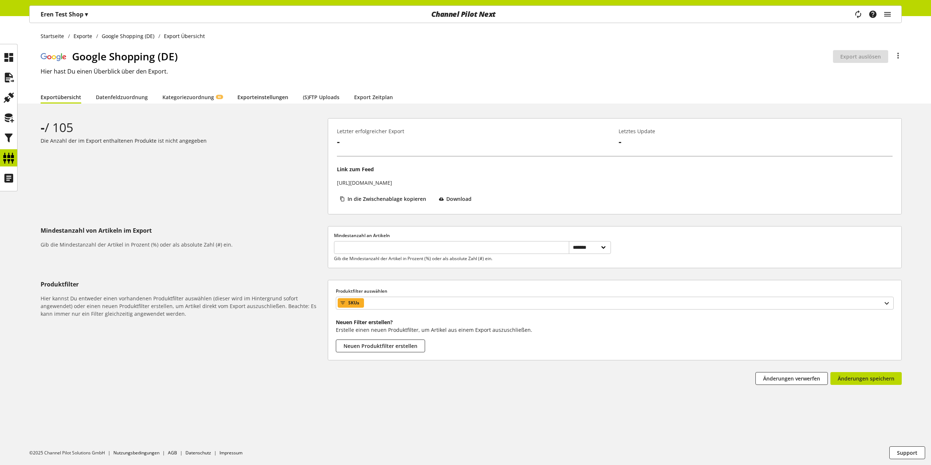
click at [234, 98] on ul "Exportübersicht Datenfeldzuordnung Kategoriezuordnung KI Exporteinstellungen (S…" at bounding box center [224, 96] width 367 height 13
click at [254, 95] on link "Exporteinstellungen" at bounding box center [262, 97] width 51 height 8
select select "*"
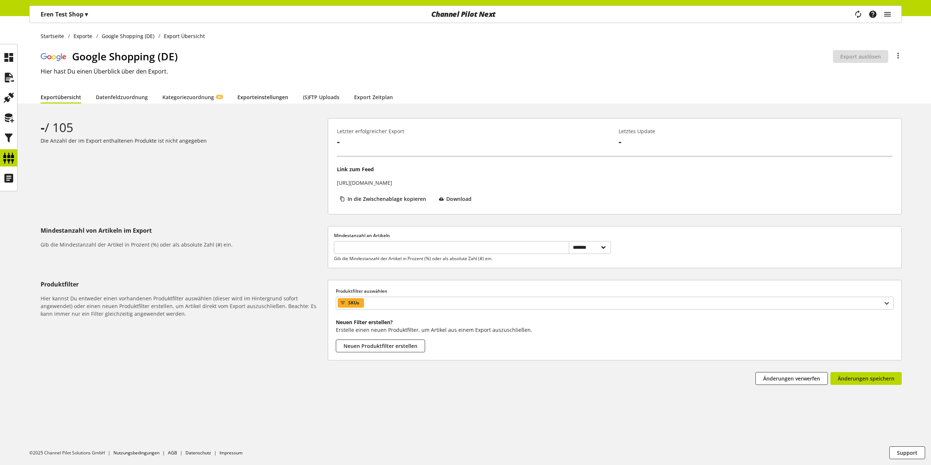
select select "****"
select select "***"
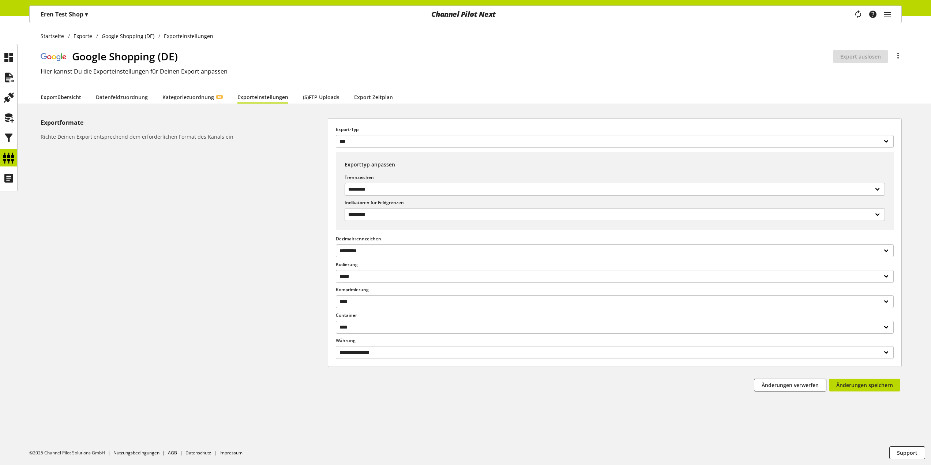
click at [78, 101] on link "Exportübersicht" at bounding box center [61, 97] width 41 height 8
select select "********"
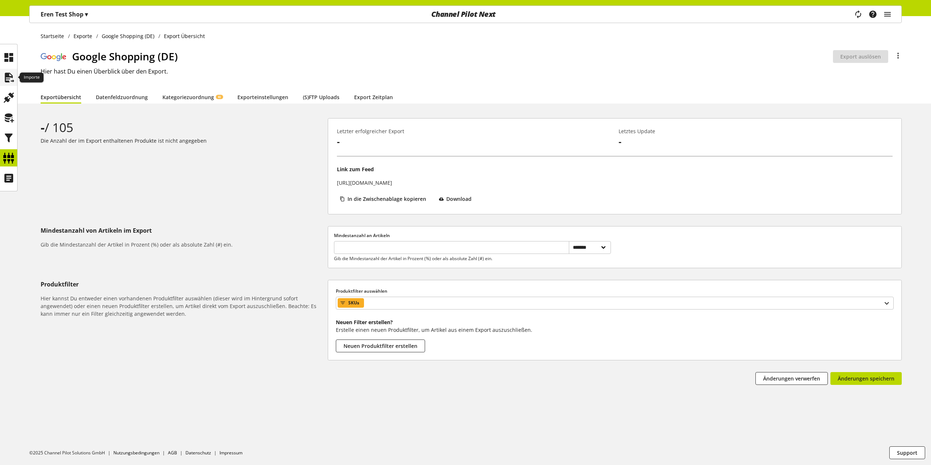
click at [12, 78] on icon at bounding box center [9, 77] width 12 height 15
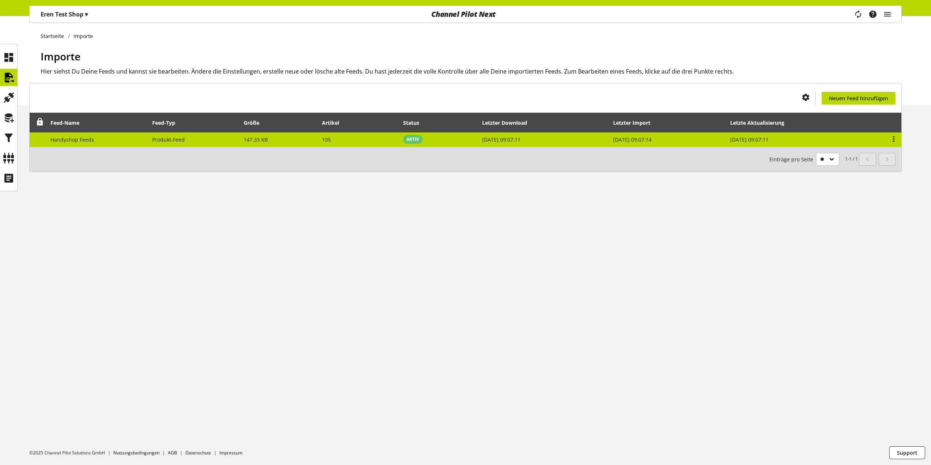
click at [81, 143] on td "Handyshop Feeds" at bounding box center [97, 139] width 102 height 14
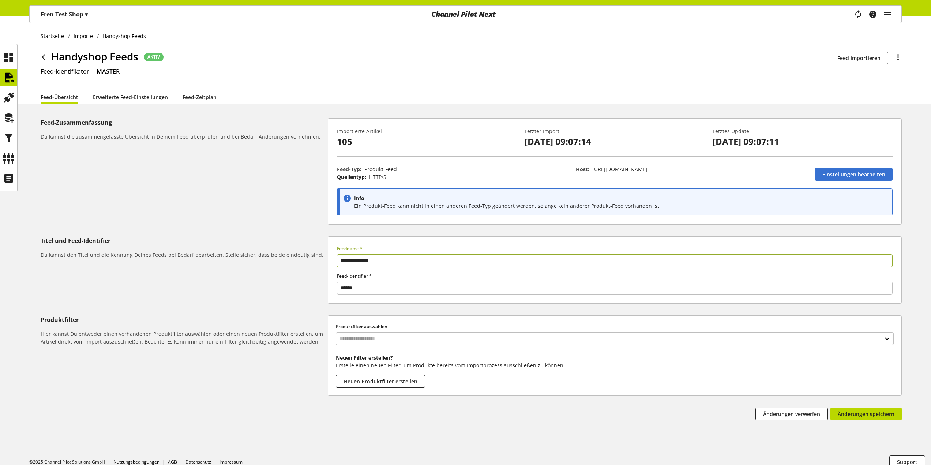
click at [99, 95] on link "Erweiterte Feed-Einstellungen" at bounding box center [130, 97] width 75 height 8
select select "********"
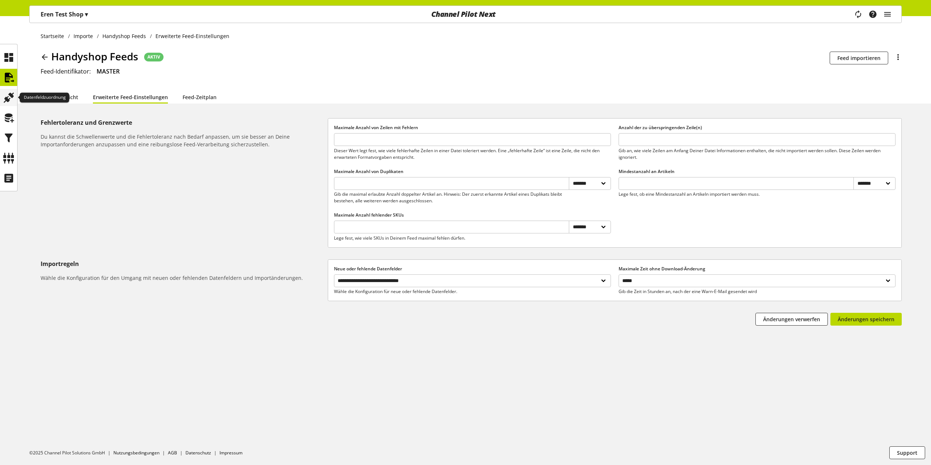
click at [15, 96] on div at bounding box center [8, 97] width 17 height 17
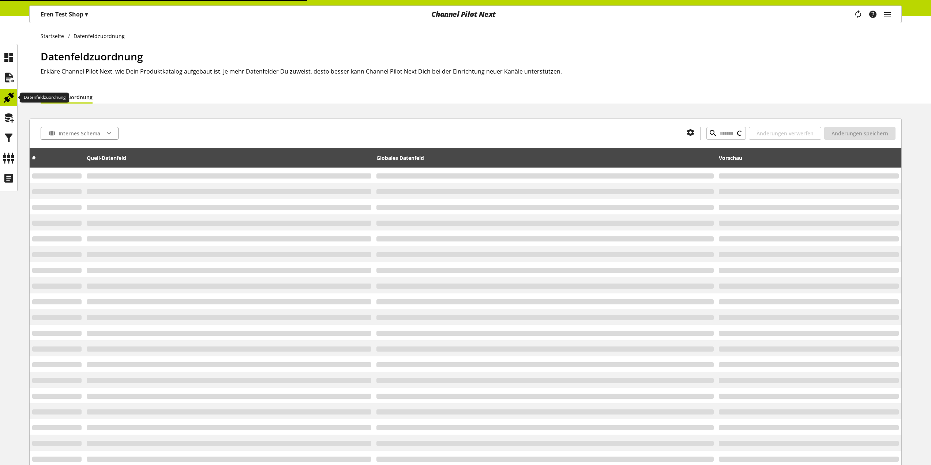
type input "*****"
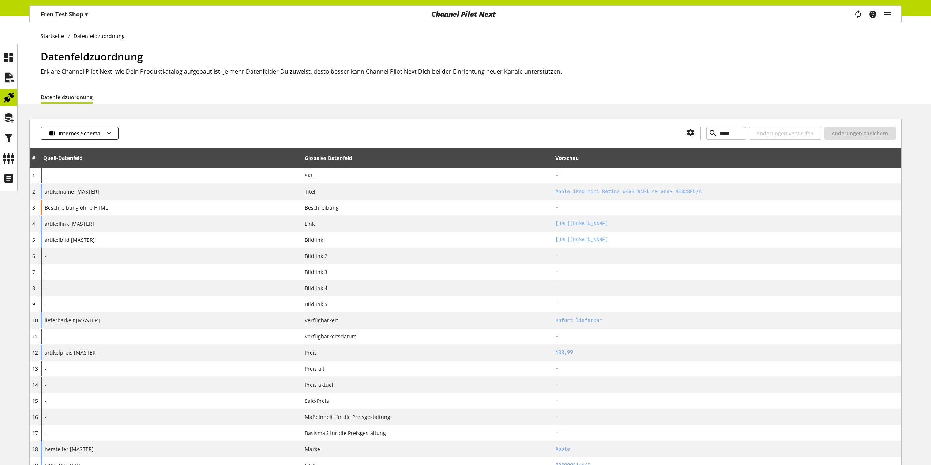
click at [5, 115] on icon at bounding box center [9, 117] width 12 height 15
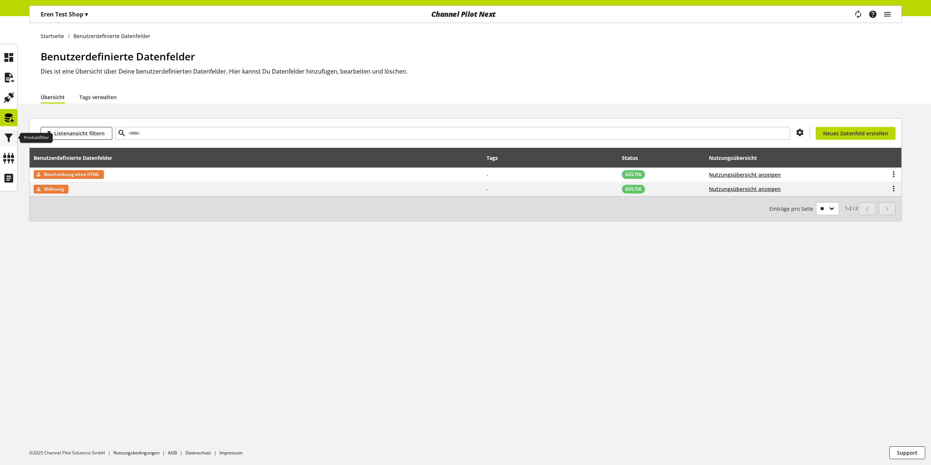
click at [15, 135] on div at bounding box center [8, 137] width 17 height 17
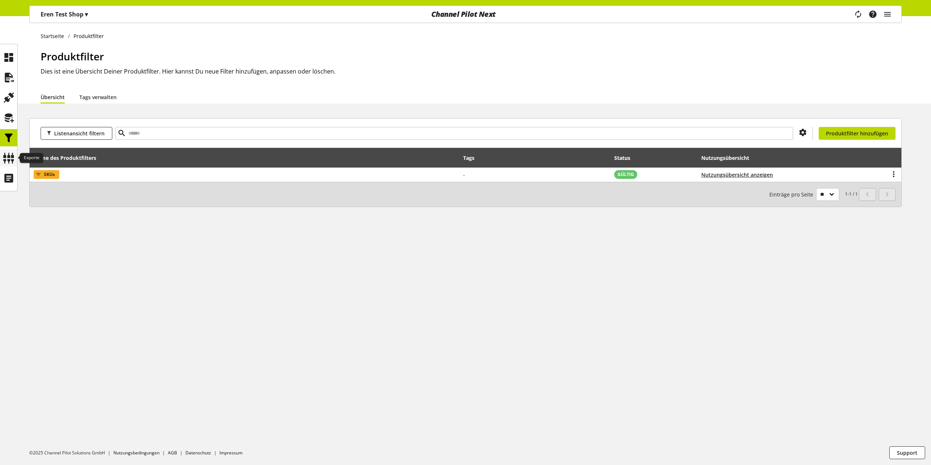
click at [16, 160] on div at bounding box center [8, 157] width 17 height 17
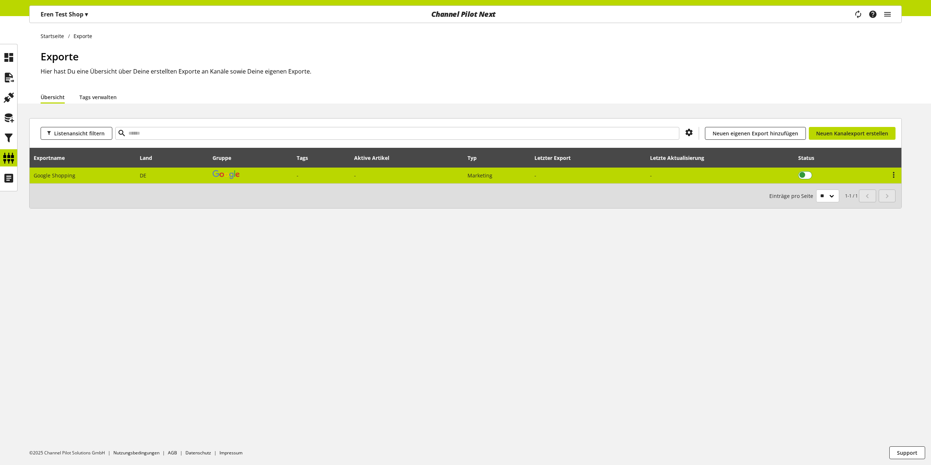
click at [806, 175] on span at bounding box center [805, 175] width 14 height 8
click at [145, 171] on td "DE" at bounding box center [172, 175] width 73 height 16
select select "********"
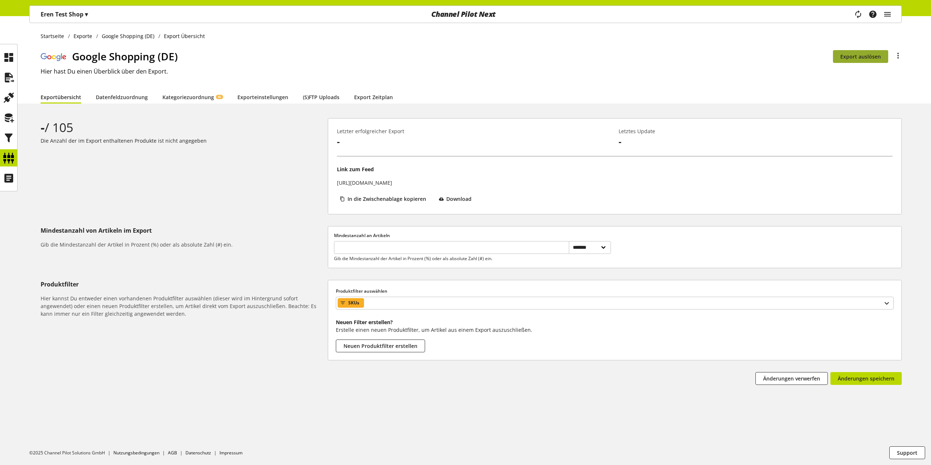
click at [866, 57] on span "Export auslösen" at bounding box center [860, 57] width 41 height 8
click at [511, 83] on div "Google Shopping (DE) Du bist nicht berechtigt, den Export zu bearbeiten. Export…" at bounding box center [471, 70] width 861 height 42
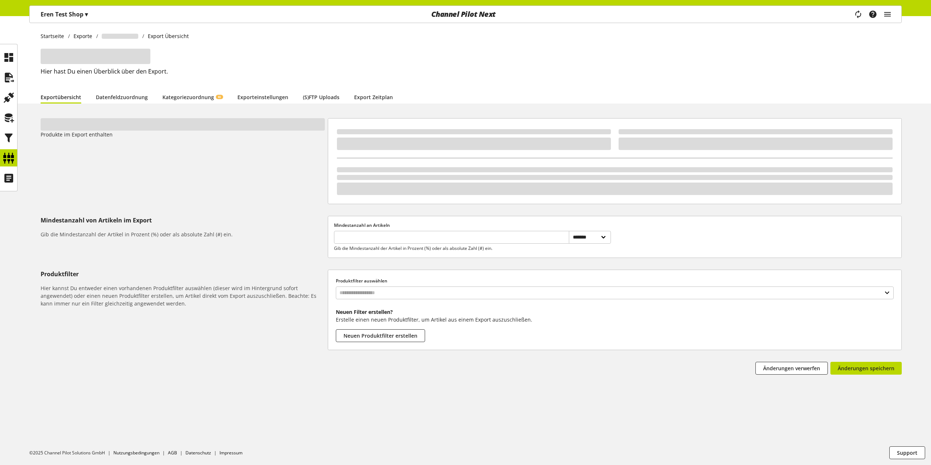
select select "********"
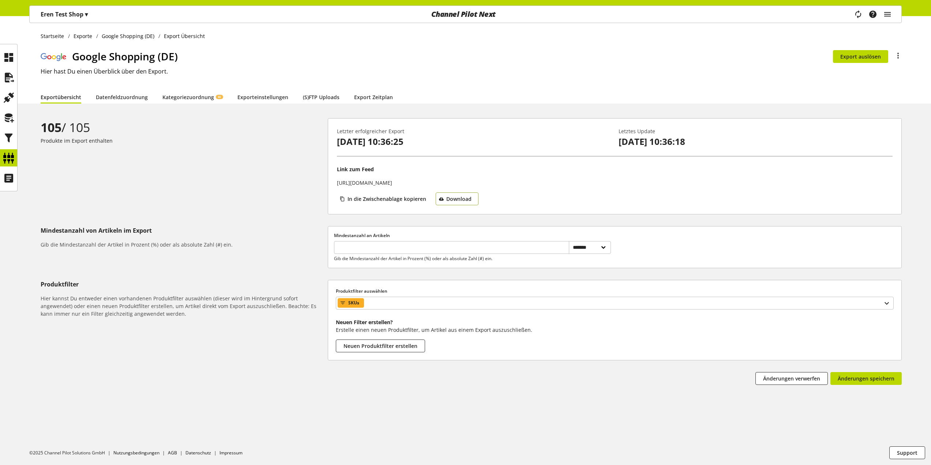
click at [454, 200] on span "Download" at bounding box center [458, 199] width 25 height 8
click at [14, 101] on icon at bounding box center [9, 97] width 12 height 15
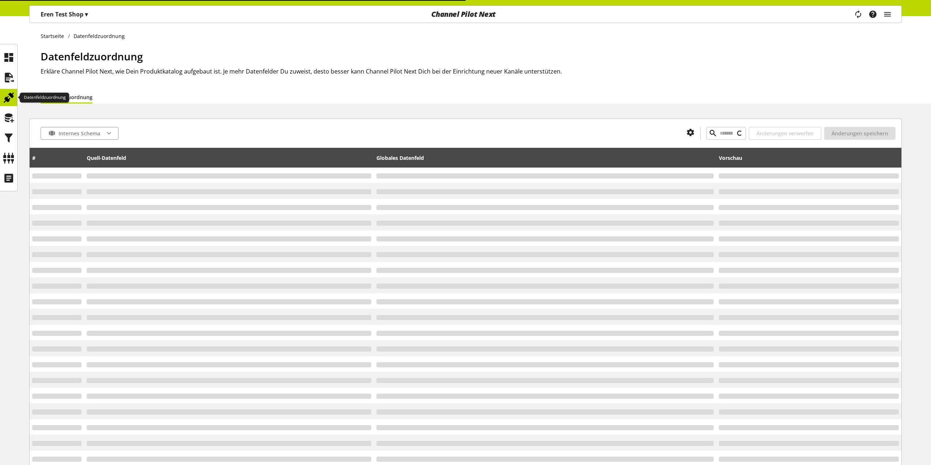
type input "*****"
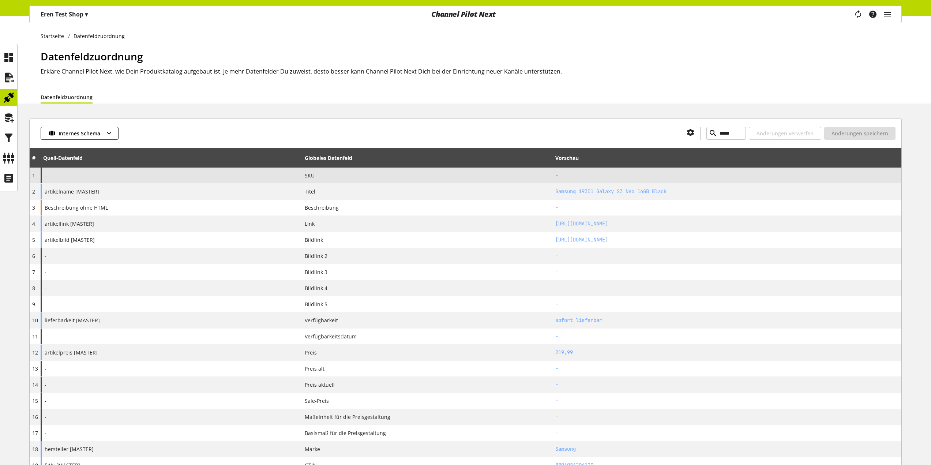
click at [161, 178] on div "-" at bounding box center [171, 175] width 261 height 16
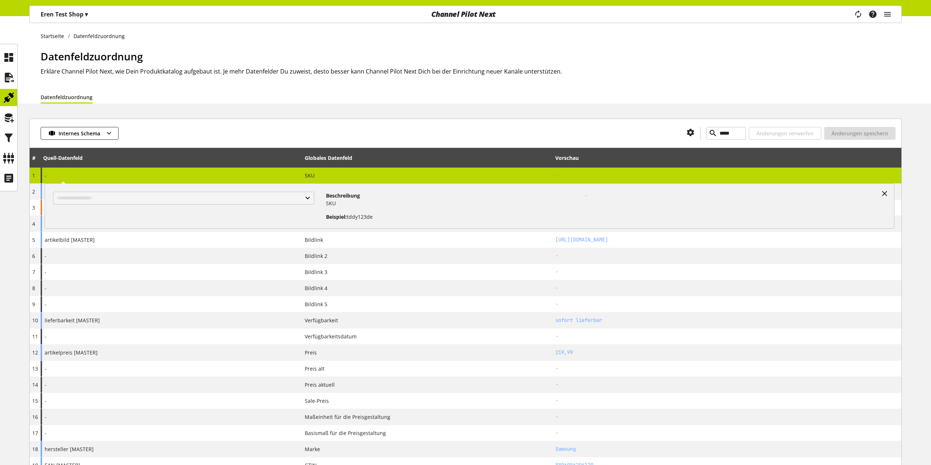
click at [334, 177] on div "SKU" at bounding box center [427, 176] width 245 height 8
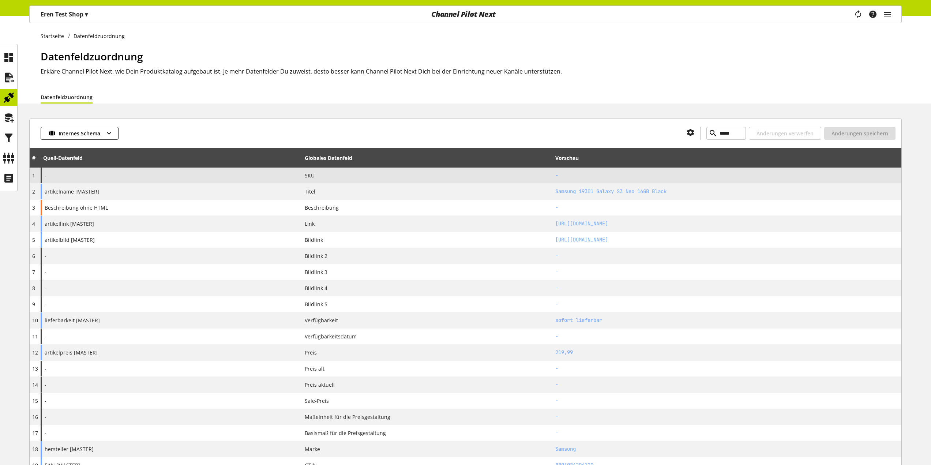
click at [334, 177] on div "SKU" at bounding box center [427, 176] width 245 height 8
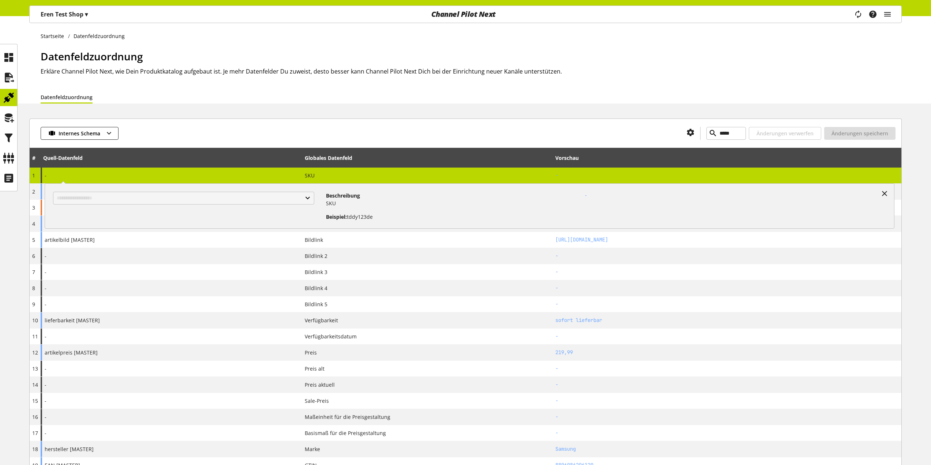
click at [336, 172] on div "SKU" at bounding box center [427, 176] width 245 height 8
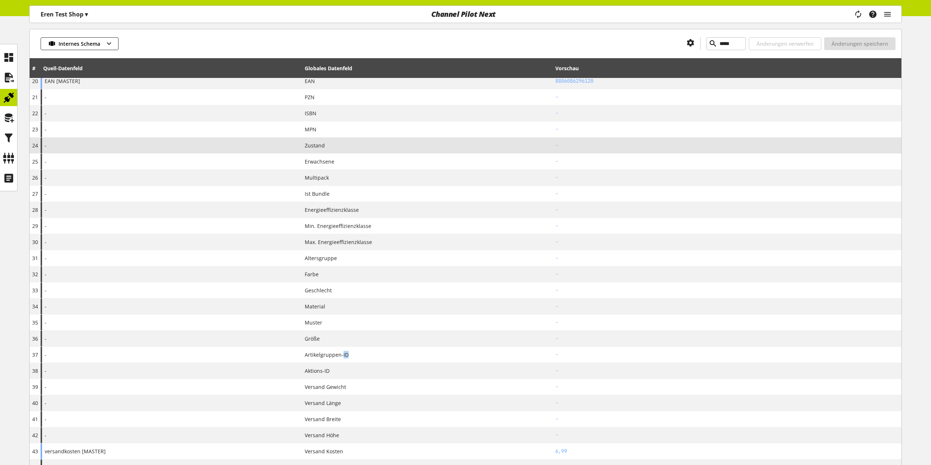
scroll to position [339, 0]
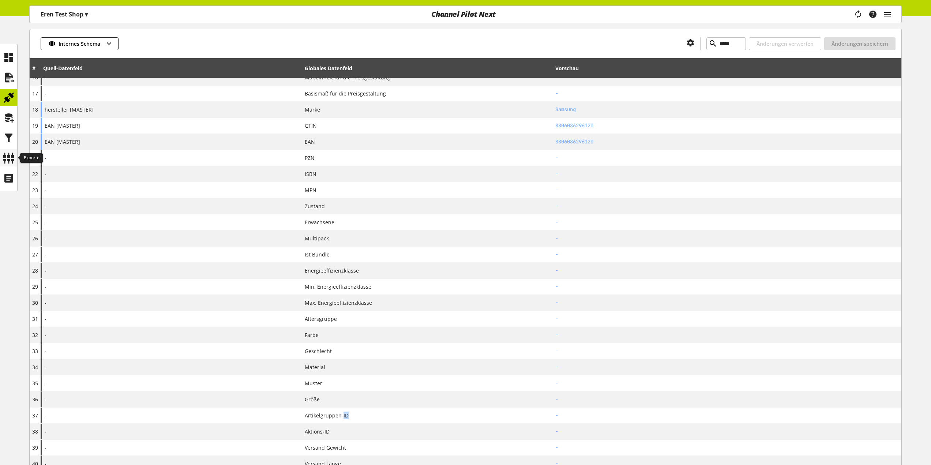
click at [10, 151] on icon at bounding box center [9, 158] width 12 height 15
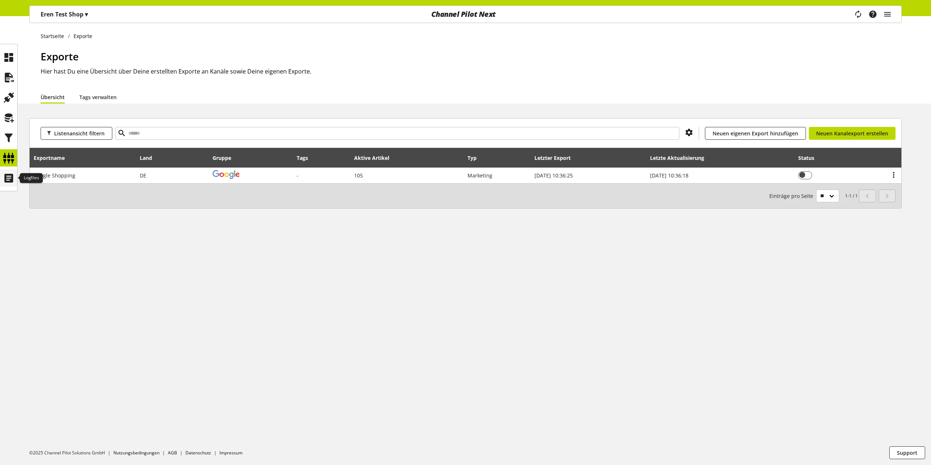
click at [6, 176] on icon at bounding box center [9, 178] width 12 height 15
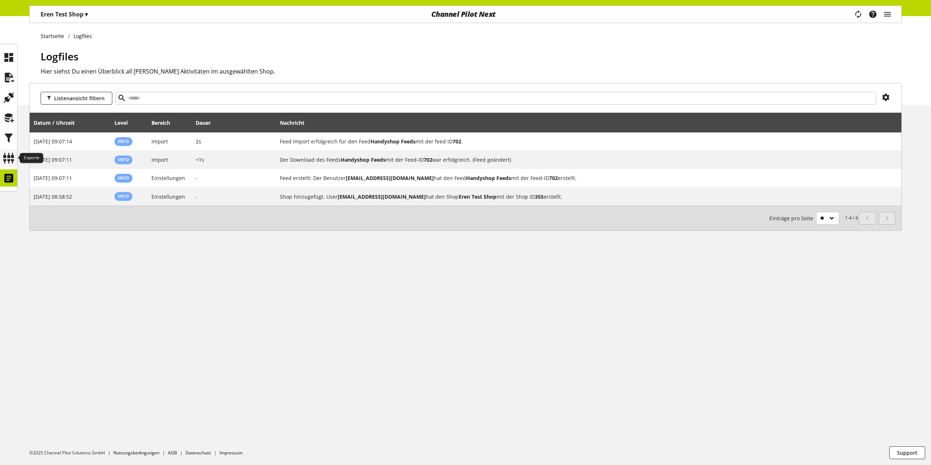
click at [6, 162] on icon at bounding box center [9, 158] width 12 height 15
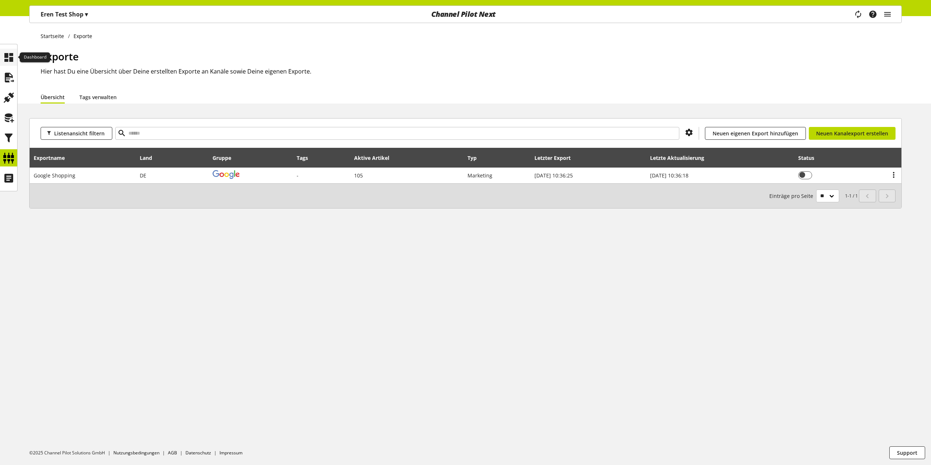
click at [10, 52] on icon at bounding box center [9, 57] width 12 height 15
click at [15, 140] on div at bounding box center [8, 137] width 17 height 17
